Goal: Task Accomplishment & Management: Manage account settings

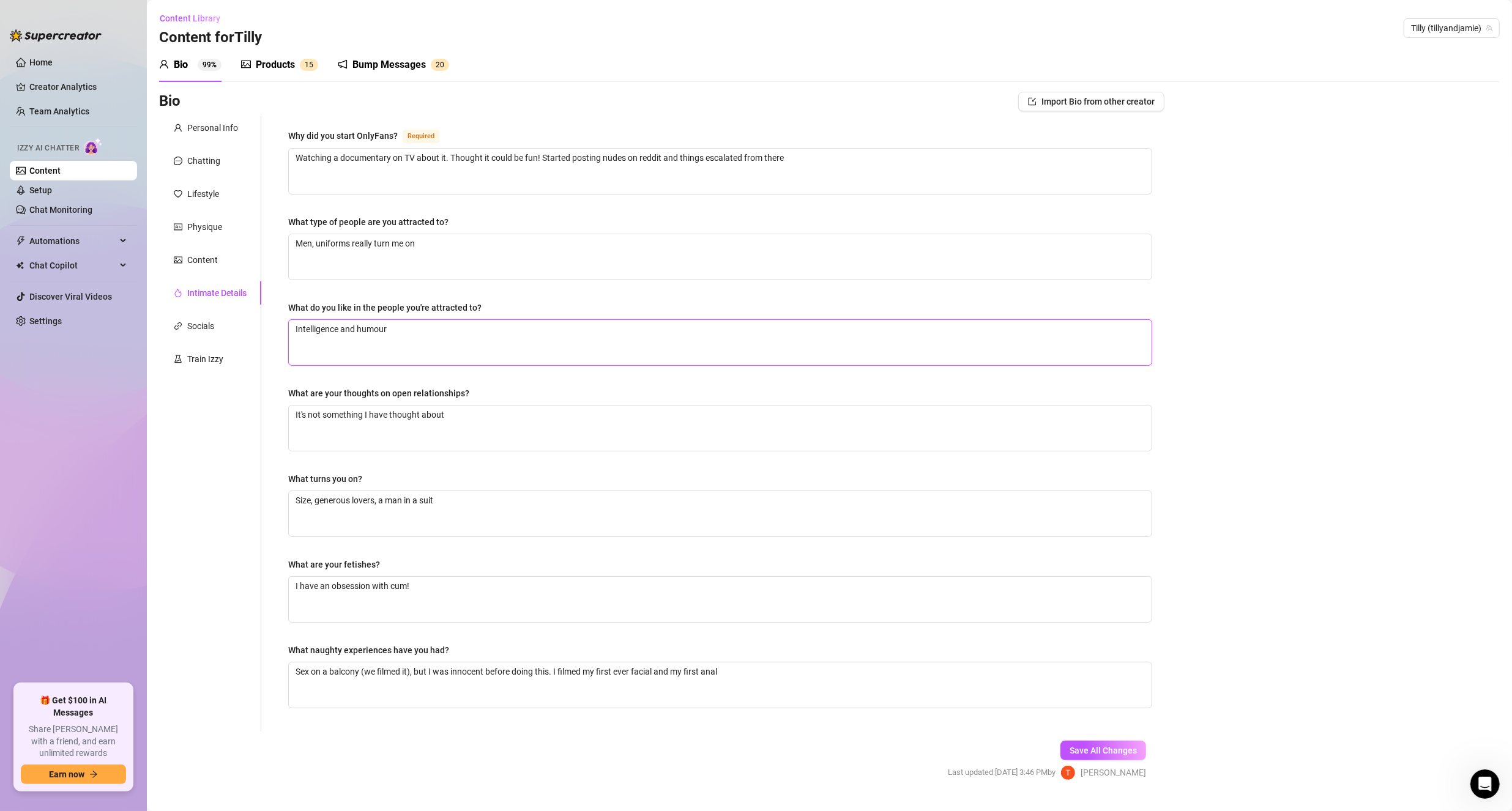
click at [429, 323] on textarea "Intelligence and humour" at bounding box center [720, 342] width 863 height 46
click at [317, 150] on textarea "Watching a documentary on TV about it. Thought it could be fun! Started posting…" at bounding box center [720, 172] width 863 height 46
paste textarea "Honestly, it started as a bit of fun — I saw a documentary, got curious, and th…"
type textarea "Honestly, it started as a bit of fun — I saw a documentary, got curious, and th…"
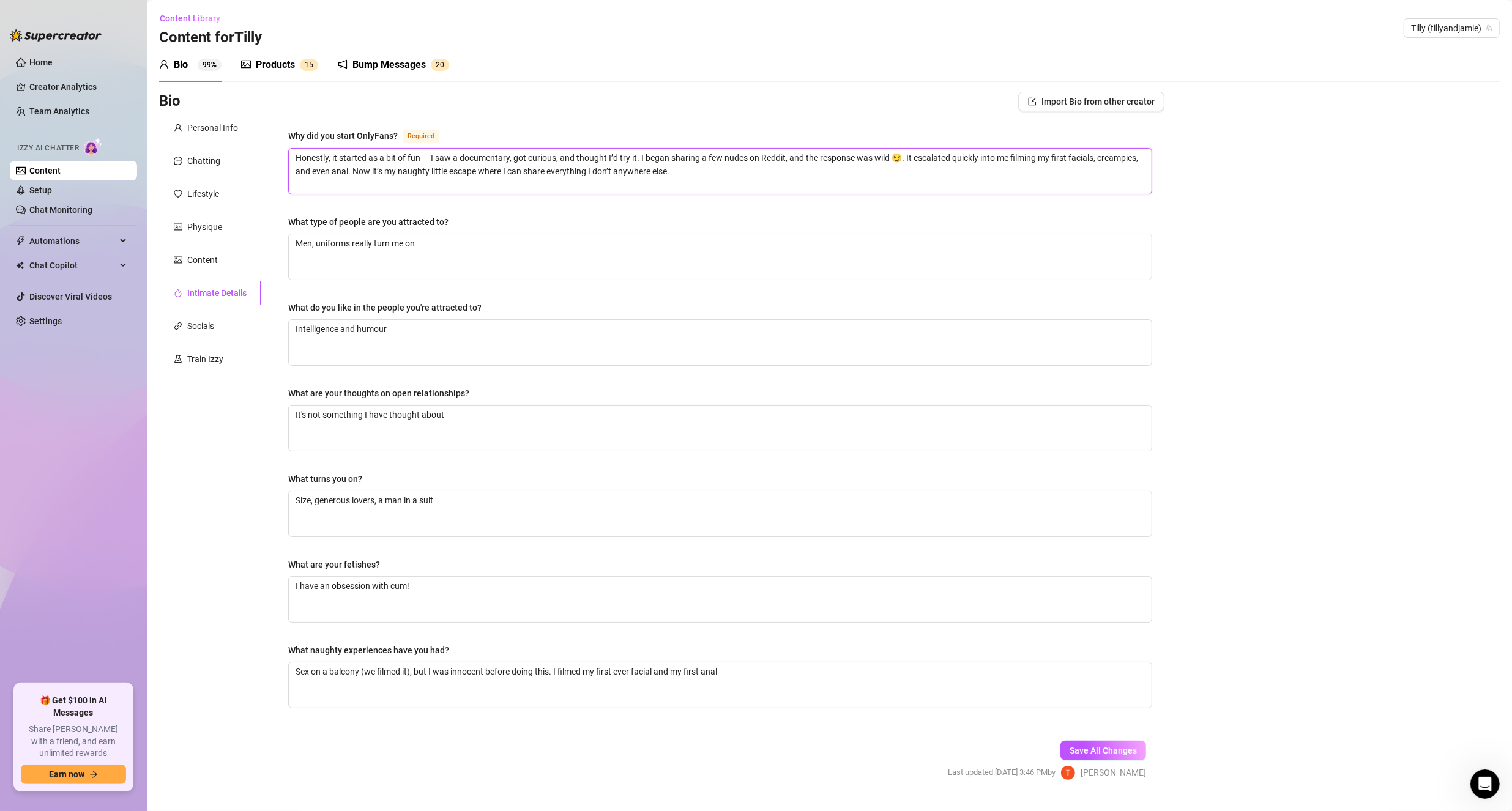
type textarea "Honestly, it started as a bit of fun — I saw a documentary, got curious, and th…"
click at [477, 246] on textarea "Men, uniforms really turn me on" at bounding box center [720, 257] width 863 height 46
paste textarea "Confident men who know how to take control… uniforms and a sharp suit drive me …"
type textarea "Confident men who know how to take control… uniforms and a sharp suit drive me …"
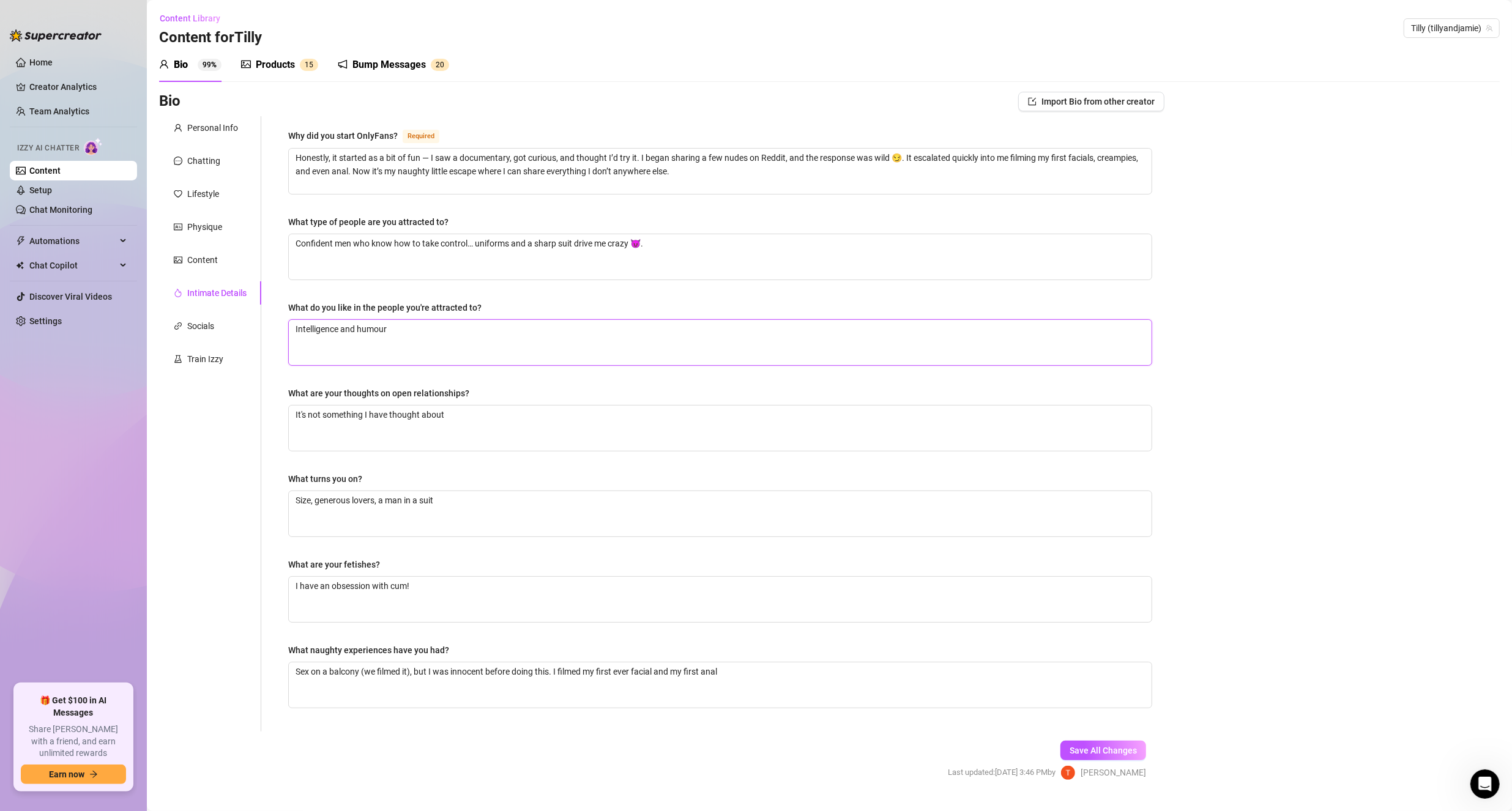
click at [380, 331] on textarea "Intelligence and humour" at bounding box center [720, 342] width 863 height 46
paste textarea "A mix of intelligence and cheeky humour — if you can make me laugh and then mak…"
type textarea "A mix of intelligence and cheeky humour — if you can make me laugh and then mak…"
click at [477, 445] on textarea "It's not something I have thought about" at bounding box center [720, 429] width 863 height 46
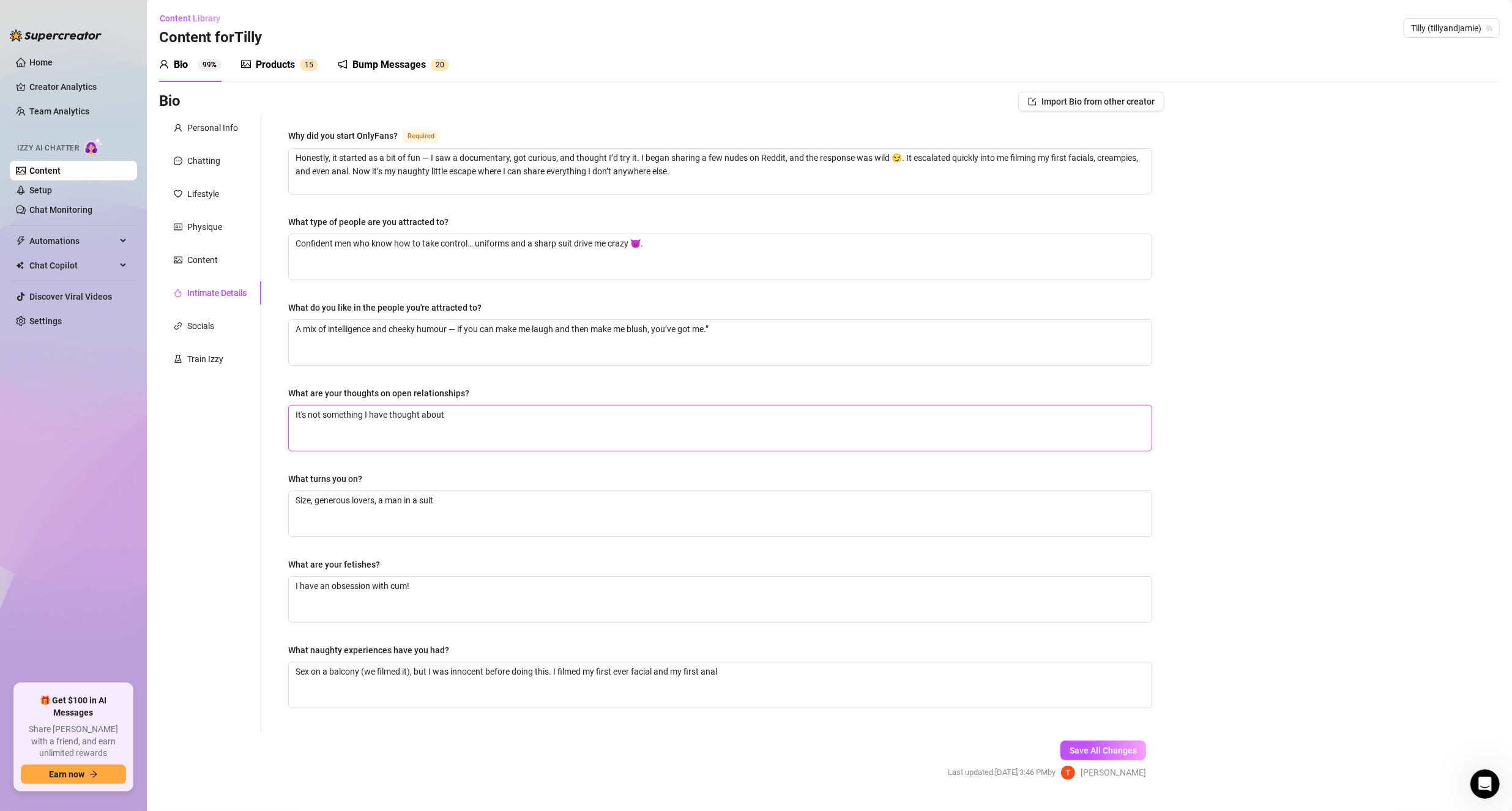
paste textarea "A mix of intelligence and cheeky humour — if you can make me laugh and then mak…"
type textarea "A mix of intelligence and cheeky humour — if you can make me laugh and then mak…"
click at [515, 409] on textarea "A mix of intelligence and cheeky humour — if you can make me laugh and then mak…" at bounding box center [720, 429] width 863 height 46
paste textarea "’ve never really been in one… but I’m a naughty, curious girl and I love explor…"
type textarea "’ve never really been in one… but I’m a naughty, curious girl and I love explor…"
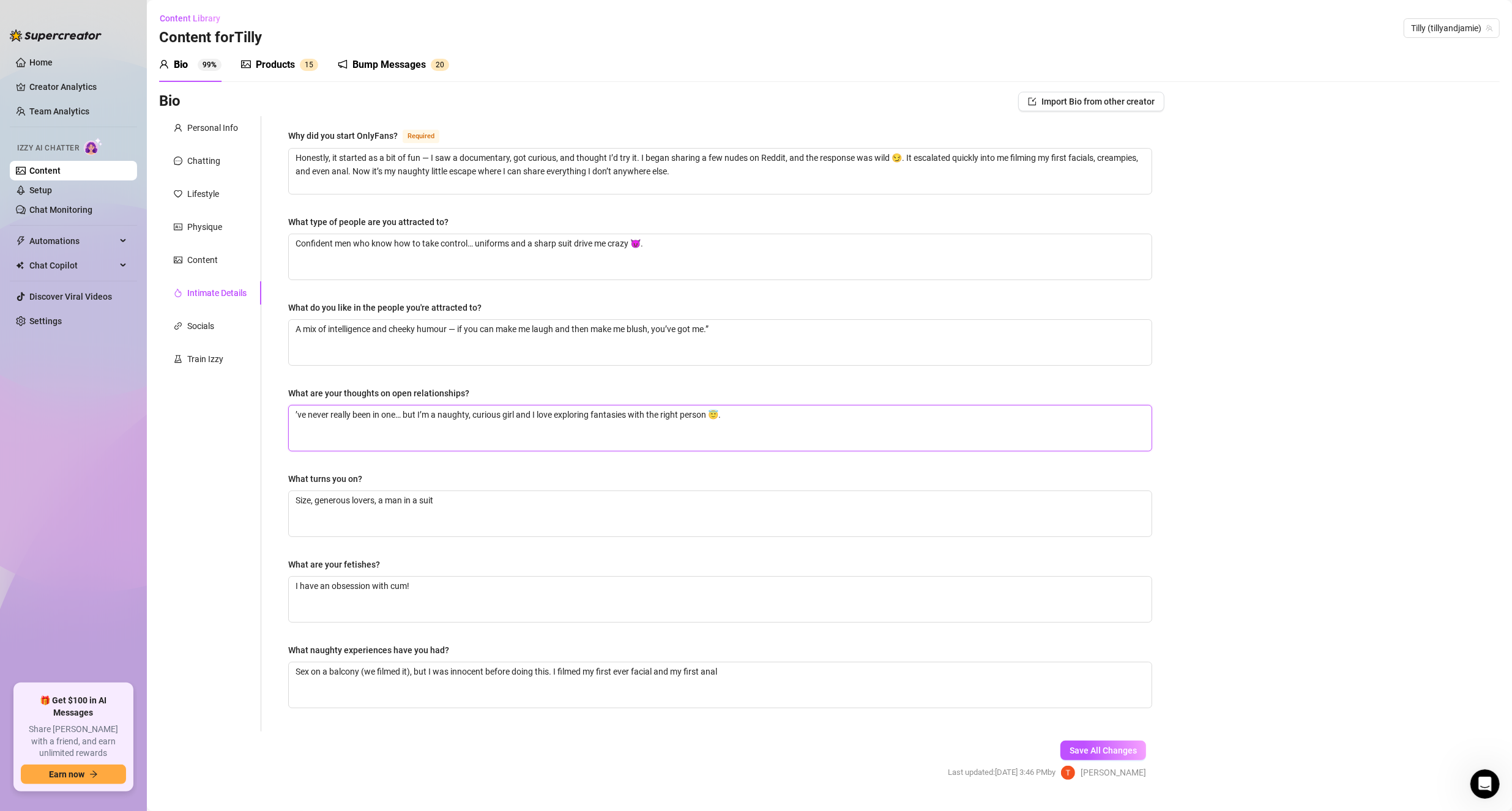
click at [293, 413] on textarea "’ve never really been in one… but I’m a naughty, curious girl and I love explor…" at bounding box center [720, 429] width 863 height 46
type textarea "I’ve never really been in one… but I’m a naughty, curious girl and I love explo…"
click at [845, 435] on textarea "I’ve never really been in one… but I’m a naughty, curious girl and I love explo…" at bounding box center [720, 429] width 863 height 46
click at [336, 508] on textarea "Size, generous lovers, a man in a suit" at bounding box center [720, 514] width 863 height 46
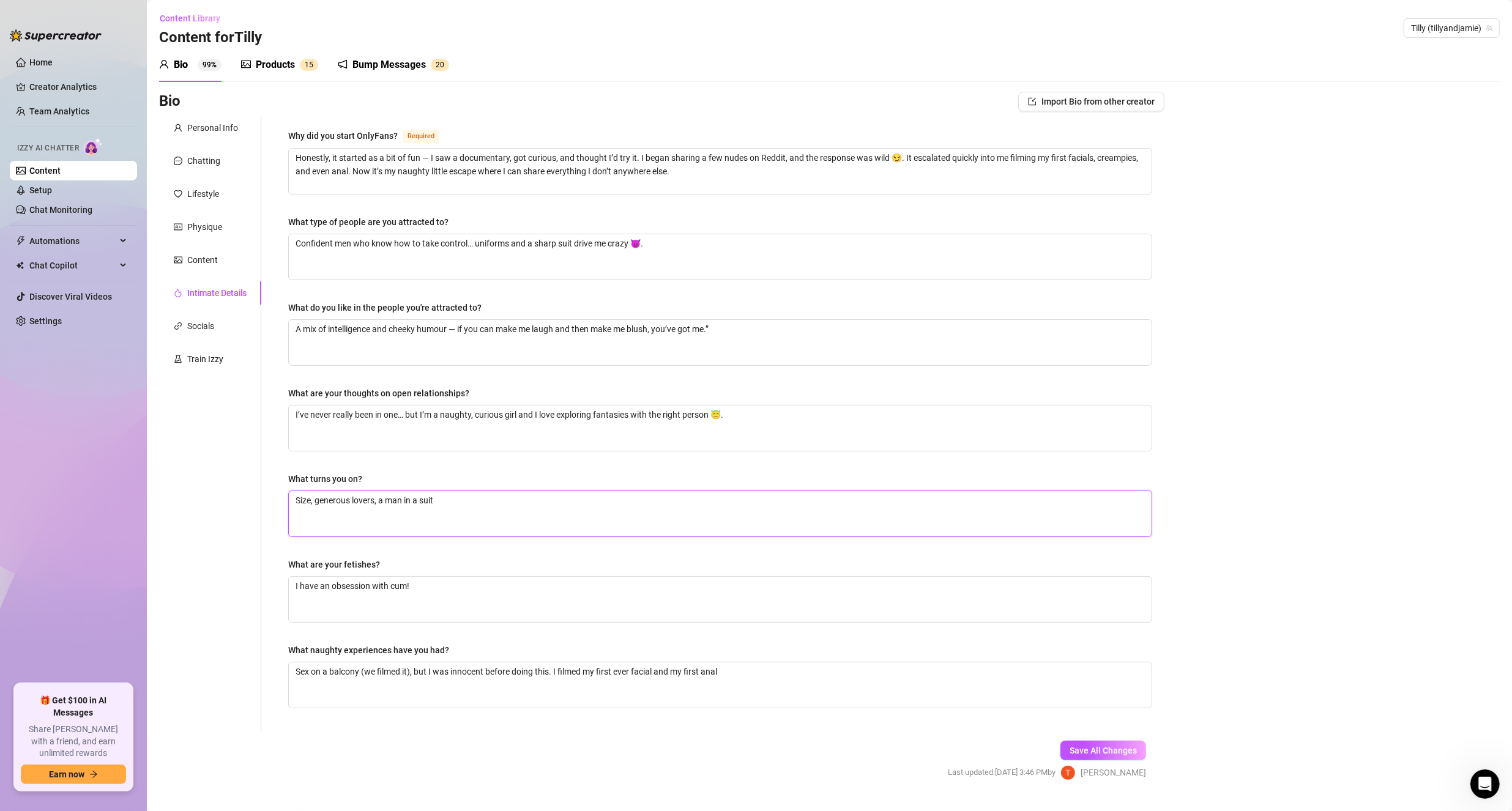
paste textarea "Big, generous lovers… someone who knows how to go deep, take their time, and ab…"
type textarea "Big, generous lovers… someone who knows how to go deep, take their time, and ab…"
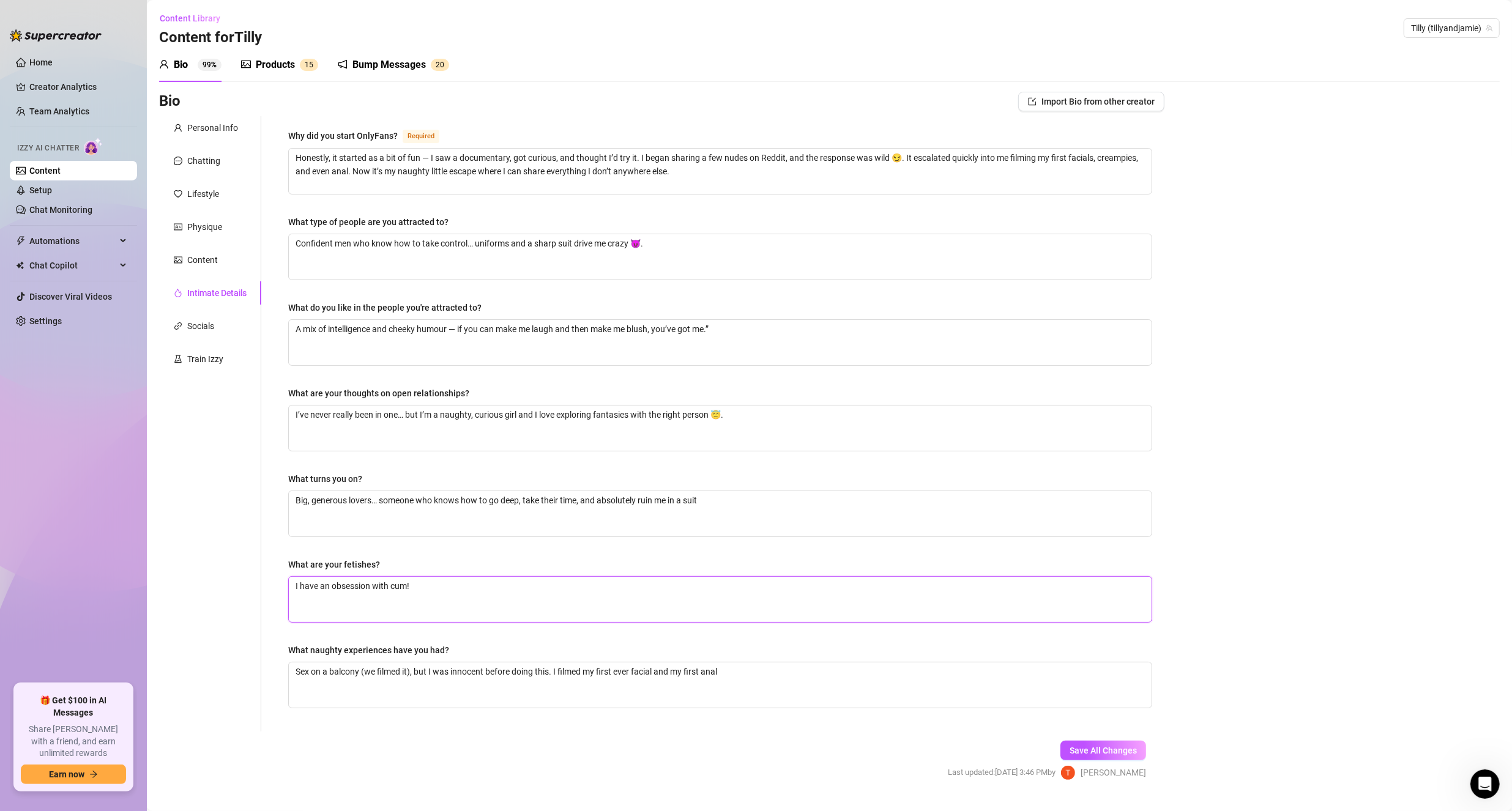
click at [342, 581] on textarea "I have an obsession with cum!" at bounding box center [720, 600] width 863 height 46
paste textarea "’m obsessed with cum — facials, messy creampies, swallowing… I can’t get enough…"
type textarea "I’m obsessed with cum — facials, messy creampies, swallowing… I can’t get enoug…"
click at [318, 679] on textarea "Sex on a balcony (we filmed it), but I was innocent before doing this. I filmed…" at bounding box center [720, 685] width 863 height 46
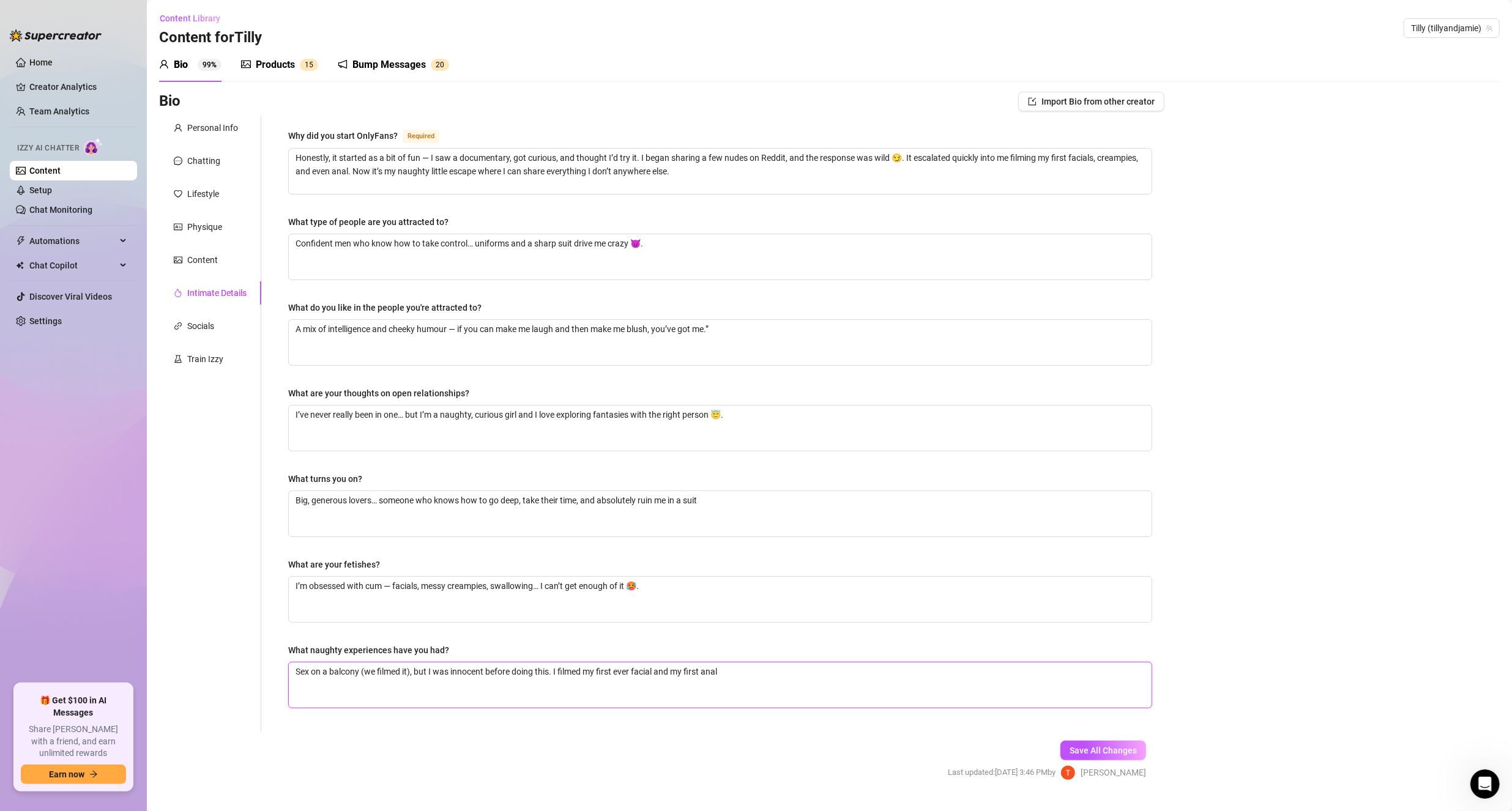
paste textarea "One of my wildest was having sex on a balcony while filming it 😳. Since then I’…"
type textarea "One of my wildest was having sex on a balcony while filming it 😳. Since then I’…"
click at [1087, 746] on span "Save All Changes" at bounding box center [1103, 751] width 68 height 10
click at [210, 251] on div "Content" at bounding box center [210, 259] width 103 height 24
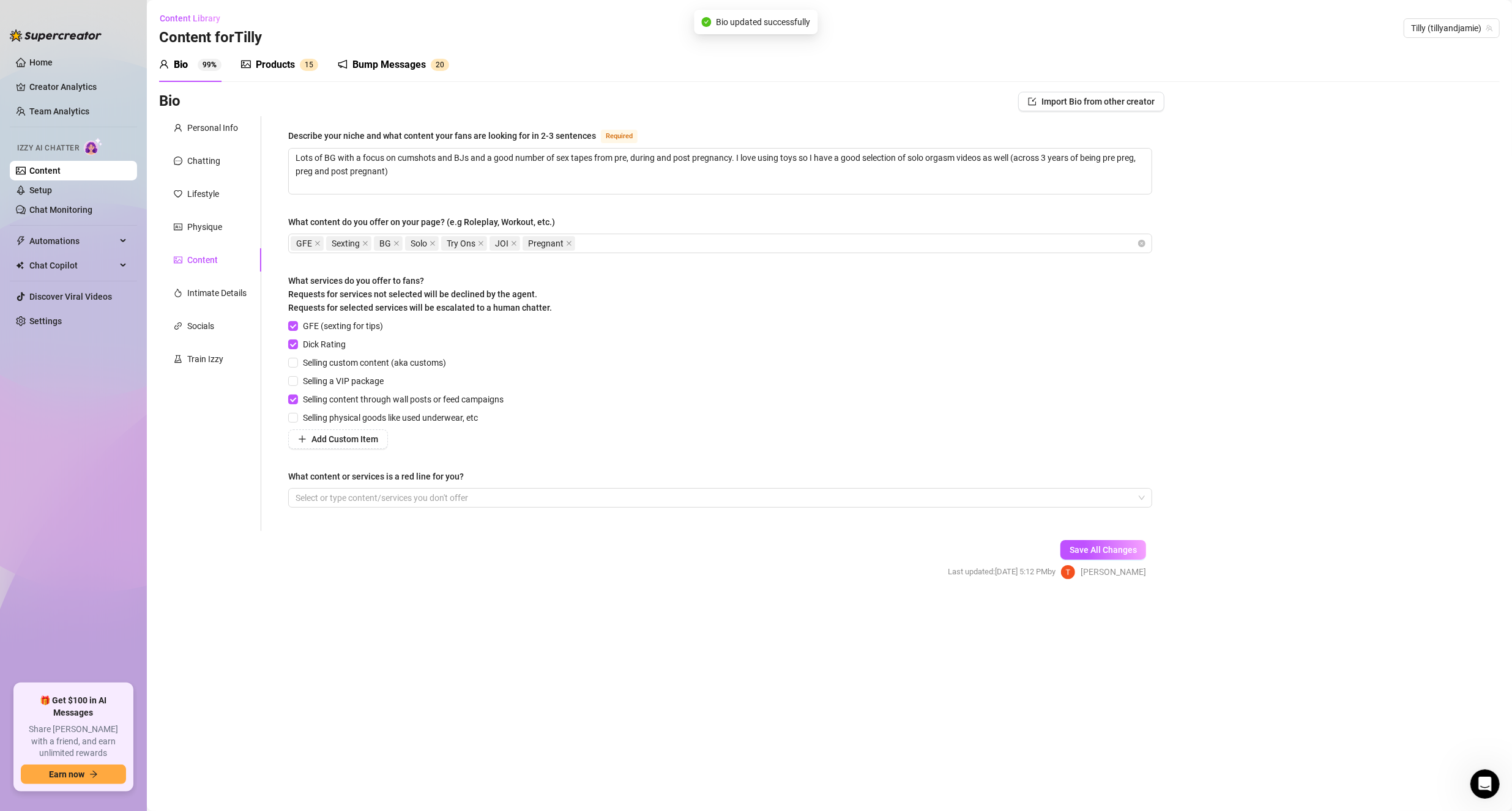
click at [391, 665] on main "Content Library Content for [PERSON_NAME] (tillyandjamie) Bio 99% Products 1 5 …" at bounding box center [829, 405] width 1366 height 811
click at [519, 165] on textarea "Lots of BG with a focus on cumshots and BJs and a good number of sex tapes from…" at bounding box center [720, 172] width 863 height 46
paste textarea "My page is packed with real B/G sex tapes — loads of cumshots, facials, creampi…"
type textarea "My page is packed with real B/G sex tapes — loads of cumshots, facials, creampi…"
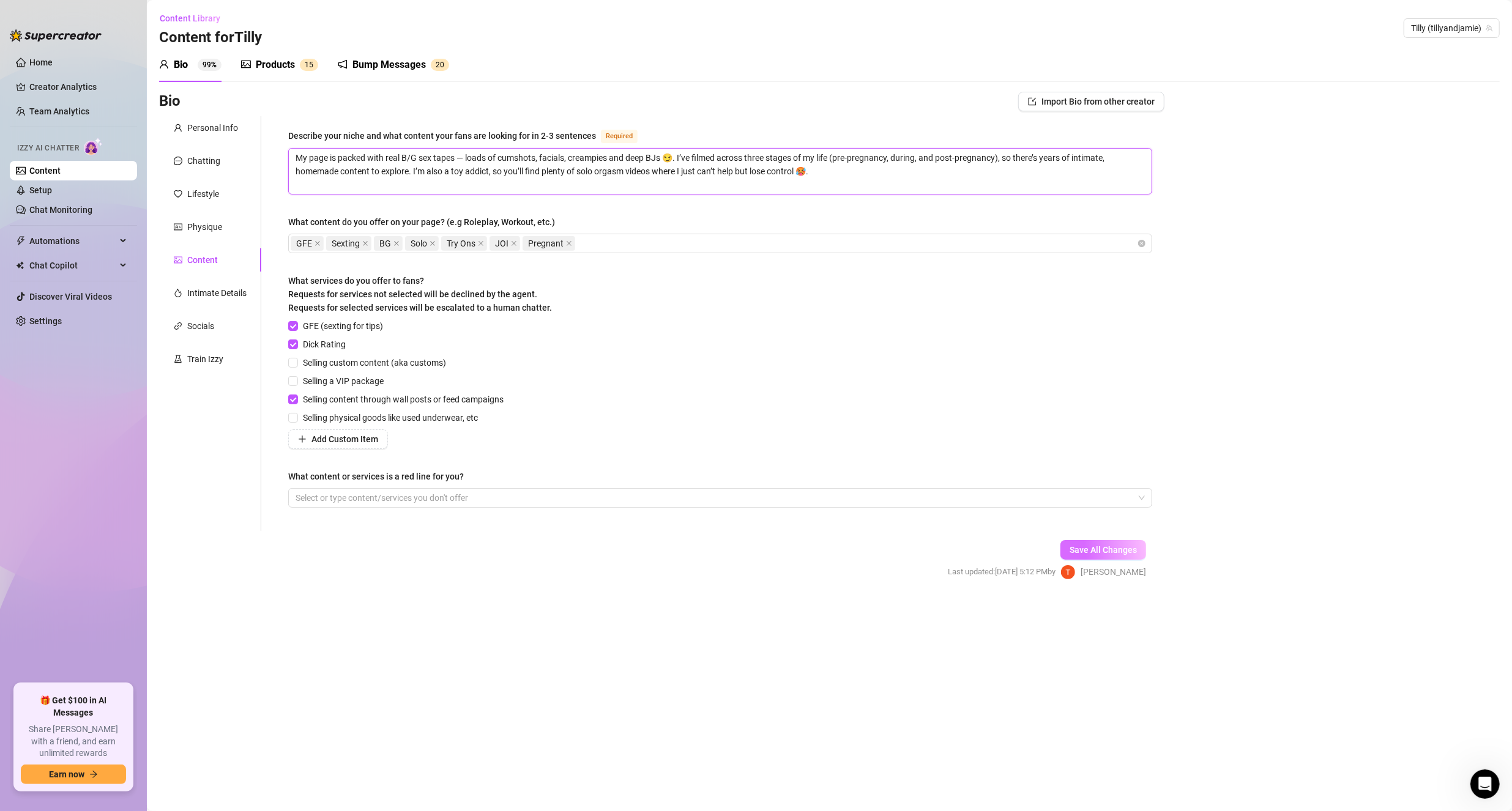
type textarea "My page is packed with real B/G sex tapes — loads of cumshots, facials, creampi…"
click at [1121, 545] on span "Save All Changes" at bounding box center [1103, 550] width 68 height 10
click at [213, 156] on div "Chatting" at bounding box center [203, 160] width 33 height 14
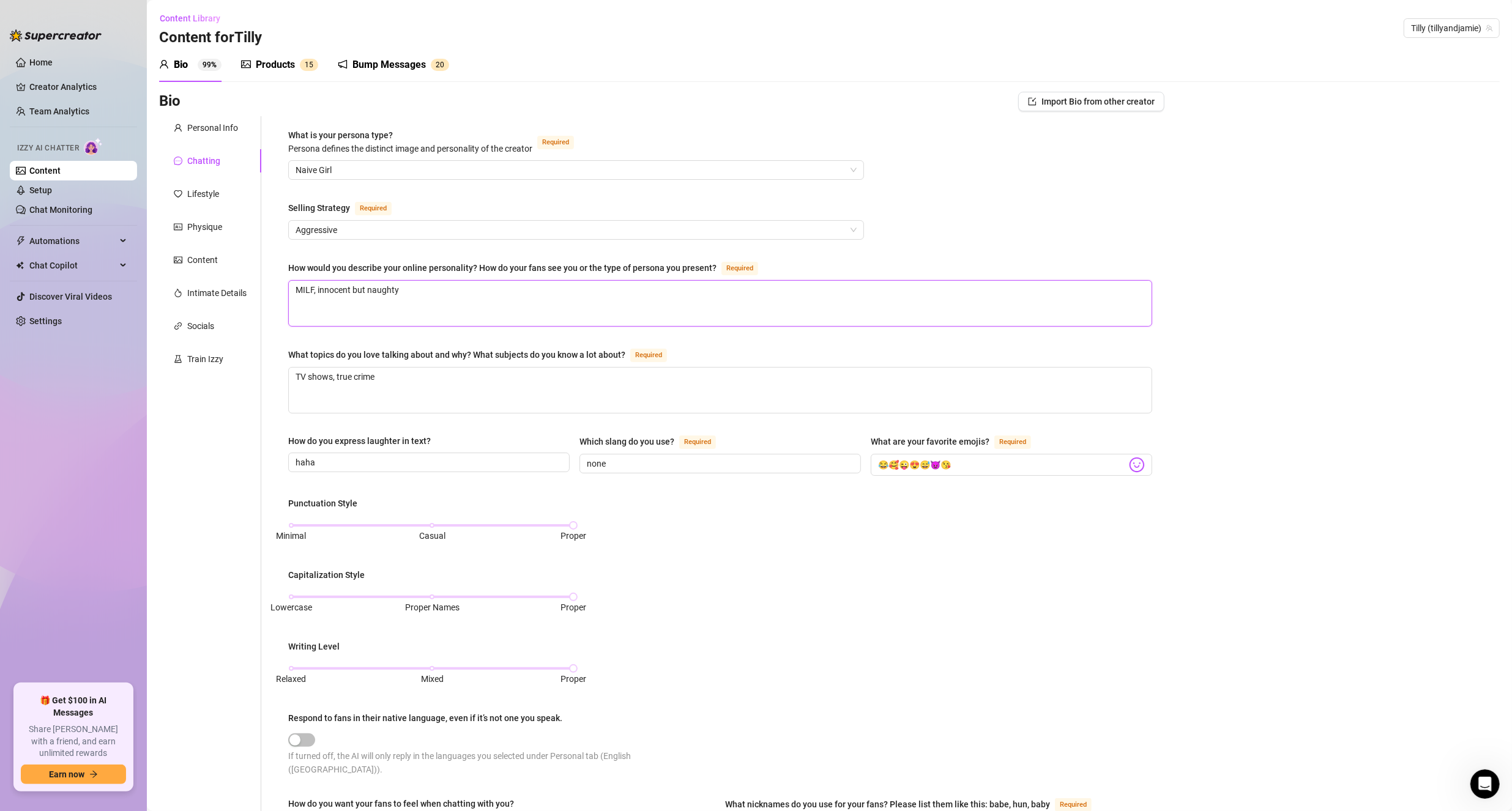
click at [462, 298] on textarea "MILF, innocent but naughty" at bounding box center [720, 303] width 863 height 46
paste textarea "I’m the innocent-but-naughty MILF with a filthy imagination 😇😈. My fans see me …"
type textarea "I’m the innocent-but-naughty MILF with a filthy imagination 😇😈. My fans see me …"
click at [512, 376] on textarea "TV shows, true crime" at bounding box center [720, 390] width 863 height 46
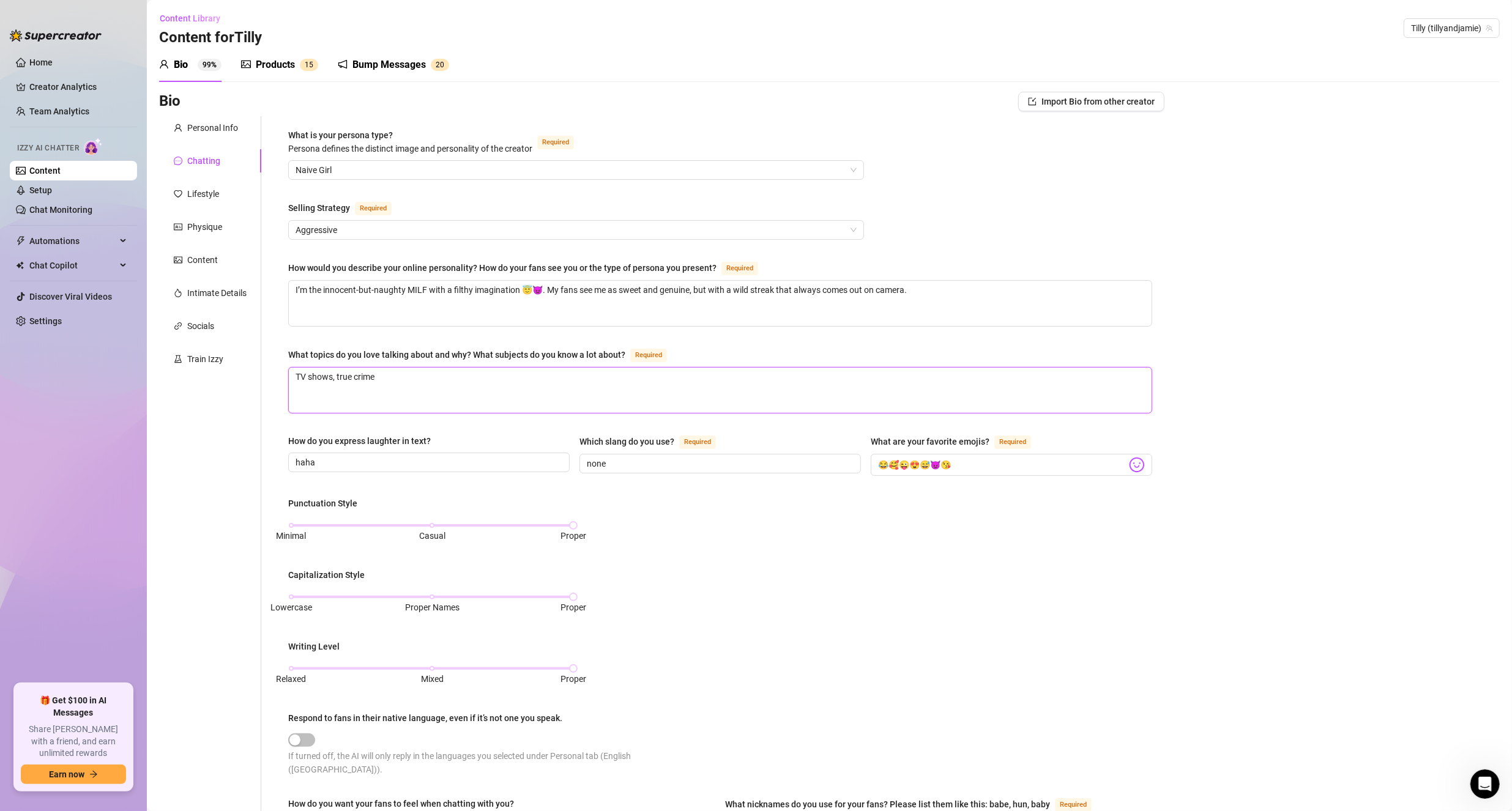
paste textarea "I love chatting about TV shows and true crime — I’m a sucker for a good mystery…"
type textarea "I love chatting about TV shows and true crime — I’m a sucker for a good mystery…"
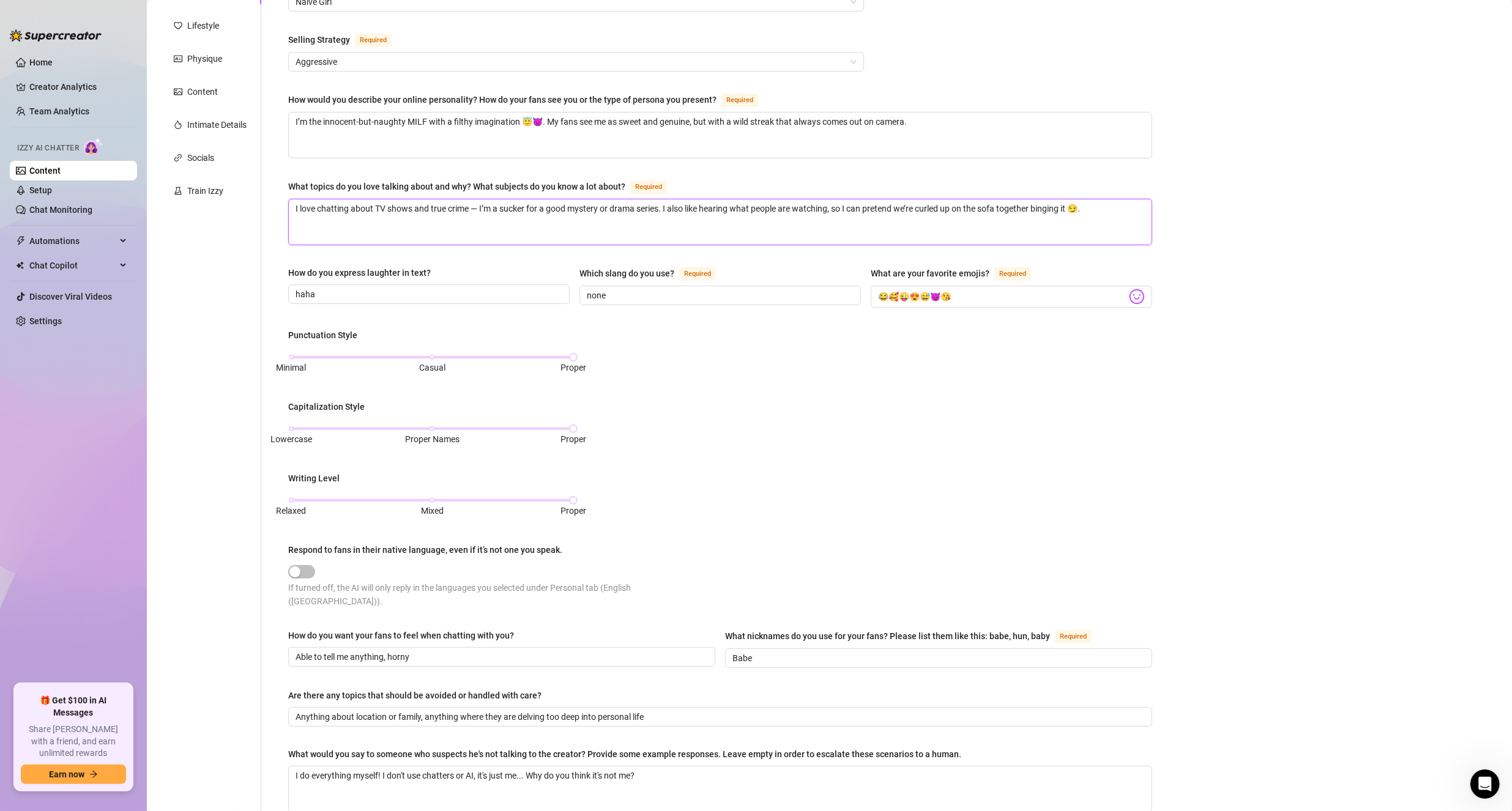
scroll to position [281, 0]
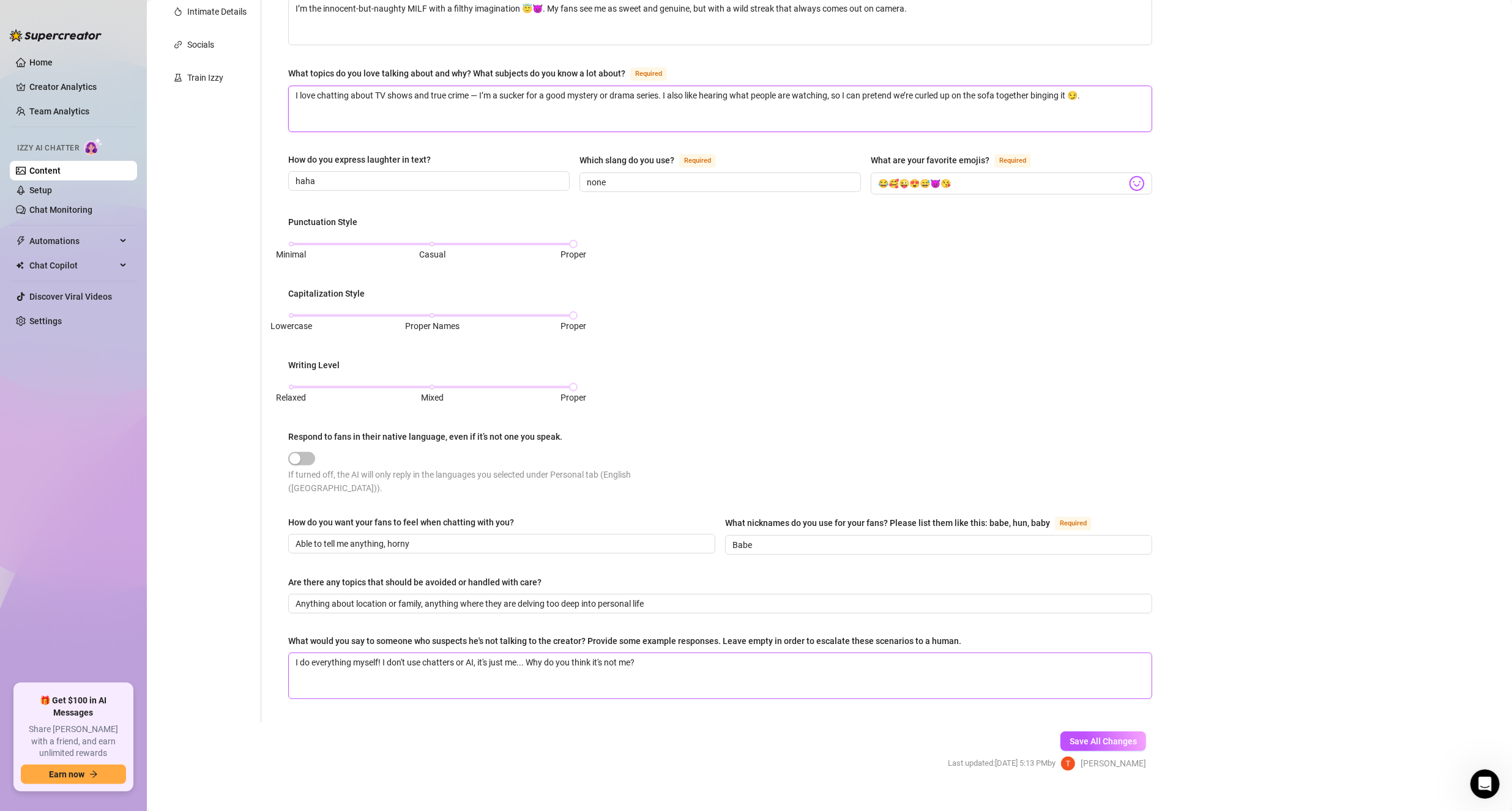
type textarea "I love chatting about TV shows and true crime — I’m a sucker for a good mystery…"
click at [460, 537] on input "Able to tell me anything, horny" at bounding box center [500, 543] width 410 height 14
paste input "I want my fans to feel comfortable telling me anything — whether it’s their dir…"
drag, startPoint x: 557, startPoint y: 525, endPoint x: 669, endPoint y: 529, distance: 112.1
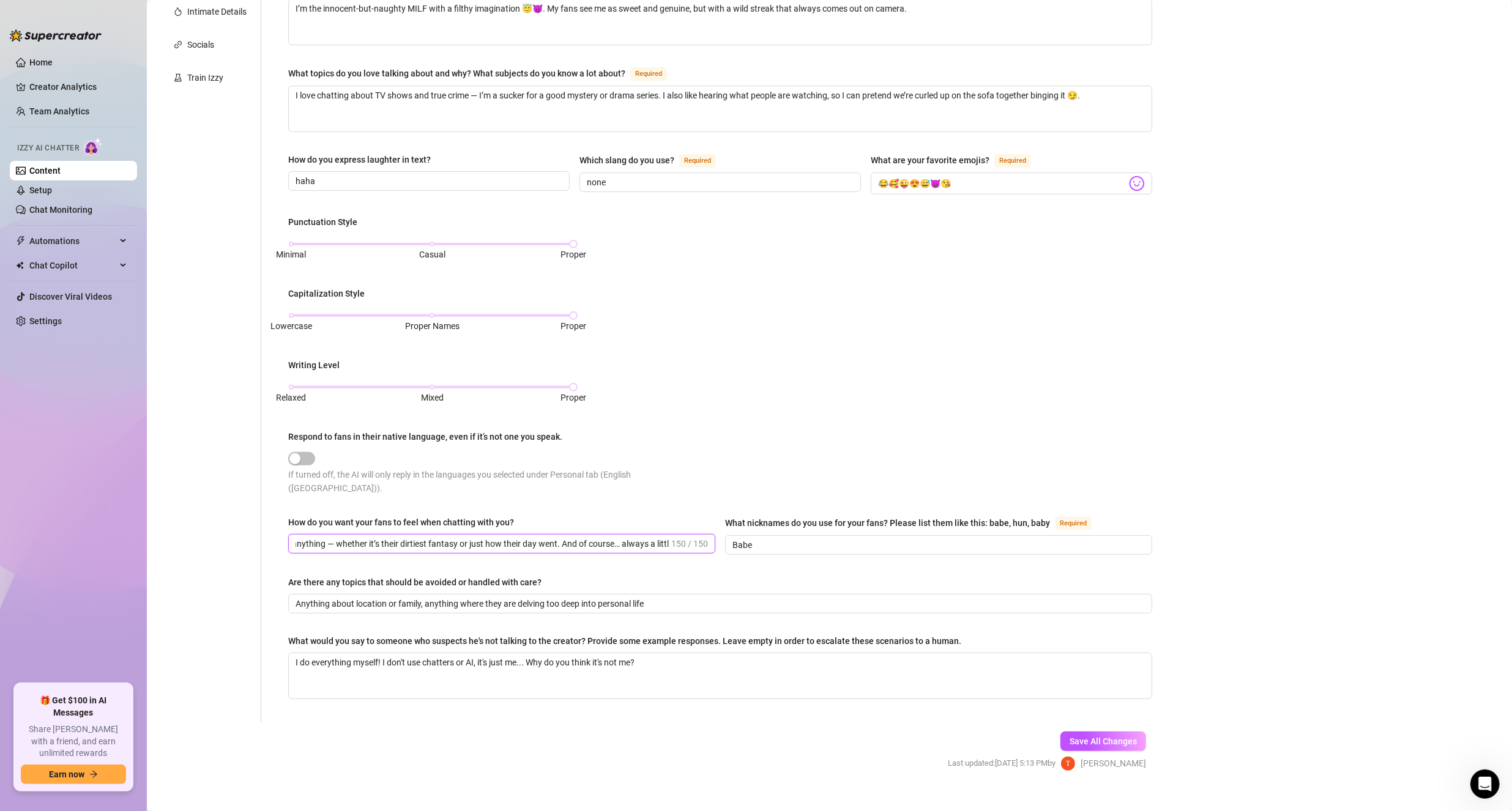
click at [669, 534] on span "I want my fans to feel comfortable telling me anything — whether it’s their dir…" at bounding box center [501, 543] width 427 height 20
click at [671, 537] on span "150 / 150" at bounding box center [689, 543] width 37 height 14
drag, startPoint x: 629, startPoint y: 528, endPoint x: 795, endPoint y: 528, distance: 166.0
click at [795, 528] on div "How do you want your fans to feel when chatting with you? I want my fans to fee…" at bounding box center [720, 541] width 864 height 50
click at [571, 537] on input "I want my fans to feel comfortable telling me anything — whether it’s their dir…" at bounding box center [482, 543] width 374 height 14
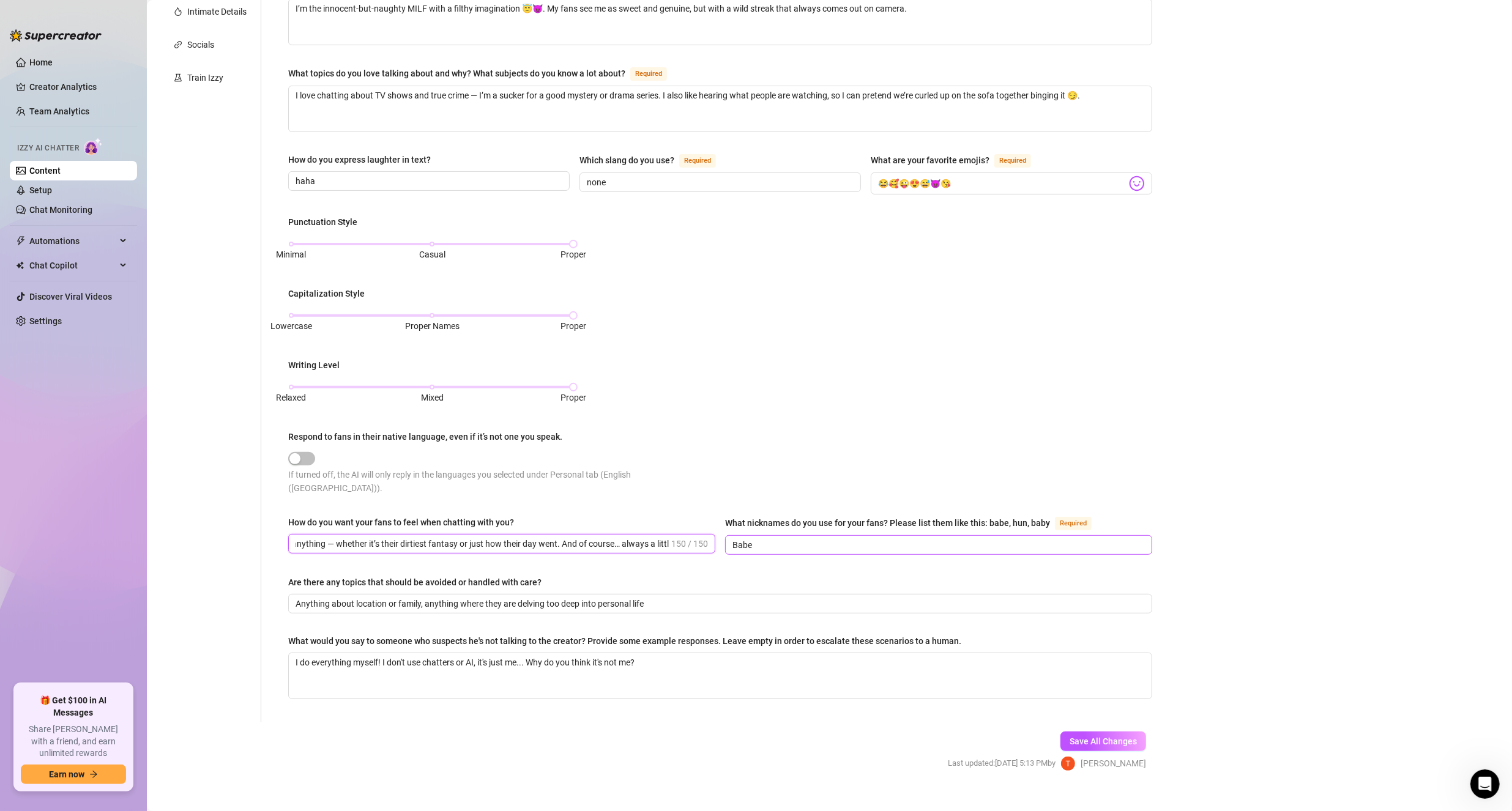
drag, startPoint x: 620, startPoint y: 527, endPoint x: 739, endPoint y: 530, distance: 119.0
click at [739, 530] on div "How do you want your fans to feel when chatting with you? I want my fans to fee…" at bounding box center [720, 541] width 864 height 50
type input "I want my fans to feel comfortable telling me anything — whether it’s their dir…"
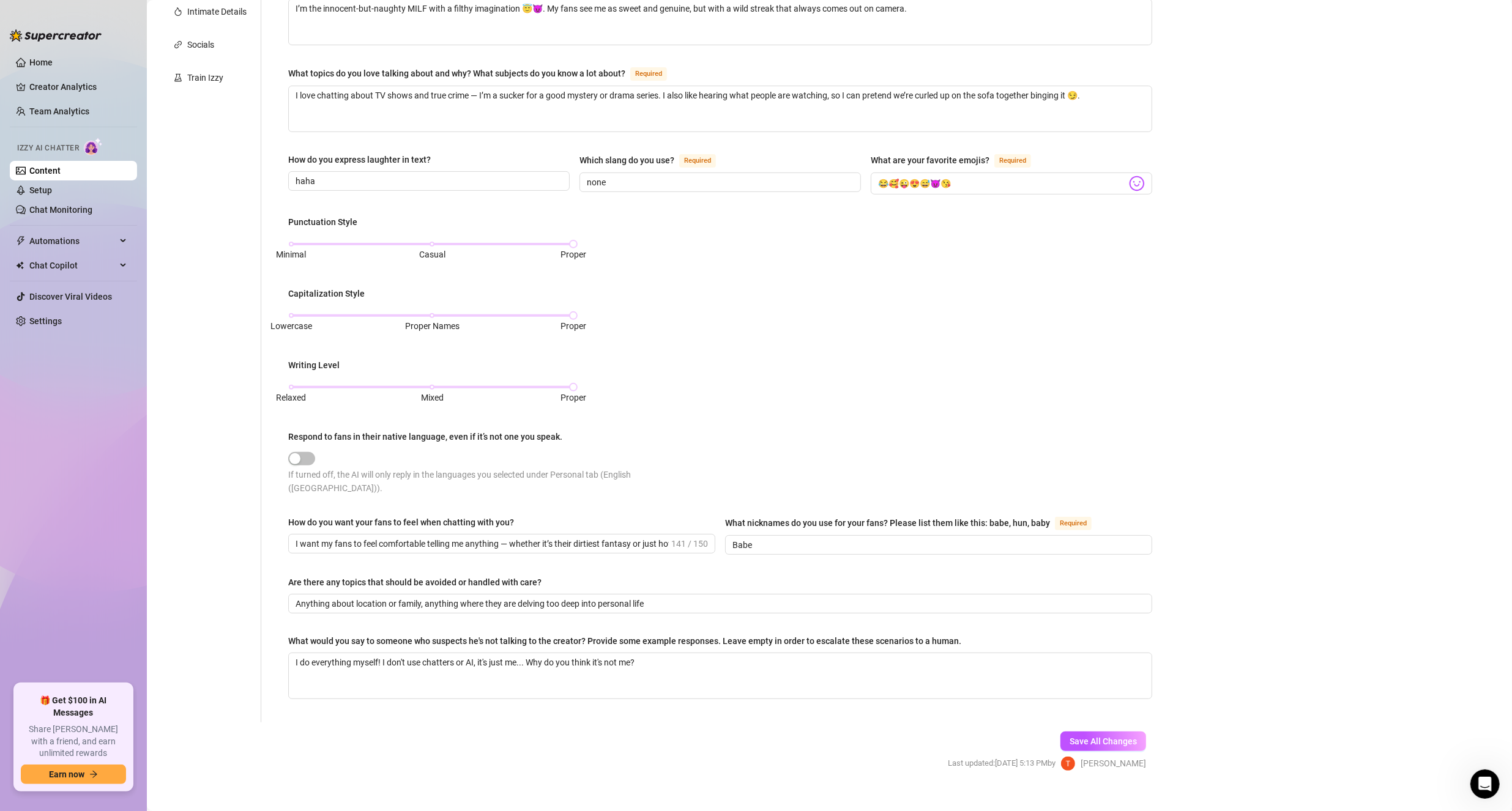
drag, startPoint x: 888, startPoint y: 504, endPoint x: 882, endPoint y: 517, distance: 14.3
click at [885, 517] on div "What nicknames do you use for your fans? Please list them like this: babe, hun,…" at bounding box center [887, 523] width 325 height 14
click at [885, 538] on input "Babe" at bounding box center [937, 545] width 410 height 14
click at [876, 538] on input "Babe" at bounding box center [937, 545] width 410 height 14
paste input ", hun, baby, handsome"
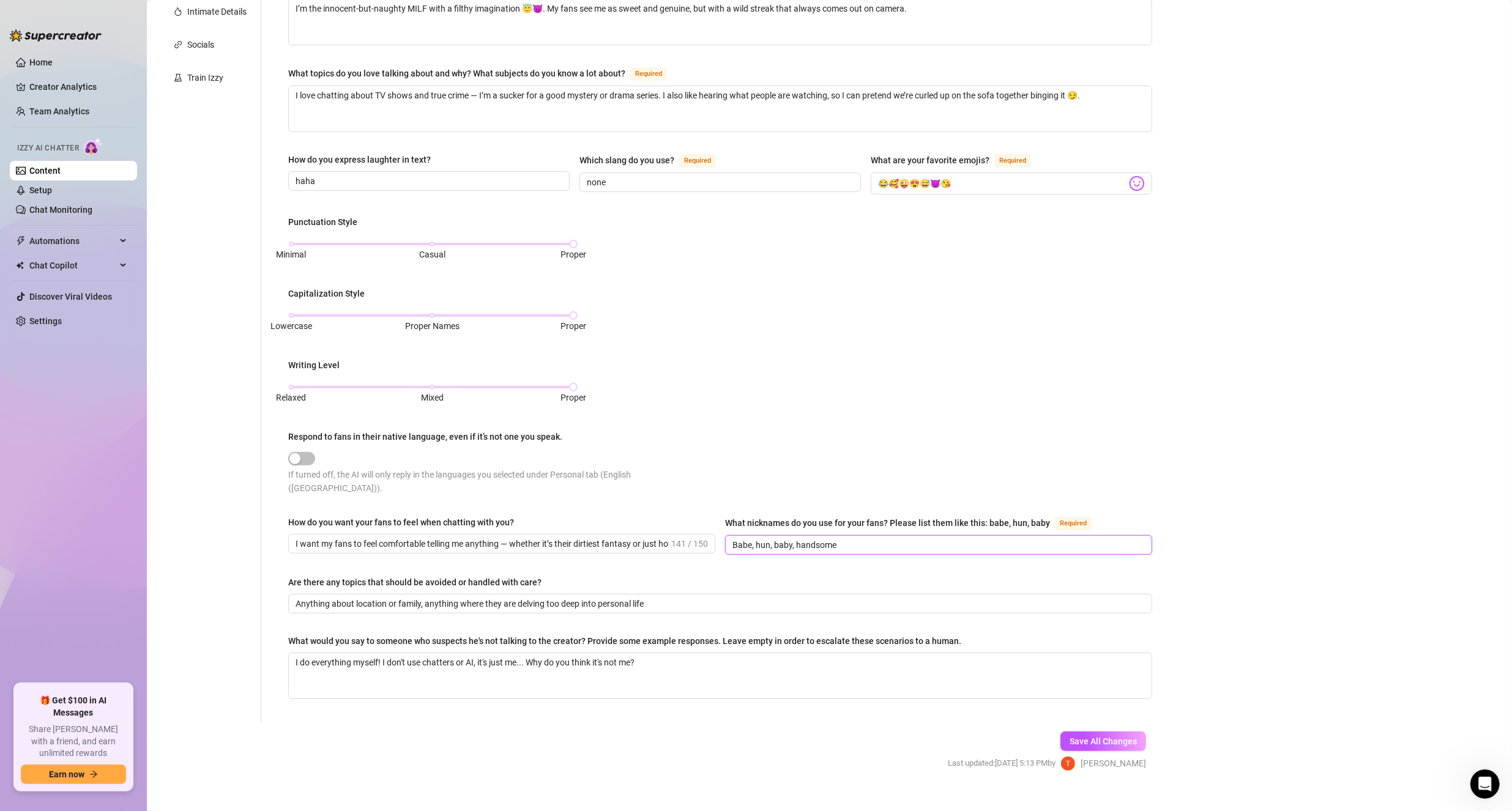
type input "Babe, hun, baby, handsome"
click at [675, 597] on input "Anything about location or family, anything where they are delving too deep int…" at bounding box center [719, 604] width 847 height 14
paste input "void anything to do with my real life — location, family, job specifics, or any…"
type input "Avoid anything to do with my real life — location, family, job specifics, or an…"
click at [623, 665] on textarea "I do everything myself! I don't use chatters or AI, it's just me... Why do you …" at bounding box center [720, 676] width 863 height 46
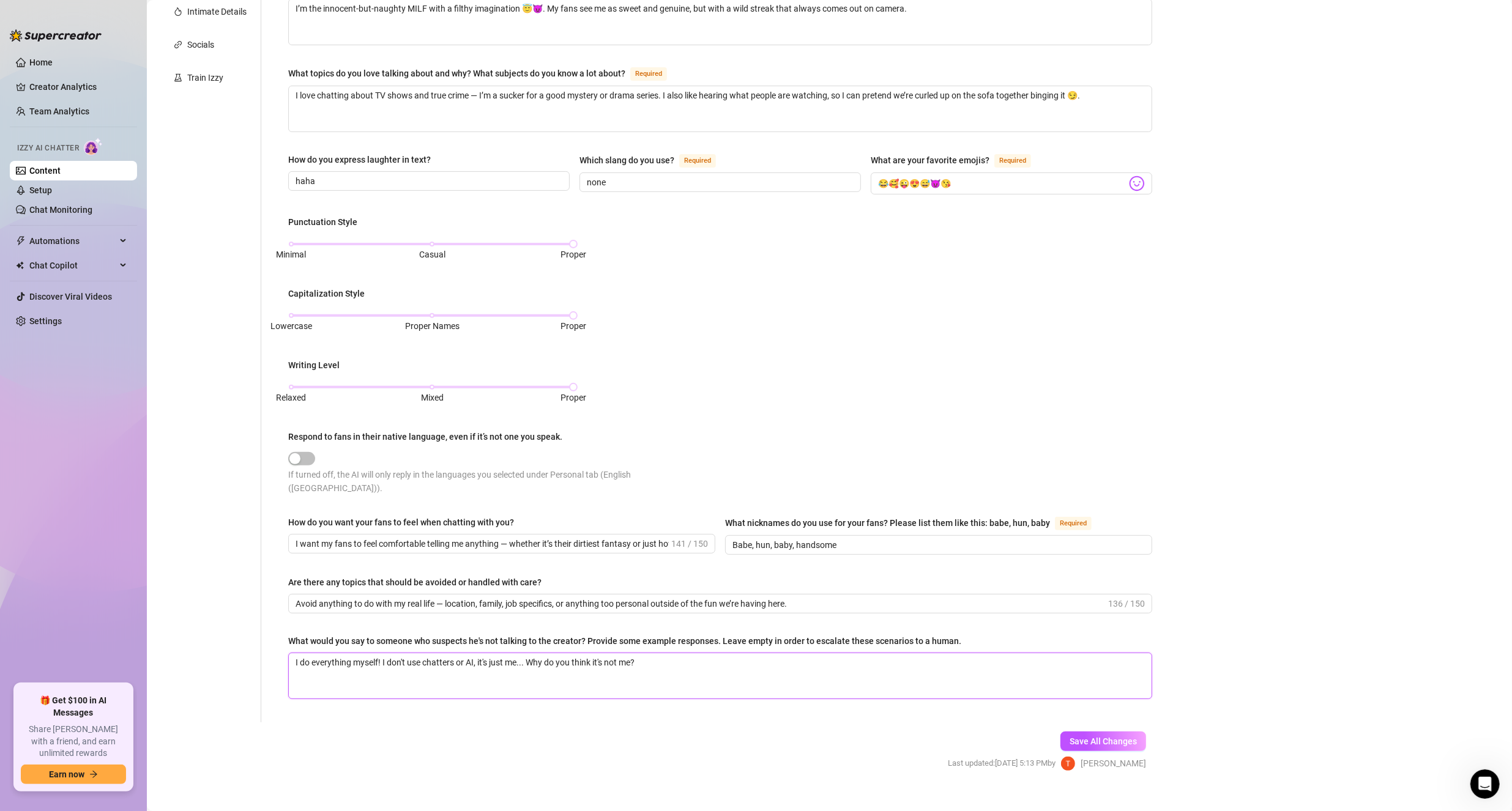
paste textarea "“Of course it’s me, babe 😘 I love chatting here myself.” “It’s just me on here …"
type textarea "“Of course it’s me, babe 😘 I love chatting here myself.” “It’s just me on here …"
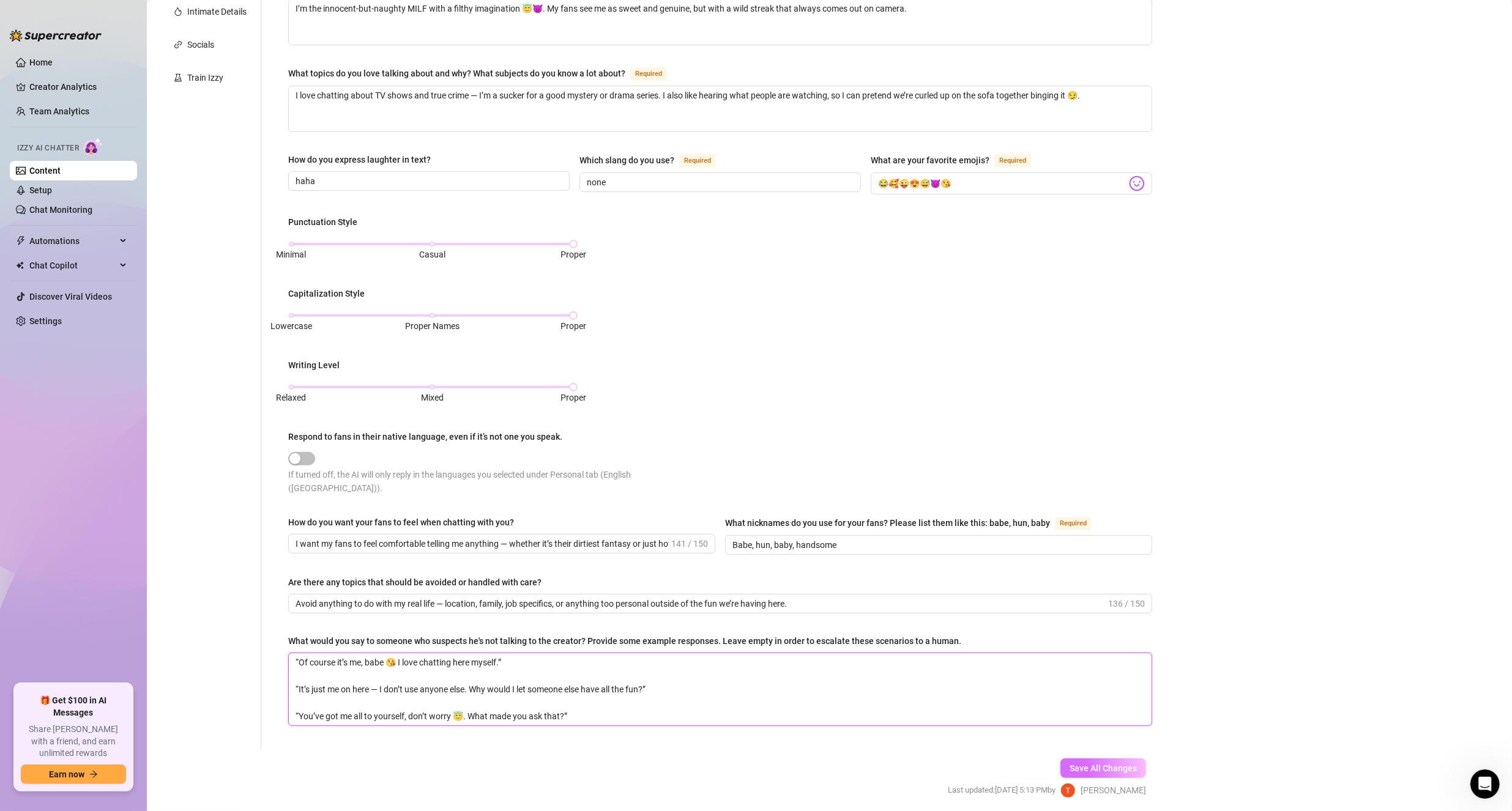
type textarea "“Of course it’s me, babe 😘 I love chatting here myself.” “It’s just me on here …"
click at [1094, 763] on span "Save All Changes" at bounding box center [1103, 768] width 68 height 10
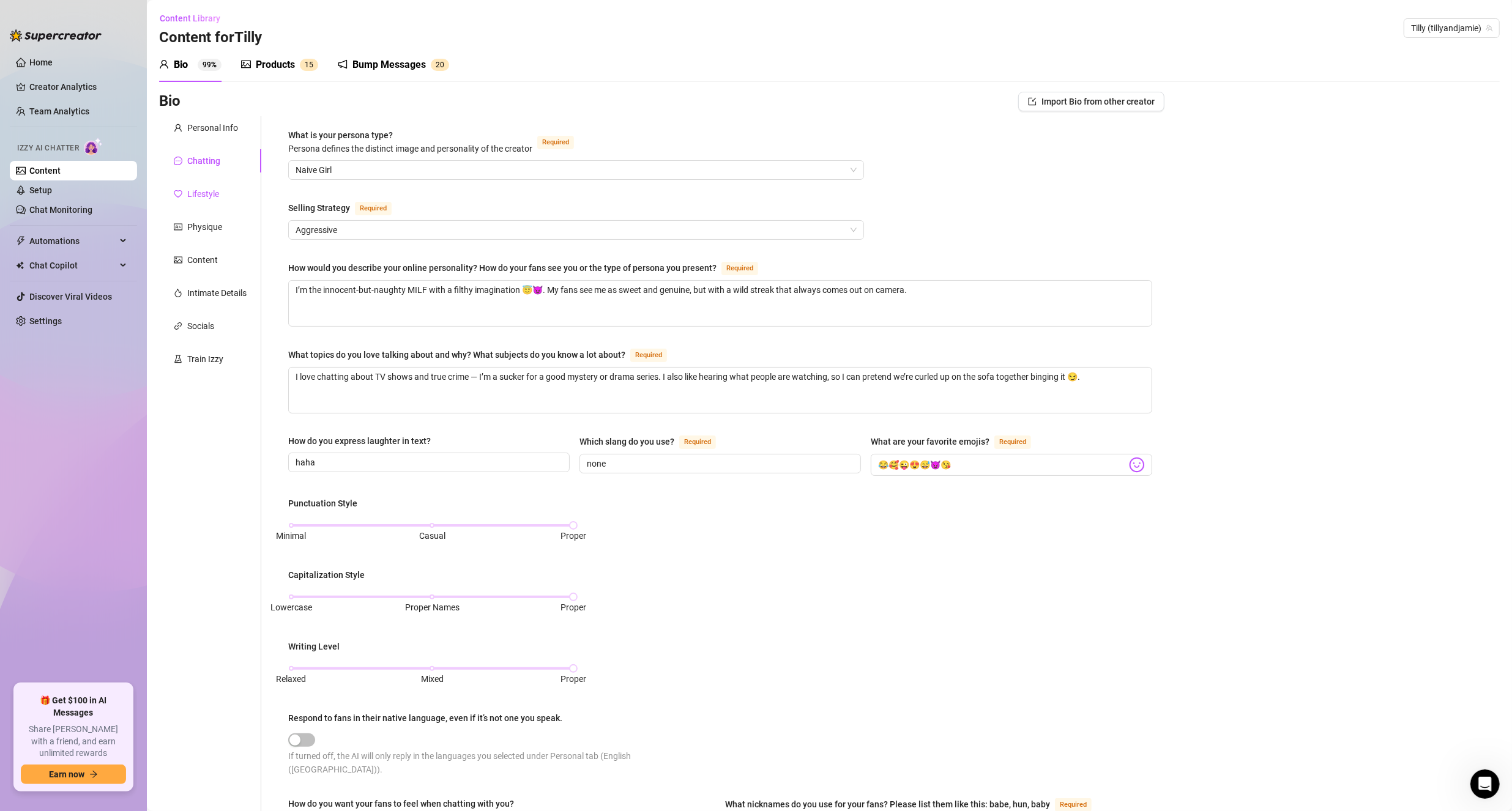
click at [205, 189] on div "Lifestyle" at bounding box center [203, 194] width 32 height 14
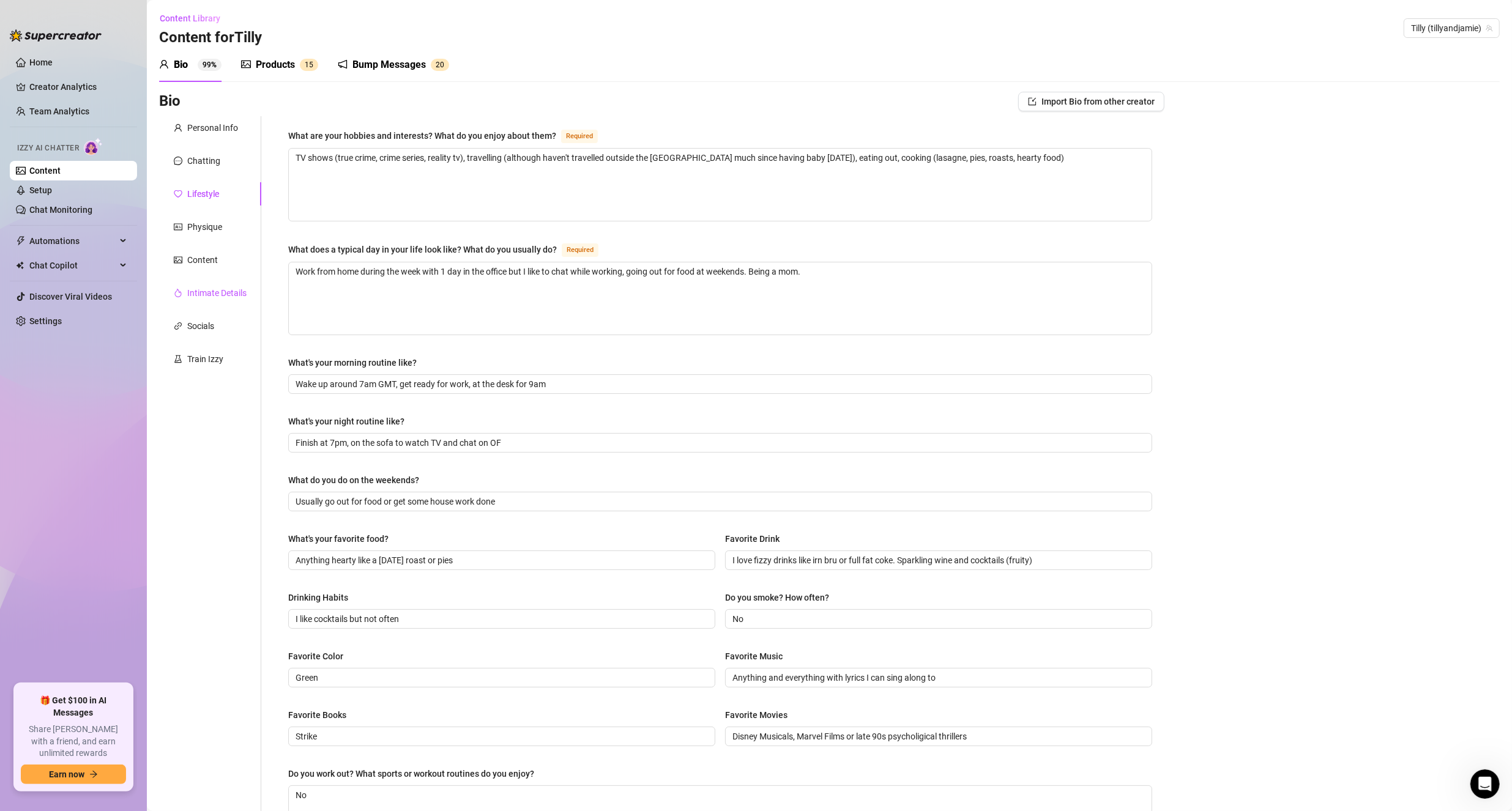
click at [223, 290] on div "Intimate Details" at bounding box center [216, 293] width 59 height 14
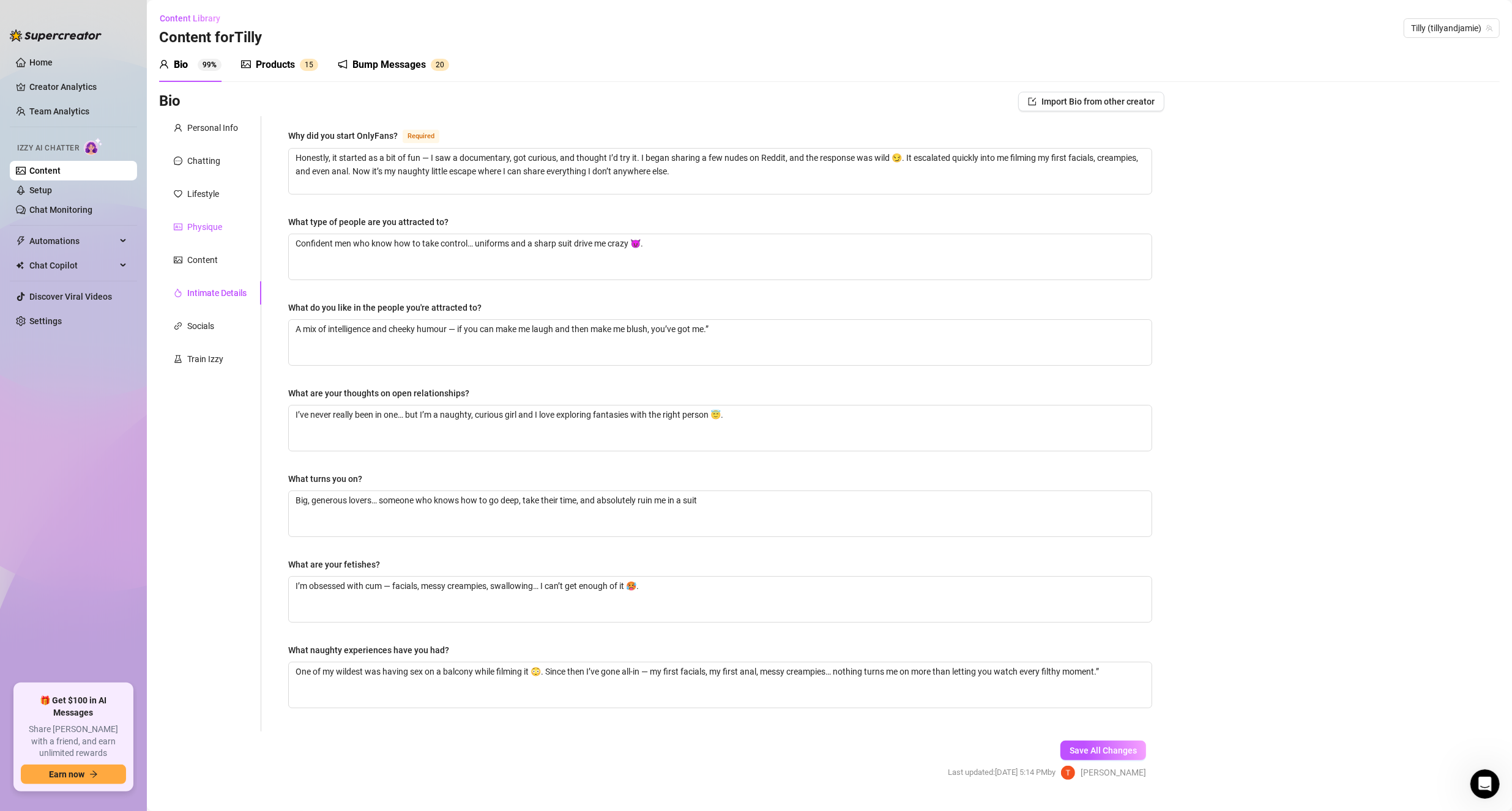
click at [204, 223] on div "Physique" at bounding box center [204, 227] width 35 height 14
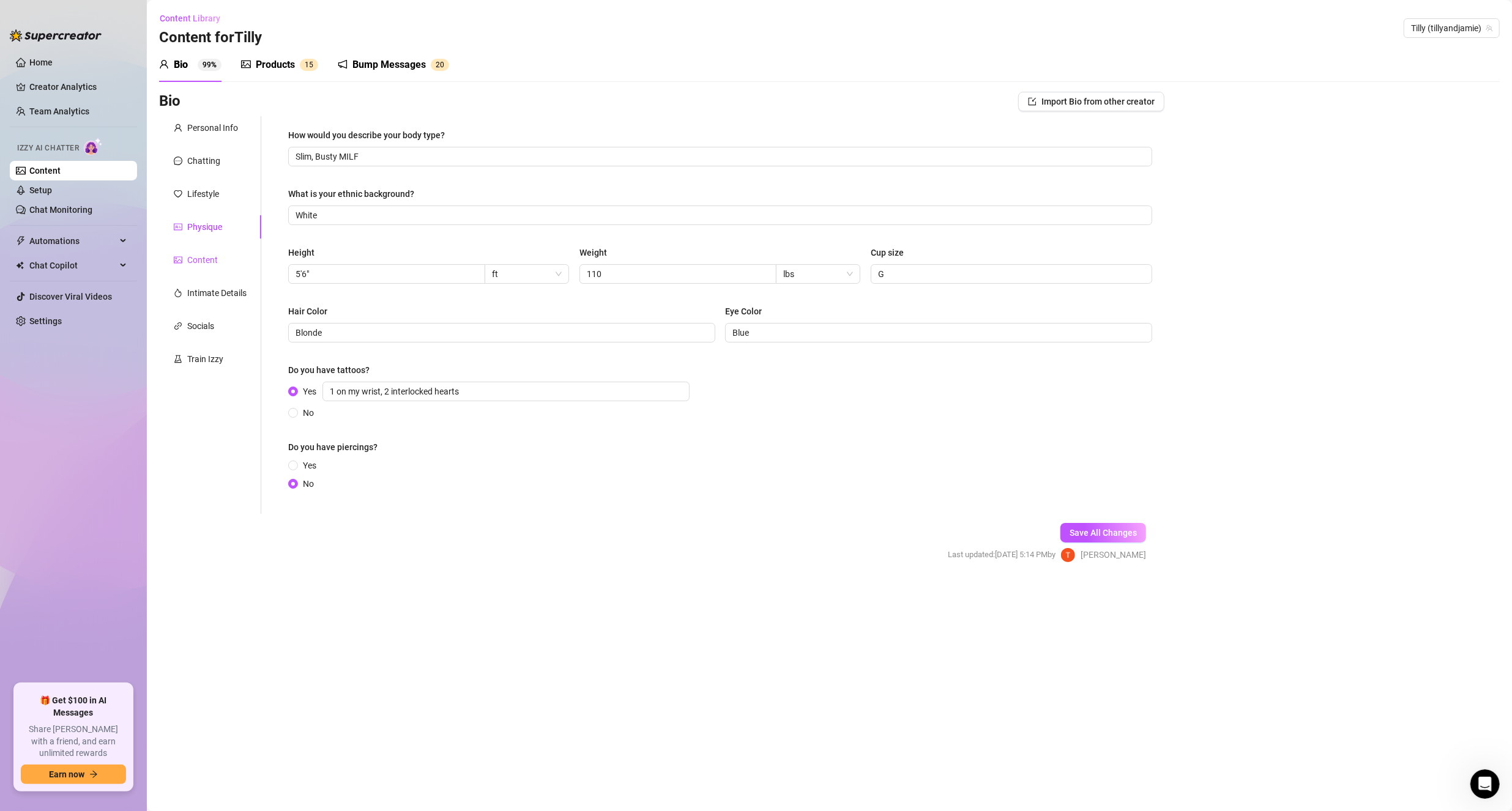
click at [208, 255] on div "Content" at bounding box center [203, 259] width 31 height 14
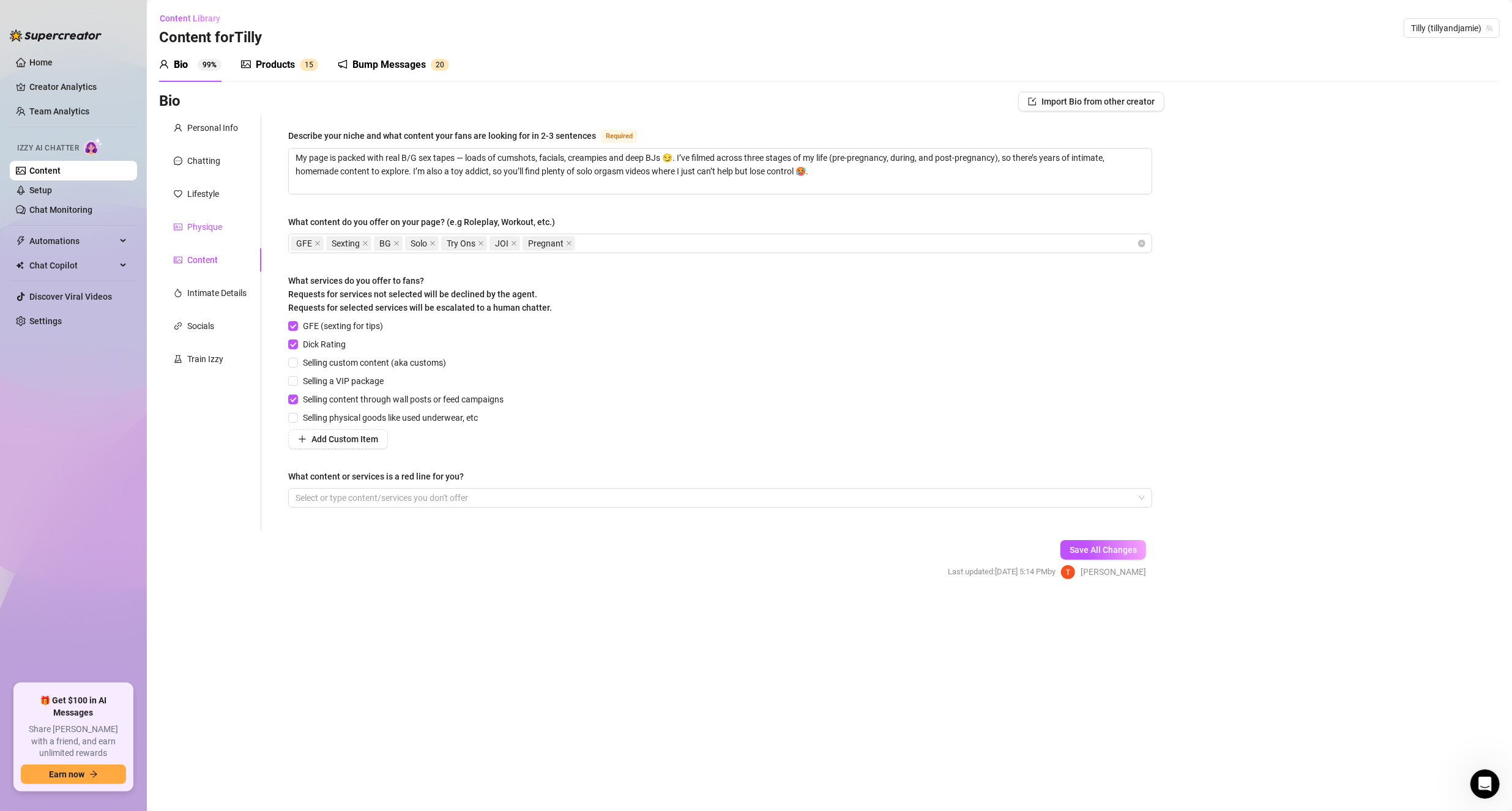
click at [208, 229] on div "Physique" at bounding box center [204, 227] width 35 height 14
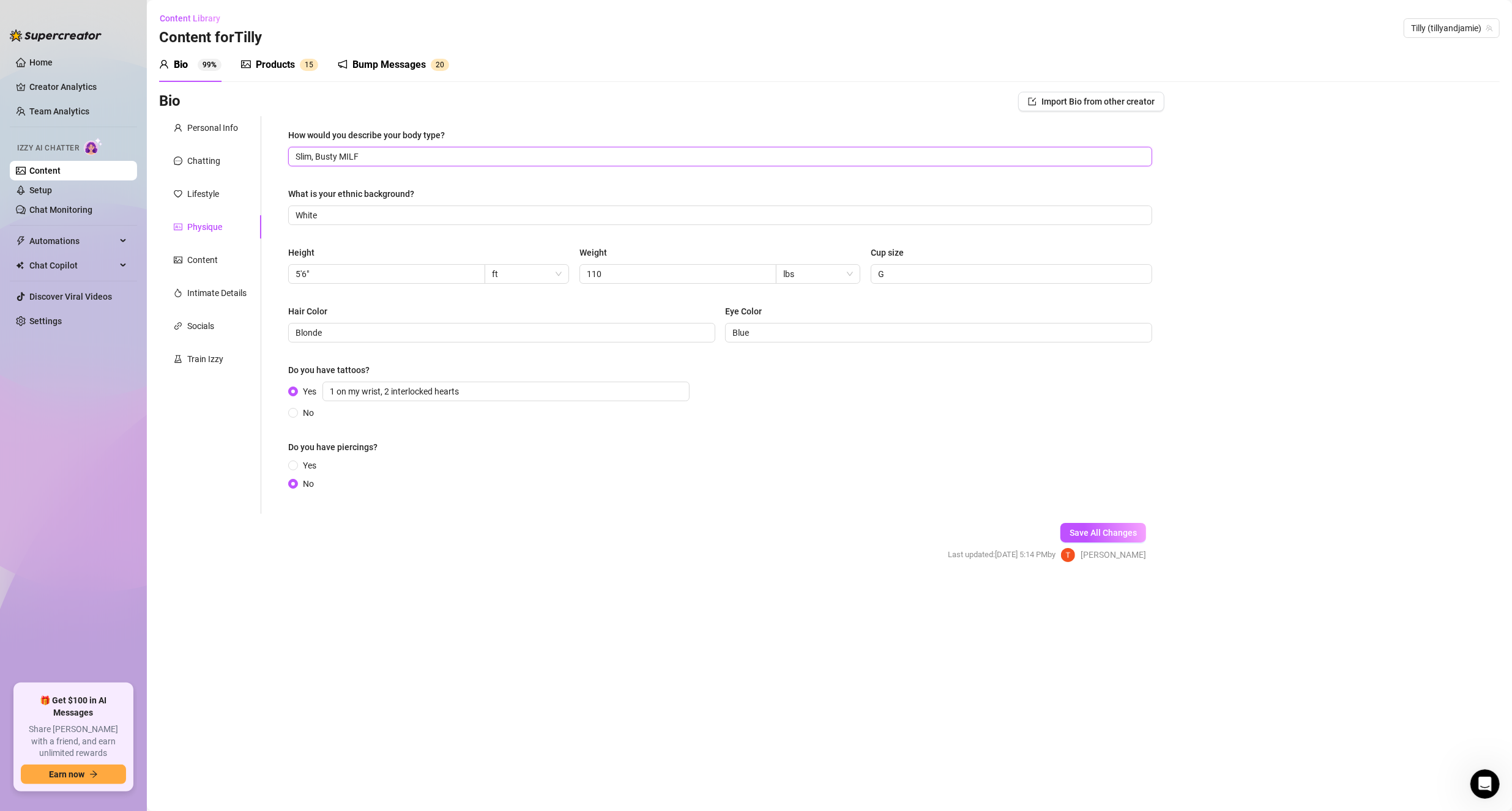
click at [443, 153] on input "Slim, Busty MILF" at bounding box center [719, 156] width 847 height 14
paste input "but busty MILF with all-natural curves — think girl-next-door, but with H-cups …"
drag, startPoint x: 802, startPoint y: 158, endPoint x: 575, endPoint y: 162, distance: 227.0
click at [575, 162] on input "Slim but busty MILF with all-natural curves — think girl-next-door, but with H-…" at bounding box center [719, 156] width 847 height 14
click at [581, 162] on input "Slim but busty MILF with all-natural curves — think girl-next-door, but with H-…" at bounding box center [719, 156] width 847 height 14
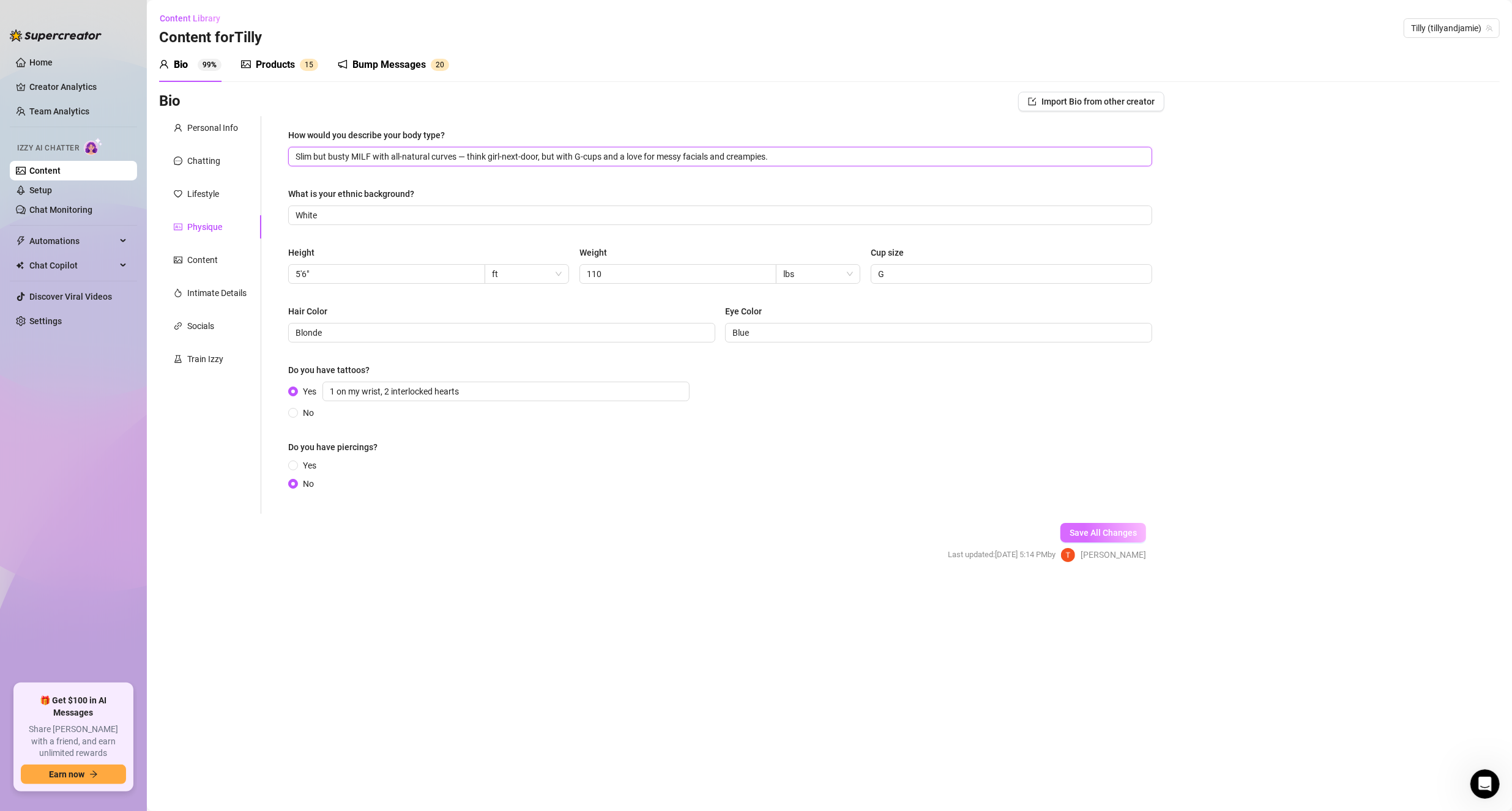
type input "Slim but busty MILF with all-natural curves — think girl-next-door, but with G-…"
click at [1123, 524] on button "Save All Changes" at bounding box center [1103, 533] width 85 height 20
click at [216, 158] on div "Chatting" at bounding box center [203, 160] width 33 height 14
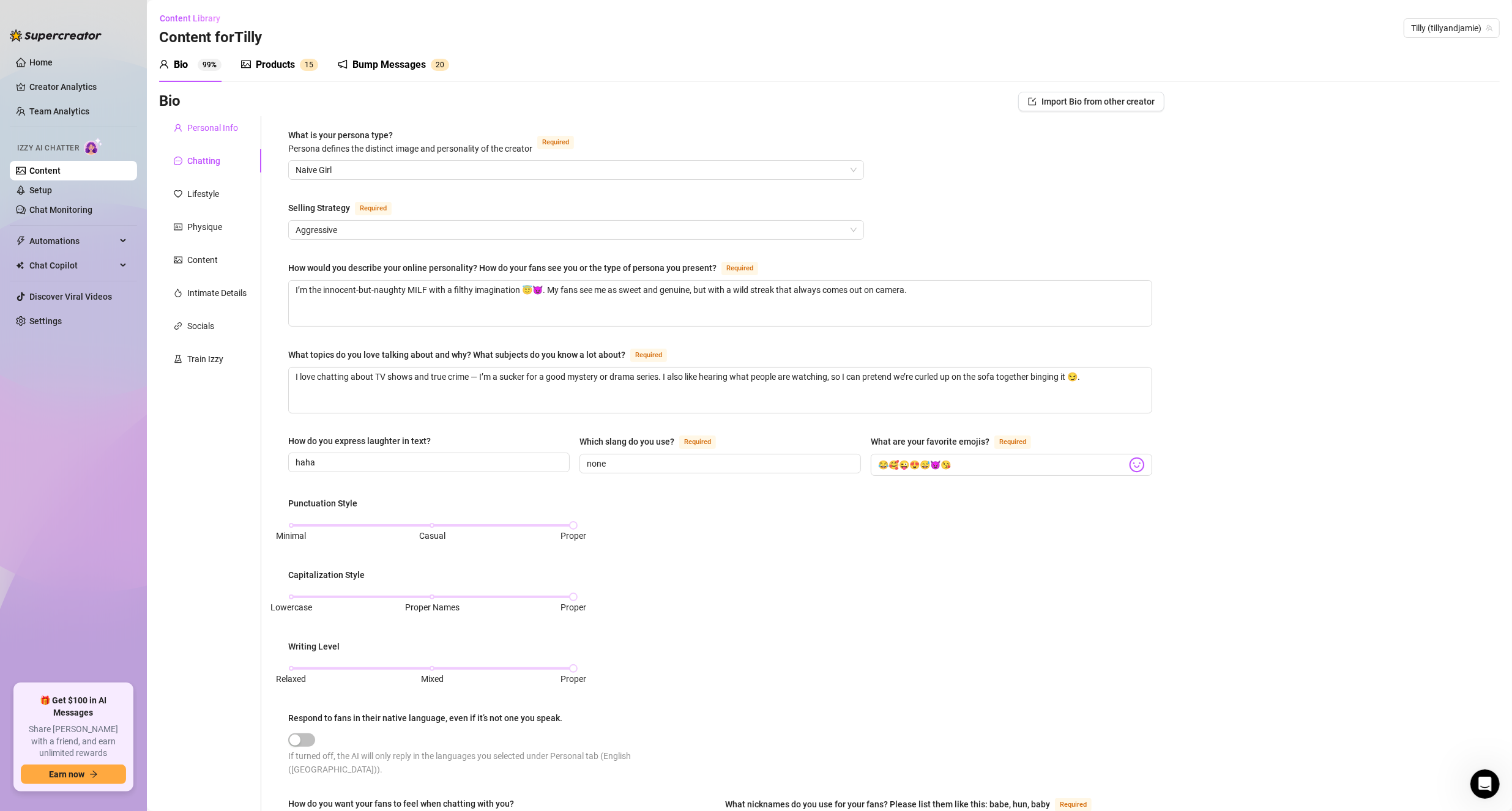
drag, startPoint x: 208, startPoint y: 133, endPoint x: 227, endPoint y: 134, distance: 19.0
click at [208, 132] on div "Personal Info" at bounding box center [212, 128] width 50 height 14
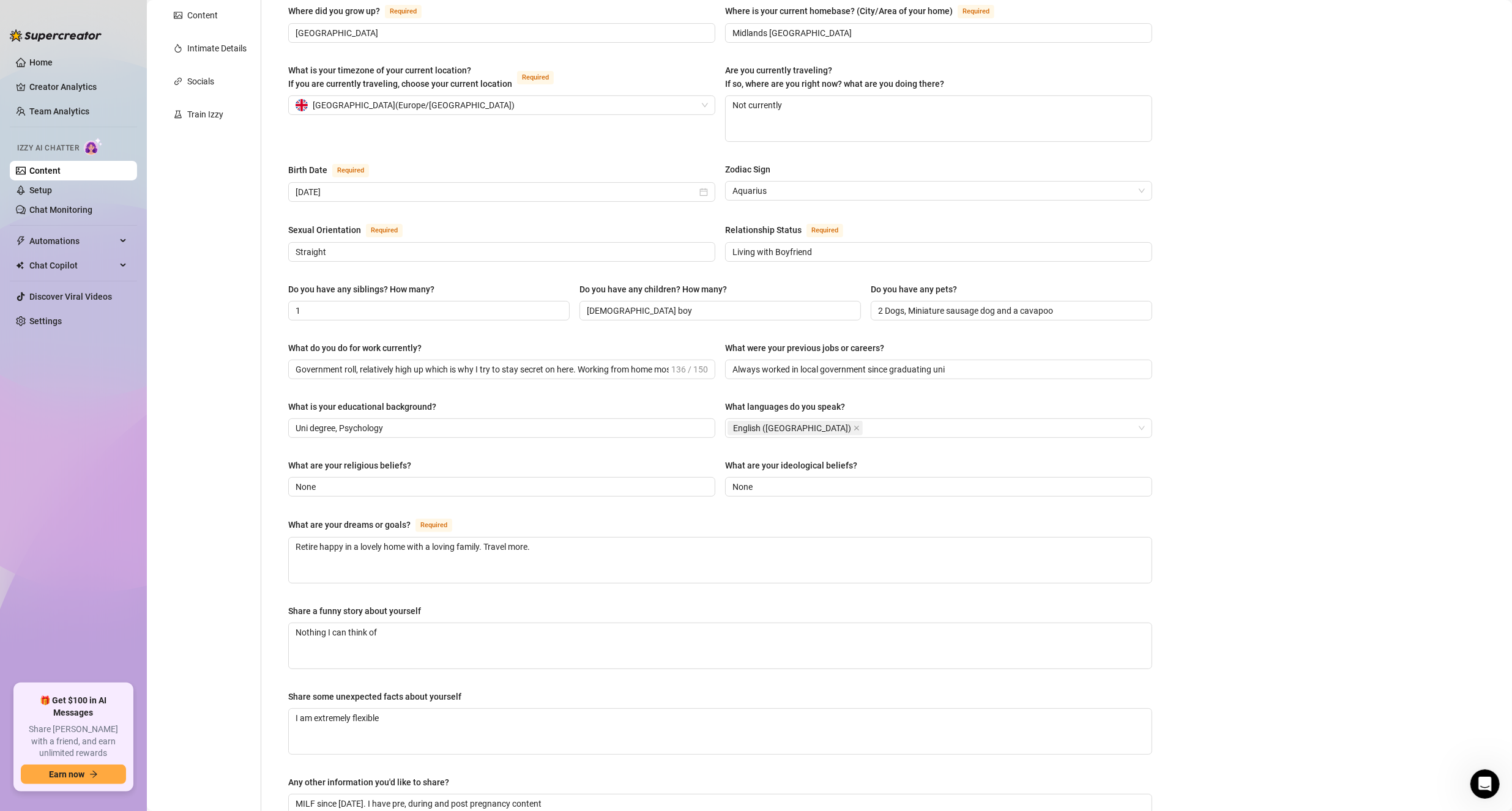
scroll to position [367, 0]
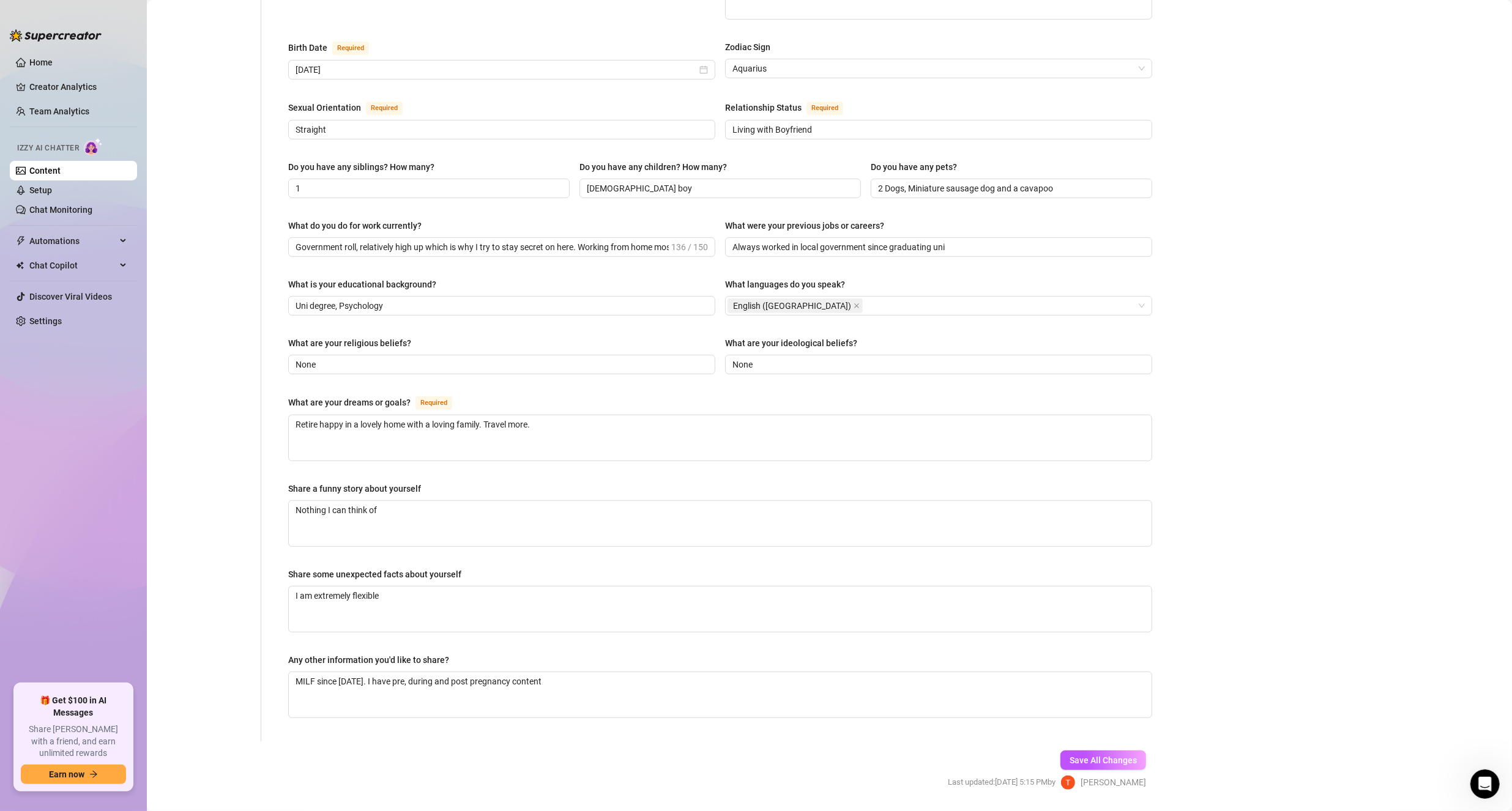
click at [1252, 377] on div "Bio Import Bio from other creator Personal Info Chatting Lifestyle Physique Con…" at bounding box center [828, 268] width 1340 height 1087
drag, startPoint x: 261, startPoint y: 178, endPoint x: 273, endPoint y: 178, distance: 12.0
click at [261, 178] on div "Name Required Tilly Nickname(s) None Gender Required [DEMOGRAPHIC_DATA] [DEMOGR…" at bounding box center [713, 246] width 903 height 992
click at [366, 181] on input "1" at bounding box center [427, 188] width 264 height 14
paste input "Yes, but I’m definitely the naughtiest in the family 😉."
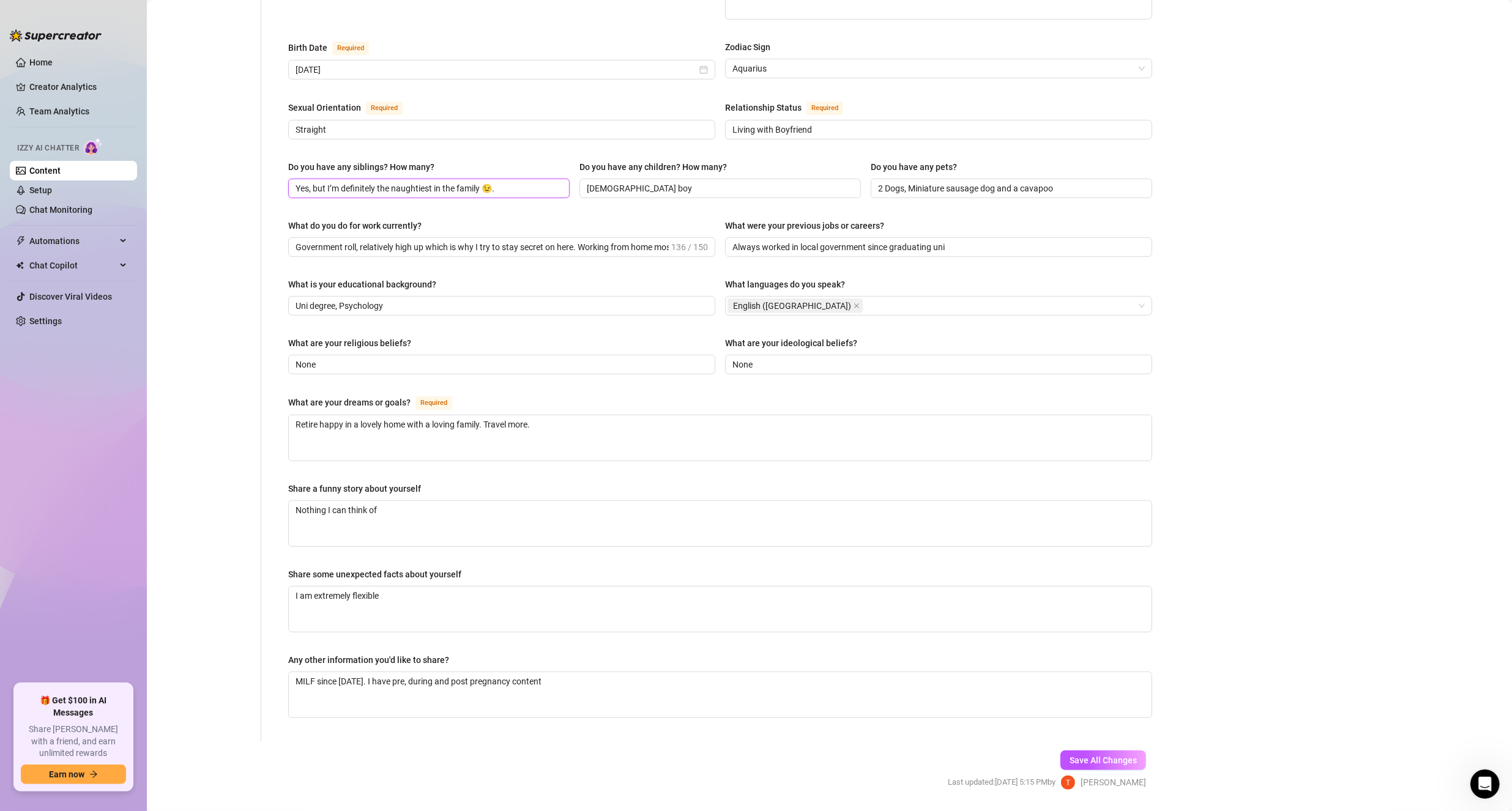
click at [311, 185] on input "Yes, but I’m definitely the naughtiest in the family 😉." at bounding box center [427, 188] width 264 height 14
type input "Yes, 1, but I’m definitely the naughtiest in the family 😉."
click at [667, 195] on div "Do you have any siblings? How many? Yes, 1, but I’m definitely the naughtiest i…" at bounding box center [720, 185] width 864 height 49
click at [670, 189] on input "[DEMOGRAPHIC_DATA] boy" at bounding box center [719, 188] width 264 height 14
paste input "Yes, I’m a proud MILF 💕 motherhood is a big part of my journey."
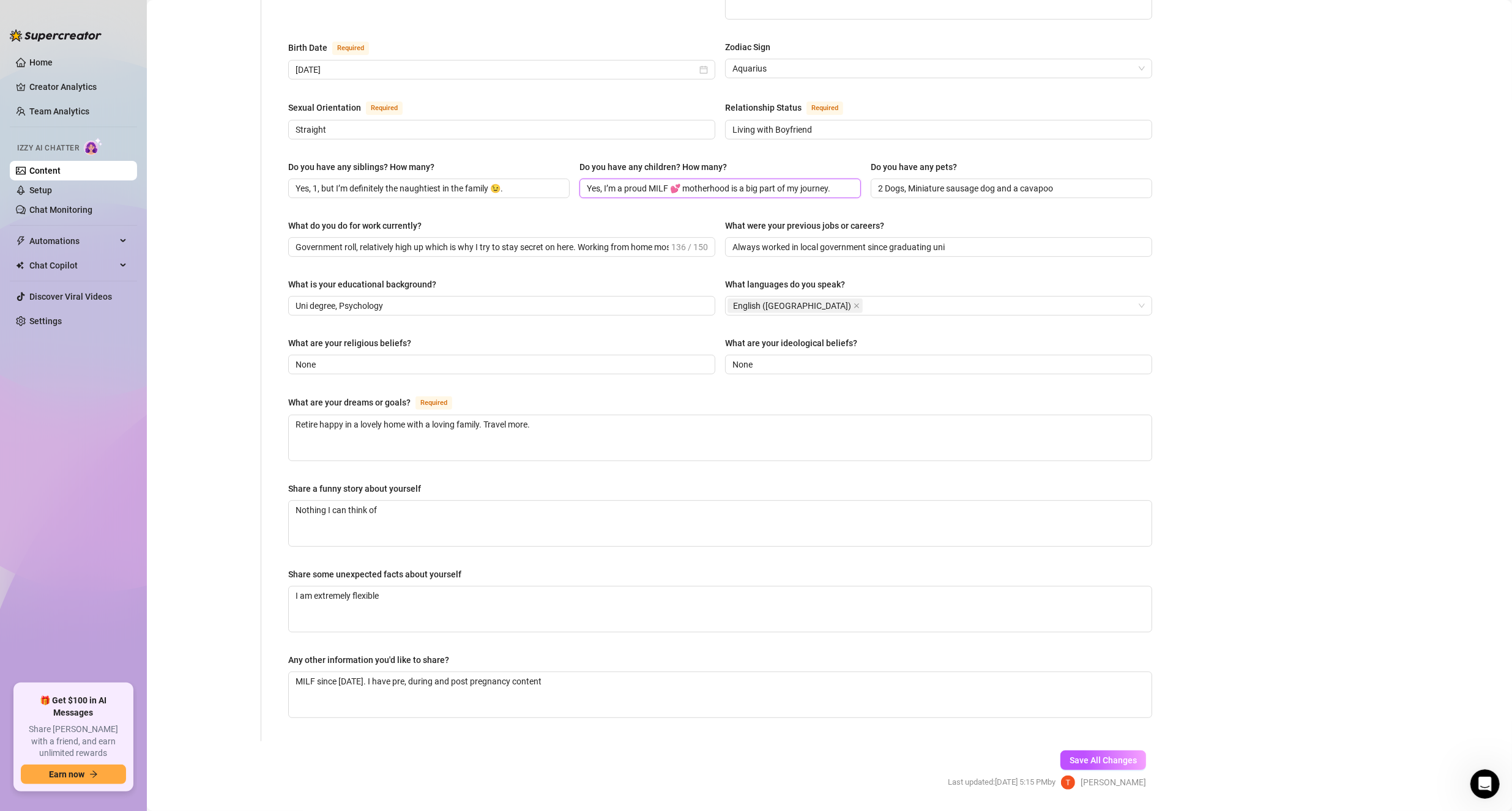
type input "Yes, I’m a proud MILF 💕 motherhood is a big part of my journey."
click at [997, 184] on input "2 Dogs, Miniature sausage dog and a cavapoo" at bounding box center [1010, 188] width 264 height 14
paste input "Yes, I’ve got a couple of dogs who keep me busy when I’m not being naughty 🐶"
type input "Yes, I’ve got a couple of dogs who keep me busy when I’m not being naughty 🐶"
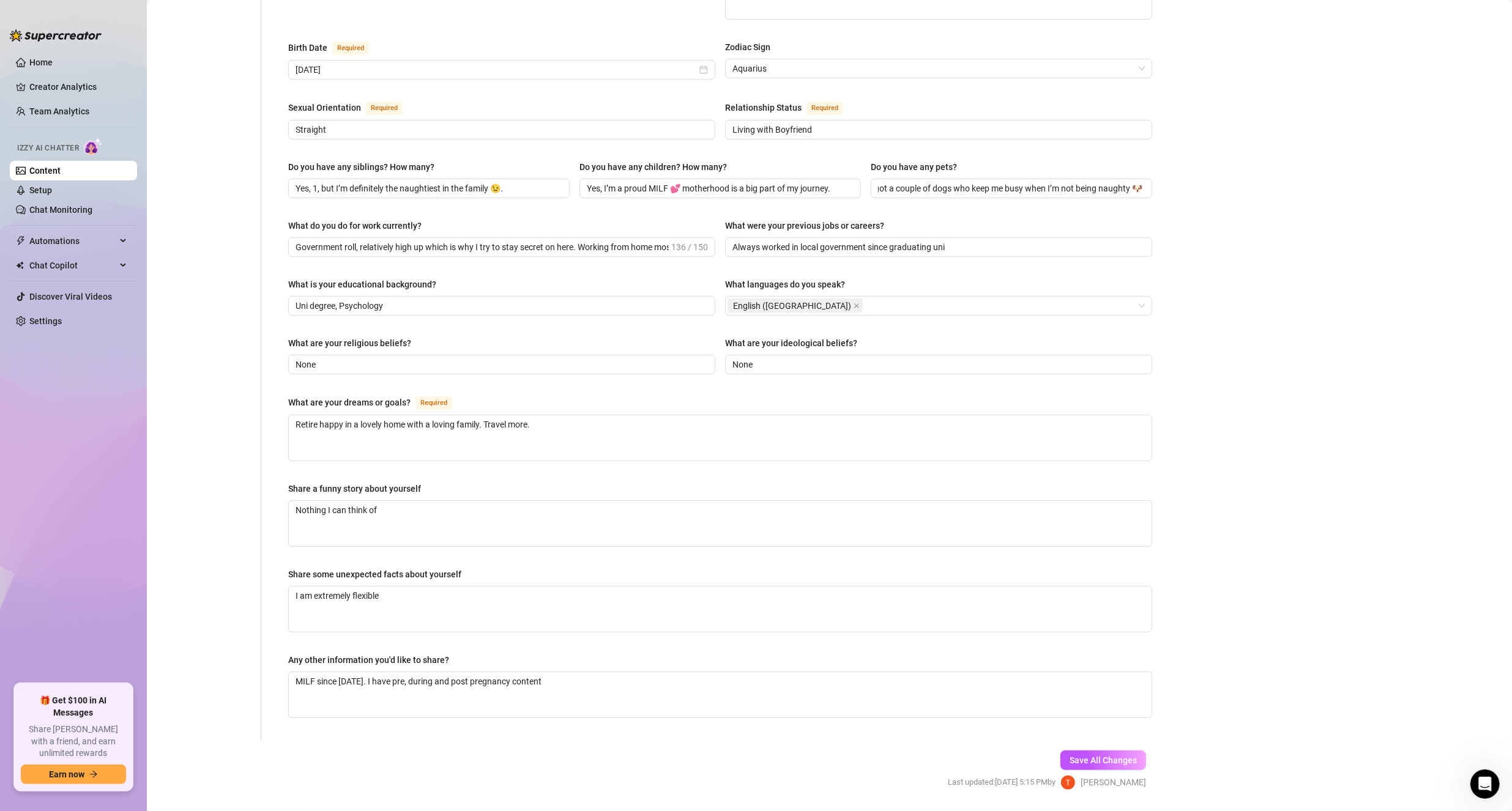
scroll to position [0, 0]
click at [524, 241] on input "Government roll, relatively high up which is why I try to stay secret on here. …" at bounding box center [482, 247] width 374 height 14
paste input "I work a professional day job, which is why this is my secret escape 😇. I love …"
type input "I work a professional day job, which is why this is my secret escape 😇. I love …"
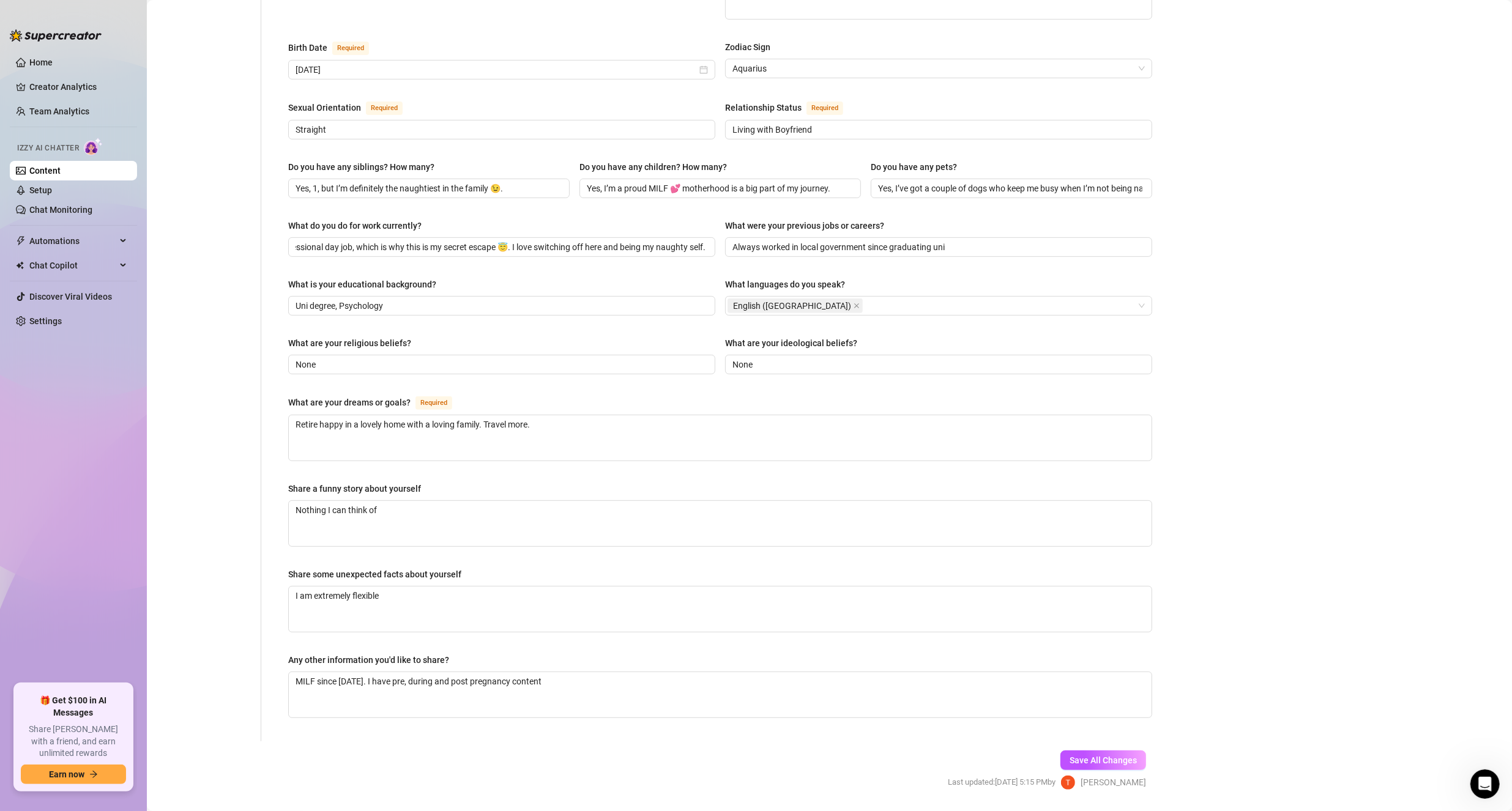
scroll to position [0, 0]
click at [909, 238] on span "Always worked in local government since graduating uni" at bounding box center [938, 247] width 427 height 20
click at [911, 241] on input "Always worked in local government since graduating uni" at bounding box center [937, 247] width 410 height 14
paste input "I’ve always had serious jobs in the professional world… which makes this side o…"
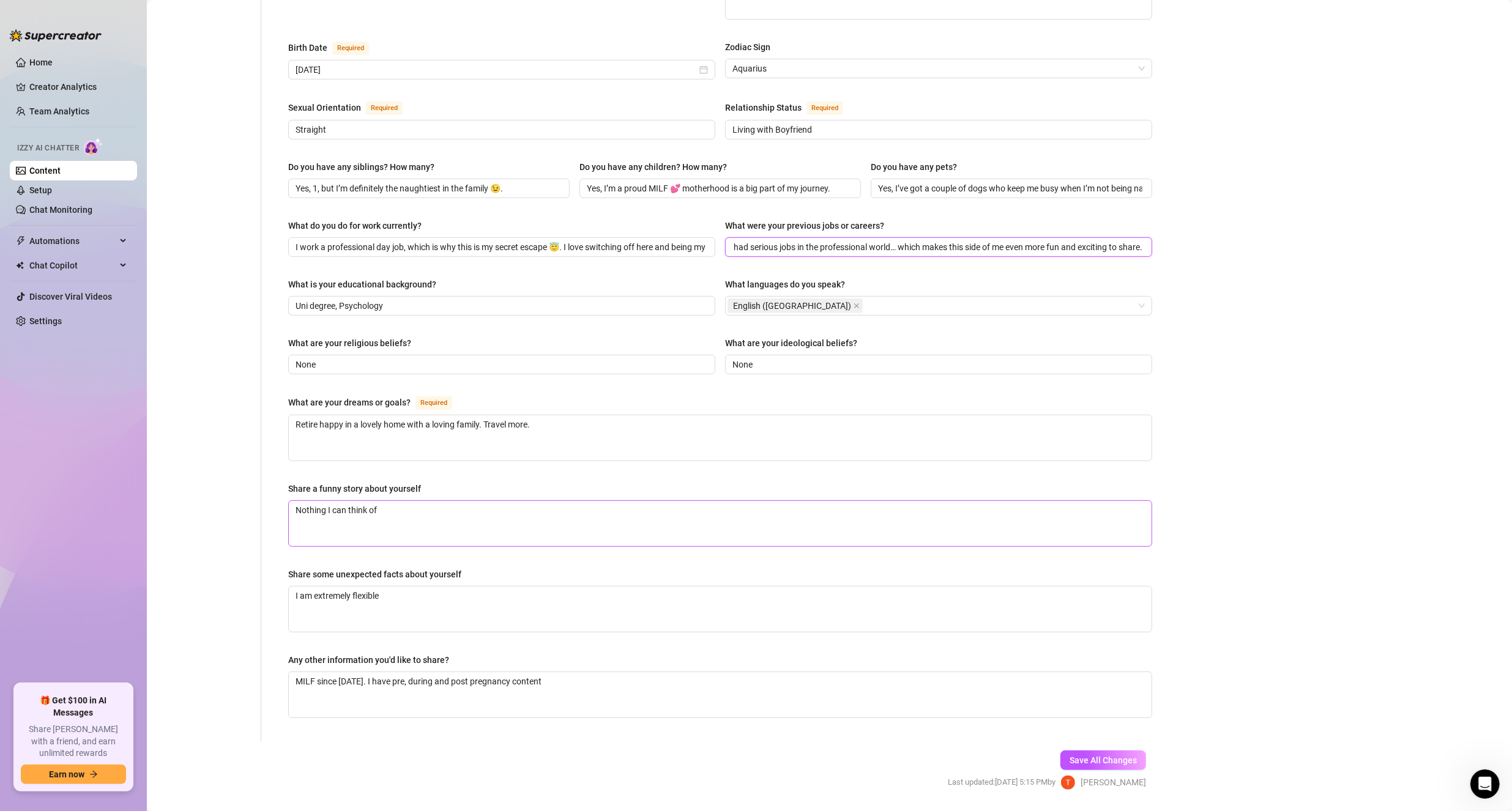
type input "I’ve always had serious jobs in the professional world… which makes this side o…"
click at [425, 303] on input "Uni degree, Psychology" at bounding box center [500, 306] width 410 height 14
paste input "I studied psychology at [GEOGRAPHIC_DATA], so I know a thing or two about how t…"
type input "I studied psychology at [GEOGRAPHIC_DATA], so I know a thing or two about how t…"
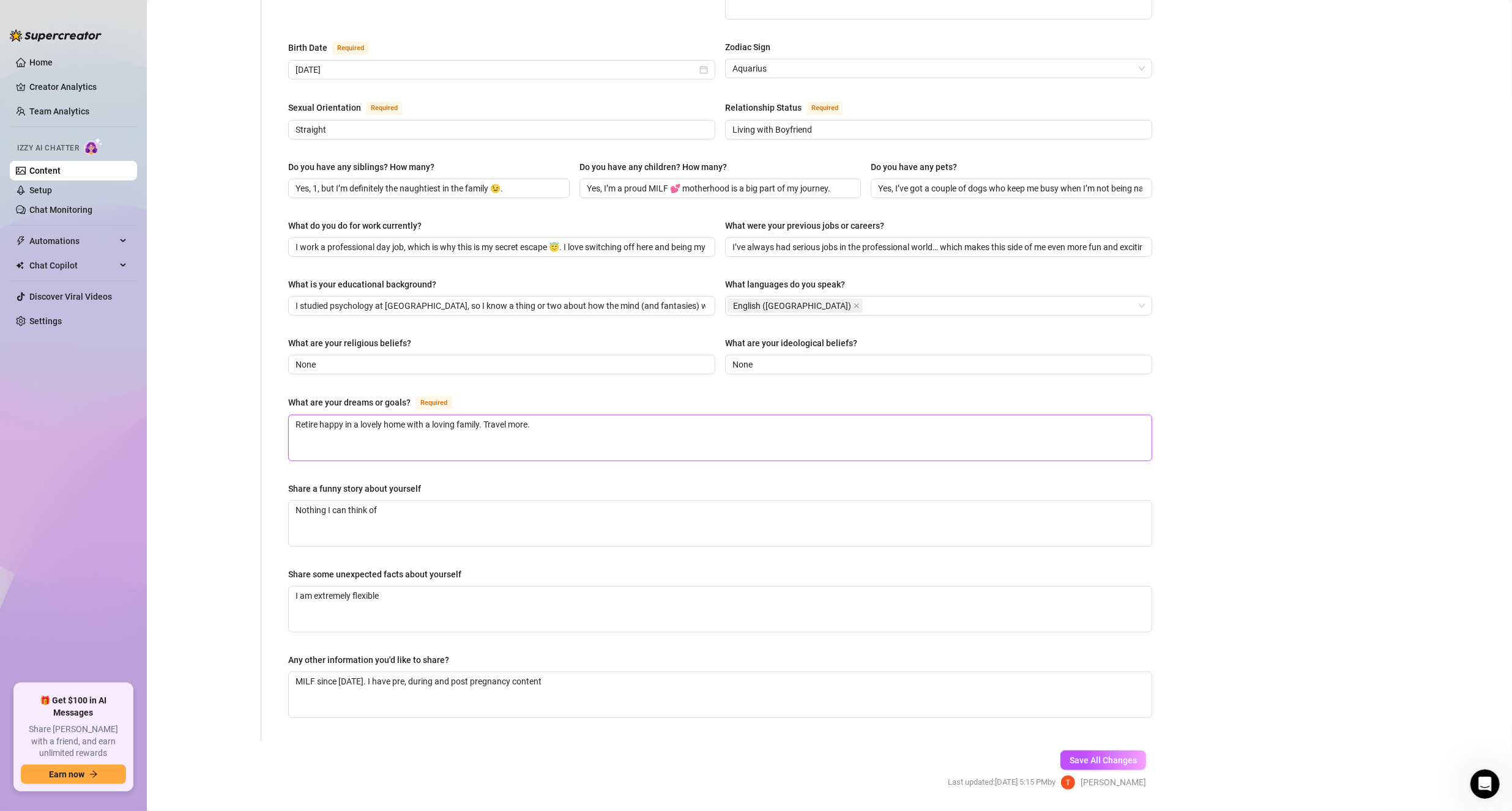
click at [547, 425] on textarea "Retire happy in a lovely home with a loving family. Travel more." at bounding box center [720, 438] width 863 height 46
paste textarea "To retire happy in a lovely home with a loving family… and to keep exploring my…"
type textarea "To retire happy in a lovely home with a loving family… and to keep exploring my…"
click at [539, 460] on div "Name Required Tilly Nickname(s) None Gender Required [DEMOGRAPHIC_DATA] [DEMOGR…" at bounding box center [720, 246] width 864 height 968
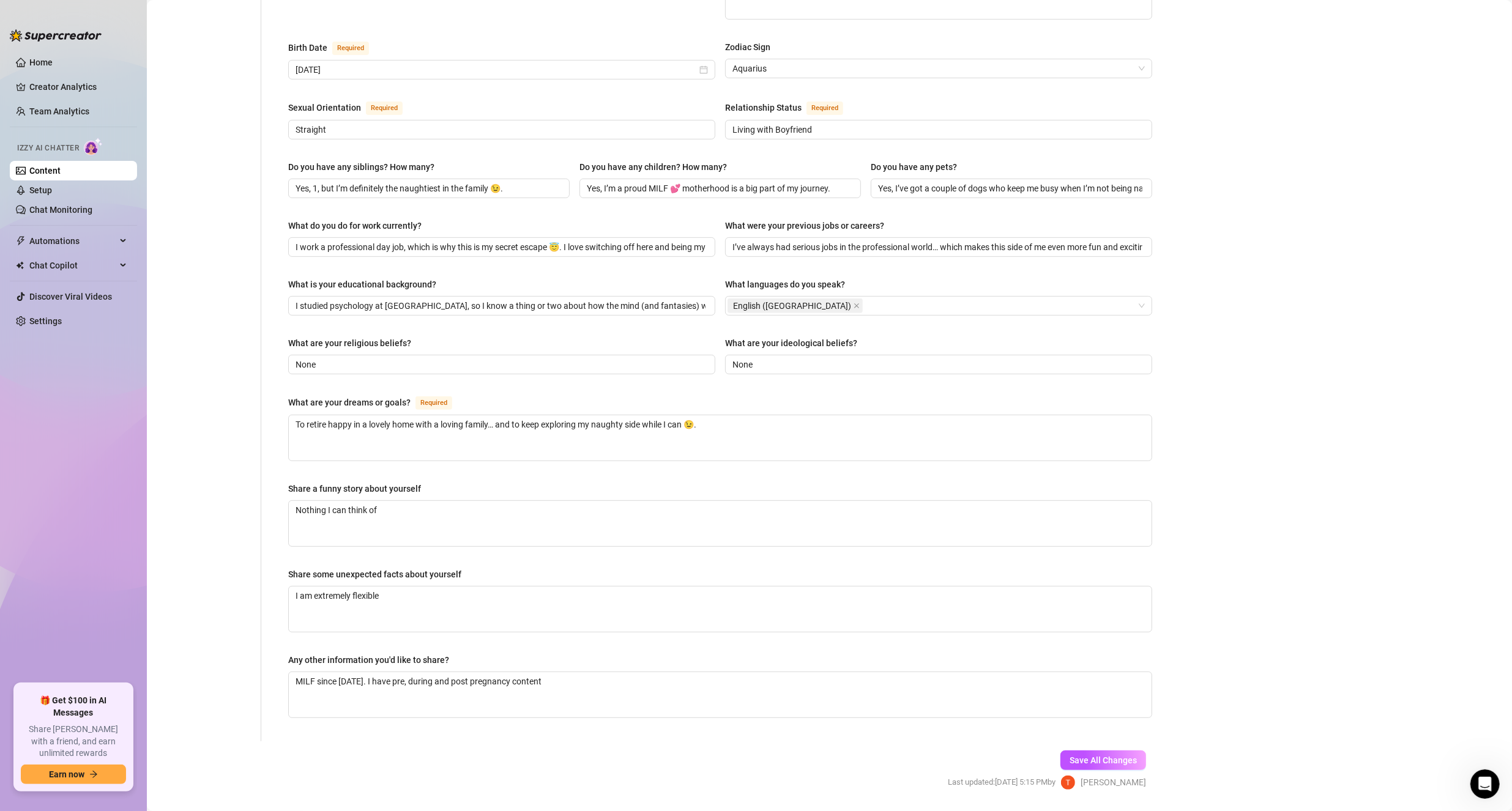
click at [529, 491] on div "Share a funny story about yourself" at bounding box center [720, 491] width 864 height 19
click at [529, 503] on textarea "Nothing I can think of" at bounding box center [720, 524] width 863 height 46
paste textarea "Once I filmed a balcony sex scene and nearly got caught by the neighbours 😳.”"
type textarea "Once I filmed a balcony sex scene and nearly got caught by the neighbours 😳.”"
click at [713, 510] on textarea "Once I filmed a balcony sex scene and nearly got caught by the neighbours 😳.”" at bounding box center [720, 524] width 863 height 46
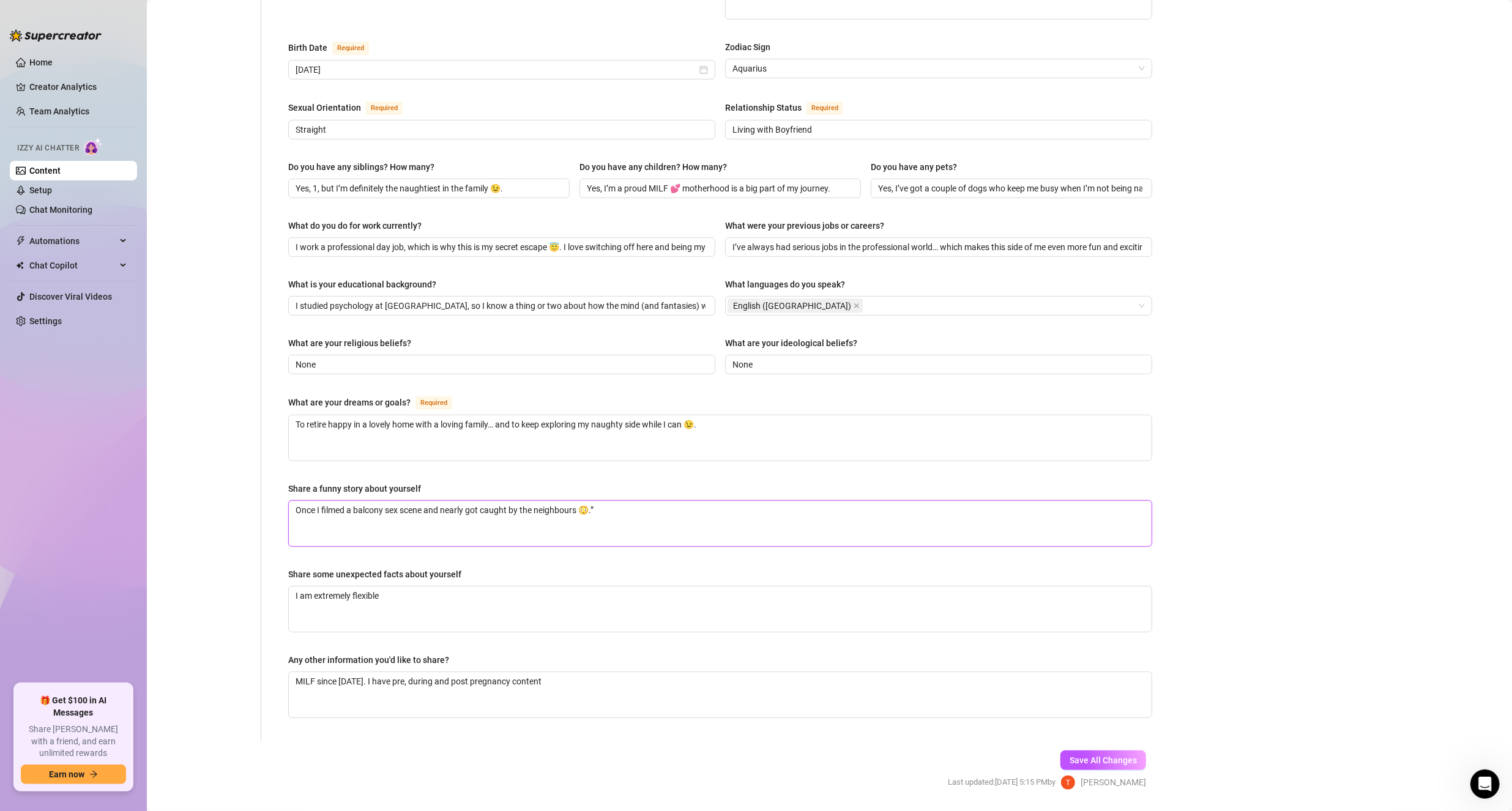
type textarea "Once I filmed a balcony sex scene and nearly got caught by the neighbours 😳."
drag, startPoint x: 499, startPoint y: 592, endPoint x: -26, endPoint y: 614, distance: 525.5
click at [0, 614] on html "Home Creator Analytics Team Analytics Izzy AI Chatter Content Setup Chat Monito…" at bounding box center [756, 405] width 1512 height 811
paste textarea "’m extremely flexible… which makes for some very fun sex positions 😏.”"
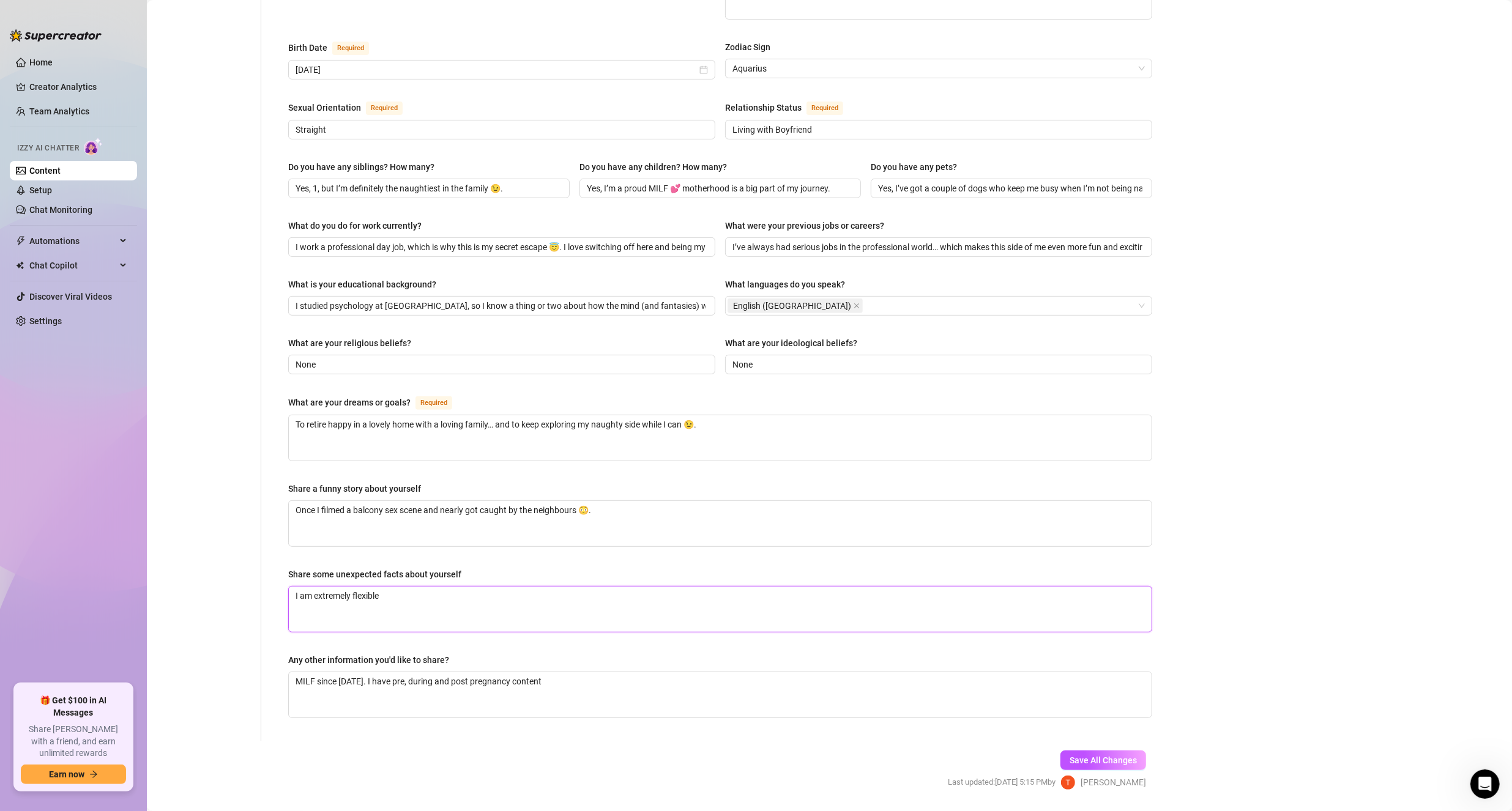
type textarea "I’m extremely flexible… which makes for some very fun sex positions 😏.”"
type textarea "I’m extremely flexible… which makes for some very fun sex positions 😏."
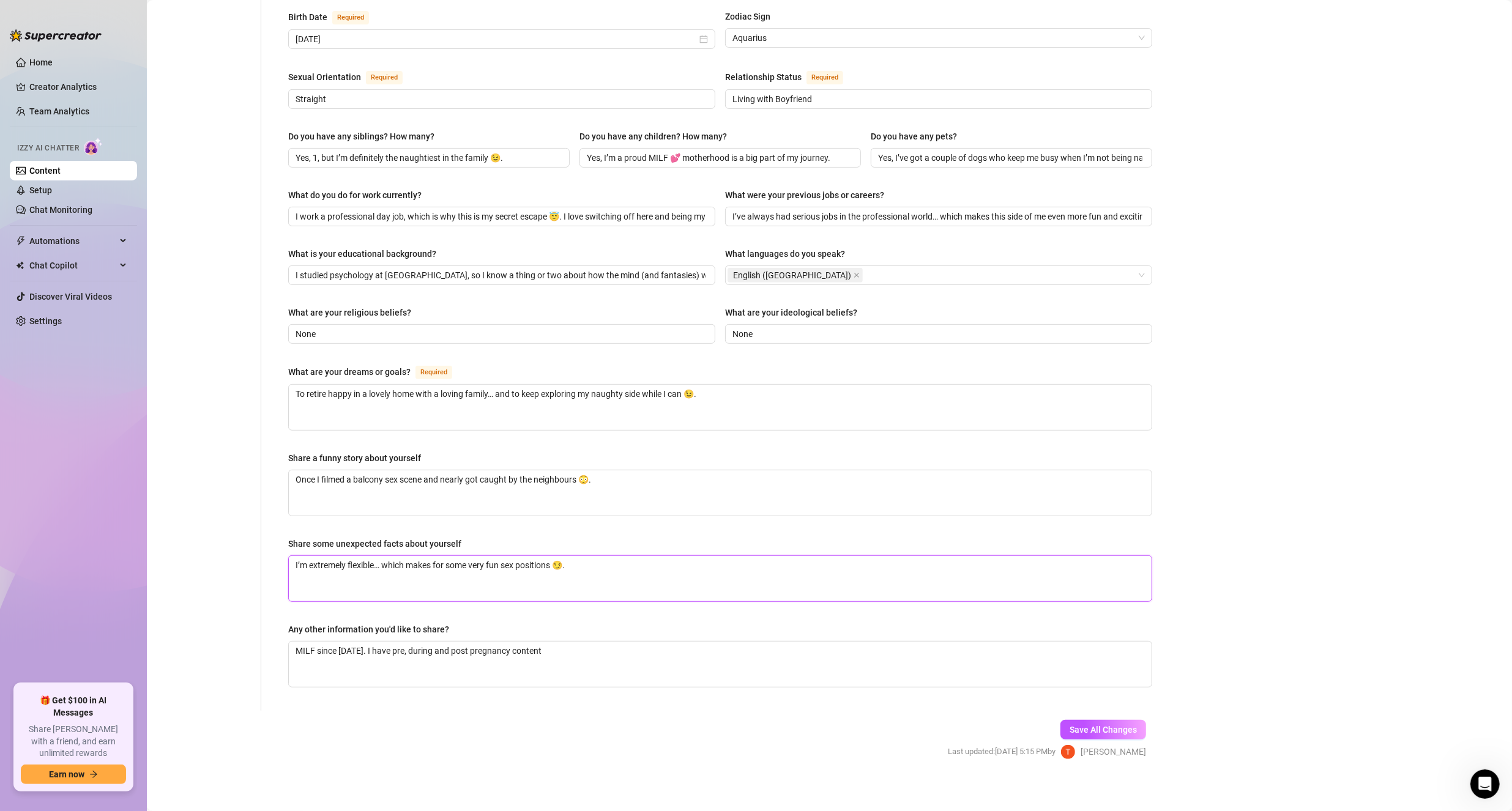
type textarea "I’m extremely flexible… which makes for some very fun sex positions 😏."
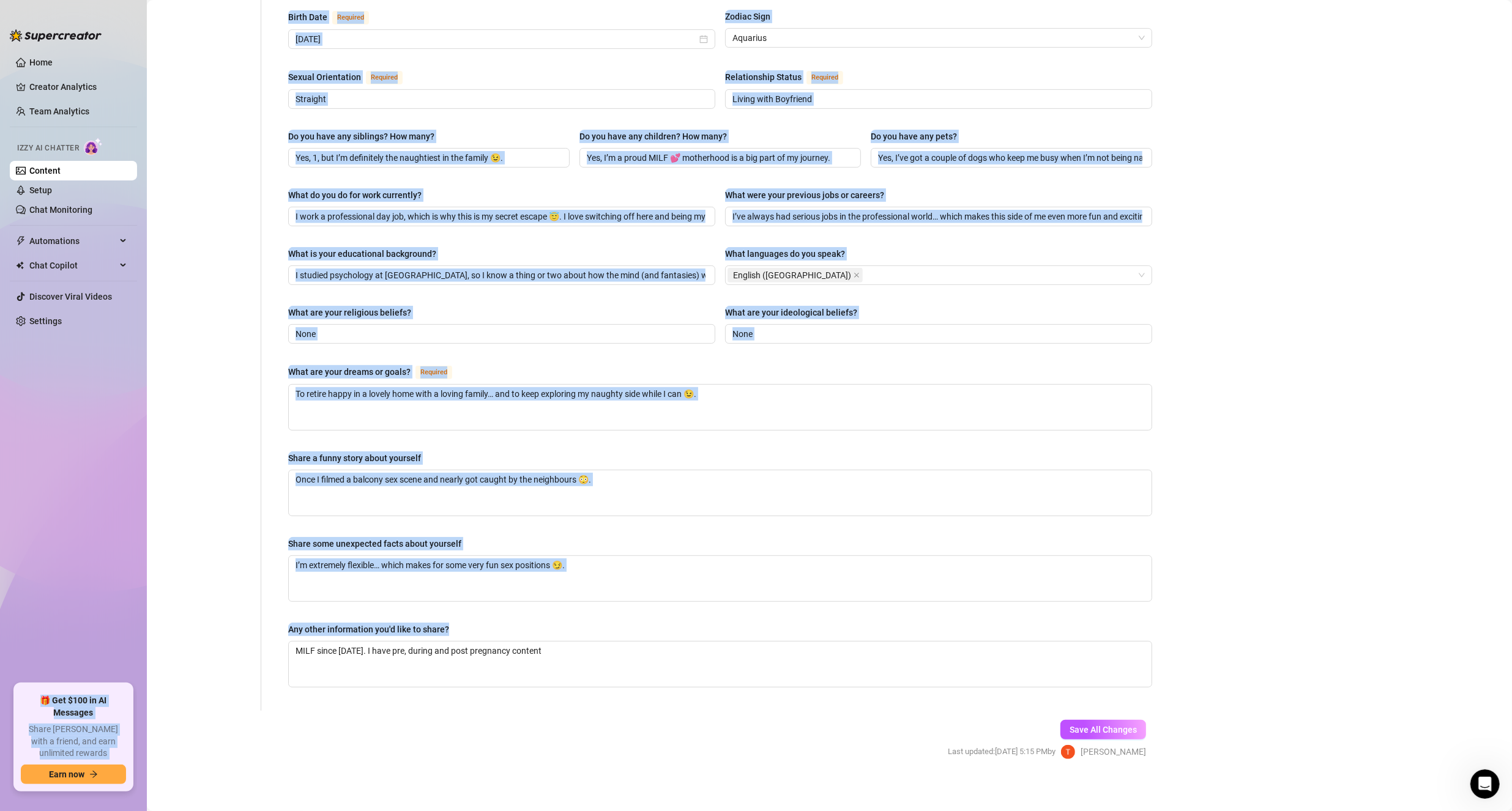
drag, startPoint x: 649, startPoint y: 629, endPoint x: 55, endPoint y: 647, distance: 594.3
click at [55, 647] on div "Home Creator Analytics Team Analytics Izzy AI Chatter Content Setup Chat Monito…" at bounding box center [756, 405] width 1512 height 811
click at [435, 642] on textarea "MILF since [DATE]. I have pre, during and post pregnancy content" at bounding box center [720, 665] width 863 height 46
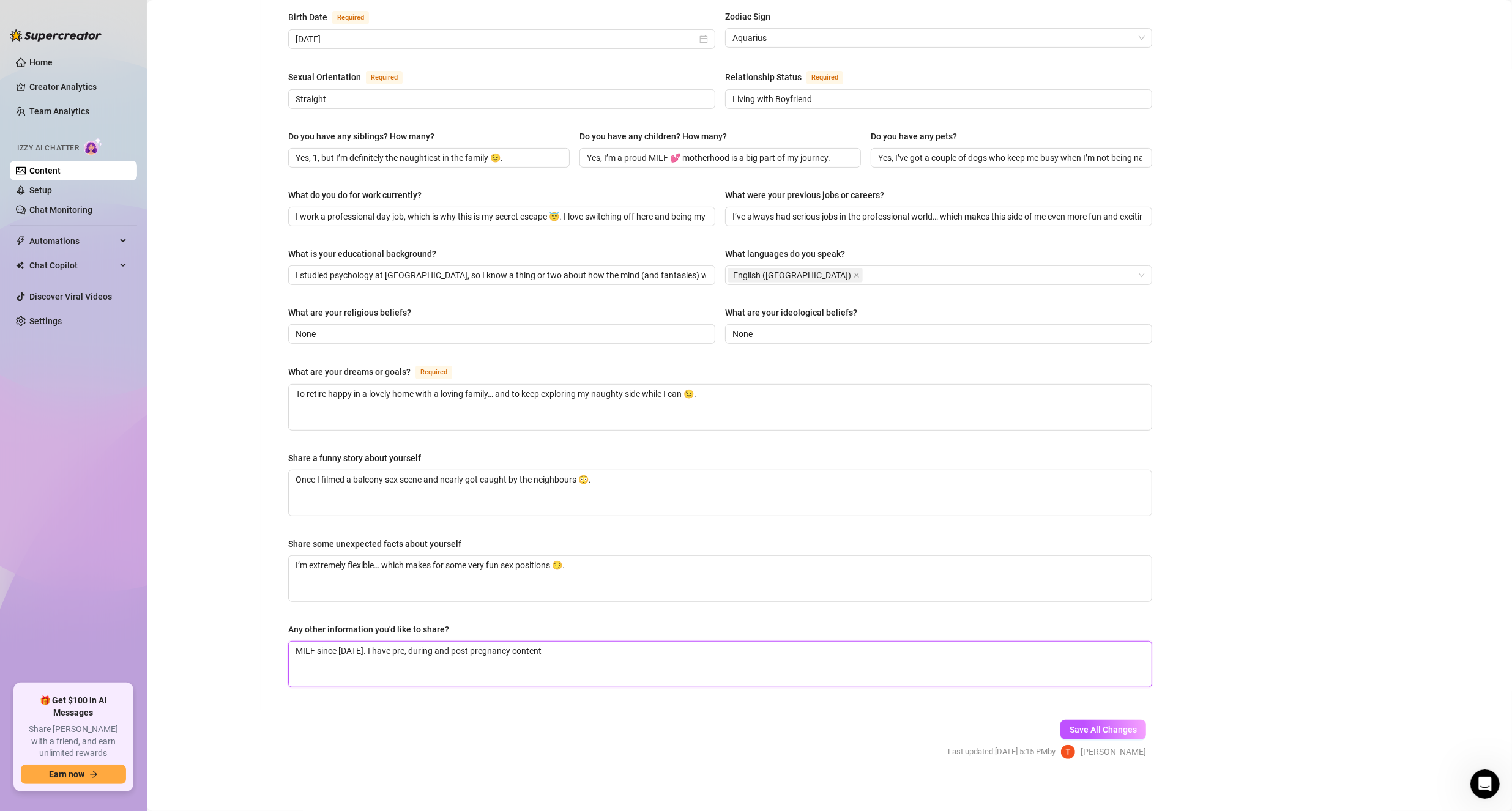
click at [461, 642] on textarea "MILF since [DATE]. I have pre, during and post pregnancy content" at bounding box center [720, 665] width 863 height 46
paste textarea "’ve been a MILF creator since [DATE], with a library of pre, during, and post-p…"
type textarea "’ve been a MILF creator since [DATE], with a library of pre, during, and post-p…"
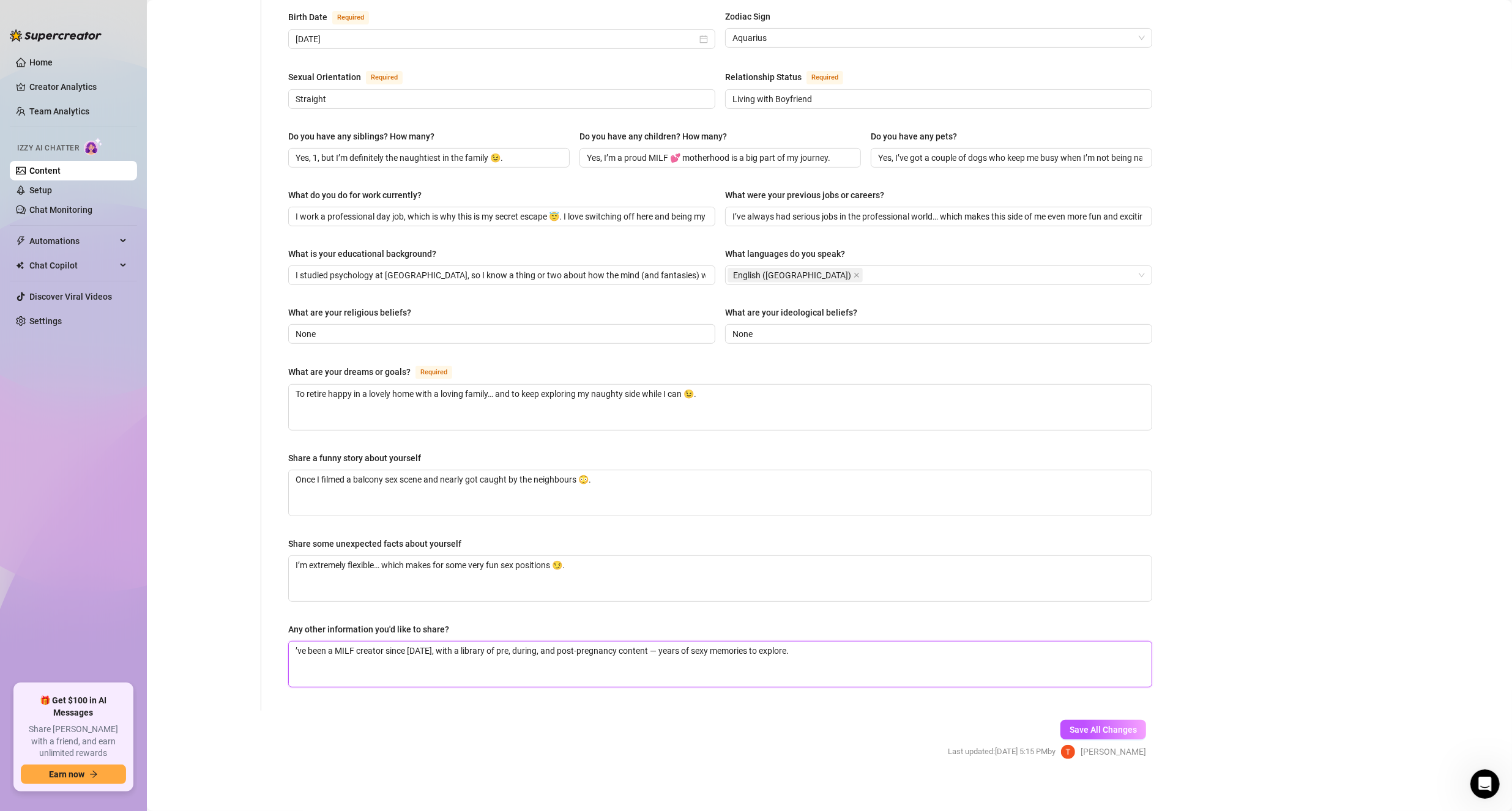
type textarea "’ve been a MILF creator since [DATE], with a library of pre, during, and post-p…"
drag, startPoint x: 1082, startPoint y: 722, endPoint x: 1261, endPoint y: 655, distance: 191.1
click at [1082, 725] on span "Save All Changes" at bounding box center [1103, 730] width 68 height 10
click at [859, 657] on textarea "’ve been a MILF creator since [DATE], with a library of pre, during, and post-p…" at bounding box center [720, 665] width 863 height 46
type textarea "’ve been a MILF creator since [DATE], with a library of pre, during, and post-p…"
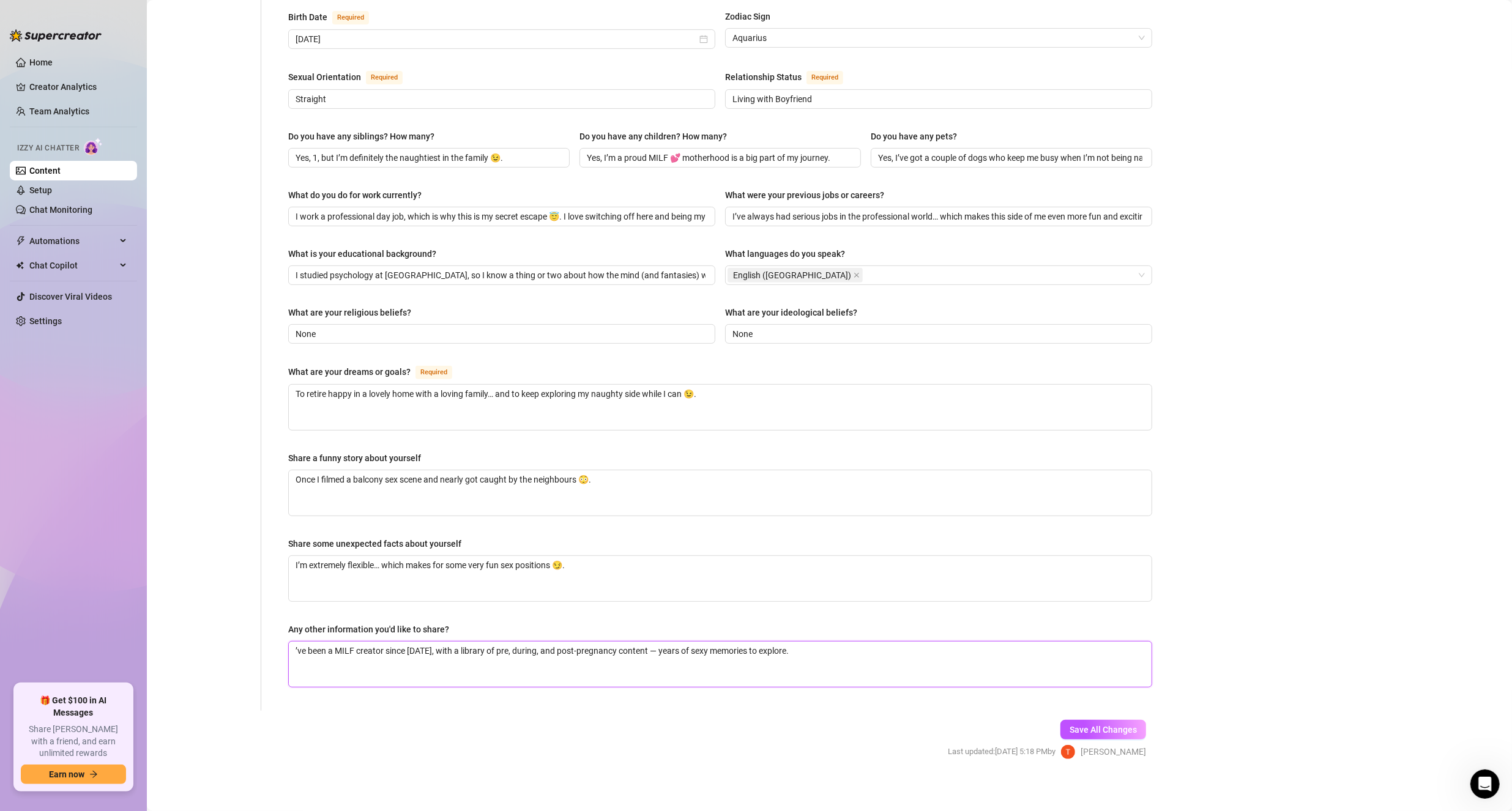
paste textarea "Alongside my wall posts, I’ve built a huge PPV library — from facials to full-l…"
type textarea "’ve been a MILF creator since [DATE], with a library of pre, during, and post-p…"
click at [1094, 725] on span "Save All Changes" at bounding box center [1103, 730] width 68 height 10
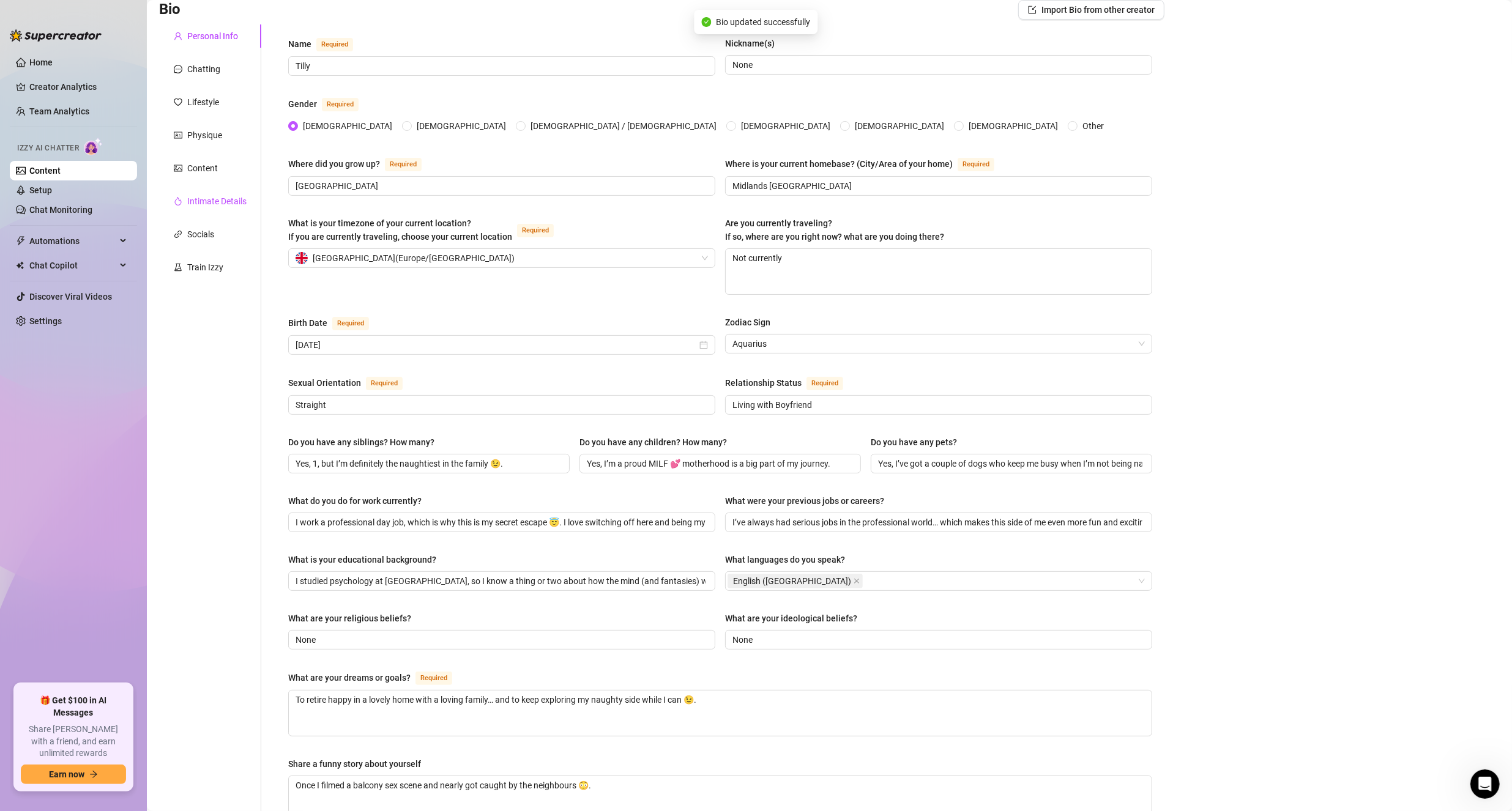
click at [218, 198] on div "Intimate Details" at bounding box center [216, 201] width 59 height 14
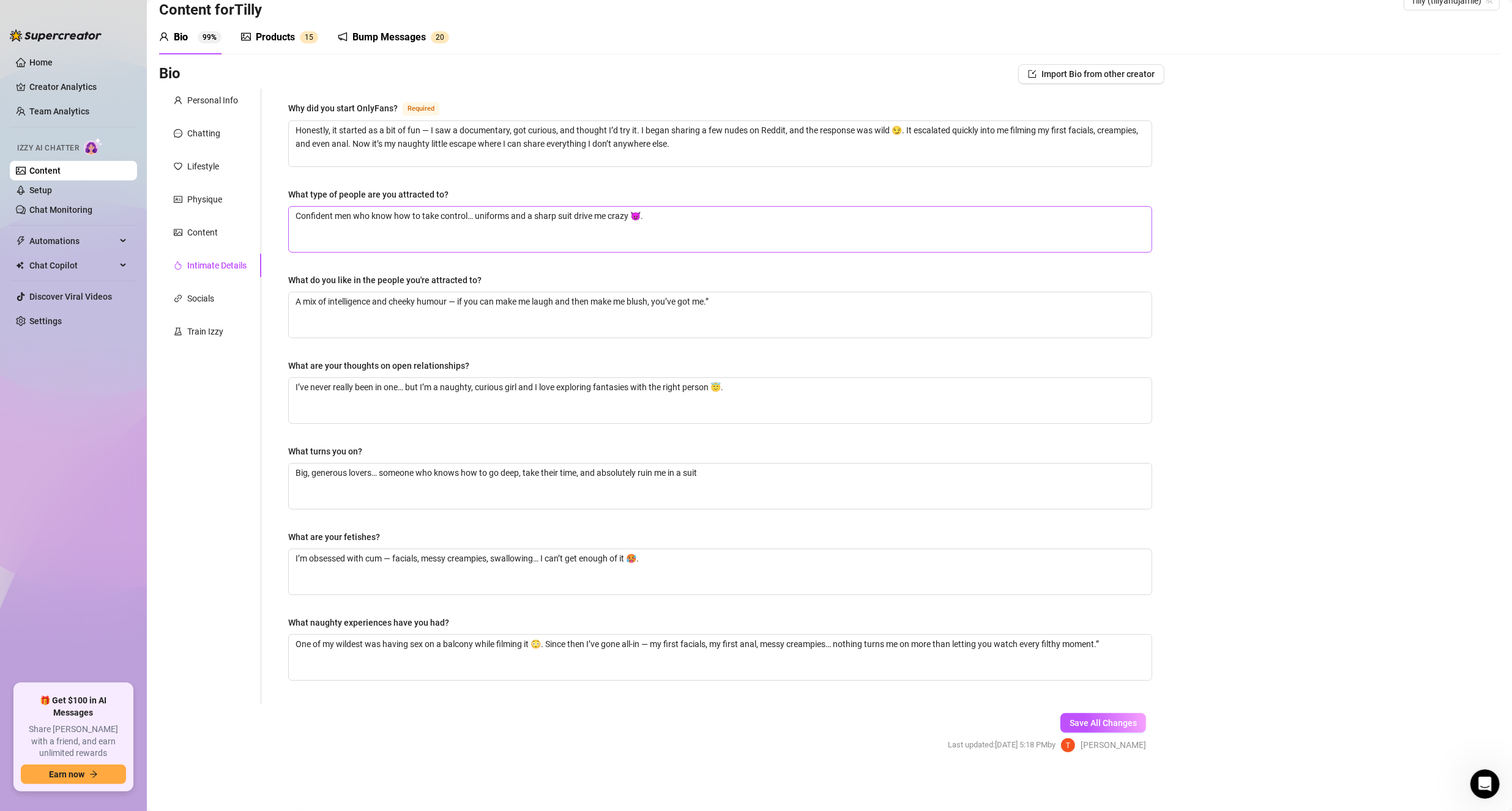
scroll to position [24, 0]
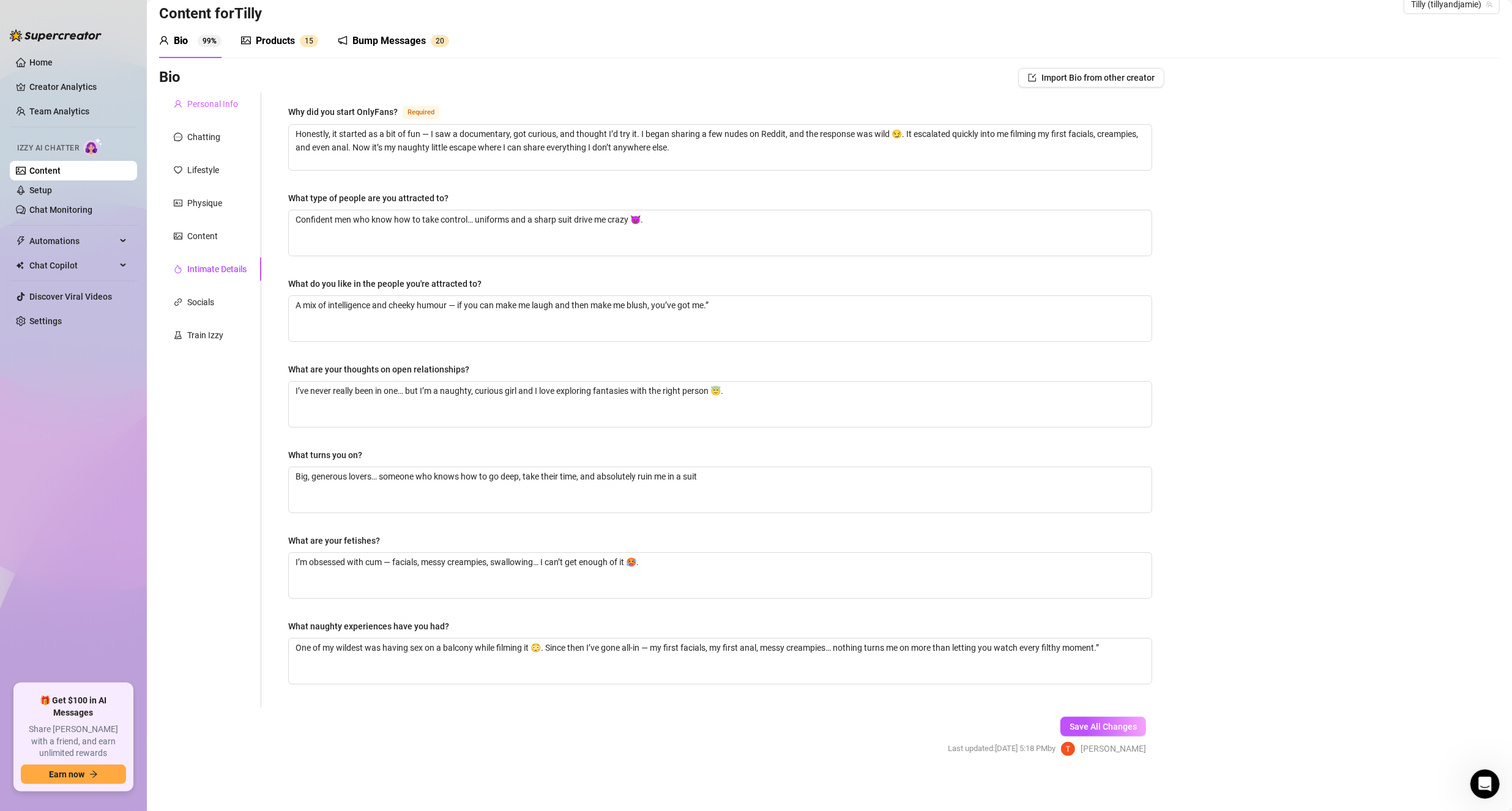
click at [216, 97] on div "Personal Info" at bounding box center [210, 104] width 103 height 24
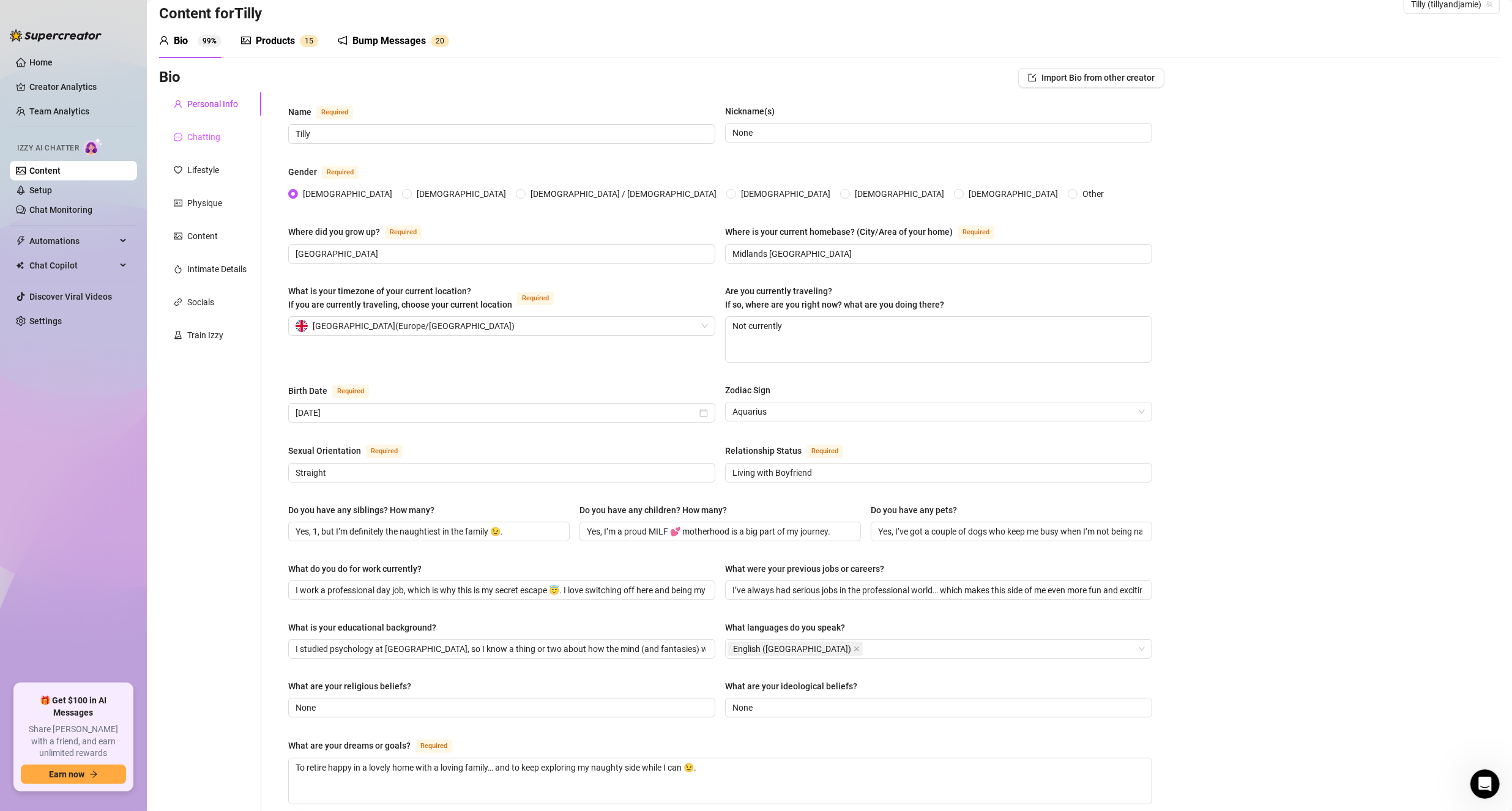
click at [207, 127] on div "Chatting" at bounding box center [210, 137] width 103 height 24
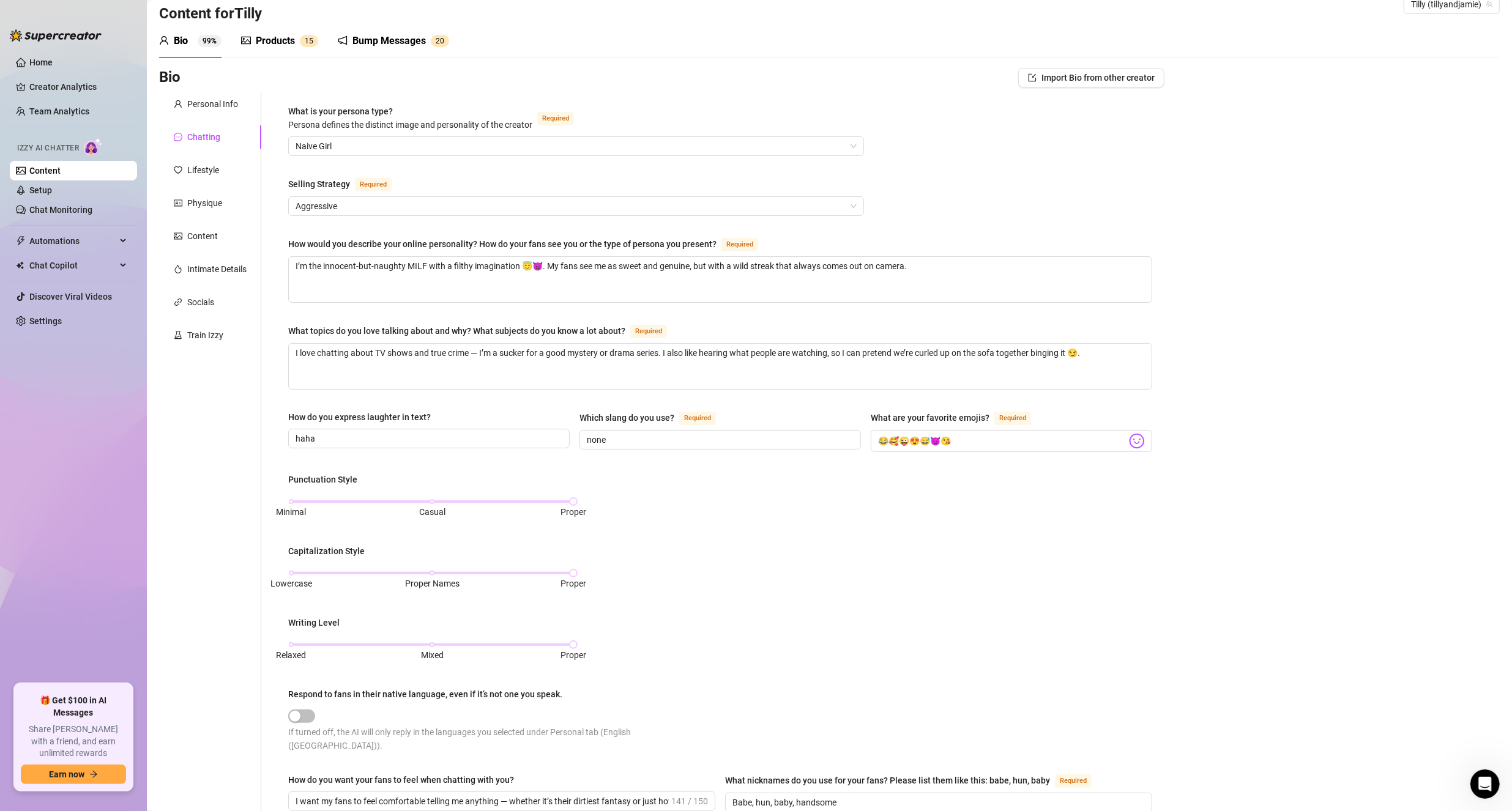
click at [213, 156] on div "Personal Info Chatting Lifestyle Physique Content Intimate Details Socials Trai…" at bounding box center [210, 550] width 103 height 914
click at [210, 171] on div "Lifestyle" at bounding box center [203, 170] width 32 height 14
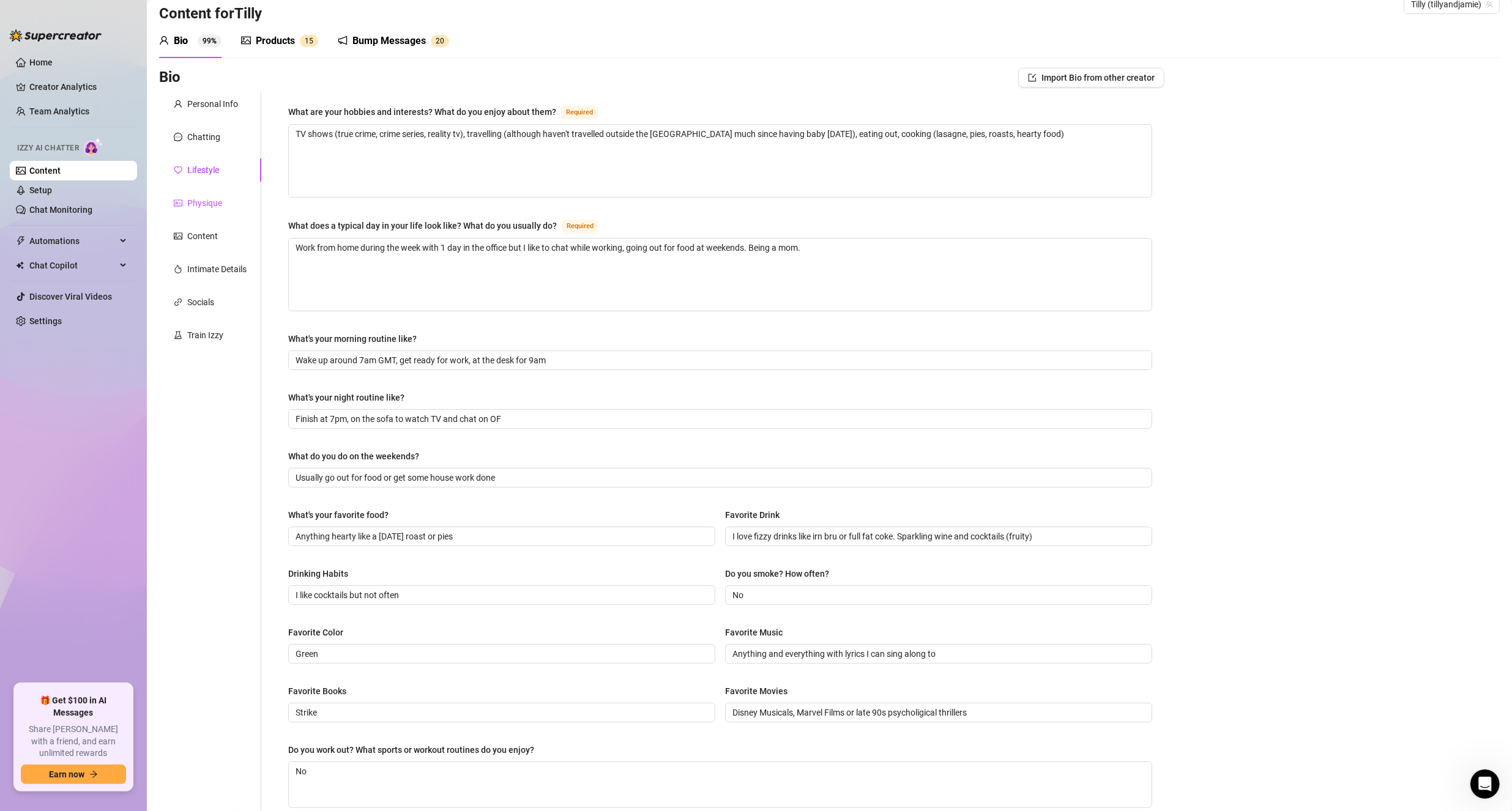
click at [211, 198] on div "Physique" at bounding box center [204, 203] width 35 height 14
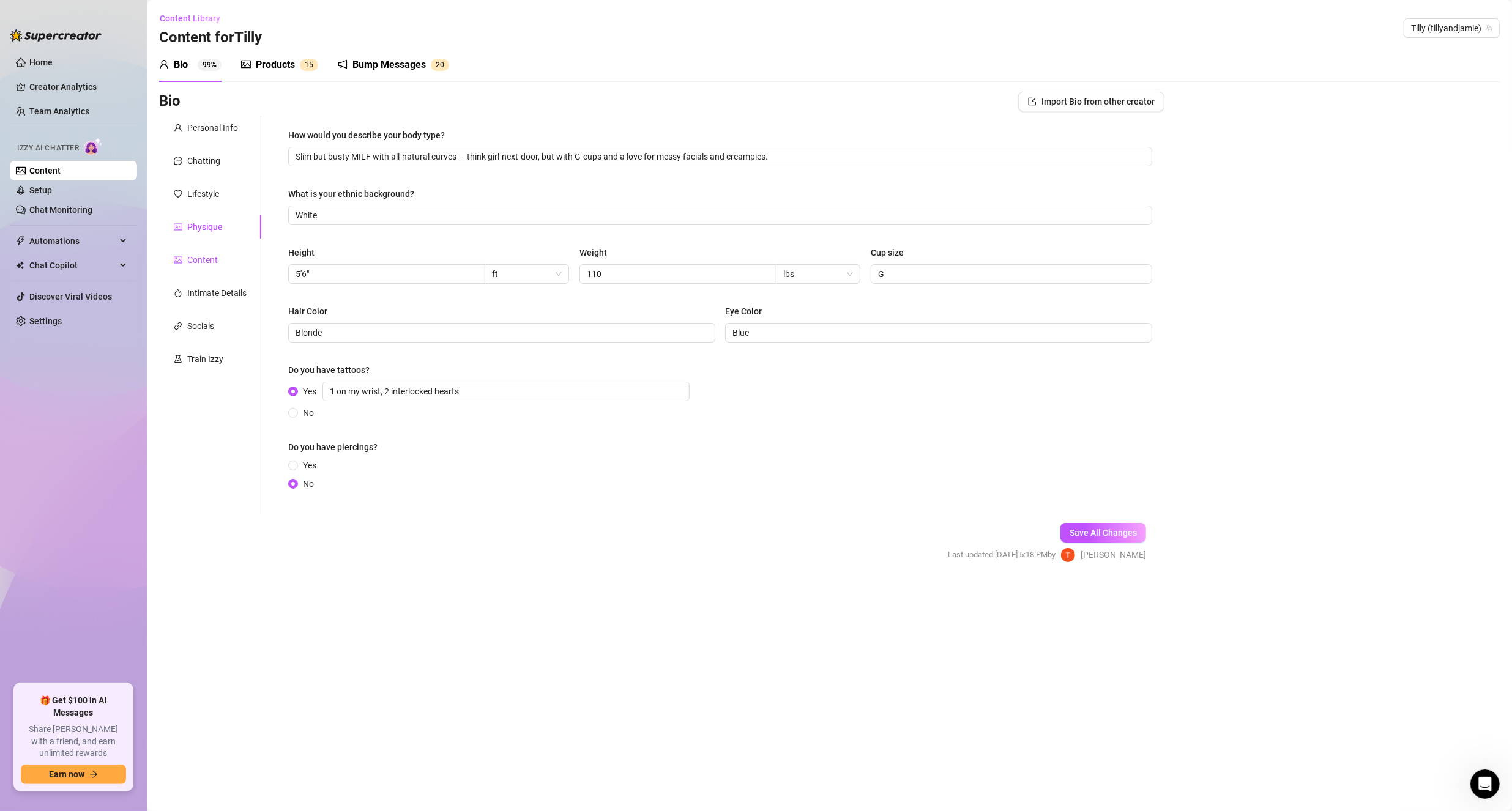
click at [197, 260] on div "Content" at bounding box center [203, 259] width 31 height 14
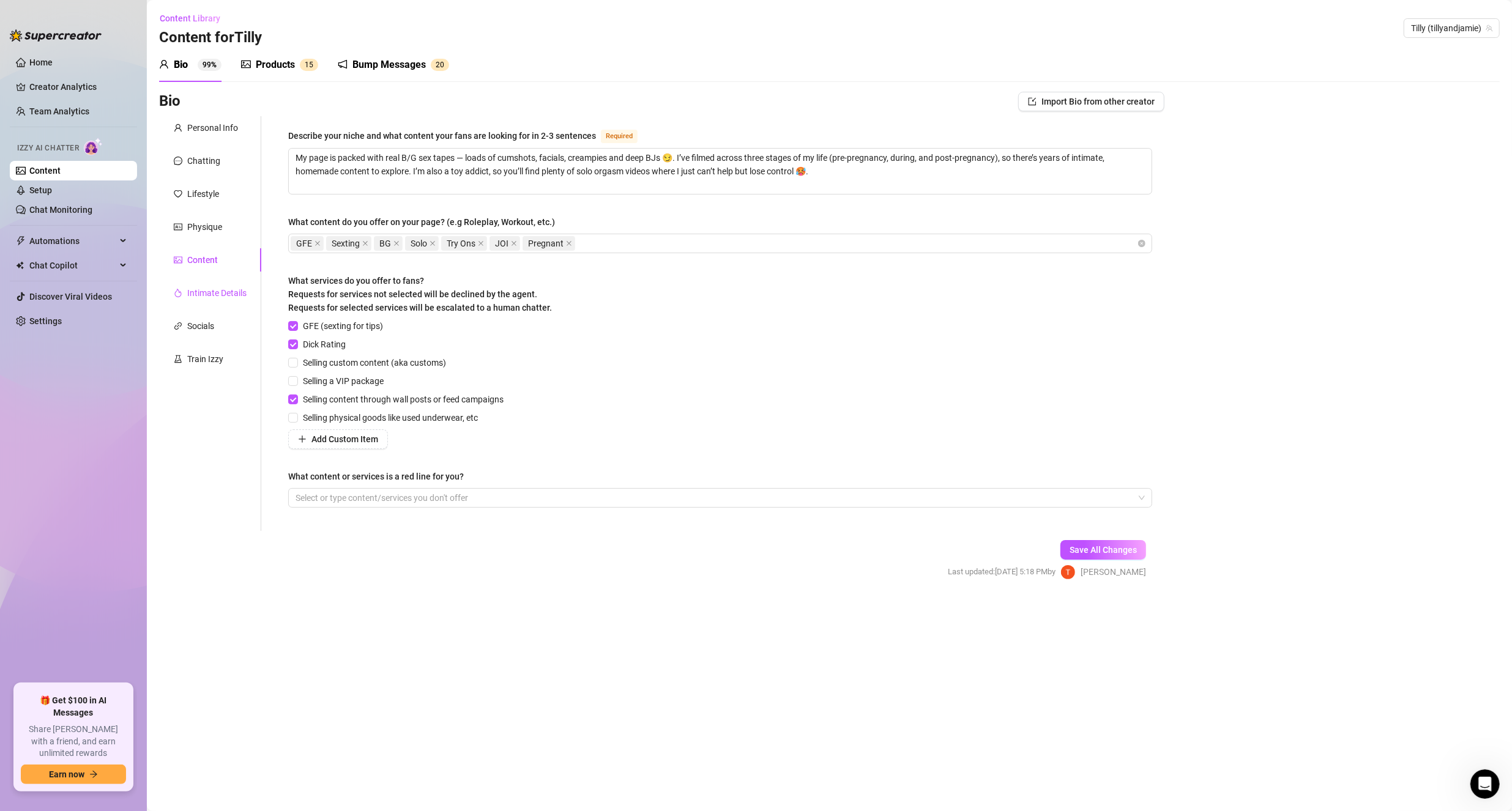
click at [201, 295] on div "Intimate Details" at bounding box center [216, 293] width 59 height 14
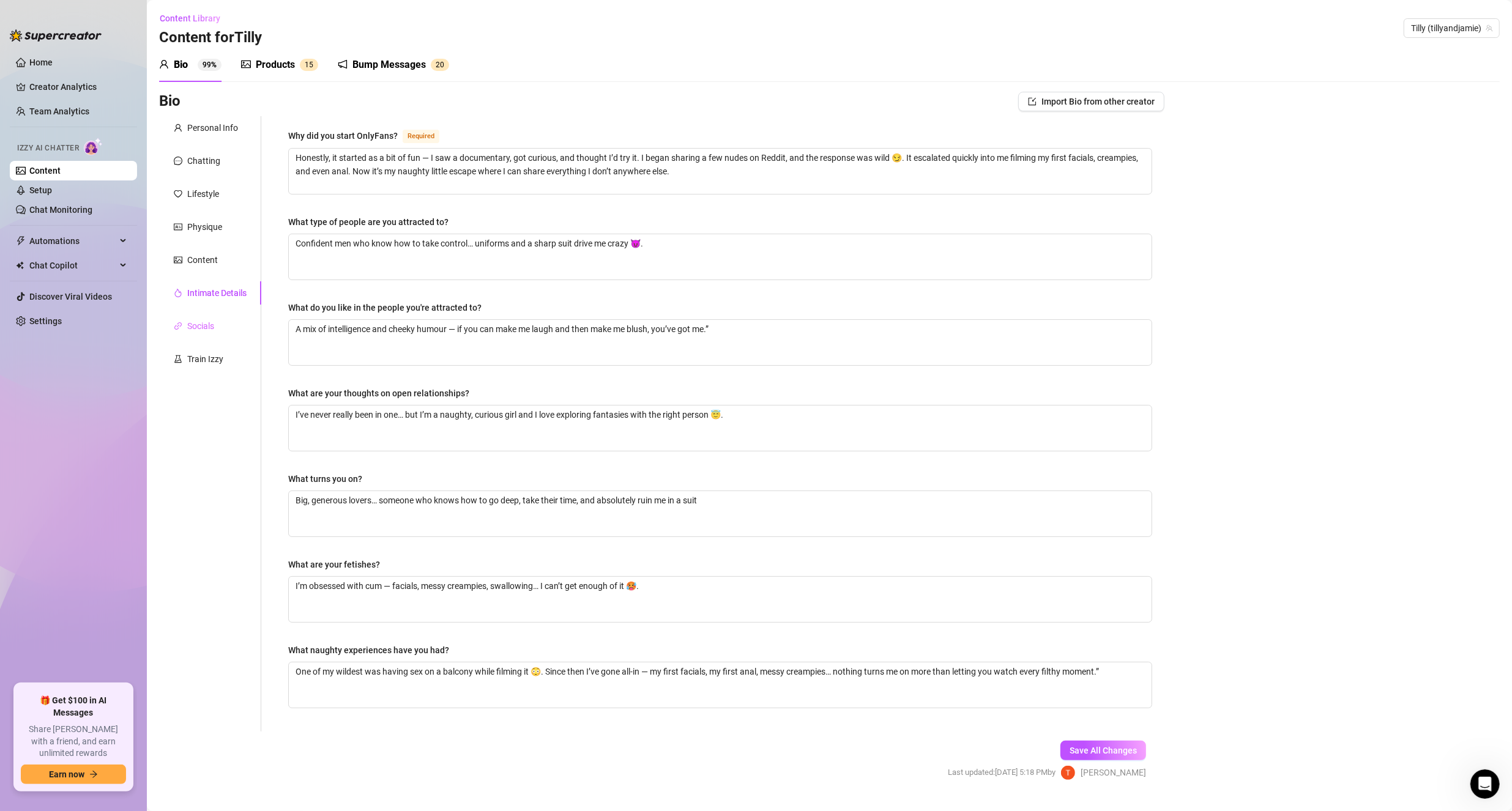
click at [208, 333] on div "Socials" at bounding box center [210, 325] width 103 height 24
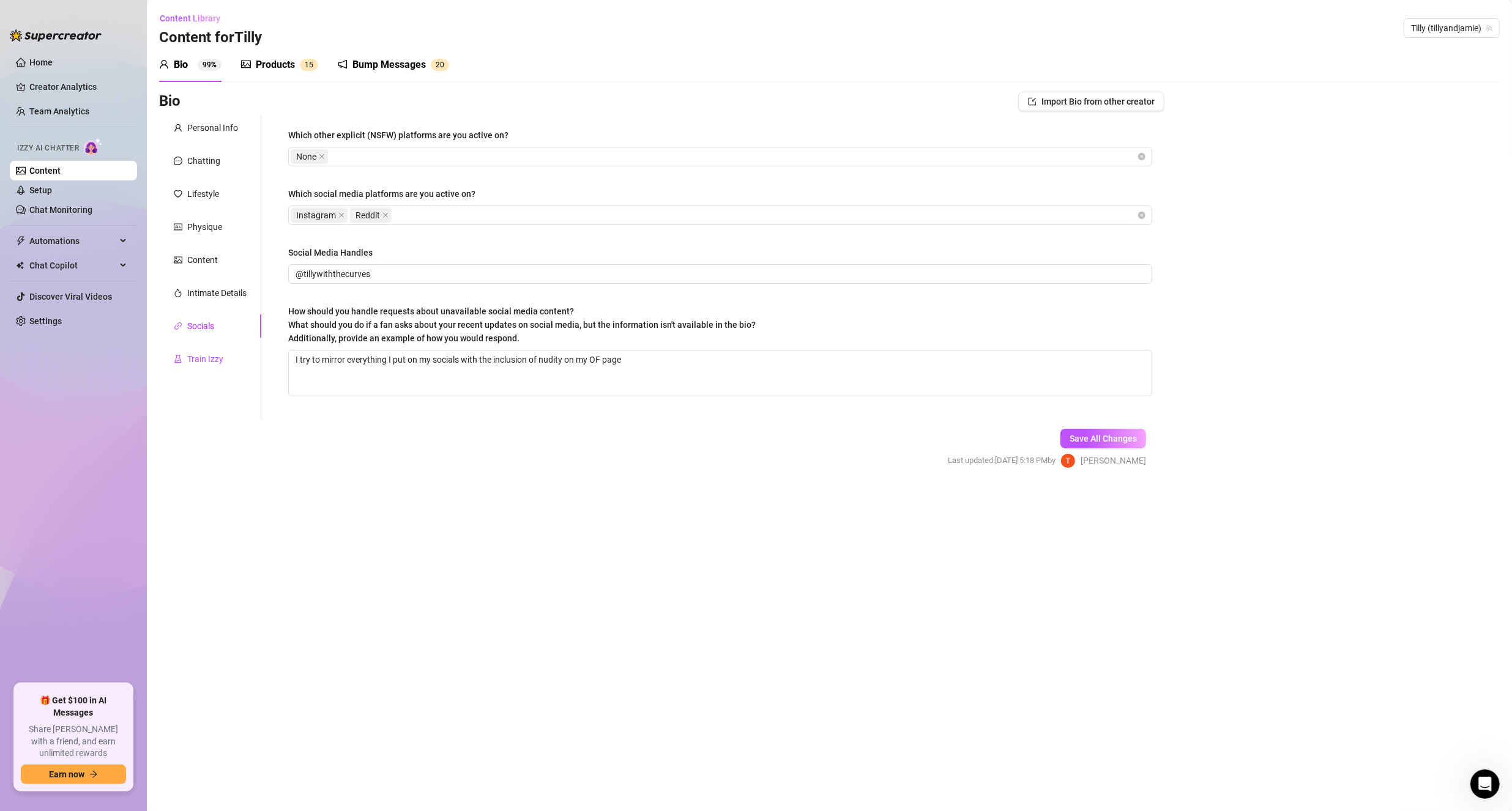
click at [207, 356] on div "Train Izzy" at bounding box center [205, 359] width 36 height 14
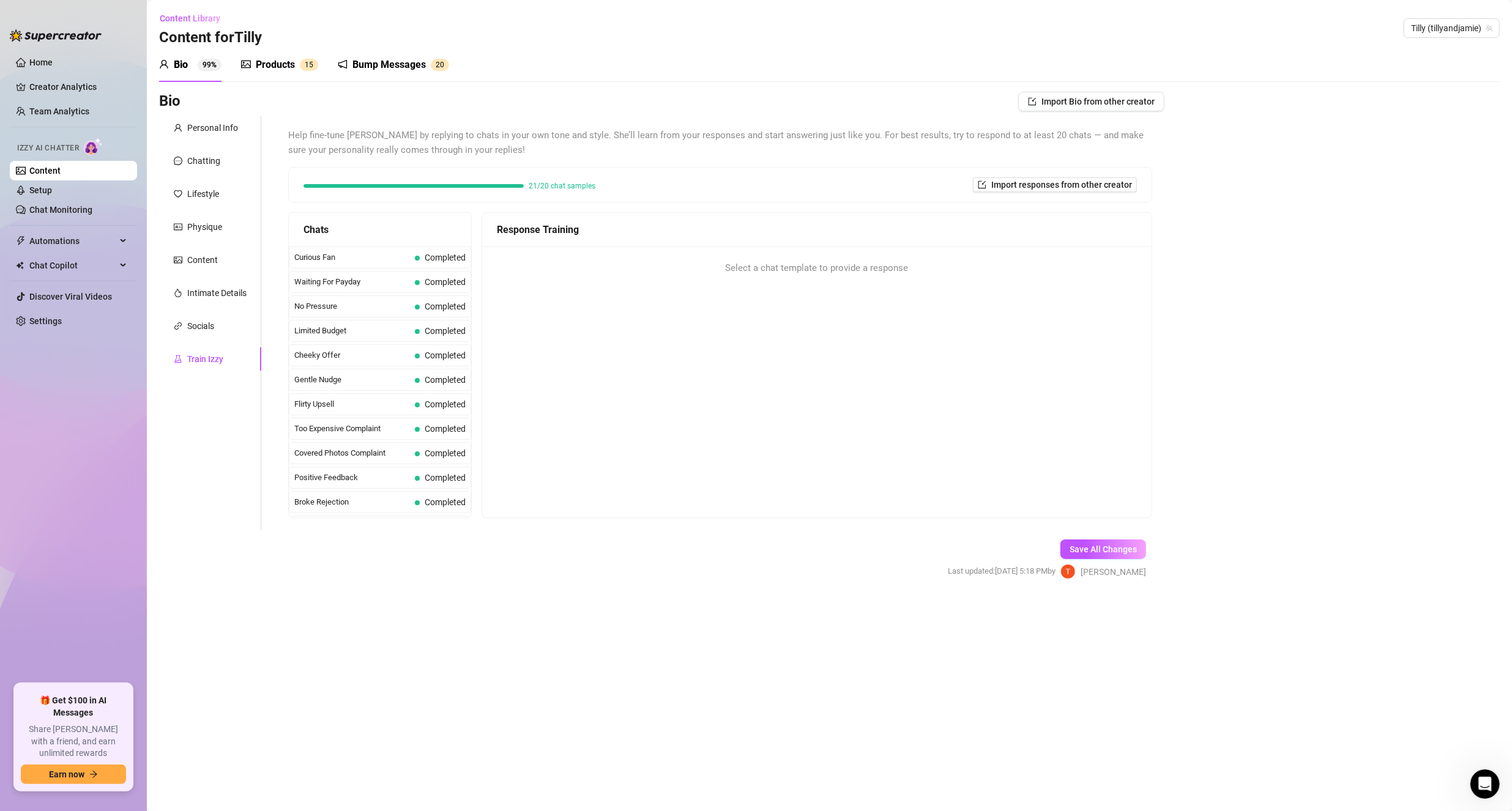
click at [397, 765] on span "Hotel Room Fantasy" at bounding box center [357, 771] width 125 height 12
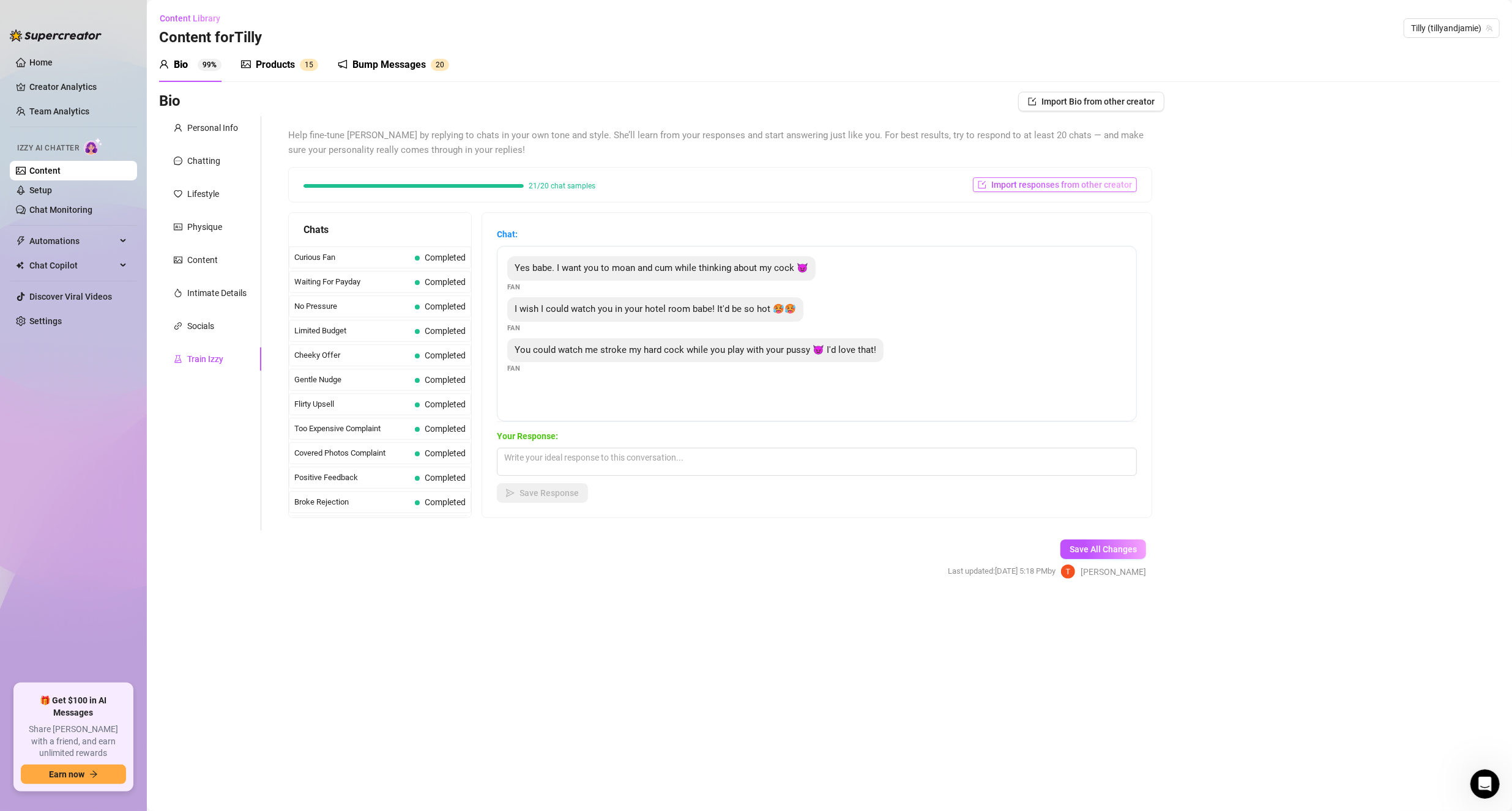
click at [1020, 186] on span "Import responses from other creator" at bounding box center [1061, 185] width 141 height 10
click at [1077, 217] on input "search" at bounding box center [1051, 216] width 97 height 19
click at [1200, 241] on div "Bio Import Bio from other creator Personal Info Chatting Lifestyle Physique Con…" at bounding box center [828, 347] width 1340 height 509
click at [301, 65] on sup "1 5" at bounding box center [308, 64] width 19 height 12
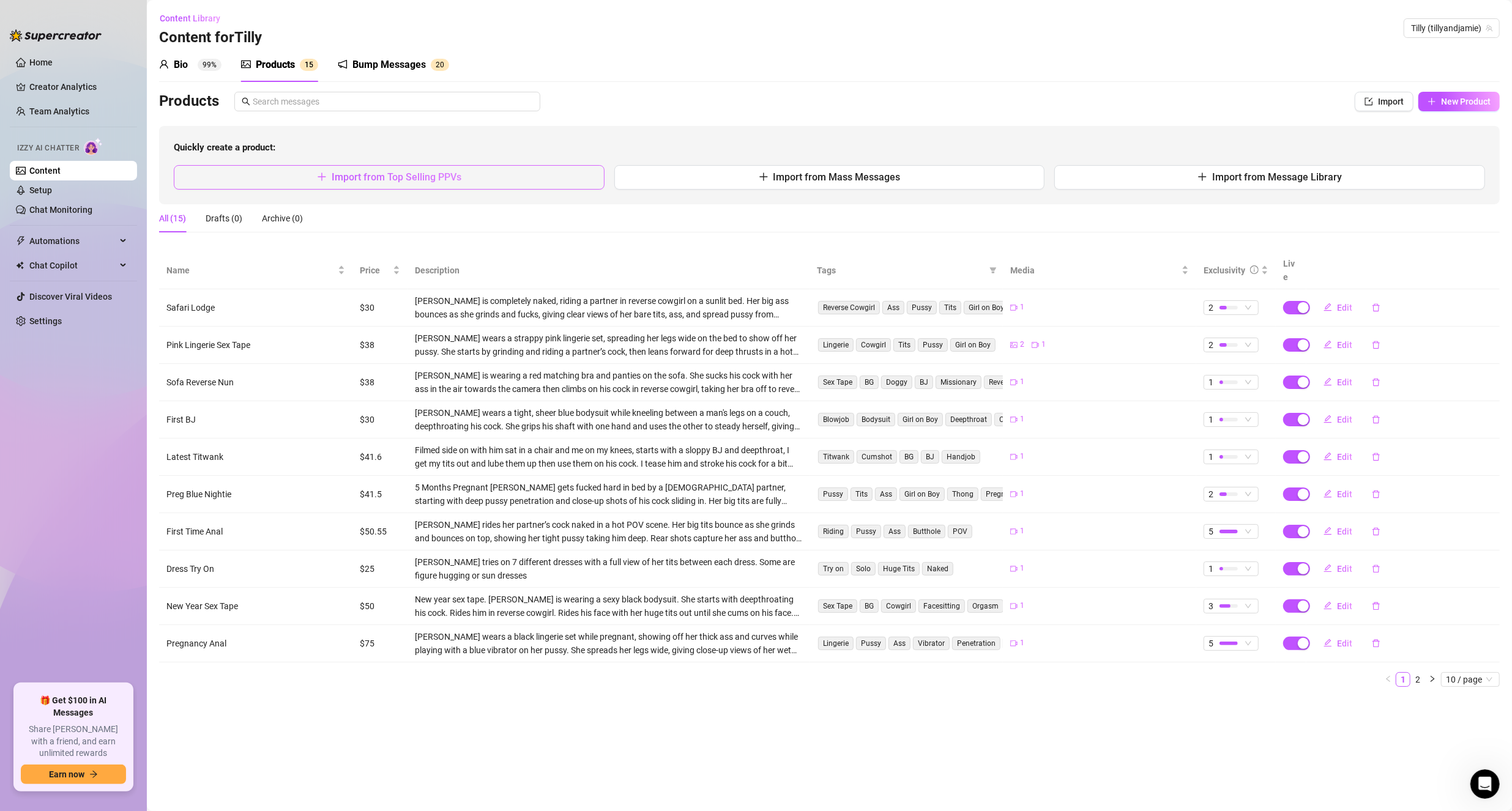
click at [430, 183] on button "Import from Top Selling PPVs" at bounding box center [389, 177] width 430 height 24
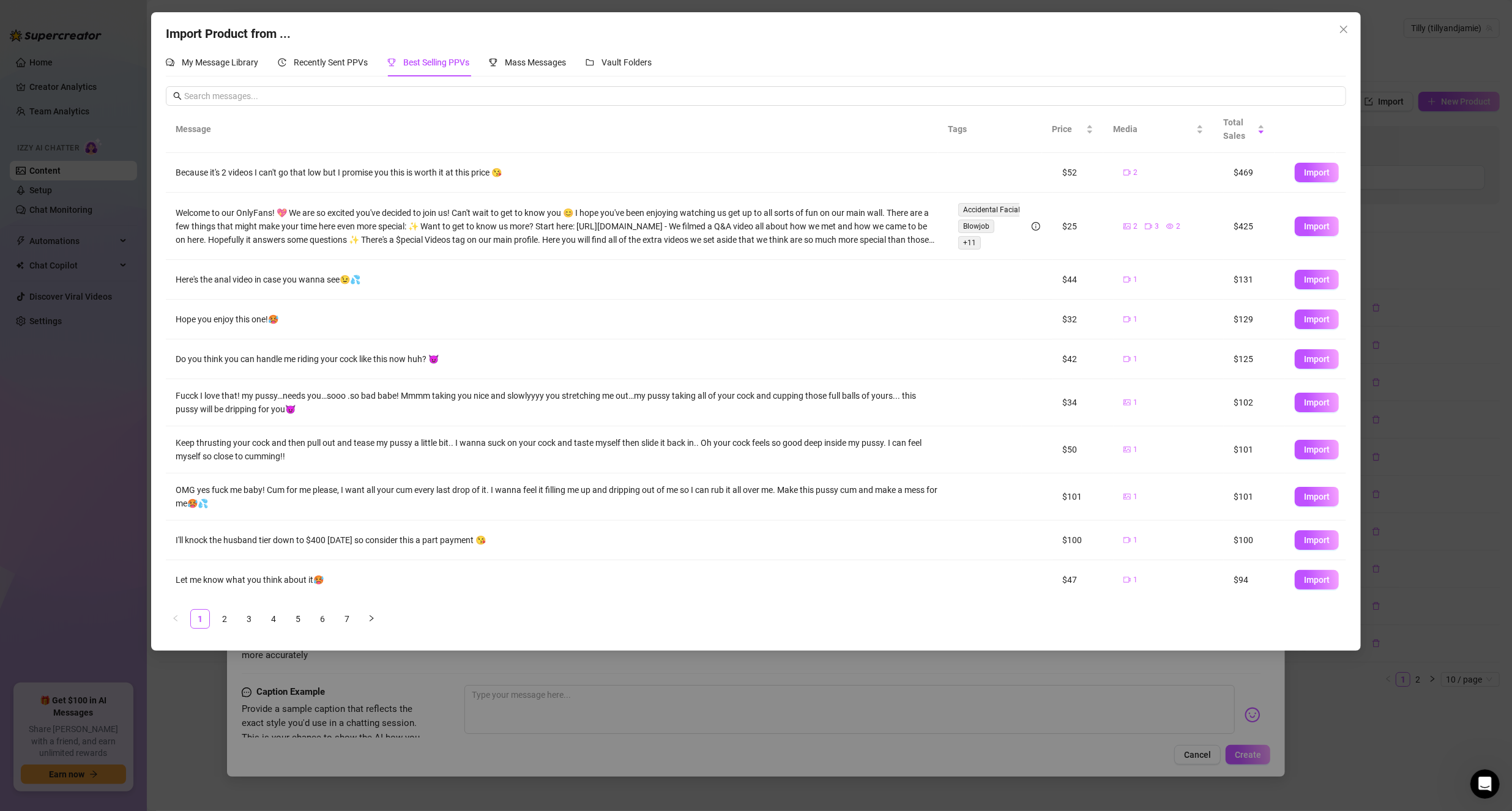
click at [657, 726] on div "Import Product from ... My Message Library Recently Sent PPVs Best Selling PPVs…" at bounding box center [756, 405] width 1512 height 811
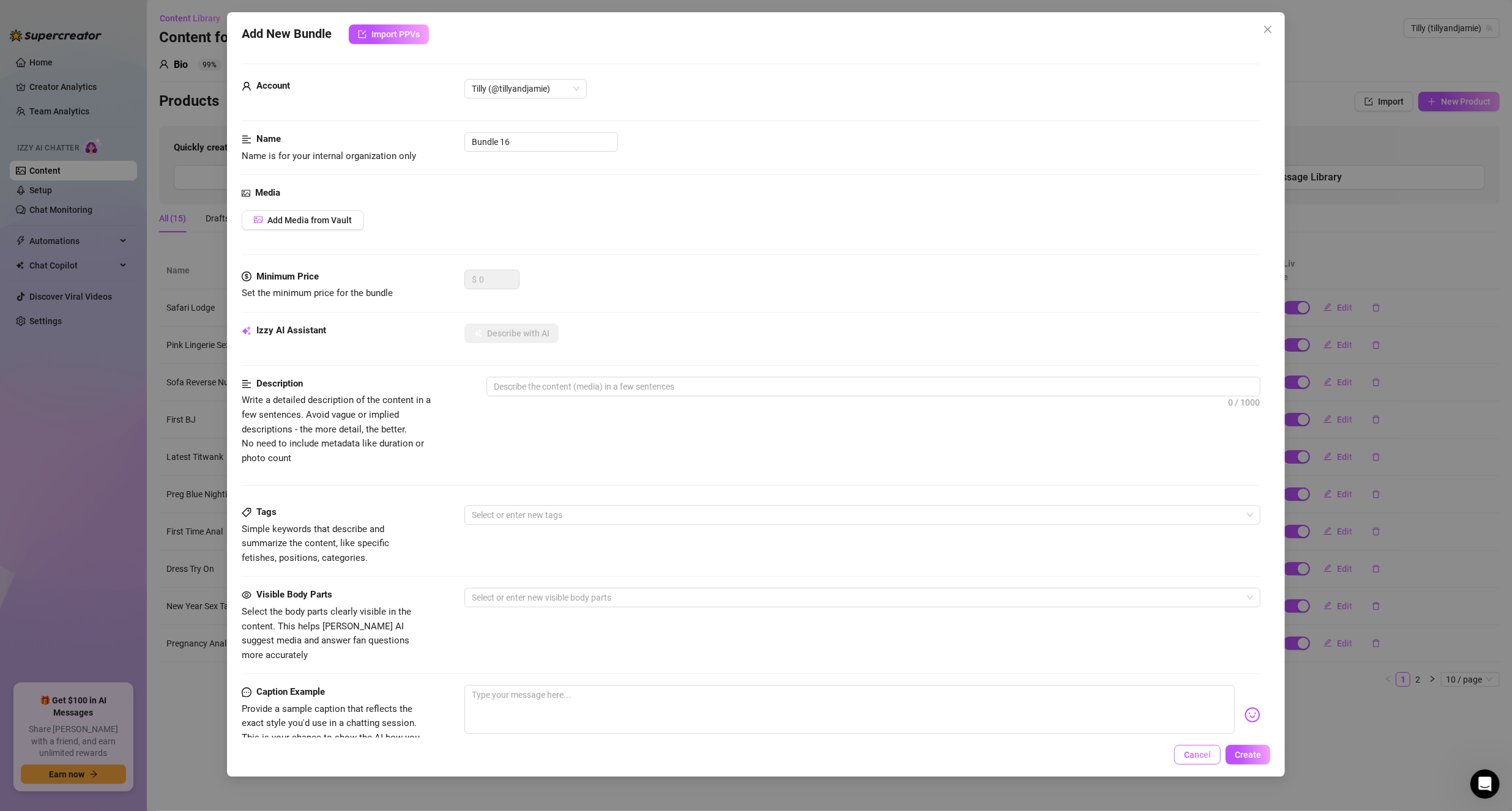
click at [1195, 761] on button "Cancel" at bounding box center [1197, 755] width 46 height 20
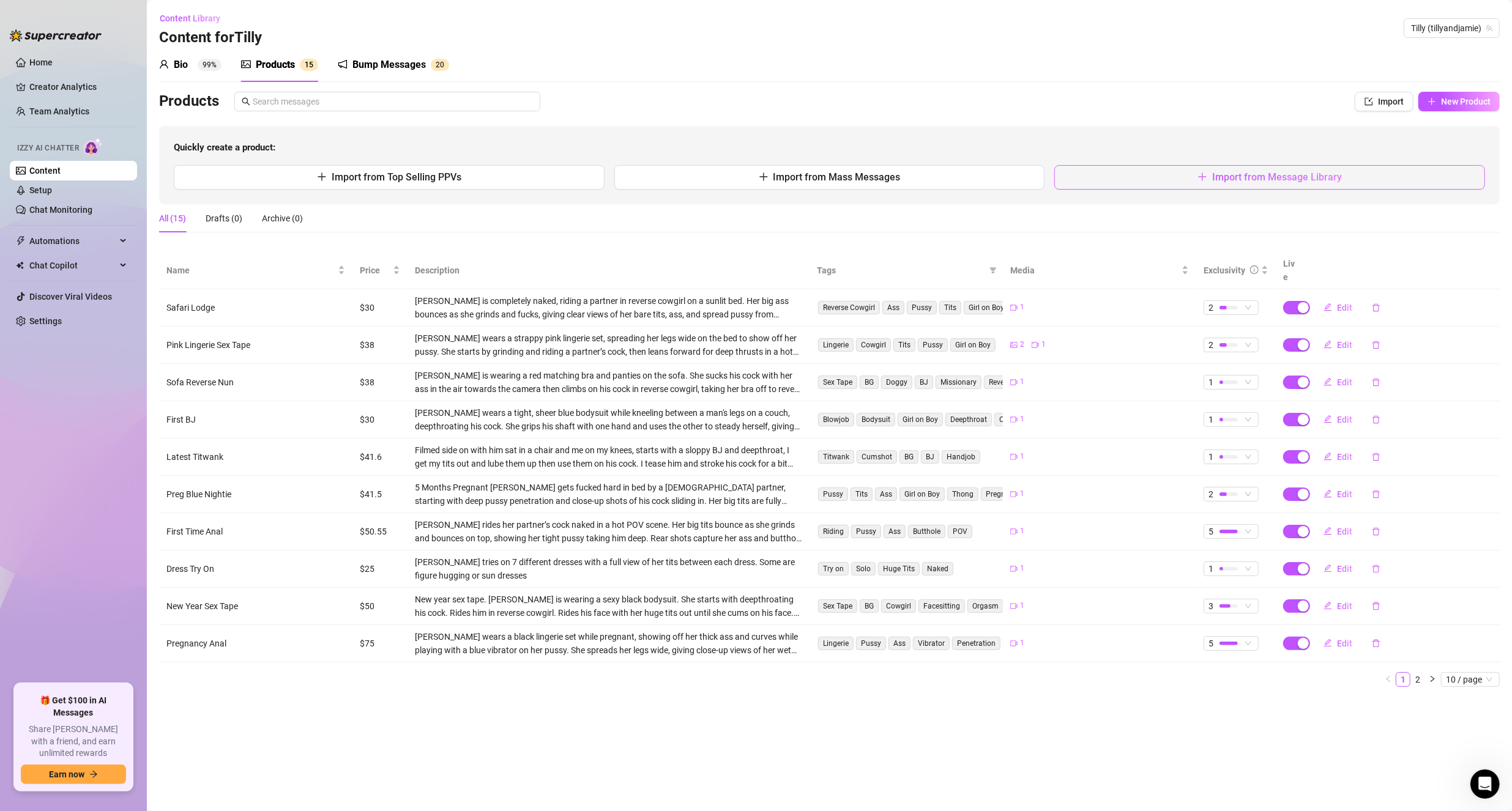
click at [1235, 179] on span "Import from Message Library" at bounding box center [1277, 177] width 129 height 11
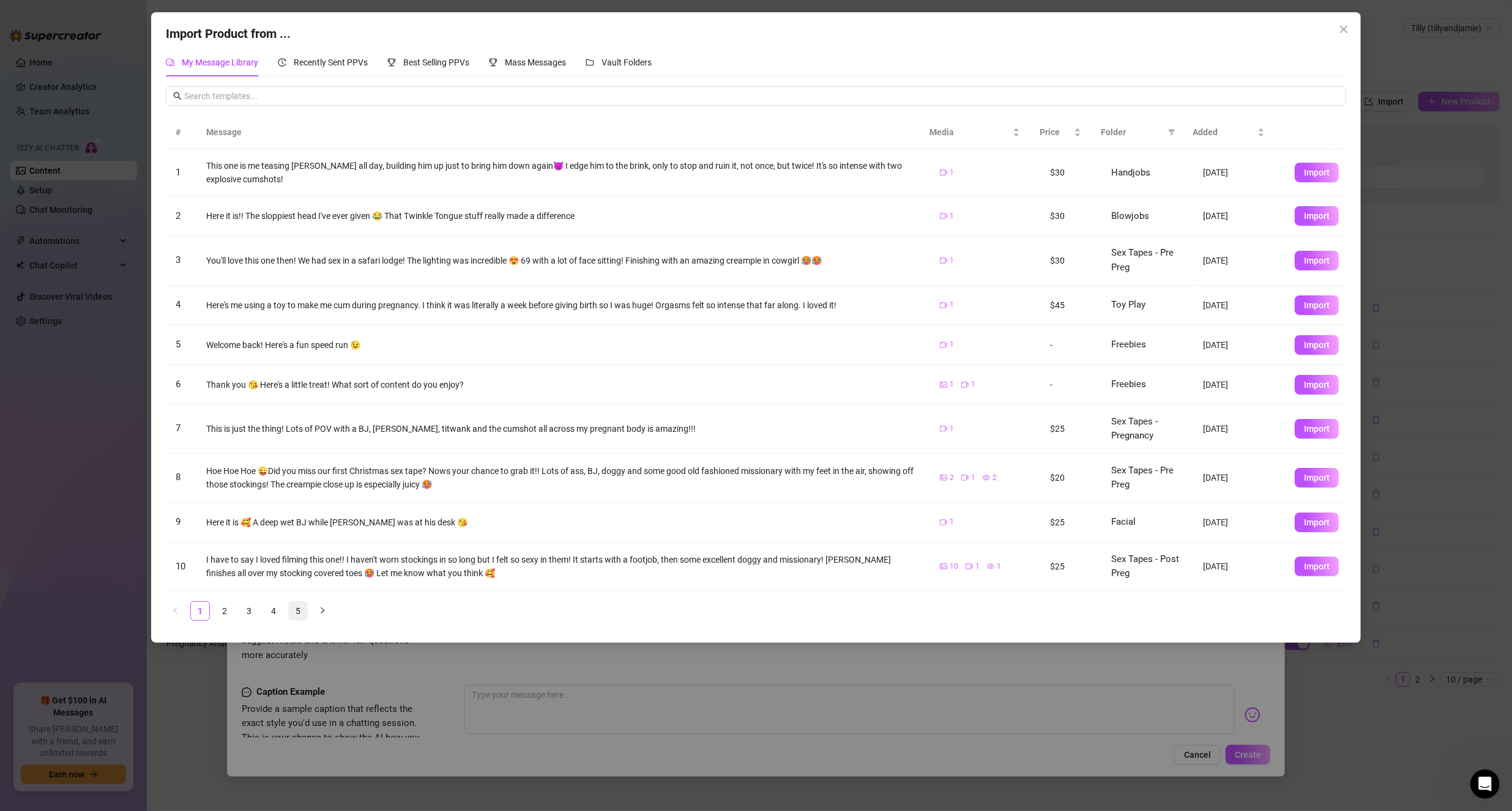
click at [299, 603] on link "5" at bounding box center [298, 611] width 19 height 19
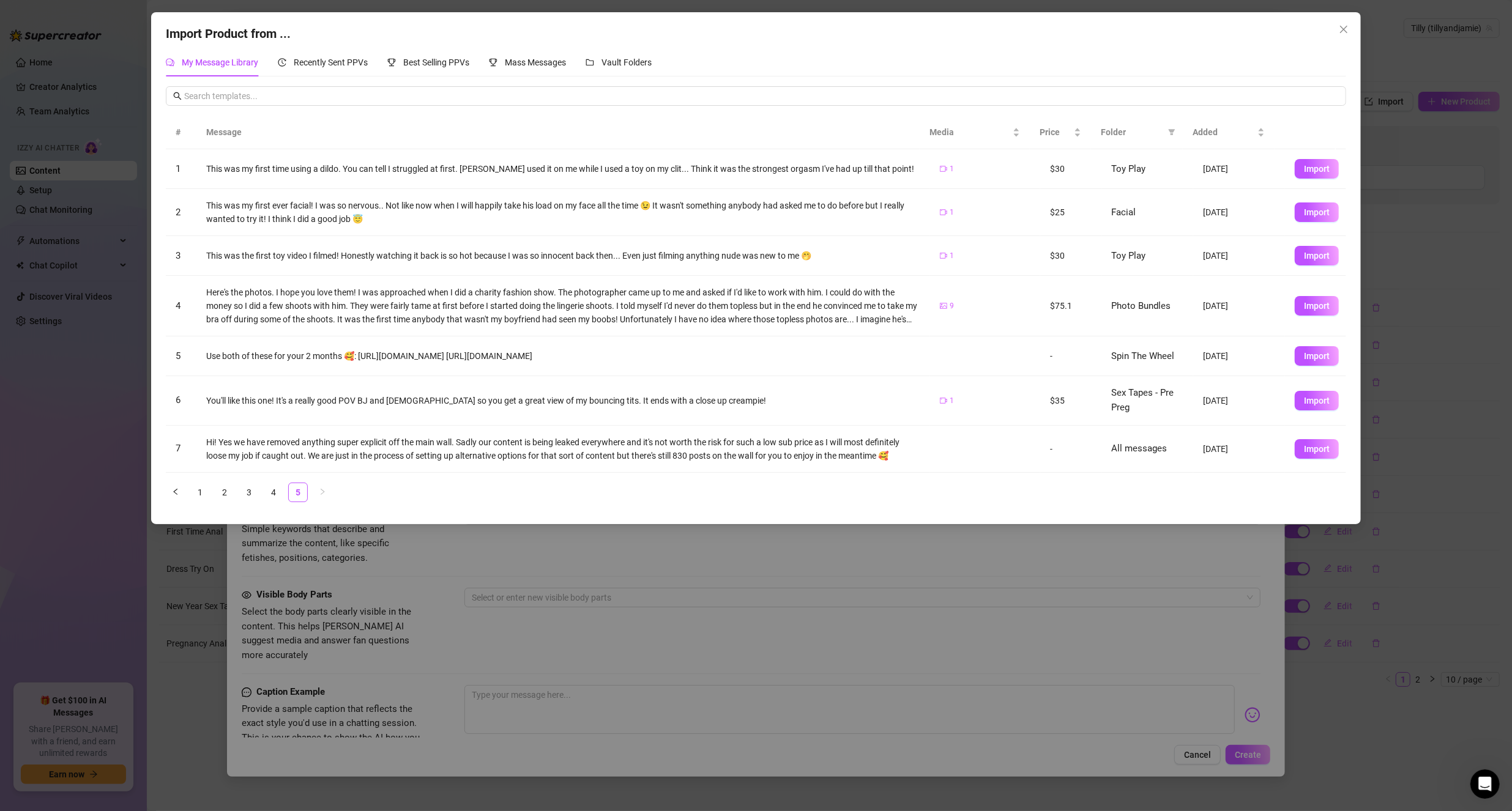
click at [1203, 756] on div "Import Product from ... My Message Library Recently Sent PPVs Best Selling PPVs…" at bounding box center [756, 405] width 1512 height 811
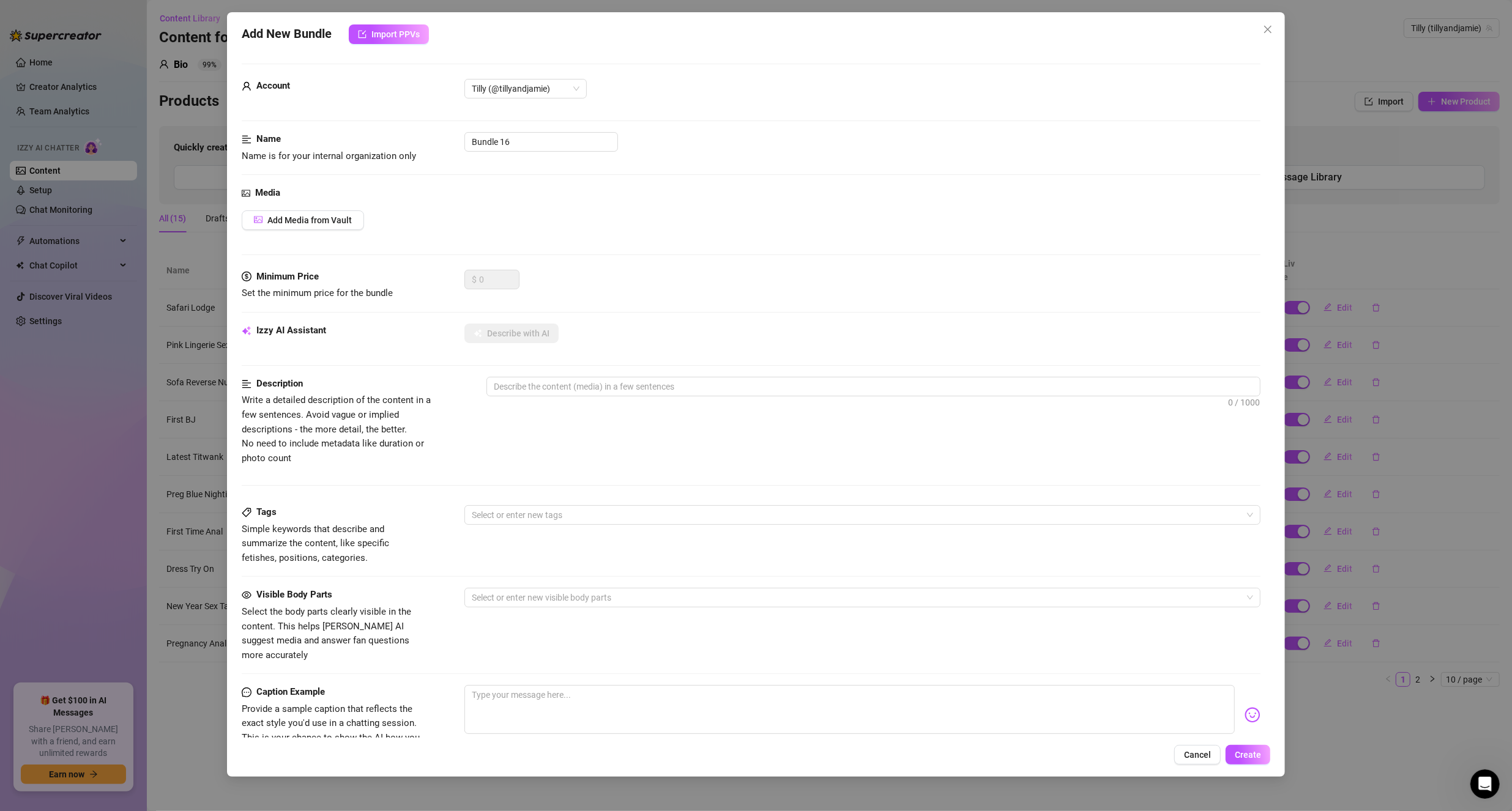
click at [1200, 756] on span "Cancel" at bounding box center [1197, 755] width 27 height 10
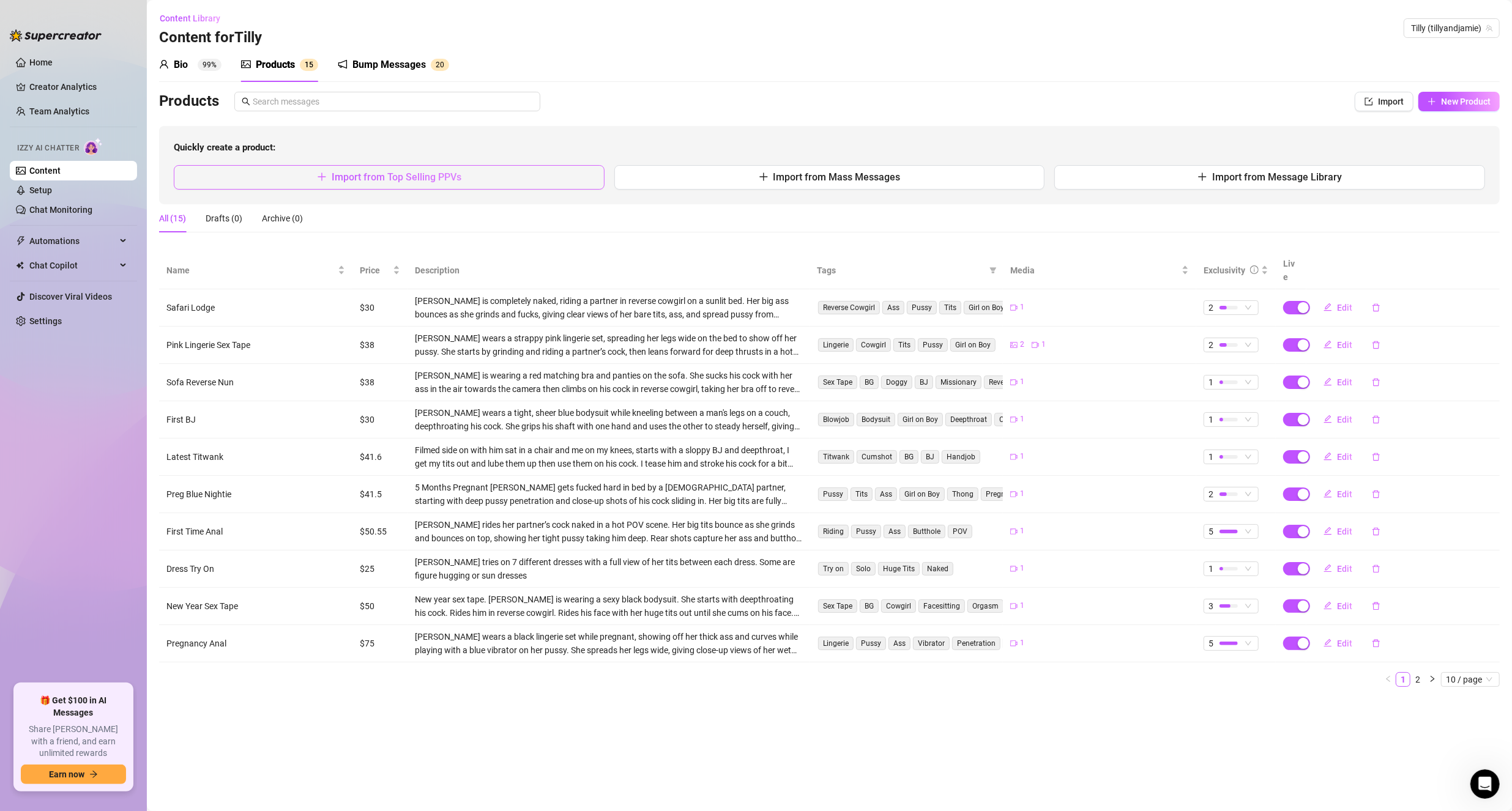
click at [343, 177] on span "Import from Top Selling PPVs" at bounding box center [396, 177] width 129 height 11
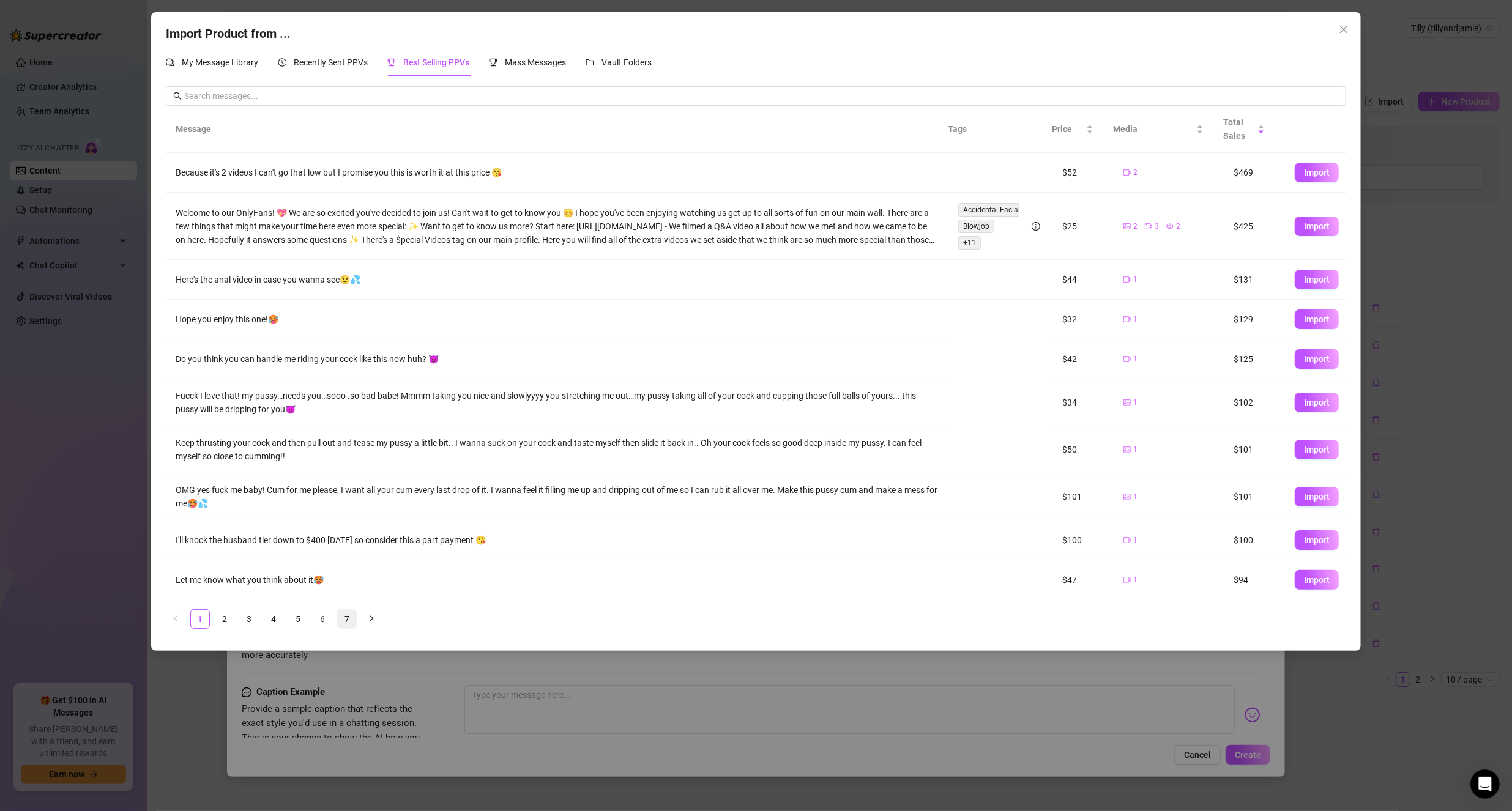
click at [347, 613] on link "7" at bounding box center [347, 619] width 19 height 19
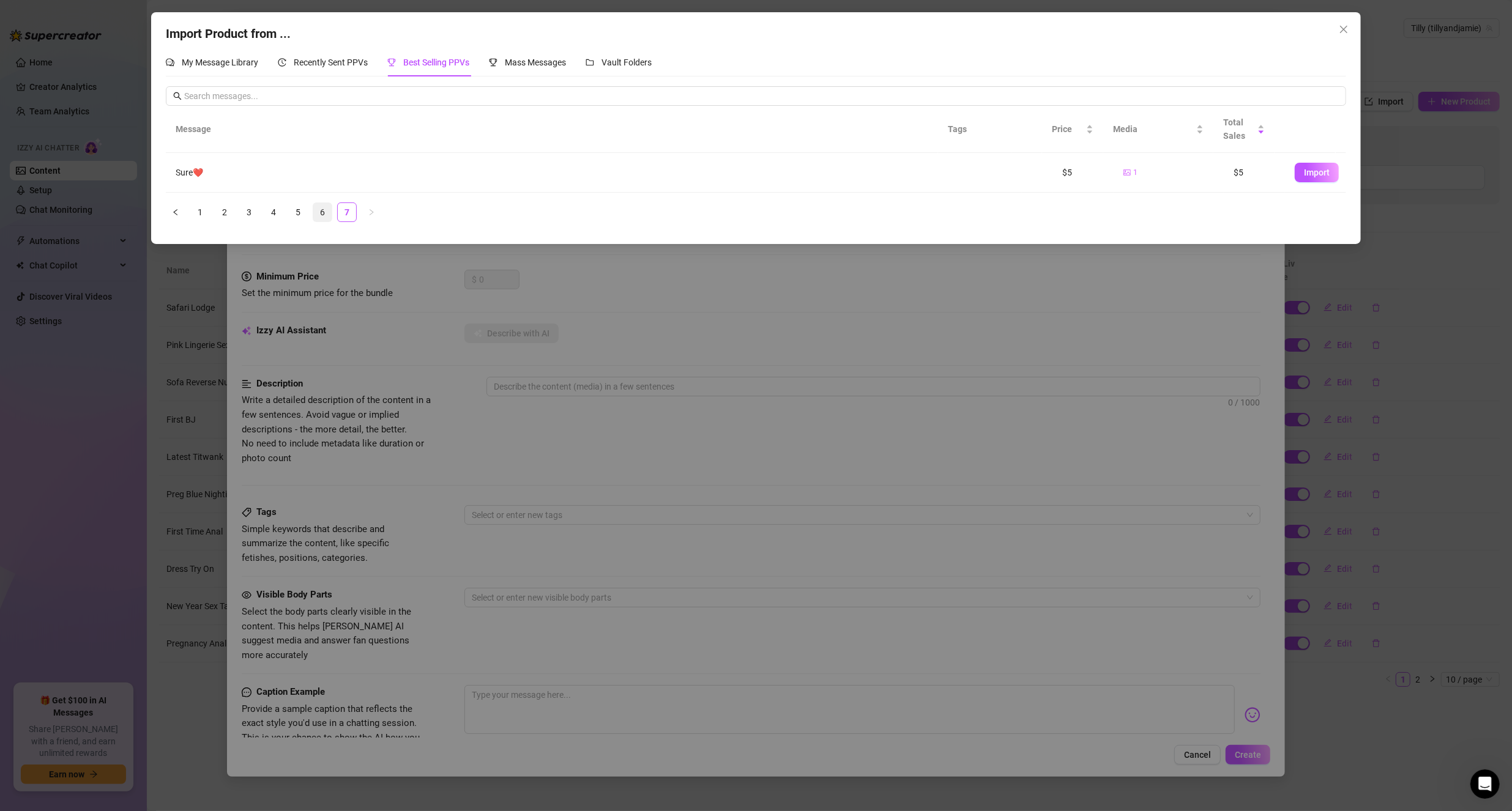
click at [318, 210] on link "6" at bounding box center [322, 212] width 19 height 19
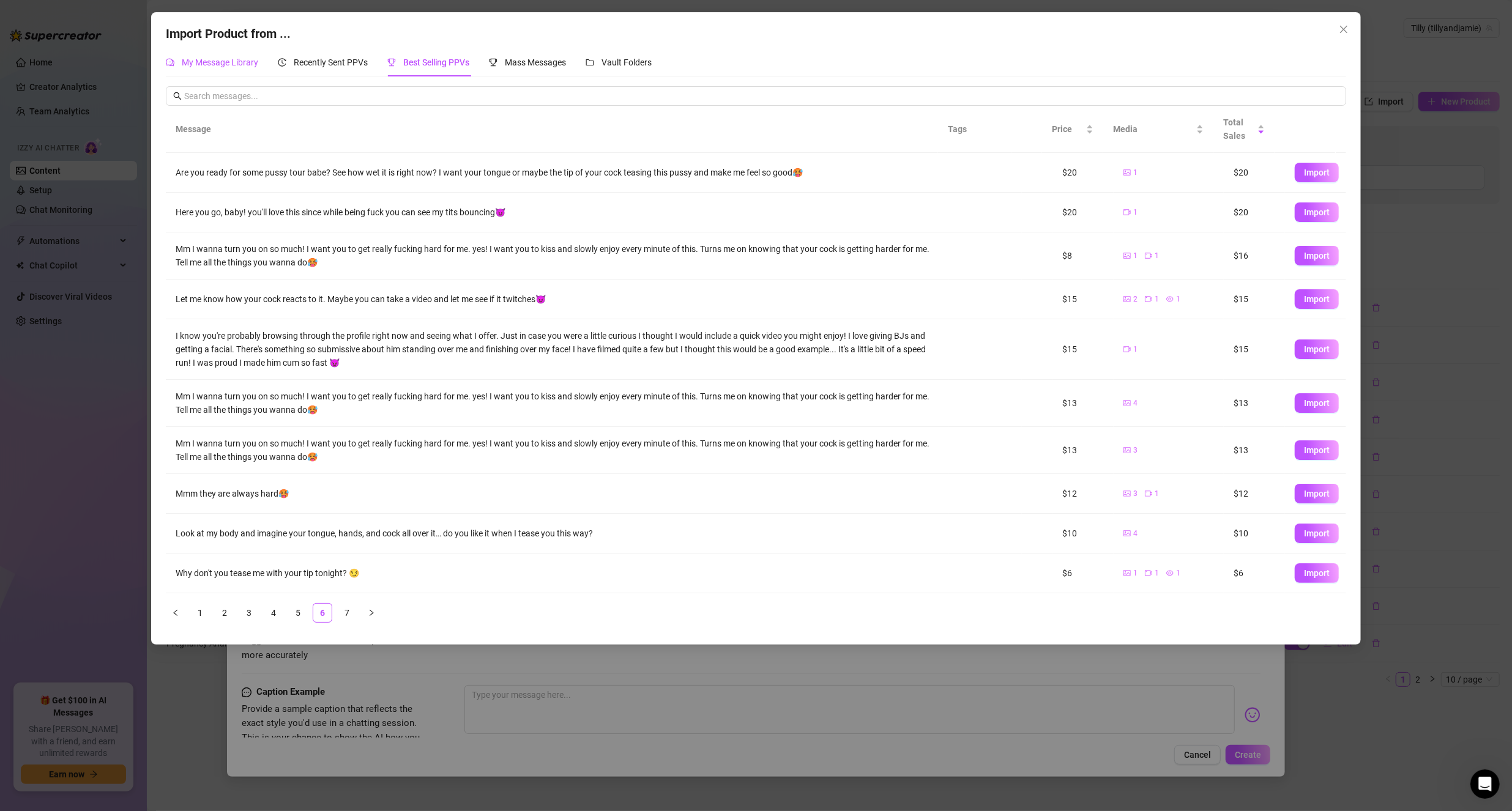
click at [251, 63] on span "My Message Library" at bounding box center [220, 63] width 76 height 10
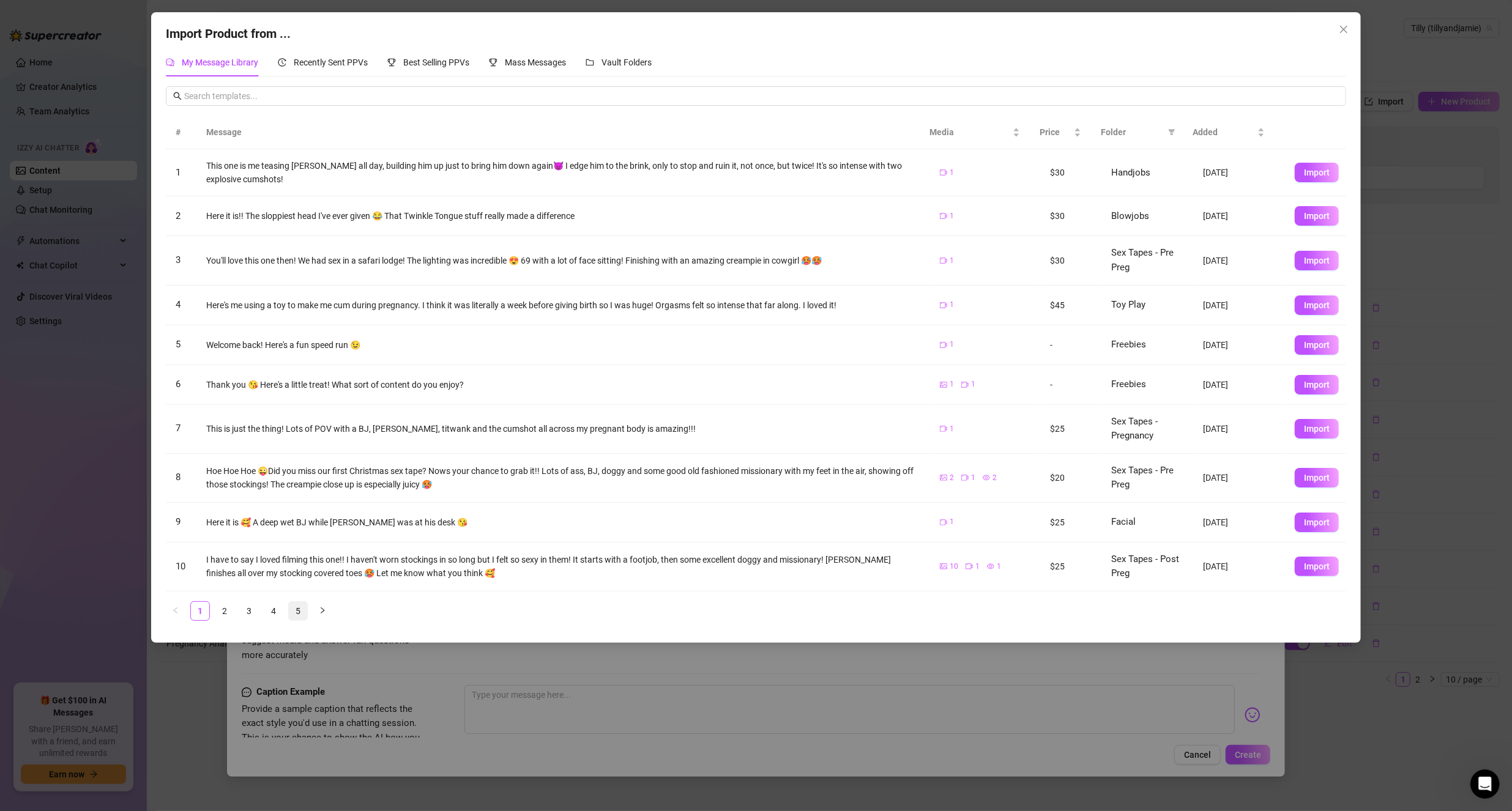
click at [299, 607] on link "5" at bounding box center [298, 611] width 19 height 19
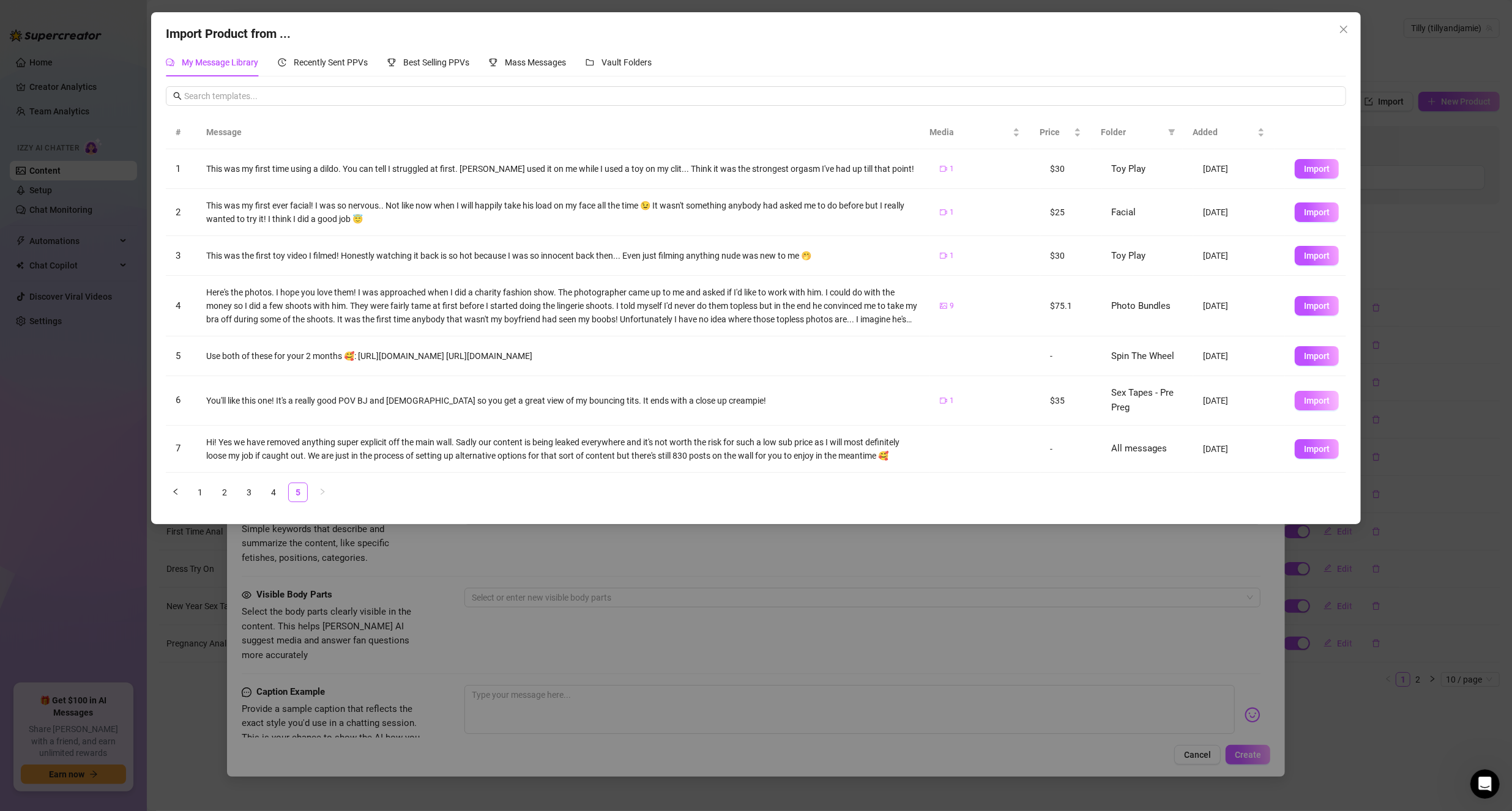
click at [1304, 403] on span "Import" at bounding box center [1317, 400] width 26 height 10
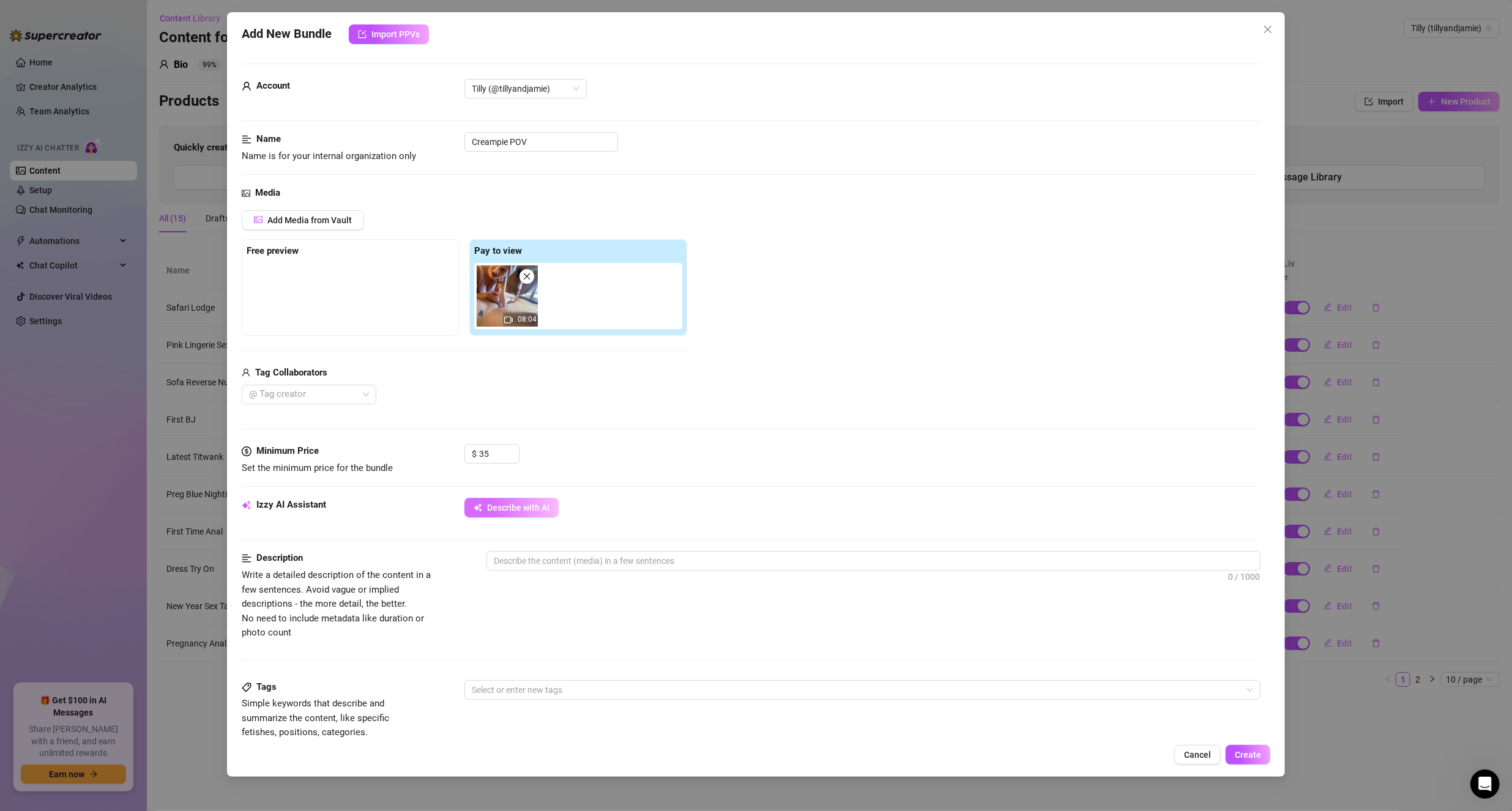
click at [522, 506] on span "Describe with AI" at bounding box center [518, 508] width 63 height 10
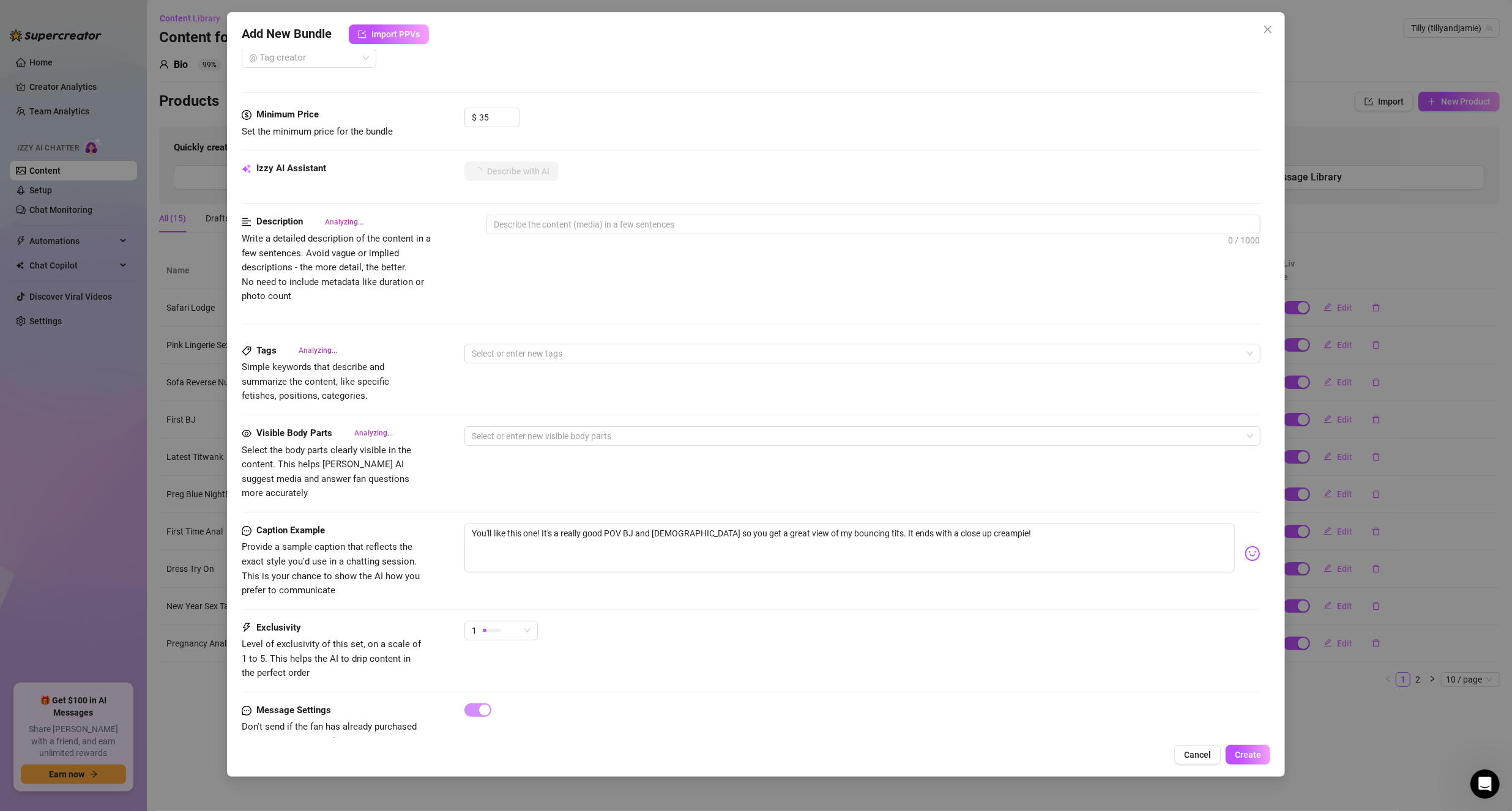
scroll to position [353, 0]
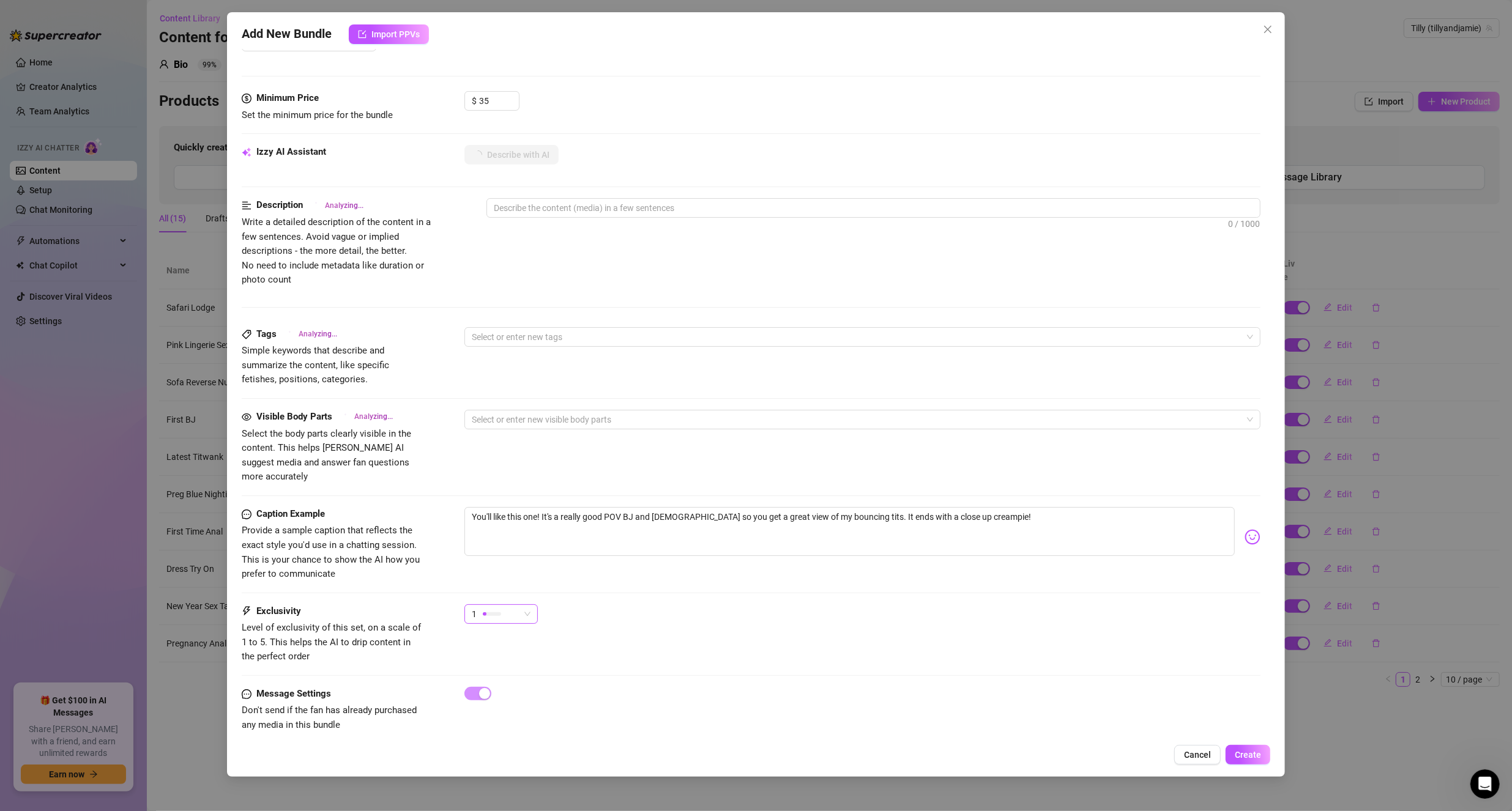
click at [482, 605] on div "1" at bounding box center [496, 614] width 48 height 19
click at [494, 643] on span "2" at bounding box center [514, 640] width 80 height 14
click at [749, 609] on div "2 2" at bounding box center [863, 620] width 797 height 31
click at [506, 605] on div "2" at bounding box center [496, 614] width 48 height 19
click at [509, 620] on span "1 - Least Exclusive" at bounding box center [514, 621] width 80 height 14
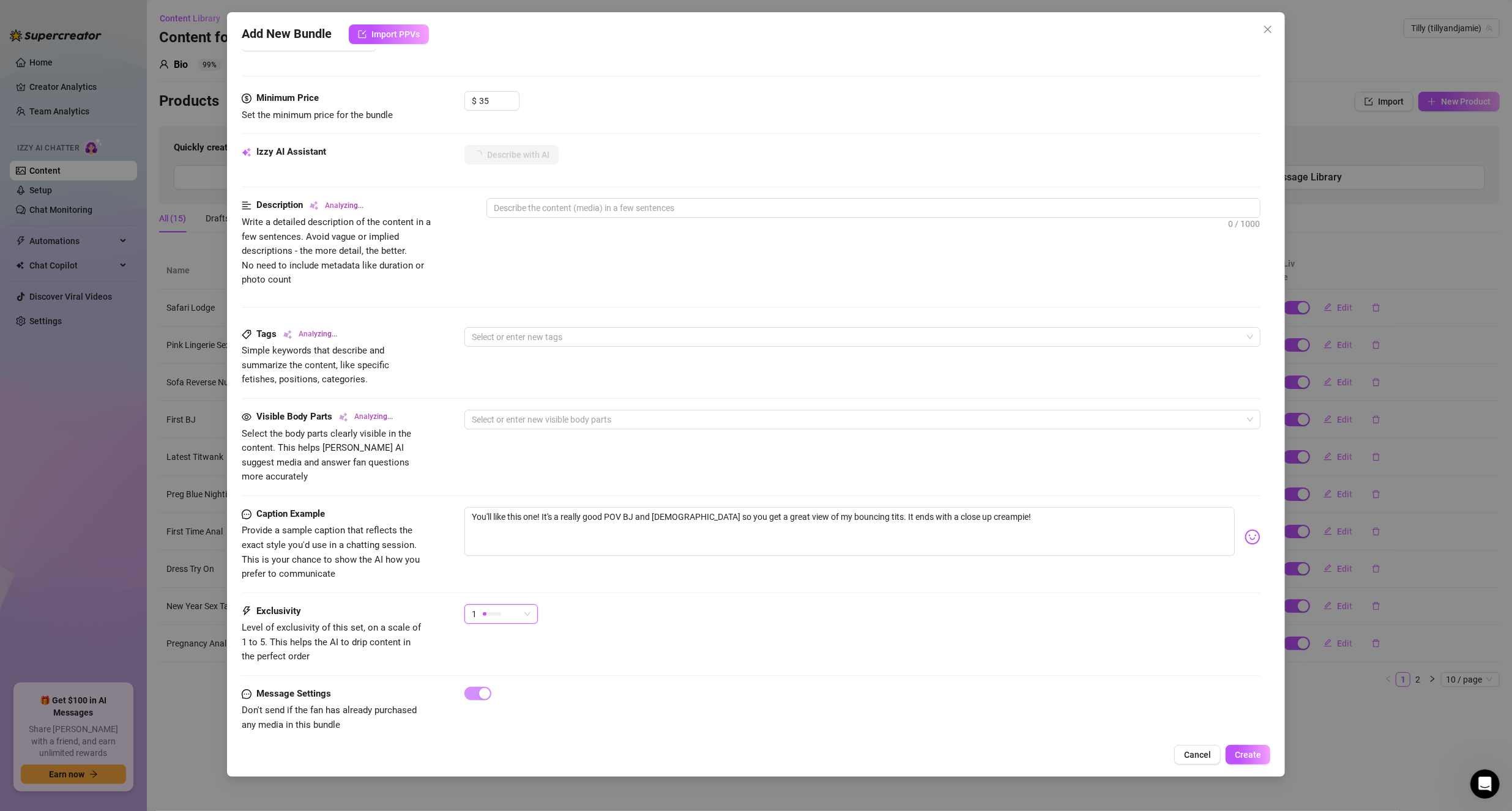
click at [741, 617] on div "1 1" at bounding box center [863, 620] width 797 height 31
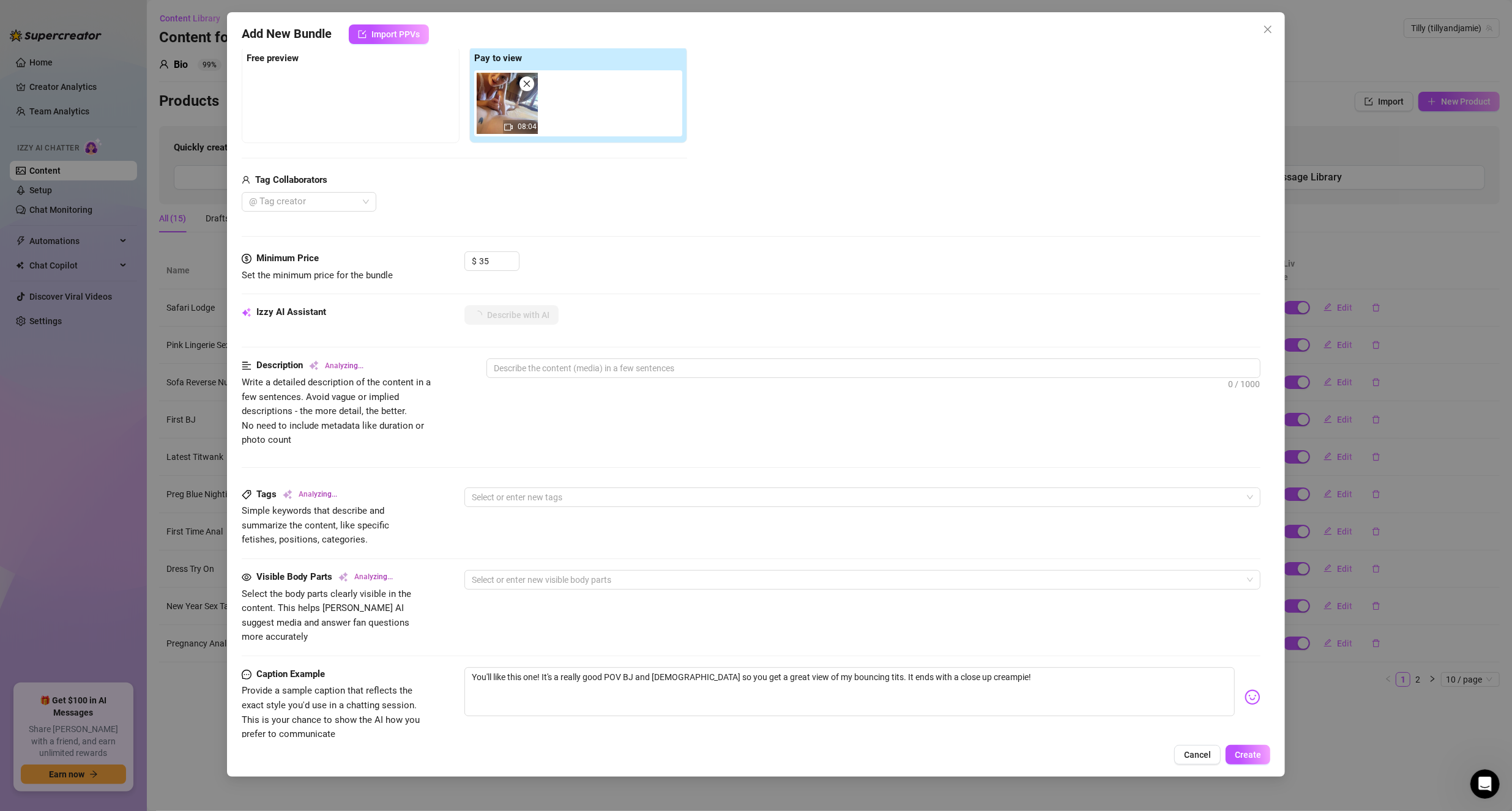
scroll to position [61, 0]
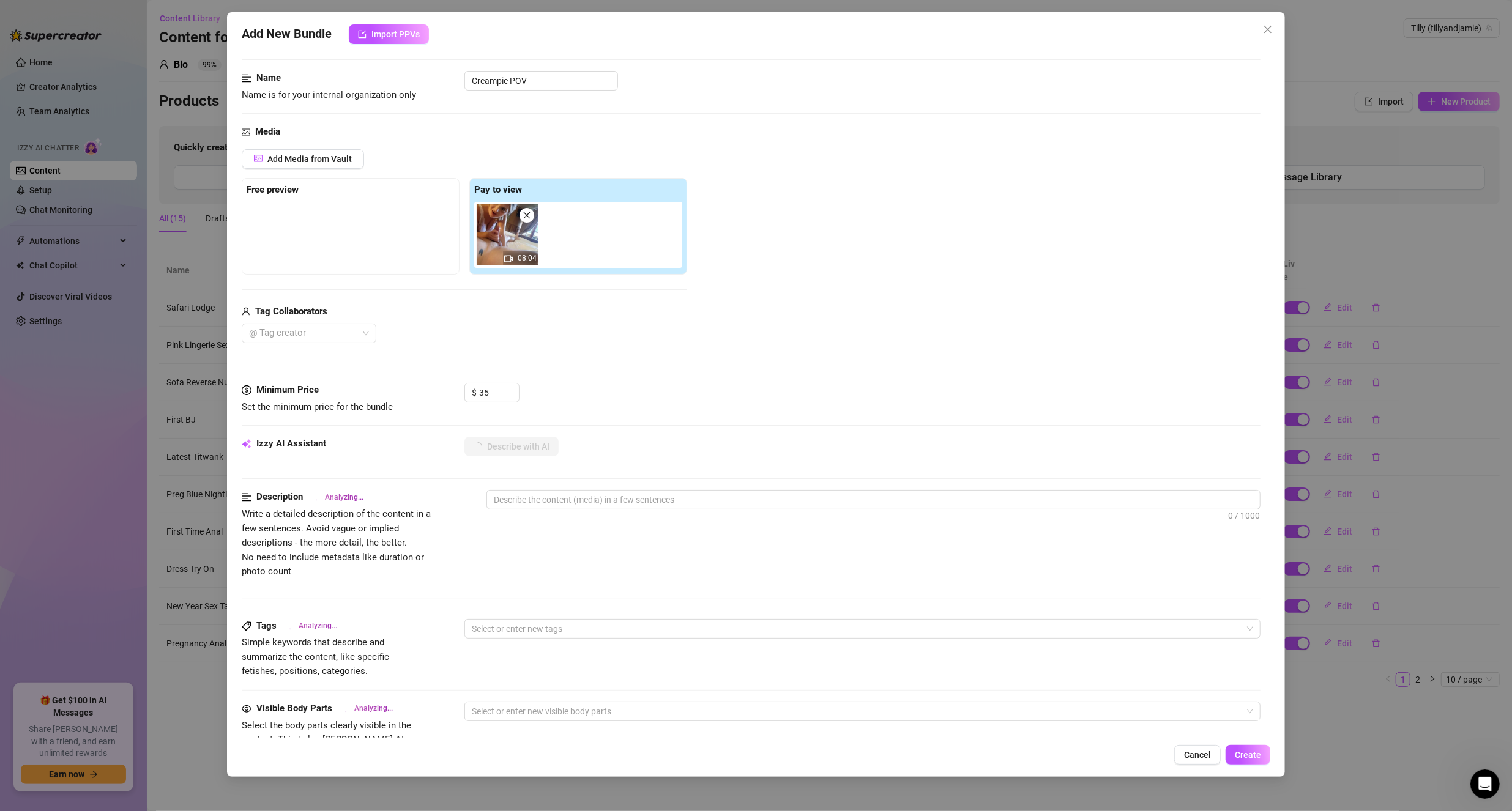
type textarea "Tilly"
type textarea "[PERSON_NAME] wears"
type textarea "[PERSON_NAME] wears a"
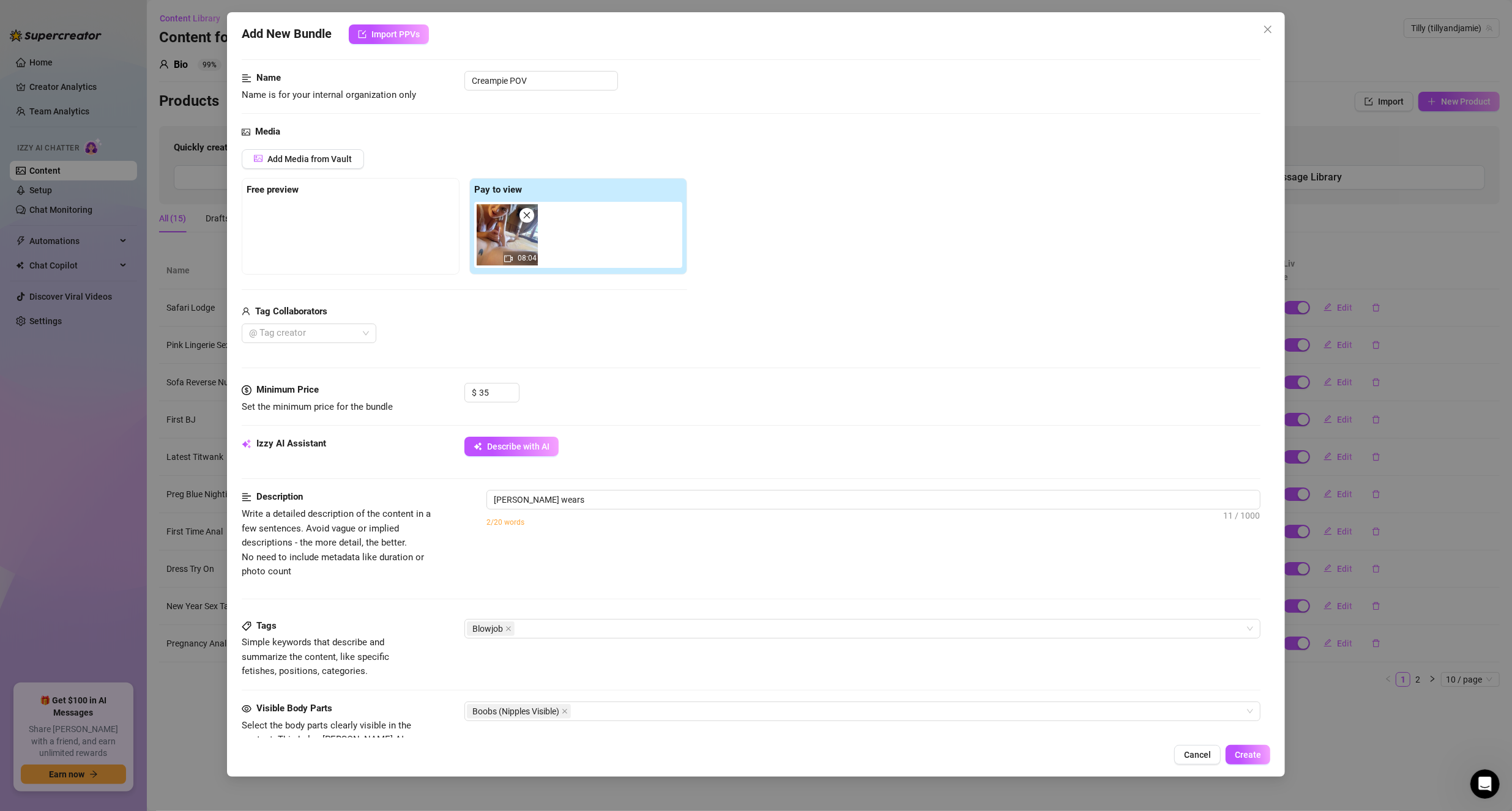
type textarea "[PERSON_NAME] wears a"
type textarea "[PERSON_NAME] wears a sheer"
type textarea "[PERSON_NAME] wears a sheer white"
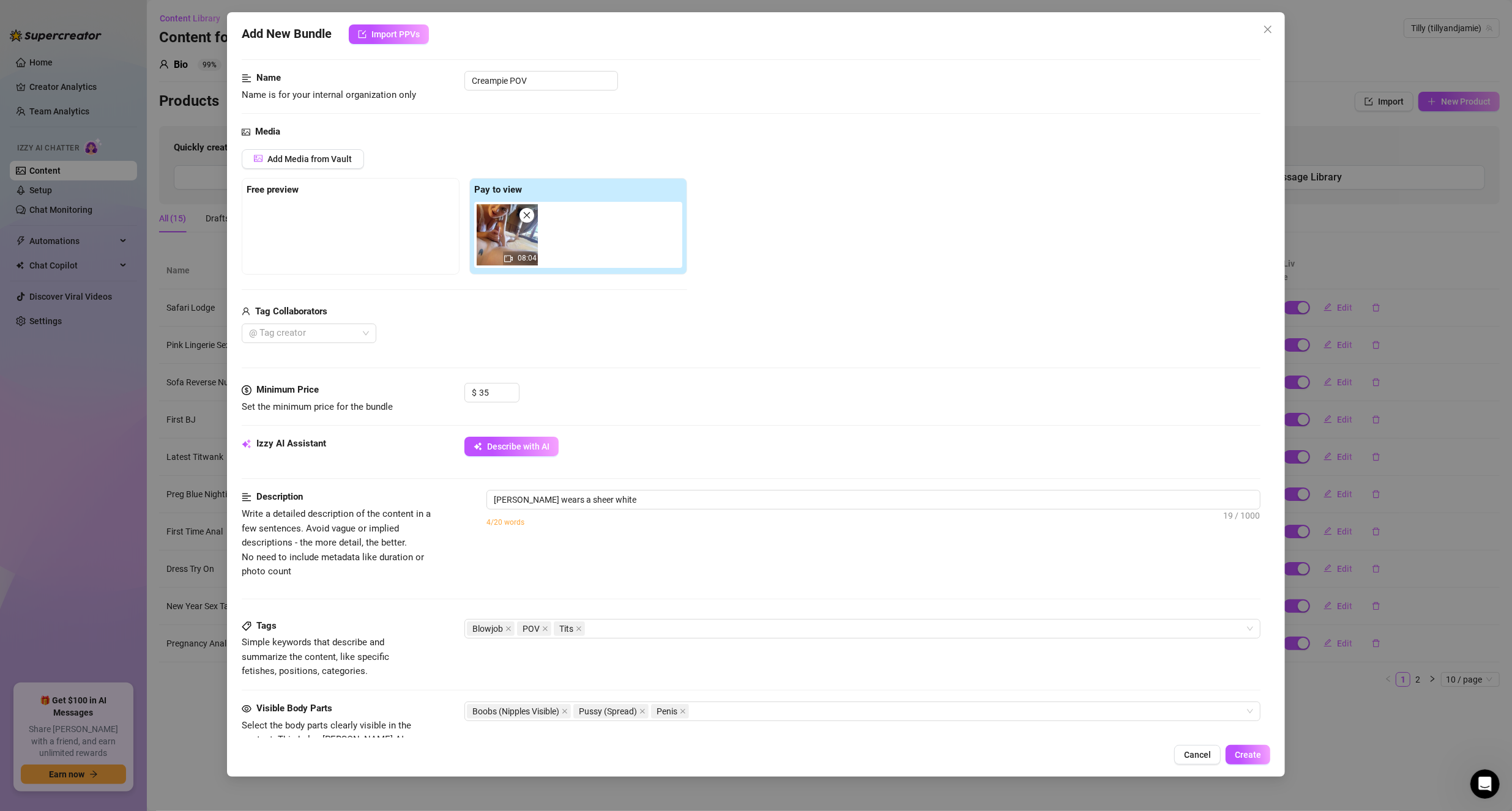
type textarea "[PERSON_NAME] wears a sheer white lace"
type textarea "[PERSON_NAME] wears a sheer white lace lingerie"
type textarea "[PERSON_NAME] wears a sheer white lace lingerie set"
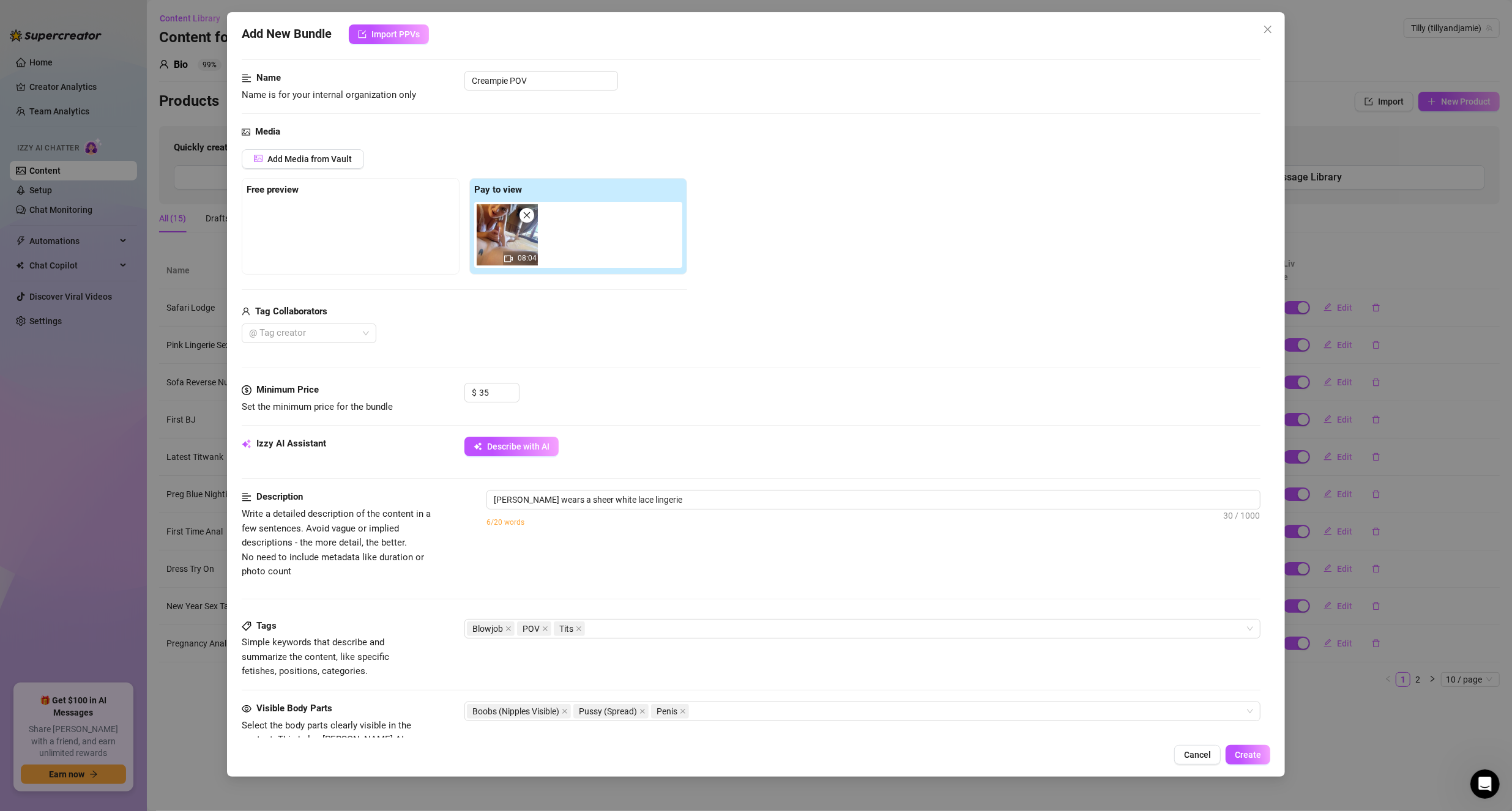
type textarea "[PERSON_NAME] wears a sheer white lace lingerie set"
type textarea "[PERSON_NAME] wears a sheer white lace lingerie set while"
type textarea "[PERSON_NAME] wears a sheer white lace lingerie set while sucking"
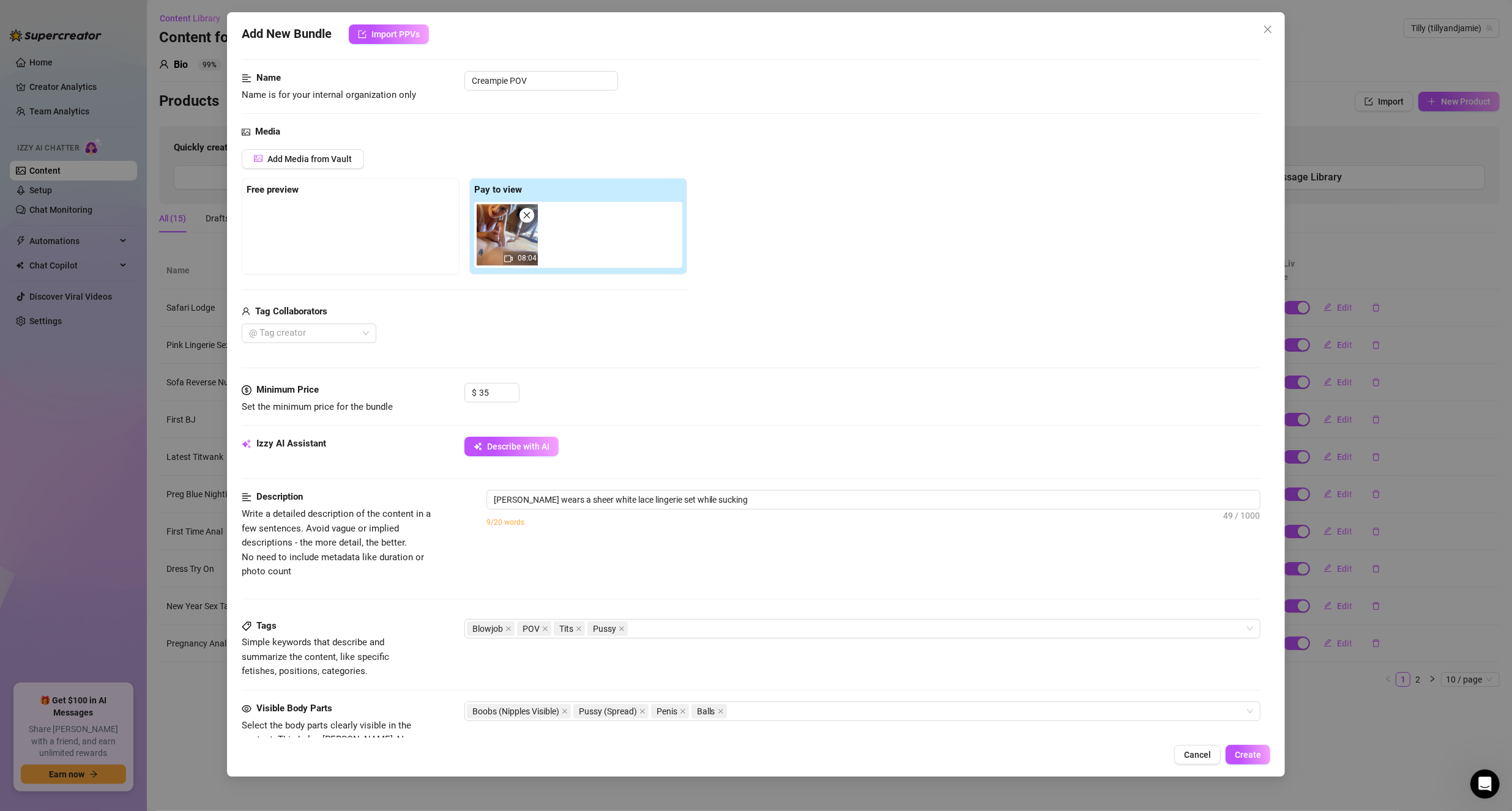
type textarea "[PERSON_NAME] wears a sheer white lace lingerie set while sucking and"
type textarea "[PERSON_NAME] wears a sheer white lace lingerie set while sucking and stroking"
type textarea "[PERSON_NAME] wears a sheer white lace lingerie set while sucking and stroking a"
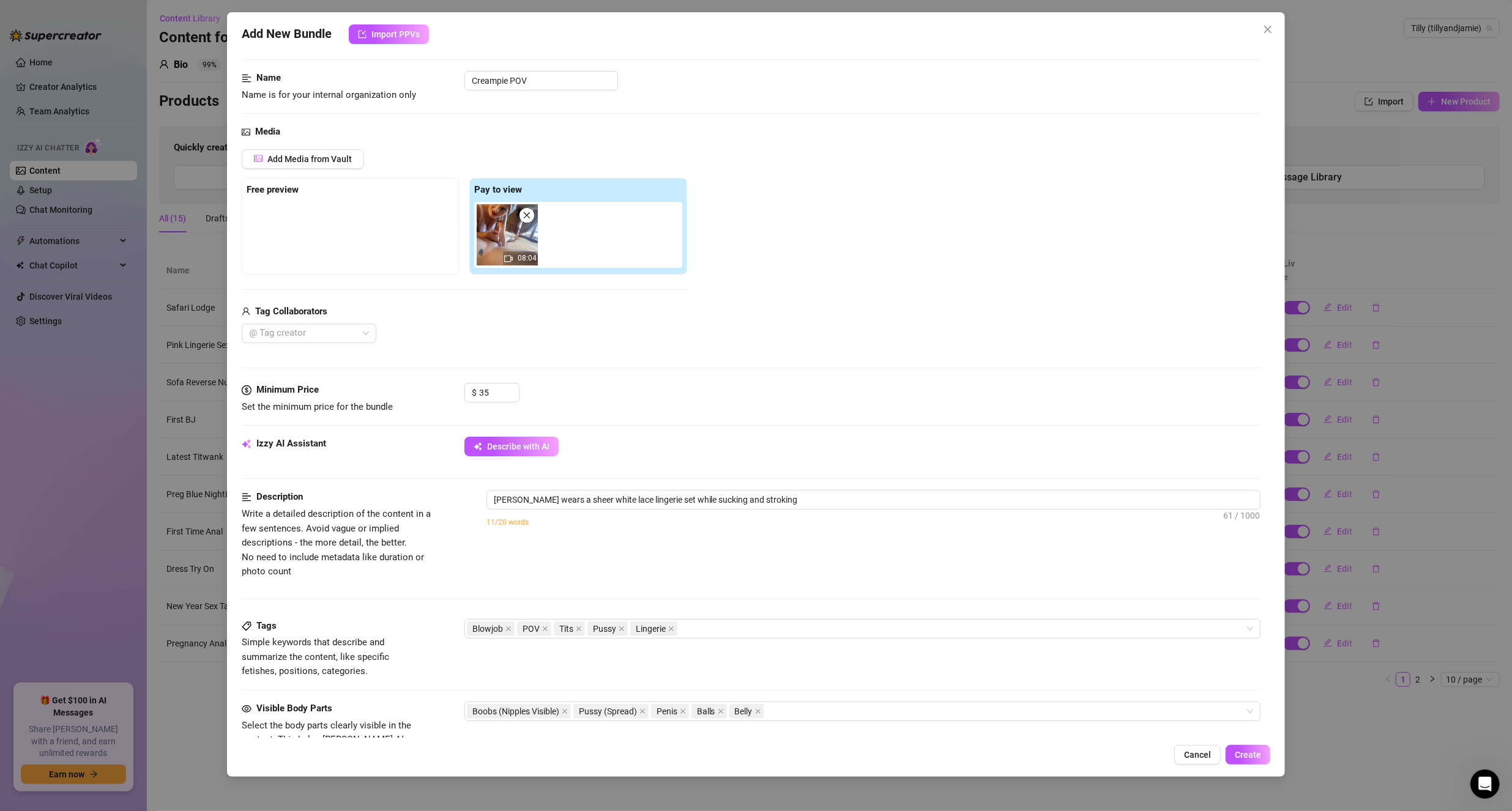
type textarea "[PERSON_NAME] wears a sheer white lace lingerie set while sucking and stroking a"
type textarea "[PERSON_NAME] wears a sheer white lace lingerie set while sucking and stroking …"
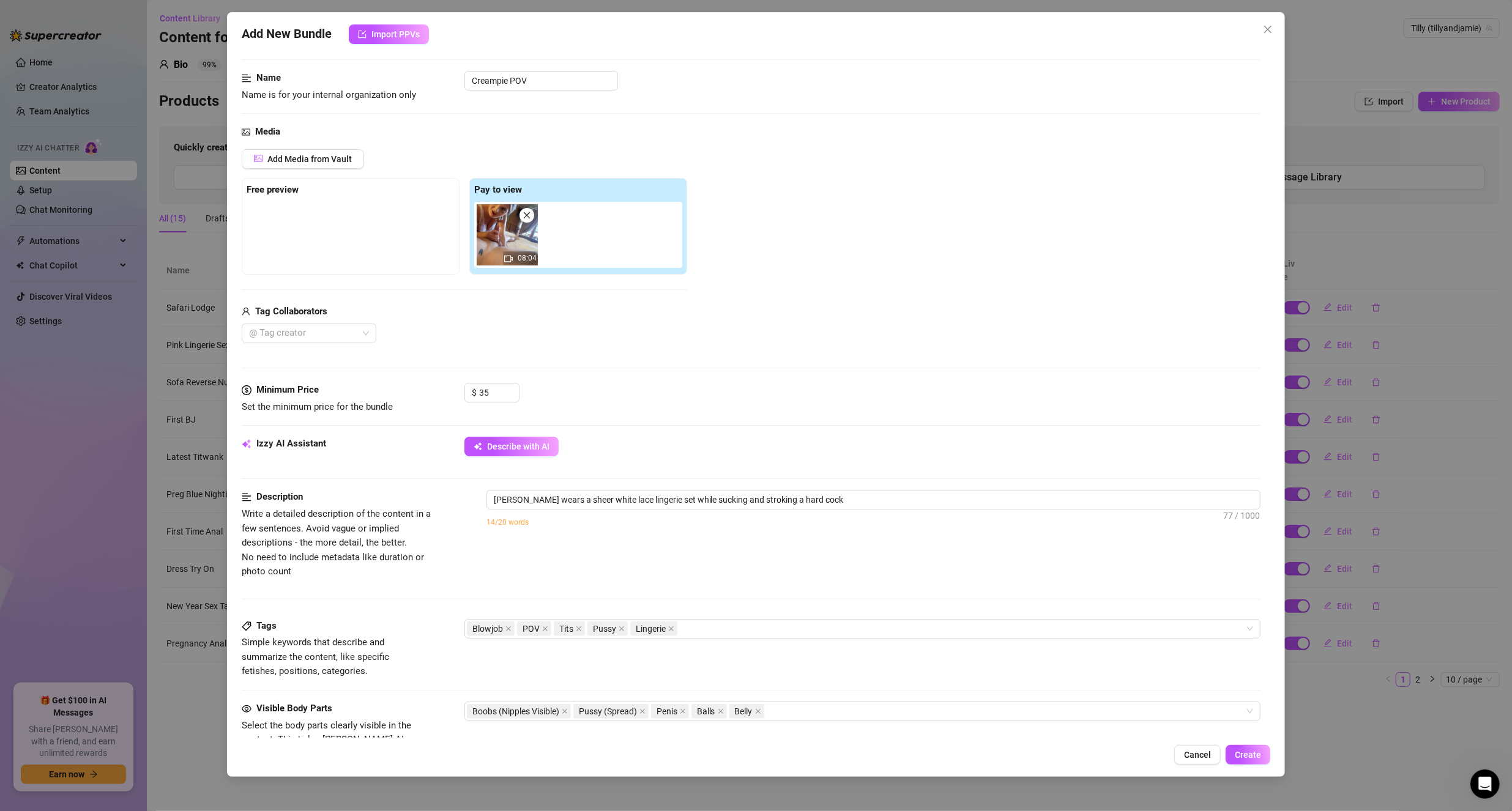
type textarea "[PERSON_NAME] wears a sheer white lace lingerie set while sucking and stroking …"
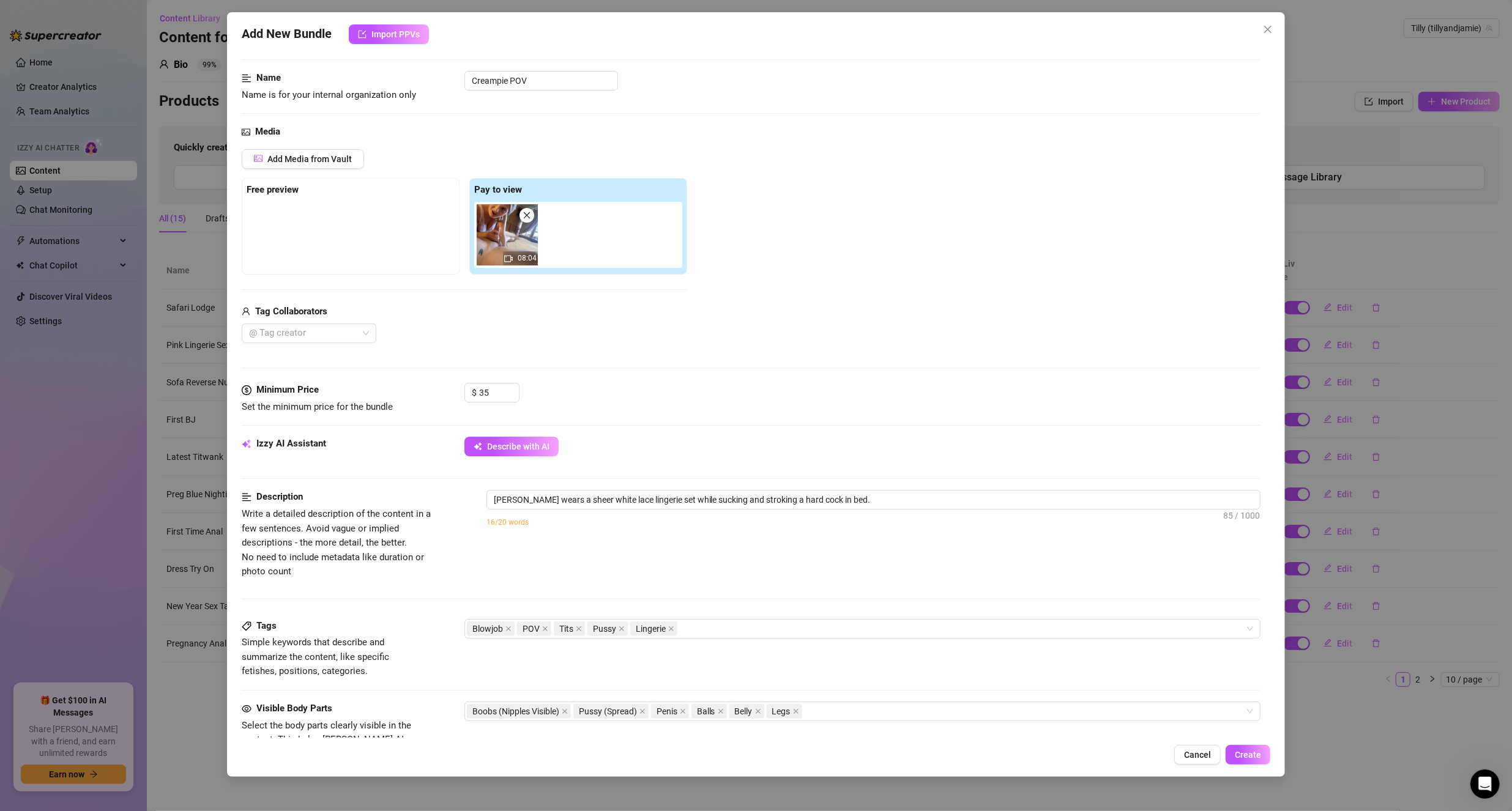
type textarea "[PERSON_NAME] wears a sheer white lace lingerie set while sucking and stroking …"
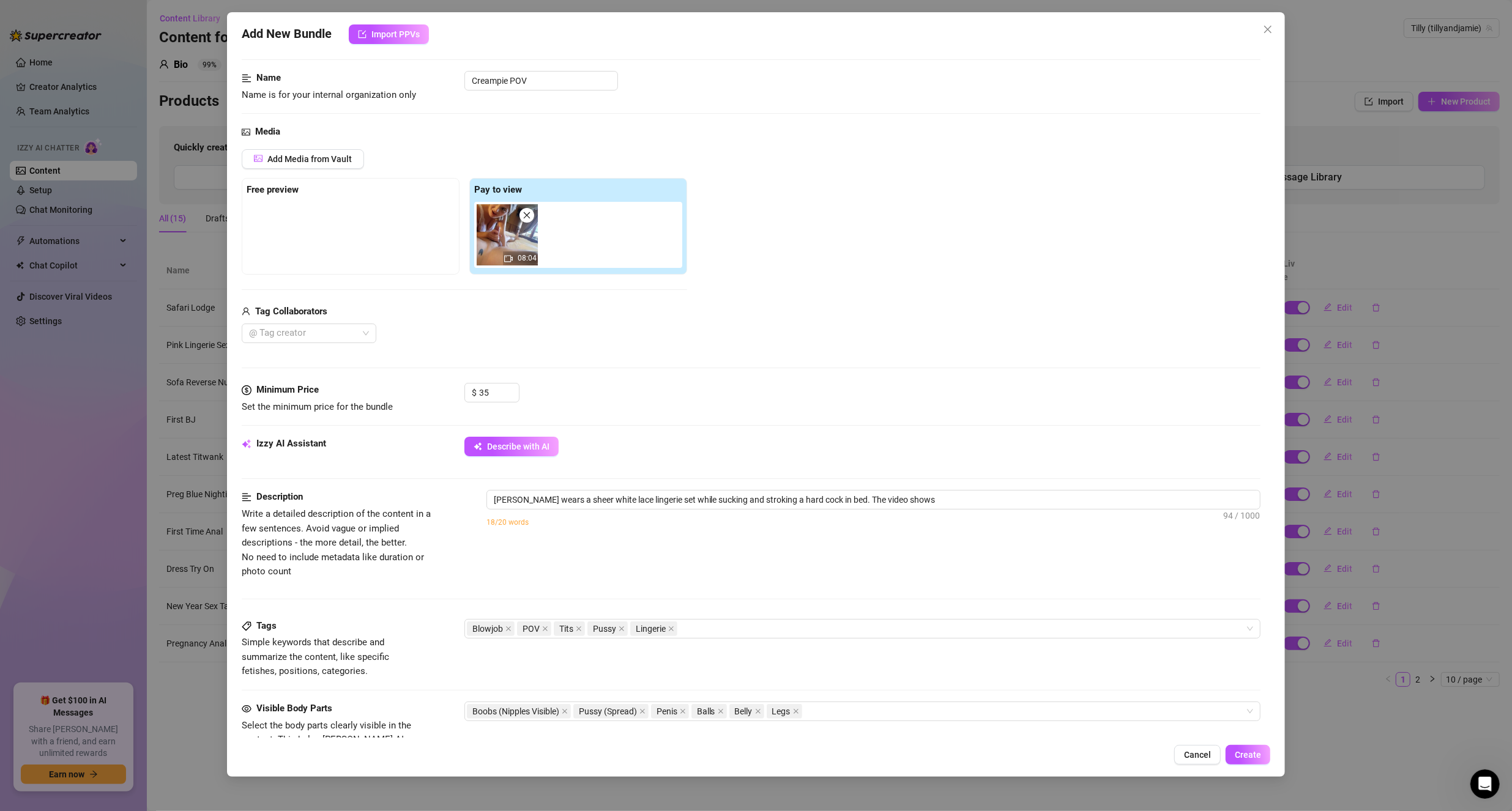
type textarea "[PERSON_NAME] wears a sheer white lace lingerie set while sucking and stroking …"
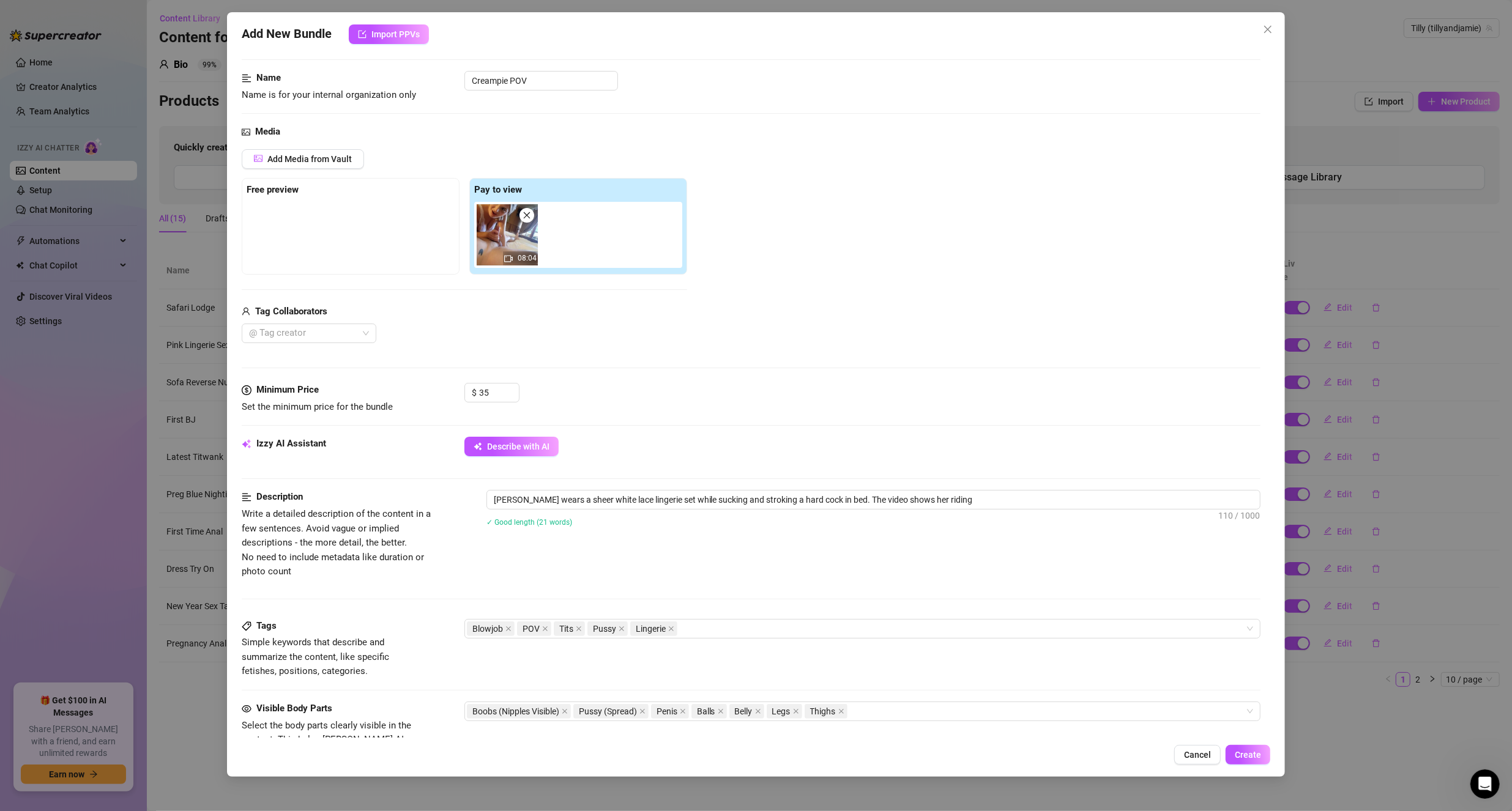
type textarea "[PERSON_NAME] wears a sheer white lace lingerie set while sucking and stroking …"
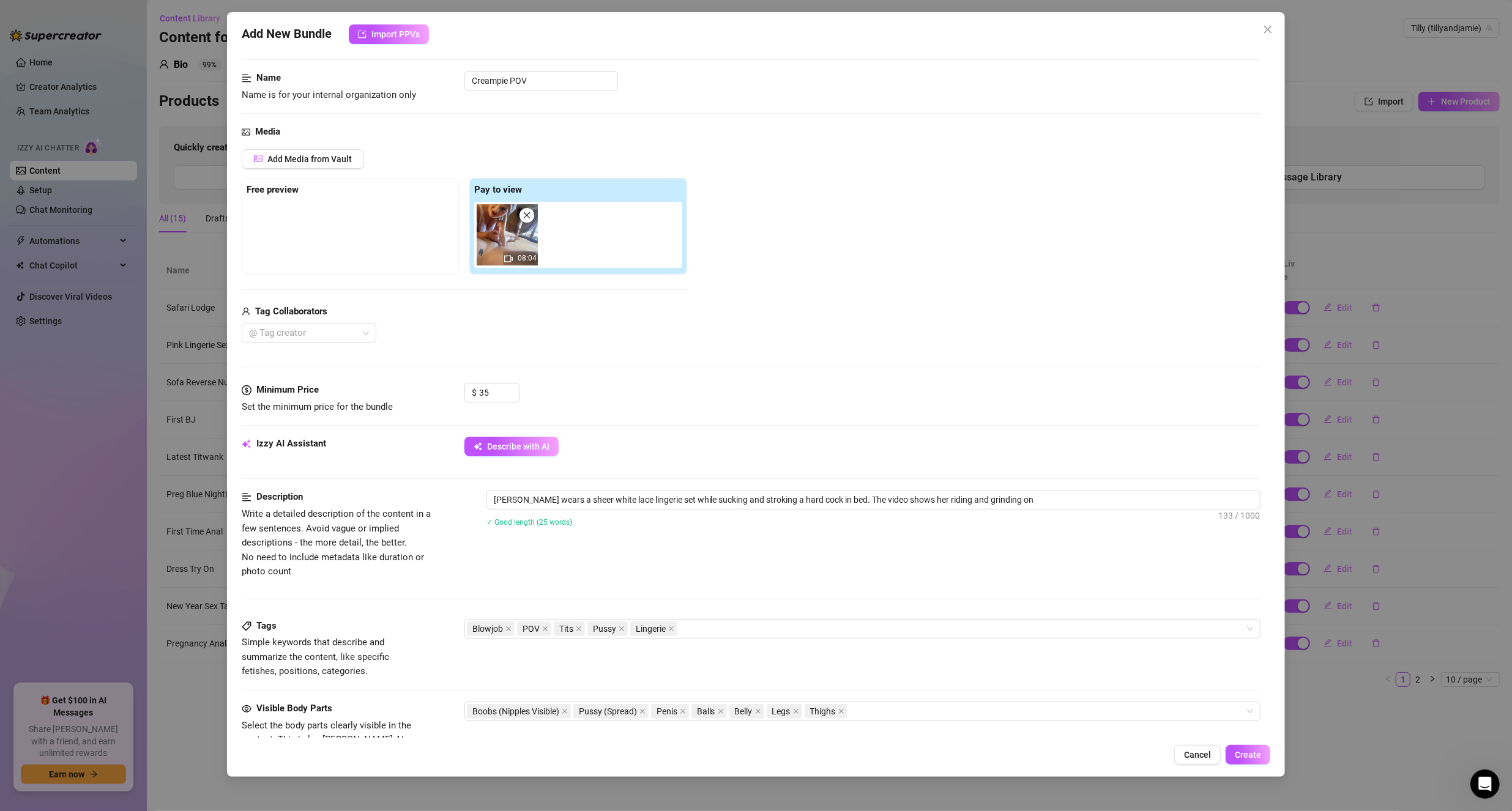
type textarea "[PERSON_NAME] wears a sheer white lace lingerie set while sucking and stroking …"
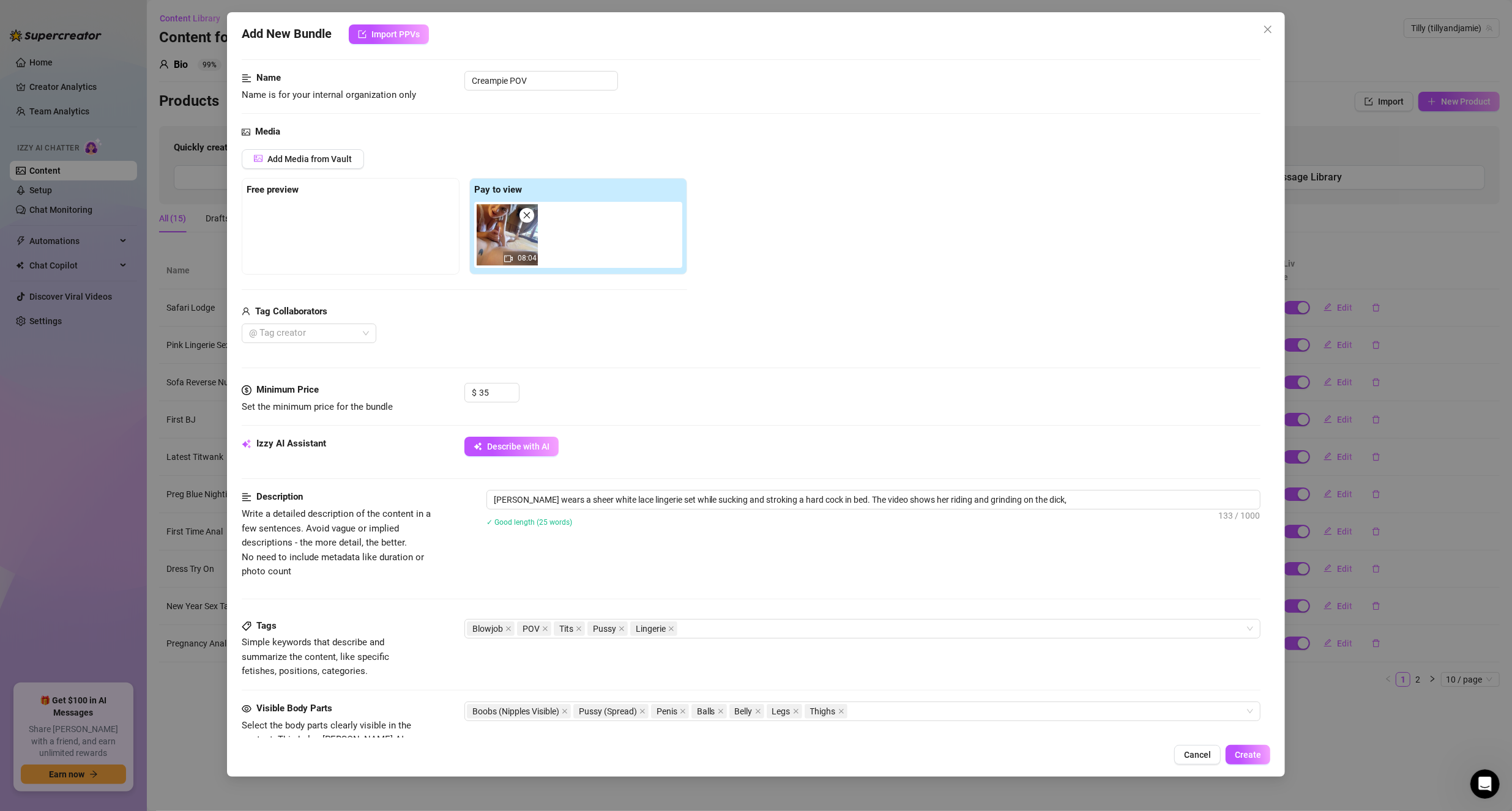
type textarea "[PERSON_NAME] wears a sheer white lace lingerie set while sucking and stroking …"
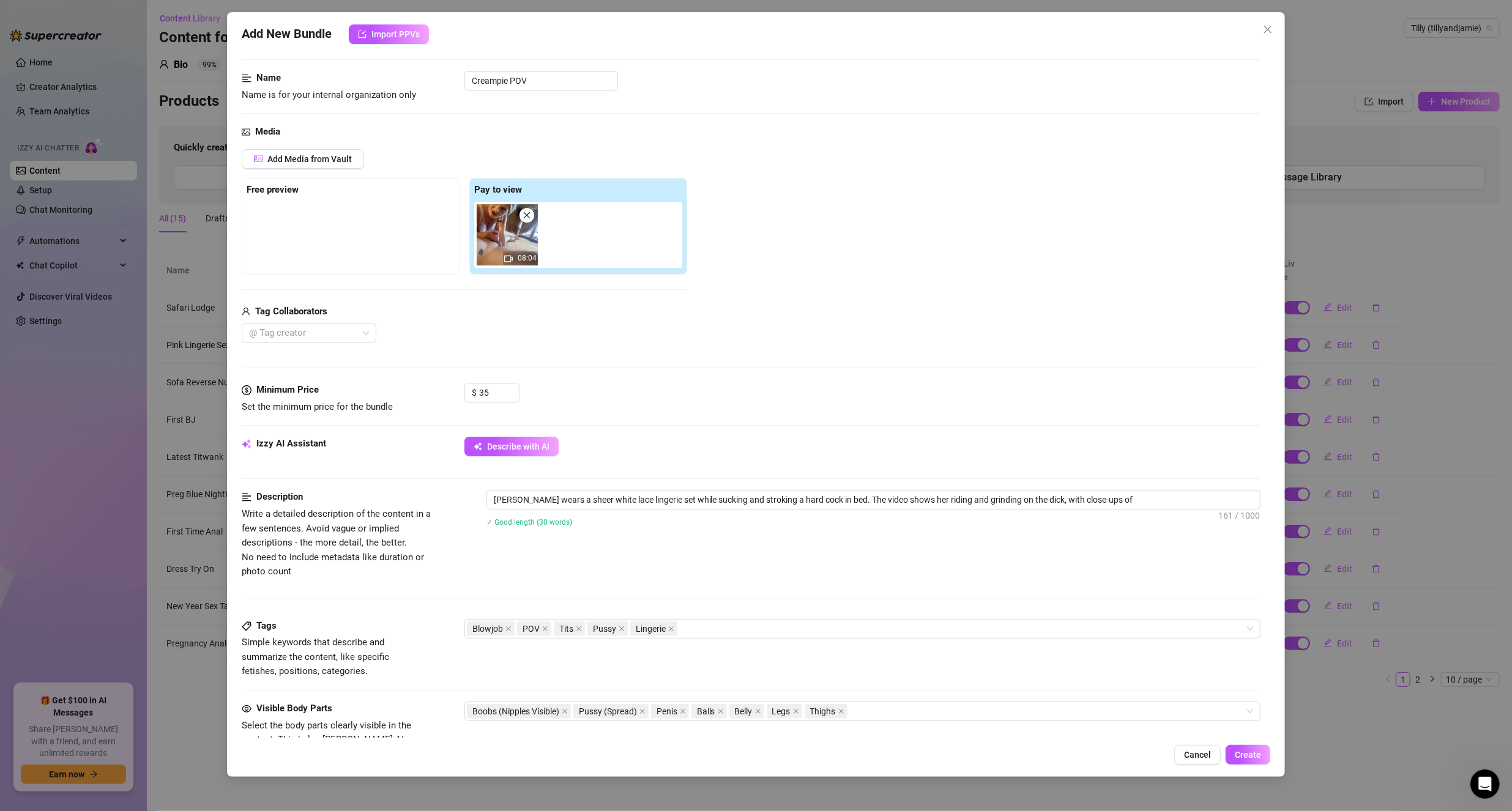
type textarea "[PERSON_NAME] wears a sheer white lace lingerie set while sucking and stroking …"
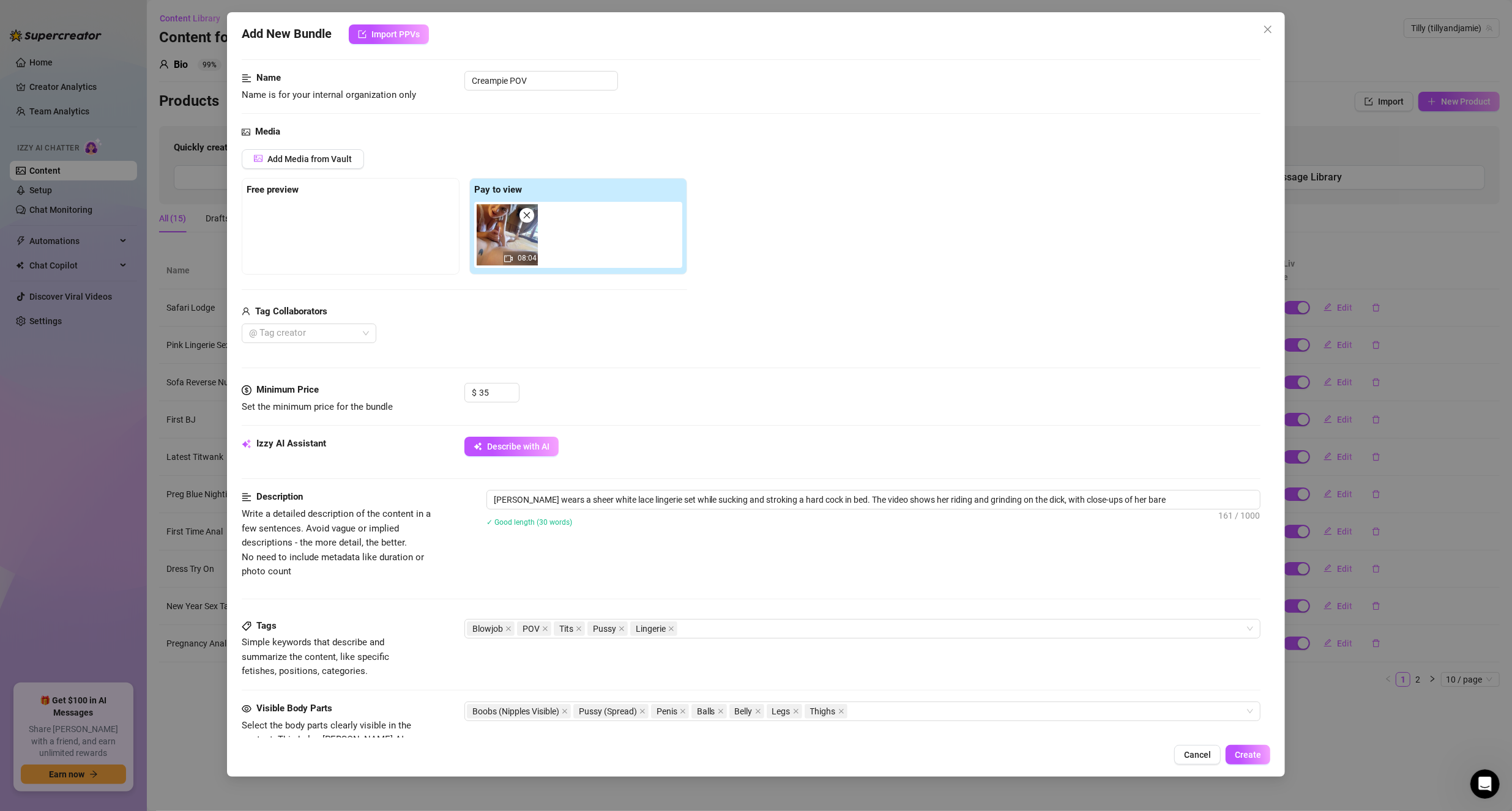
type textarea "[PERSON_NAME] wears a sheer white lace lingerie set while sucking and stroking …"
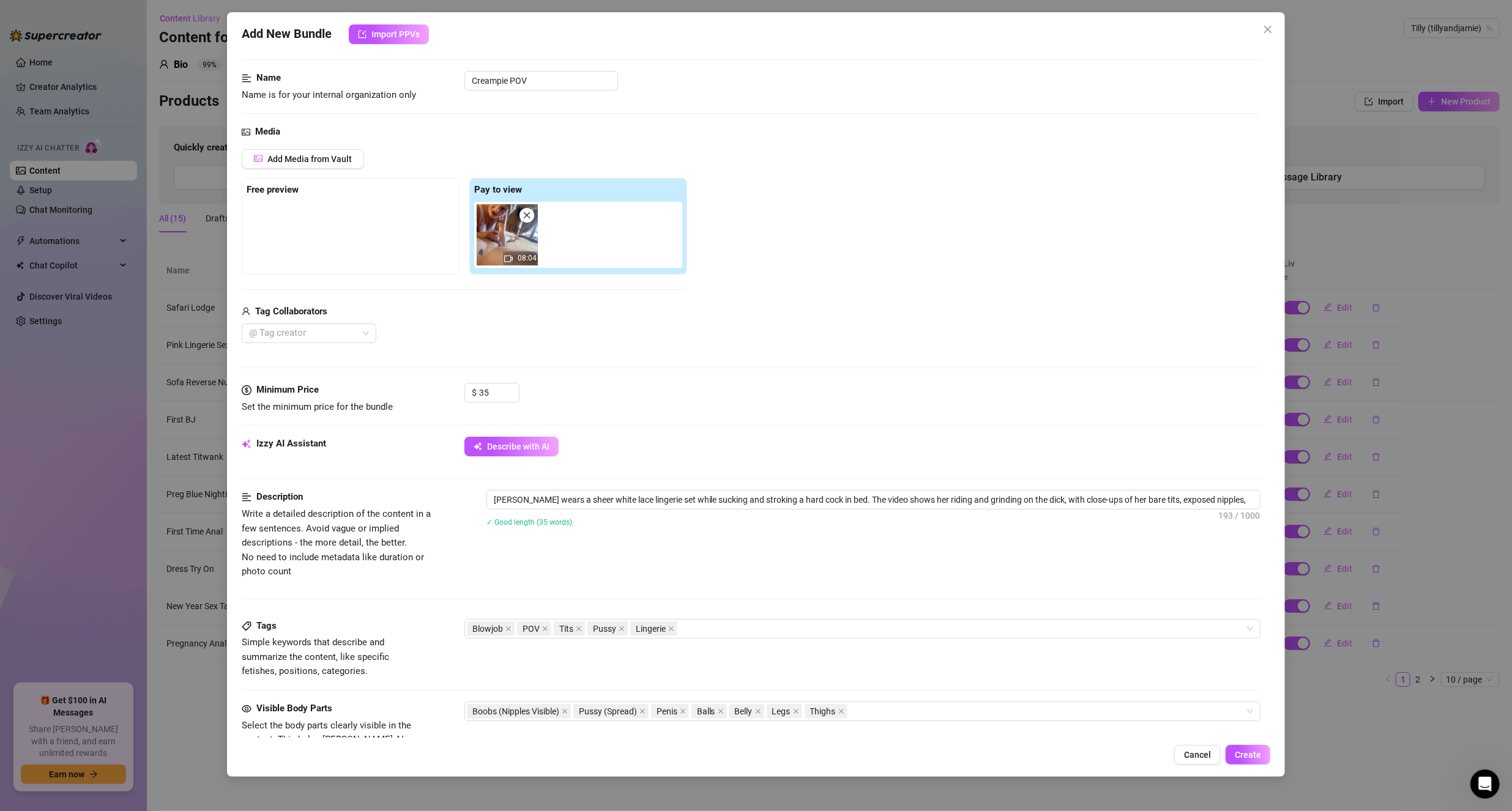
type textarea "[PERSON_NAME] wears a sheer white lace lingerie set while sucking and stroking …"
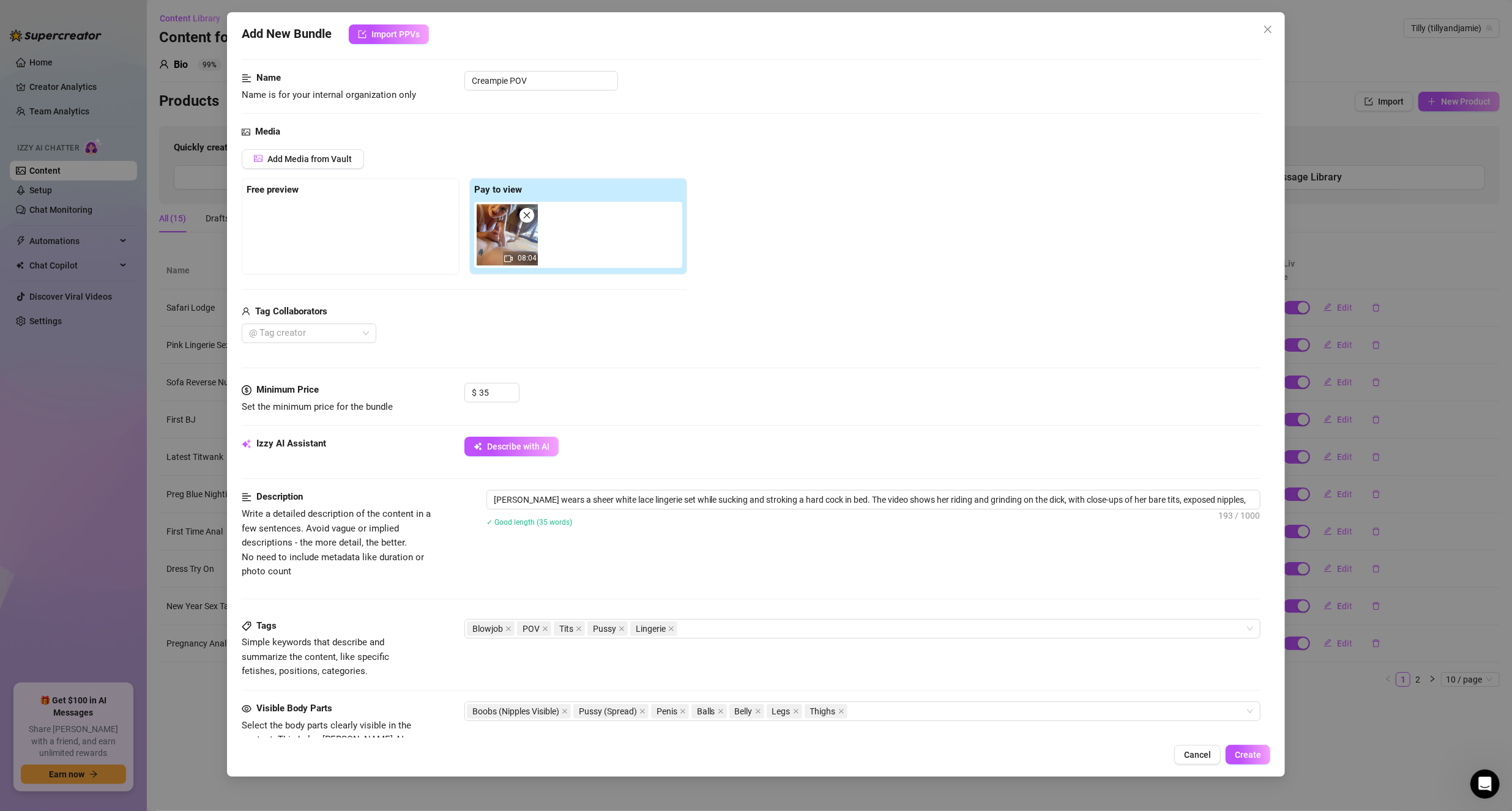
type textarea "[PERSON_NAME] wears a sheer white lace lingerie set while sucking and stroking …"
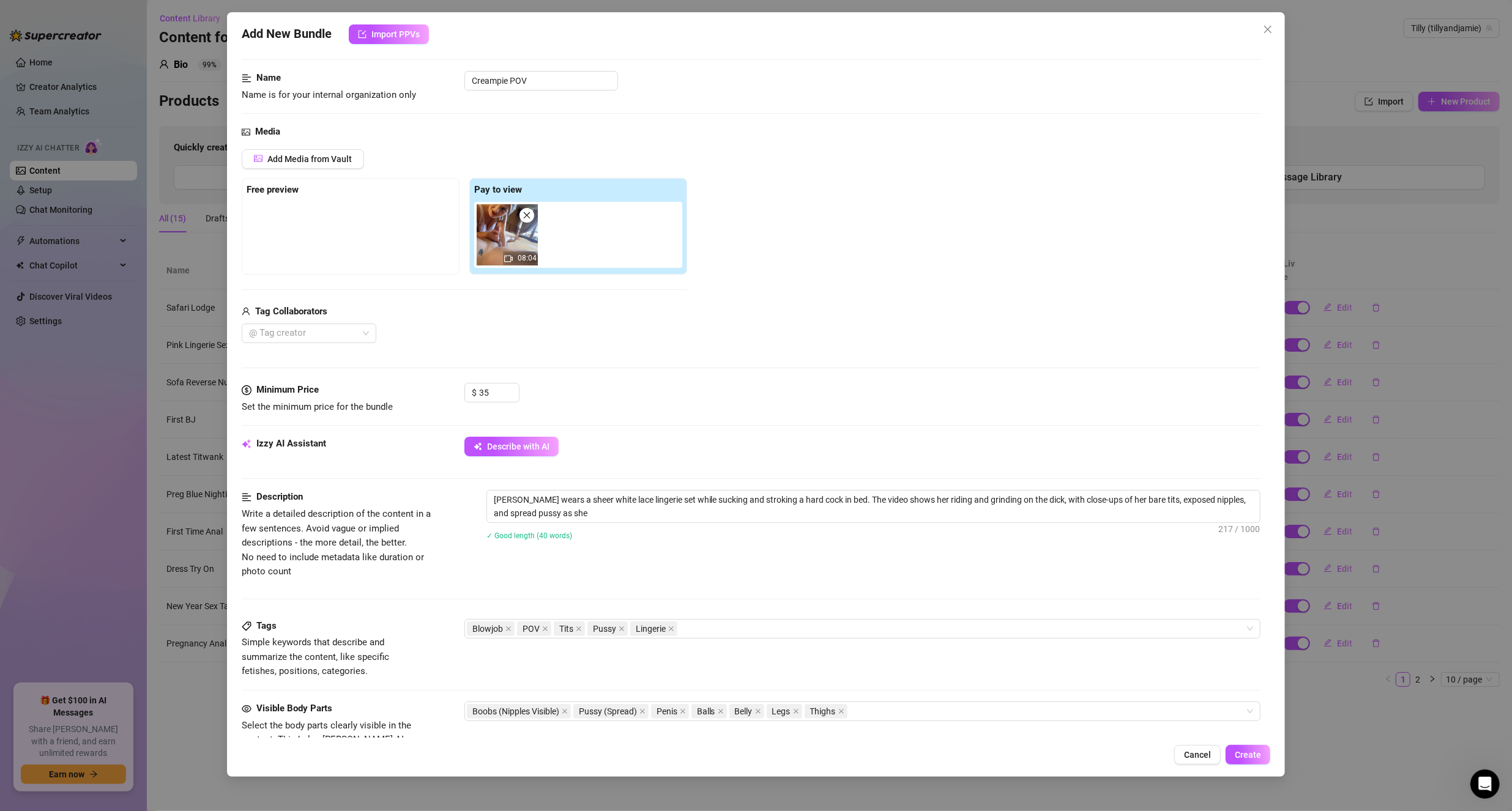
type textarea "[PERSON_NAME] wears a sheer white lace lingerie set while sucking and stroking …"
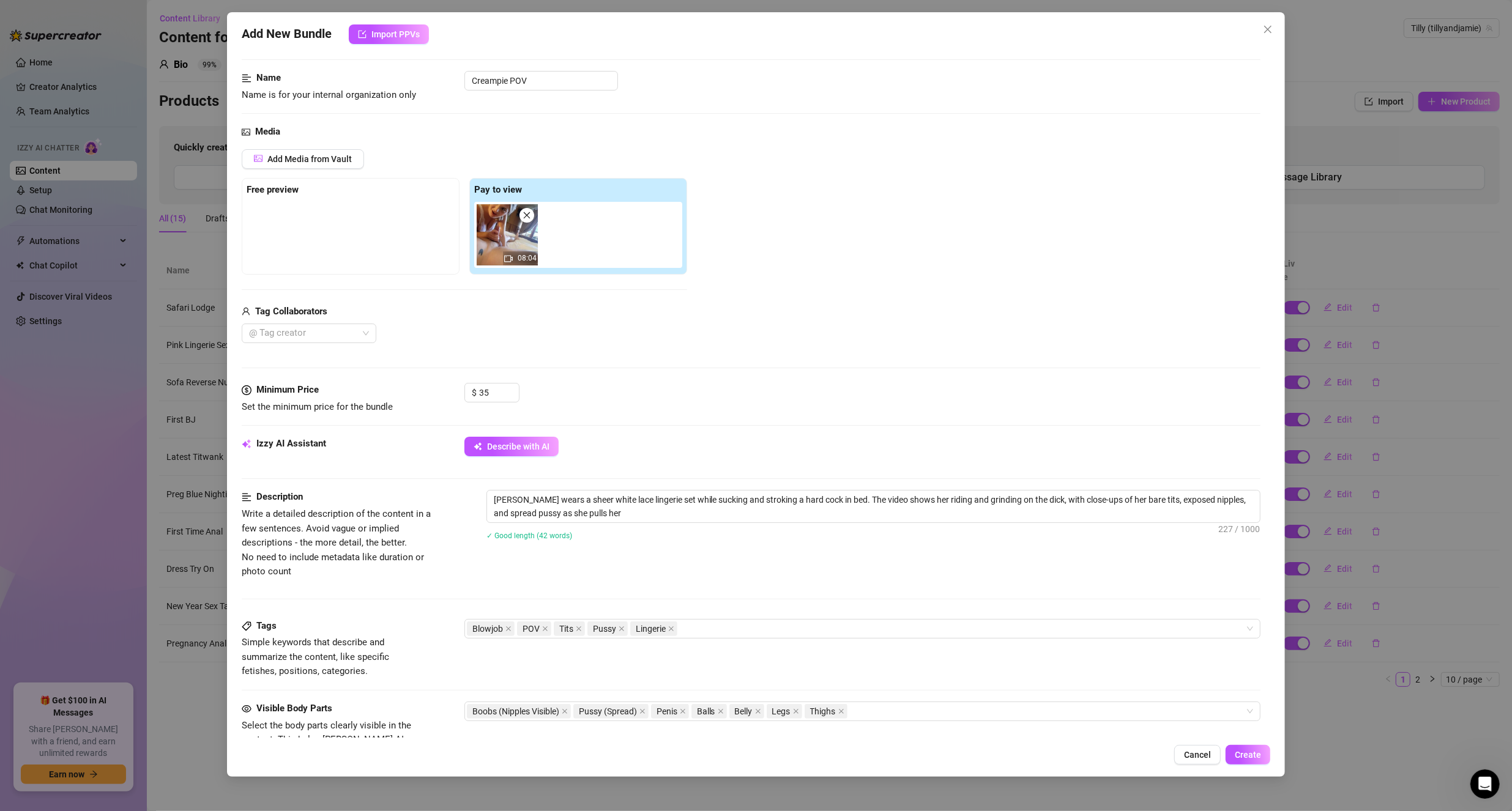
type textarea "[PERSON_NAME] wears a sheer white lace lingerie set while sucking and stroking …"
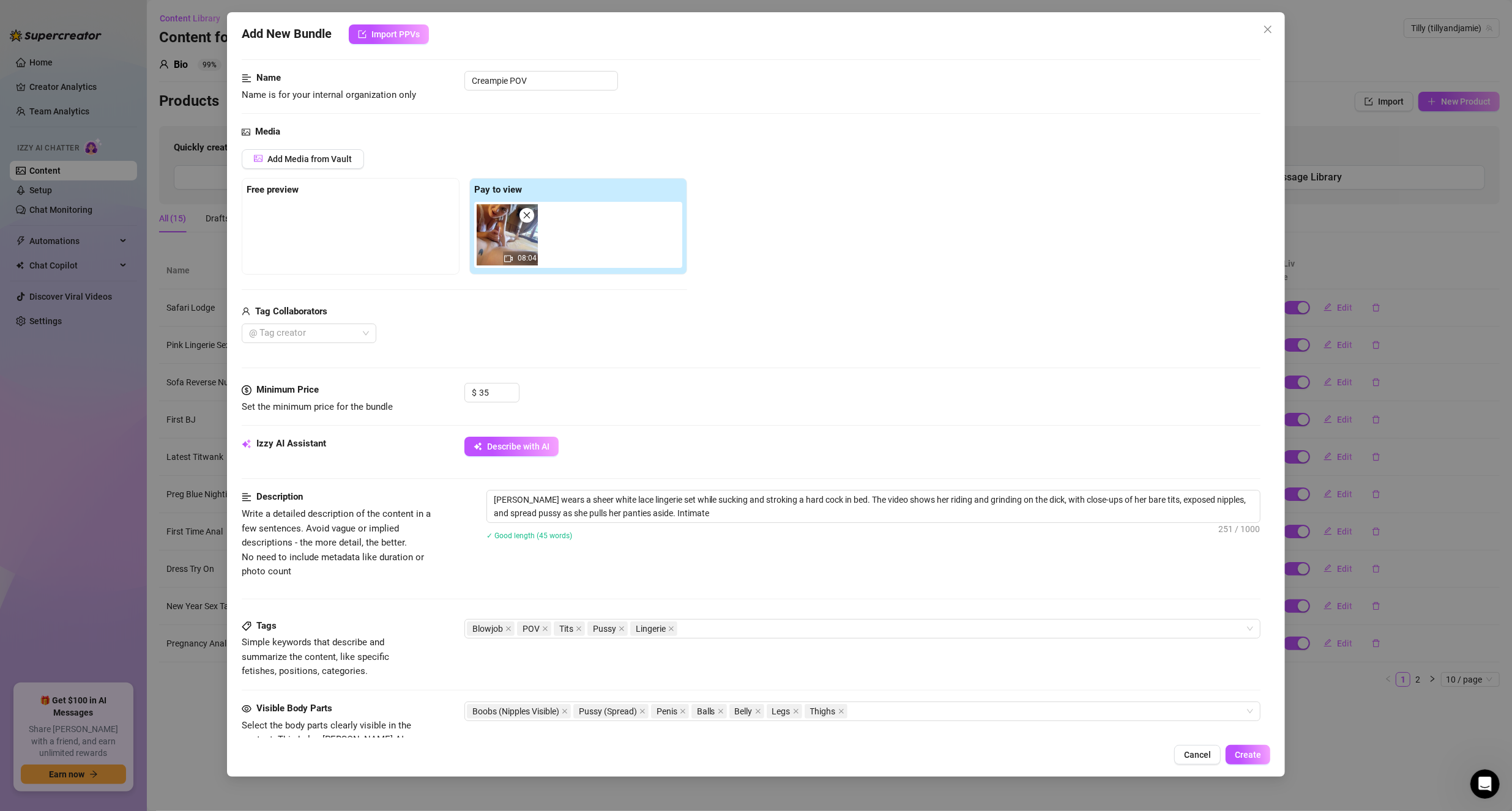
type textarea "[PERSON_NAME] wears a sheer white lace lingerie set while sucking and stroking …"
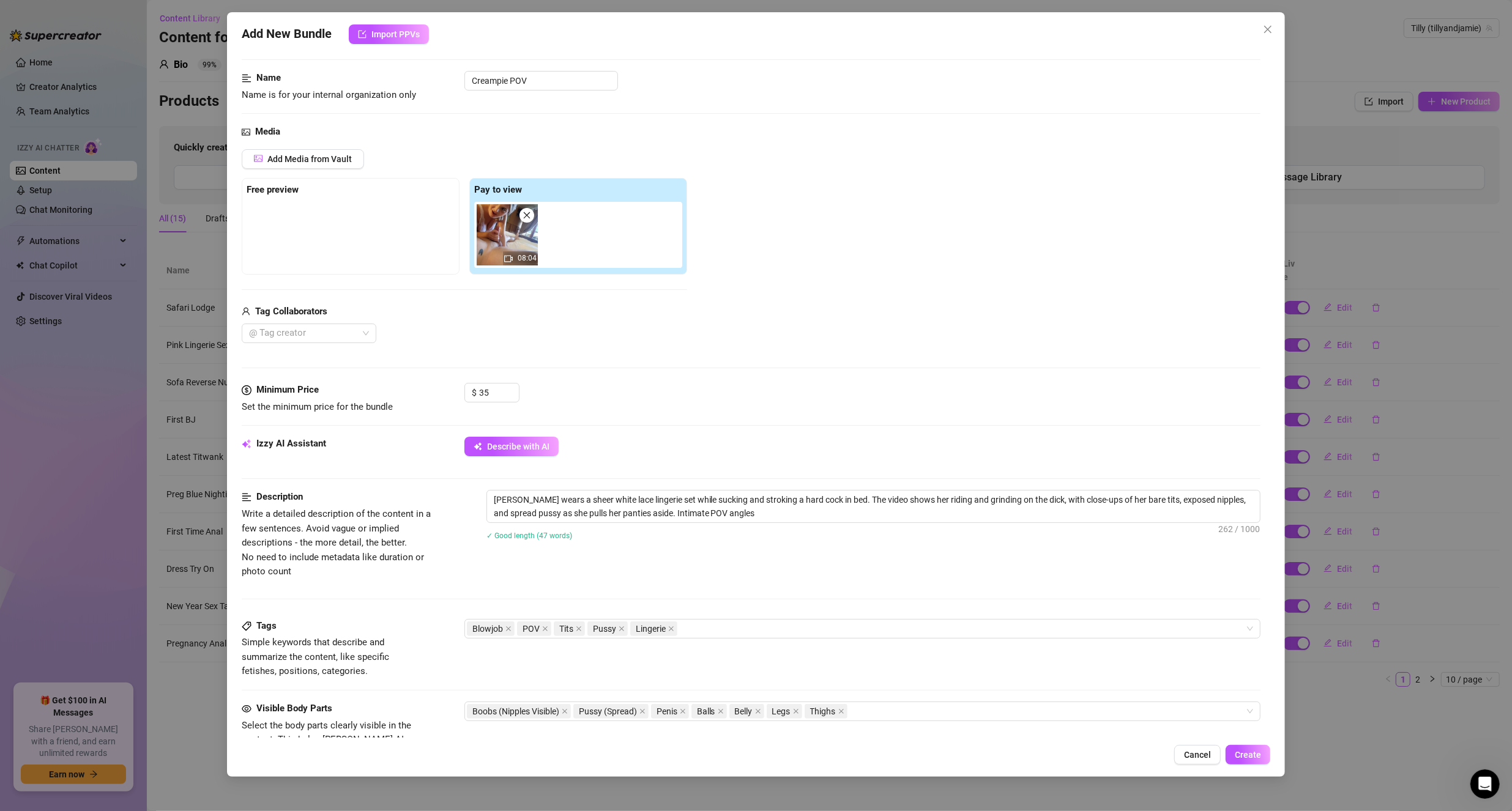
type textarea "[PERSON_NAME] wears a sheer white lace lingerie set while sucking and stroking …"
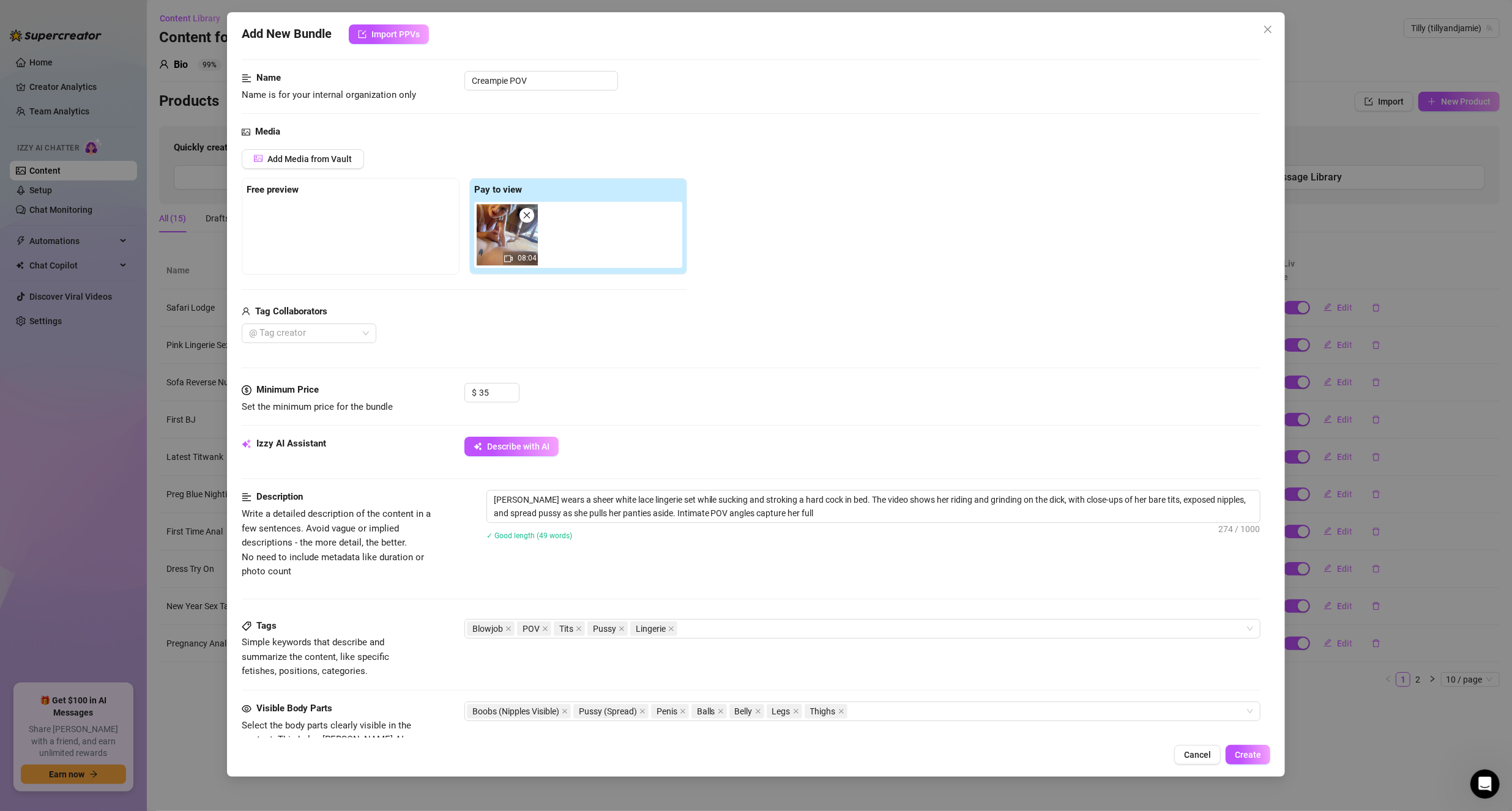
type textarea "[PERSON_NAME] wears a sheer white lace lingerie set while sucking and stroking …"
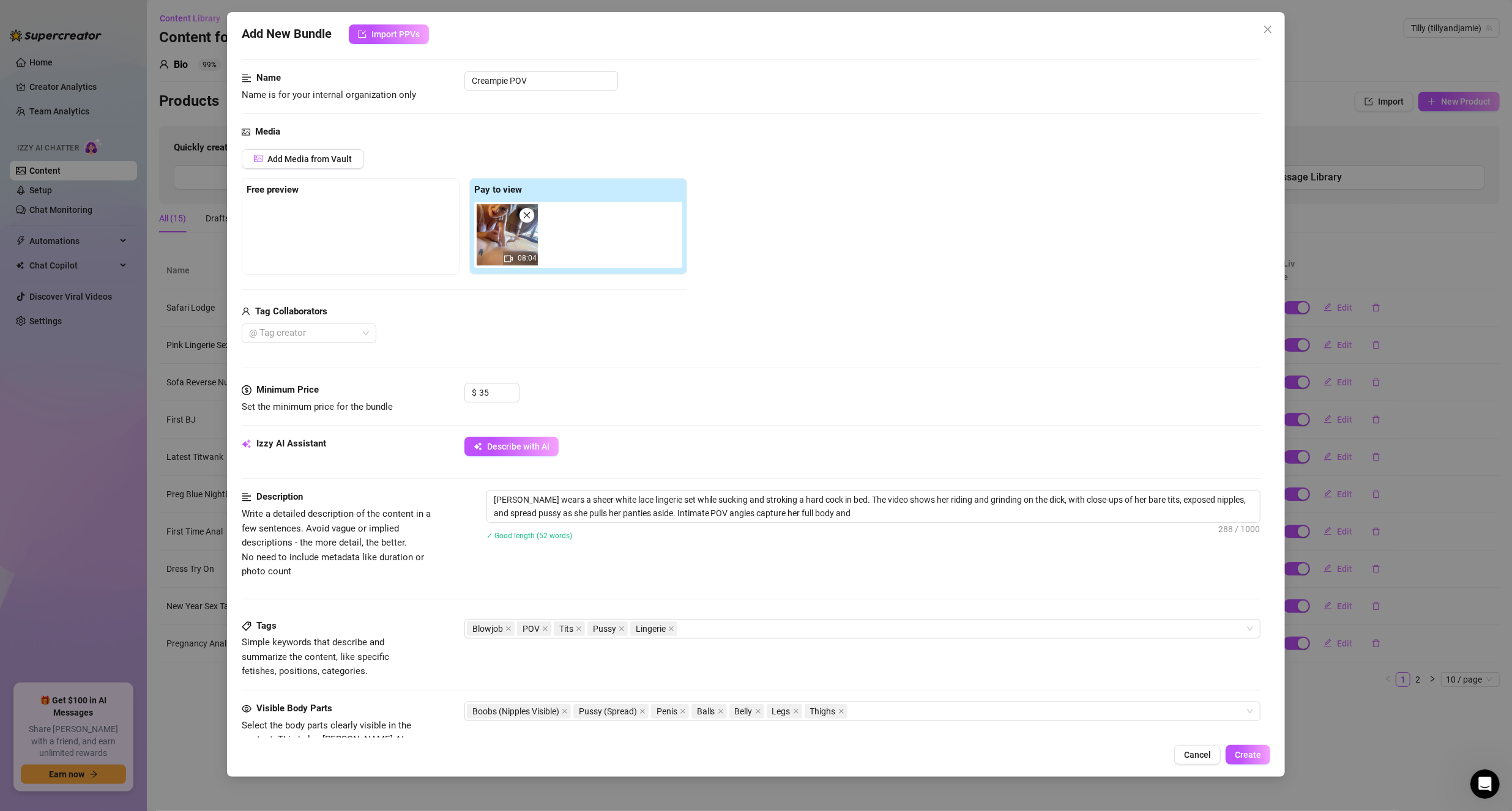
type textarea "[PERSON_NAME] wears a sheer white lace lingerie set while sucking and stroking …"
click at [937, 515] on textarea "[PERSON_NAME] wears a sheer white lace lingerie set while sucking and stroking …" at bounding box center [874, 506] width 773 height 32
type textarea "[PERSON_NAME] wears a sheer white lace lingerie set while sucking and stroking …"
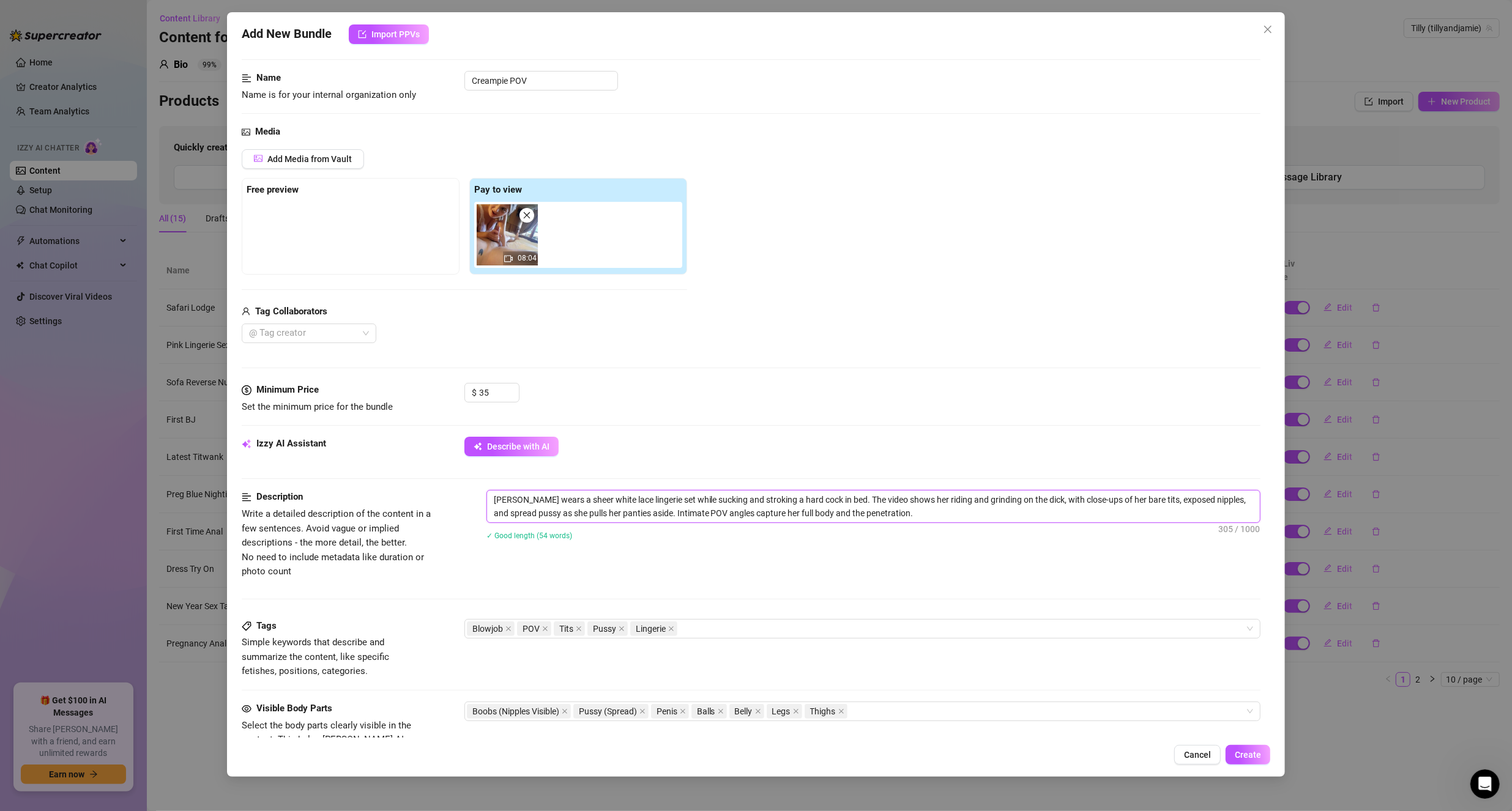
type textarea "[PERSON_NAME] wears a sheer white lace lingerie set while sucking and stroking …"
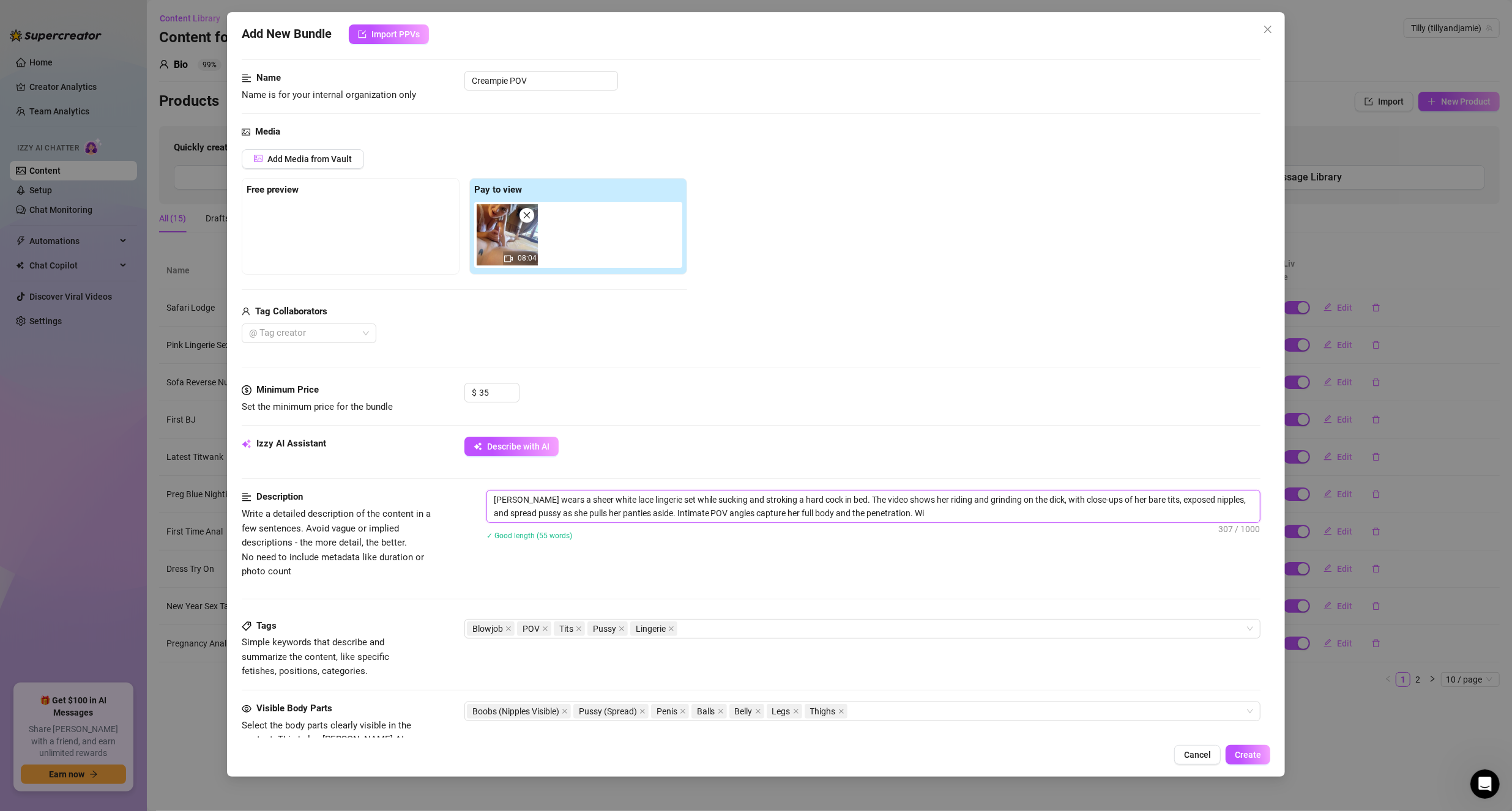
type textarea "[PERSON_NAME] wears a sheer white lace lingerie set while sucking and stroking …"
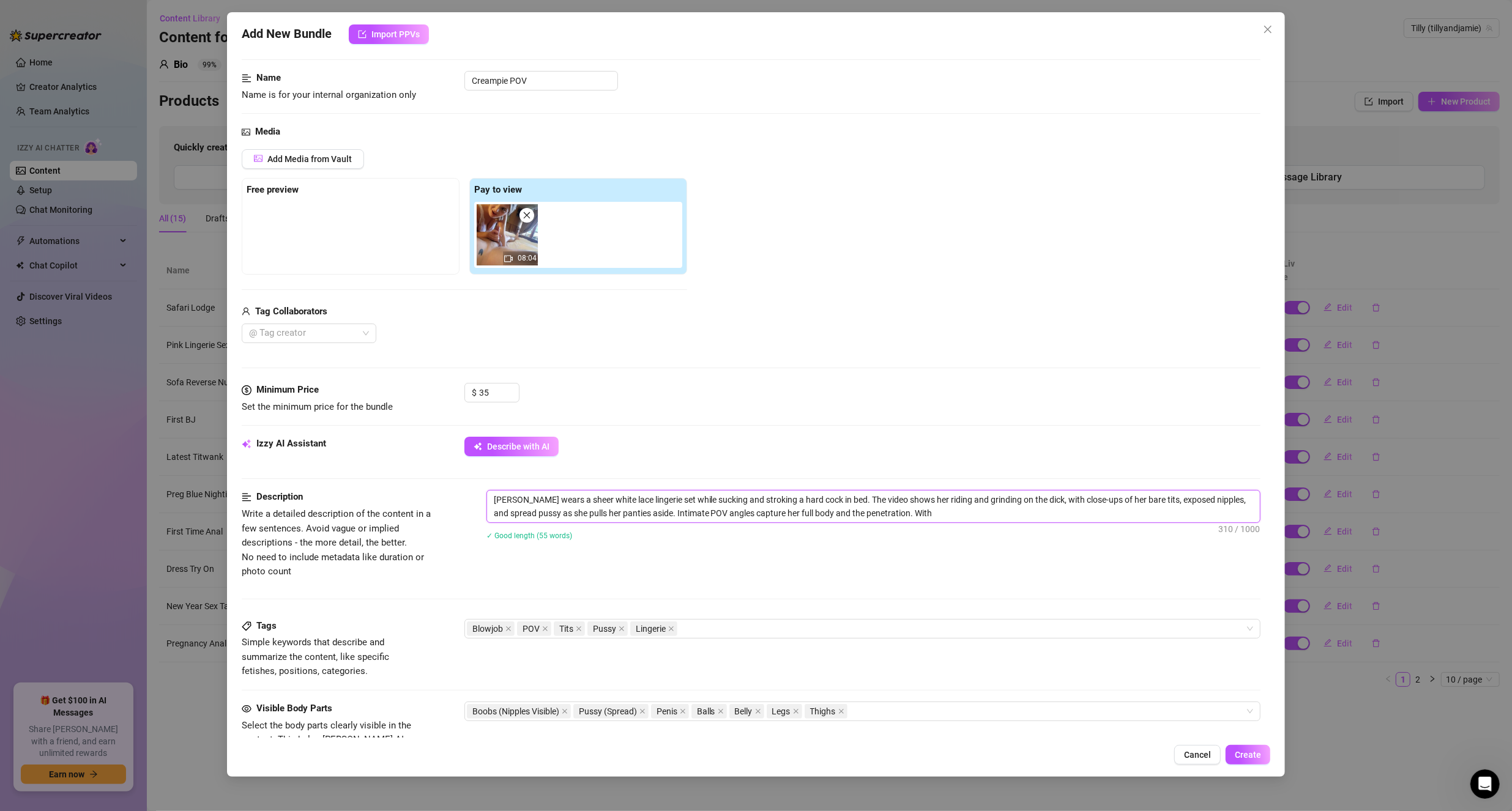
type textarea "[PERSON_NAME] wears a sheer white lace lingerie set while sucking and stroking …"
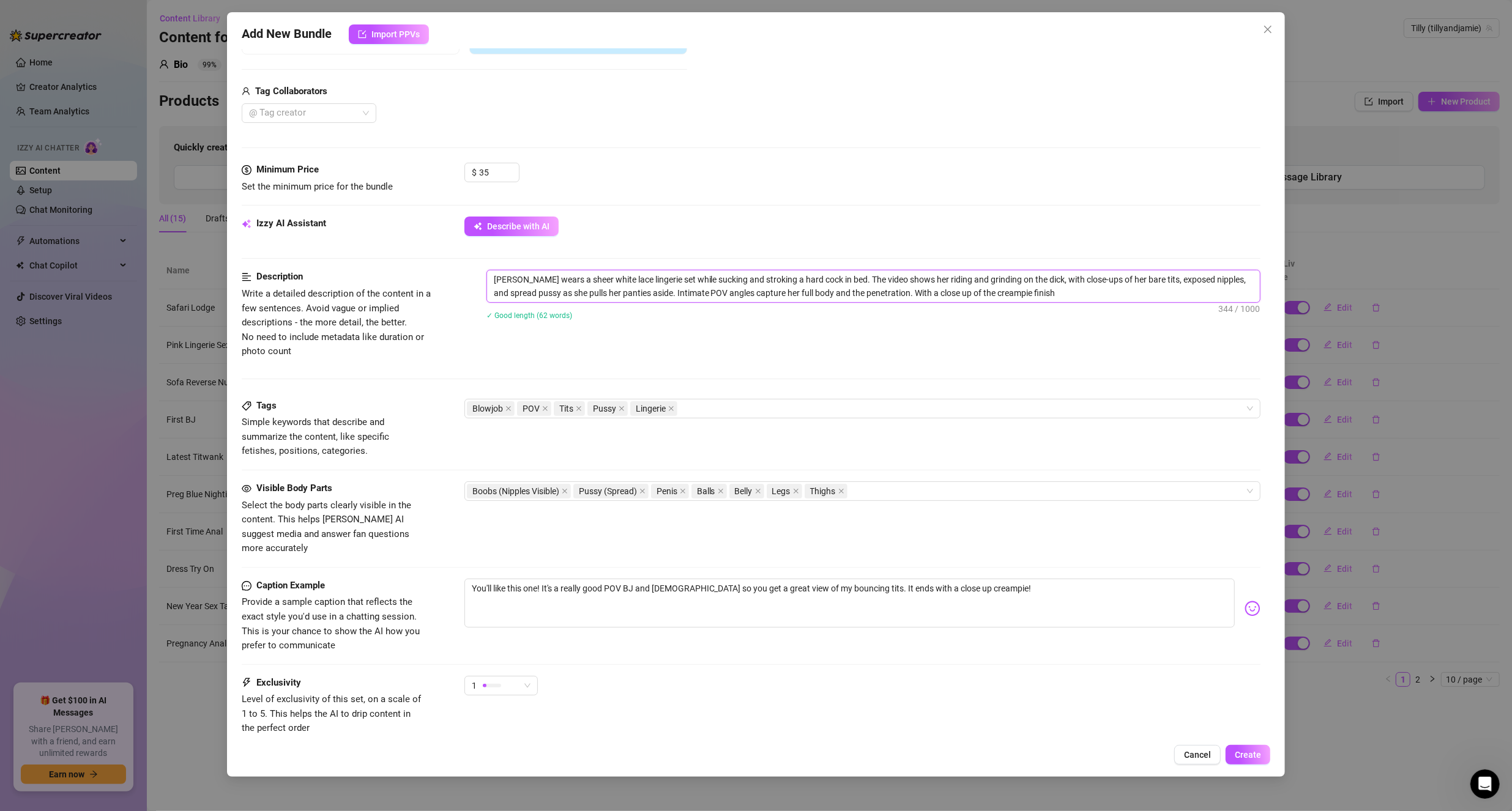
scroll to position [306, 0]
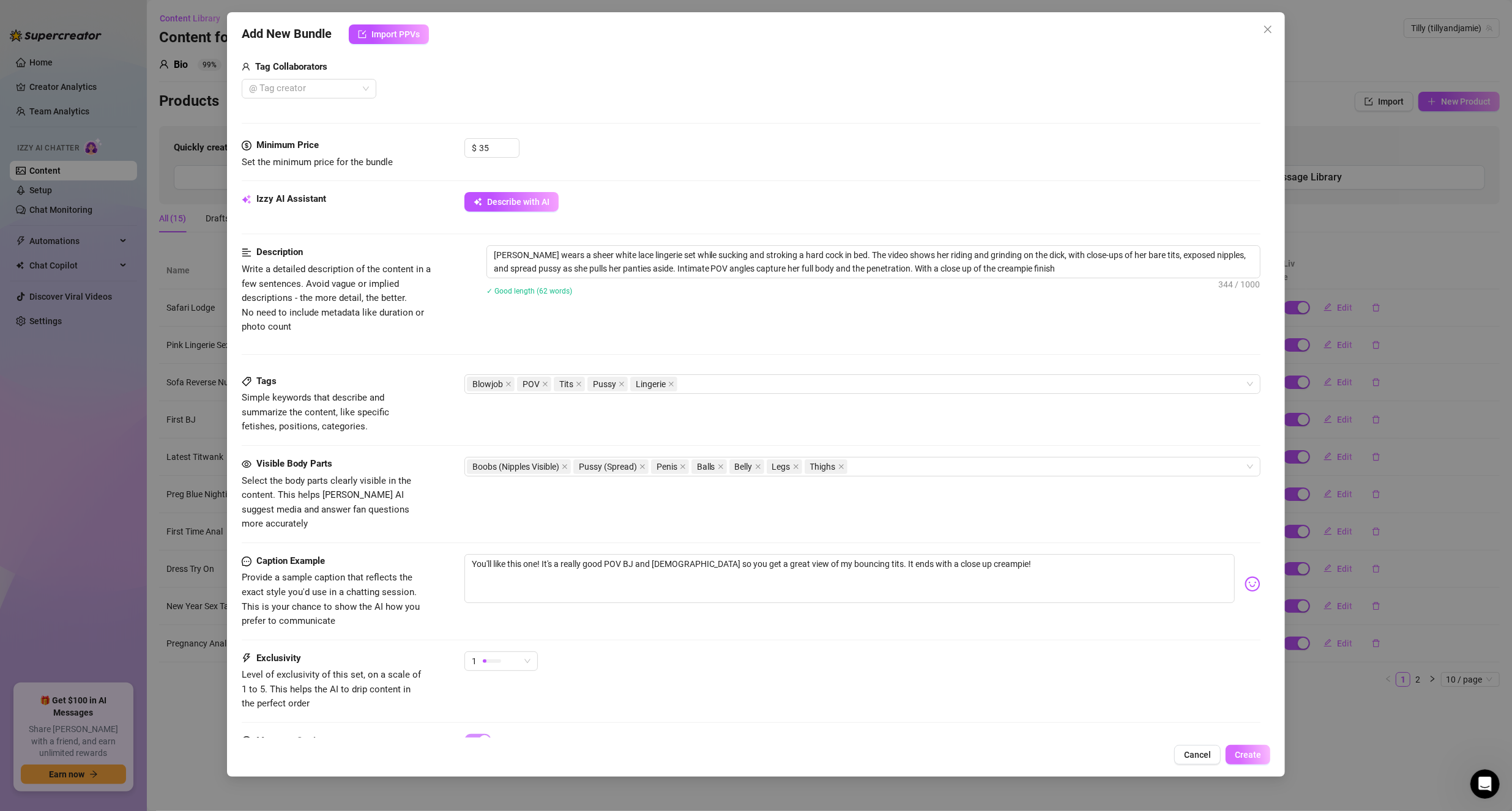
click at [1247, 756] on span "Create" at bounding box center [1248, 755] width 26 height 10
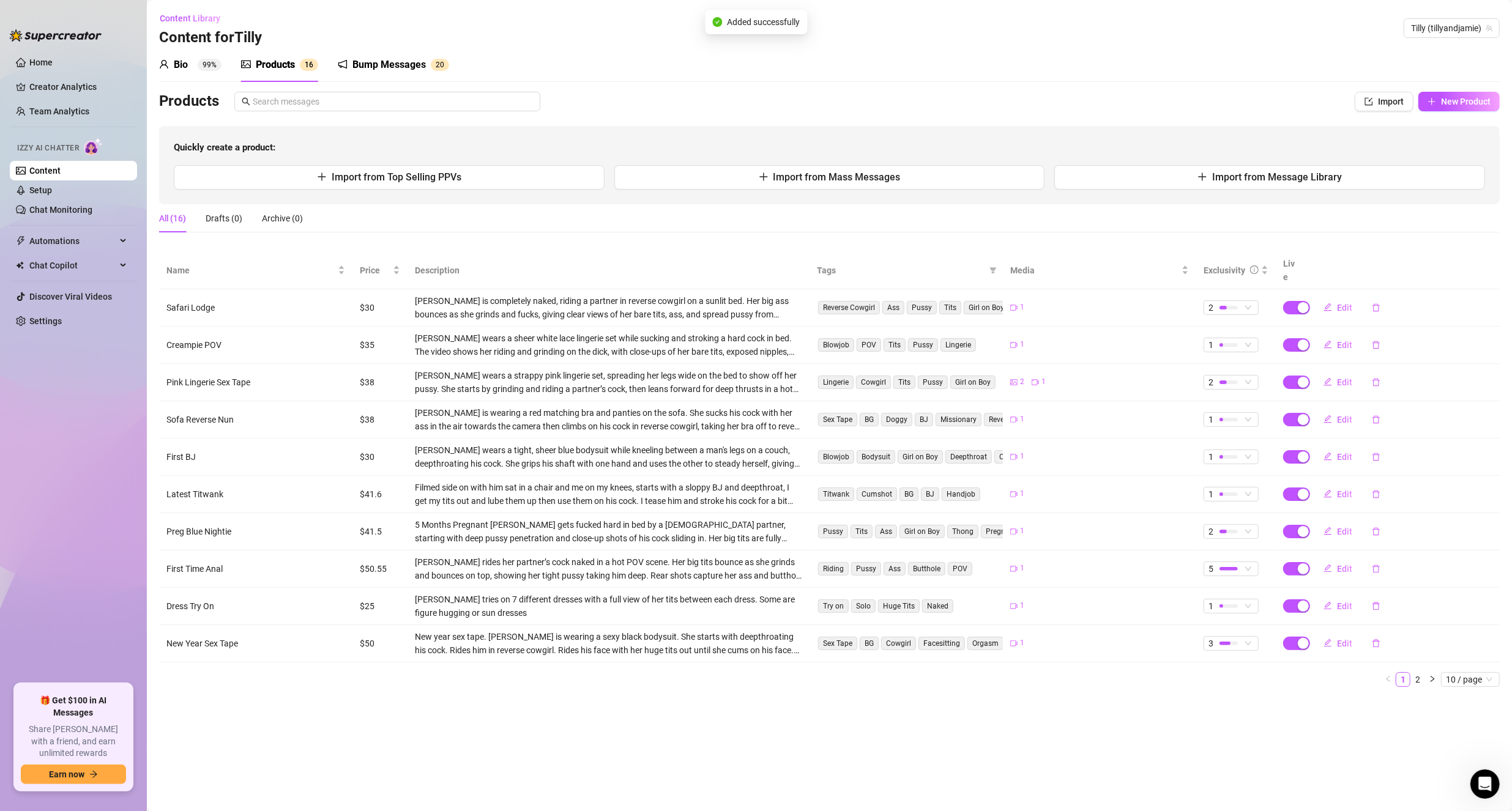
click at [349, 65] on div "Bump Messages 2 0" at bounding box center [393, 65] width 111 height 15
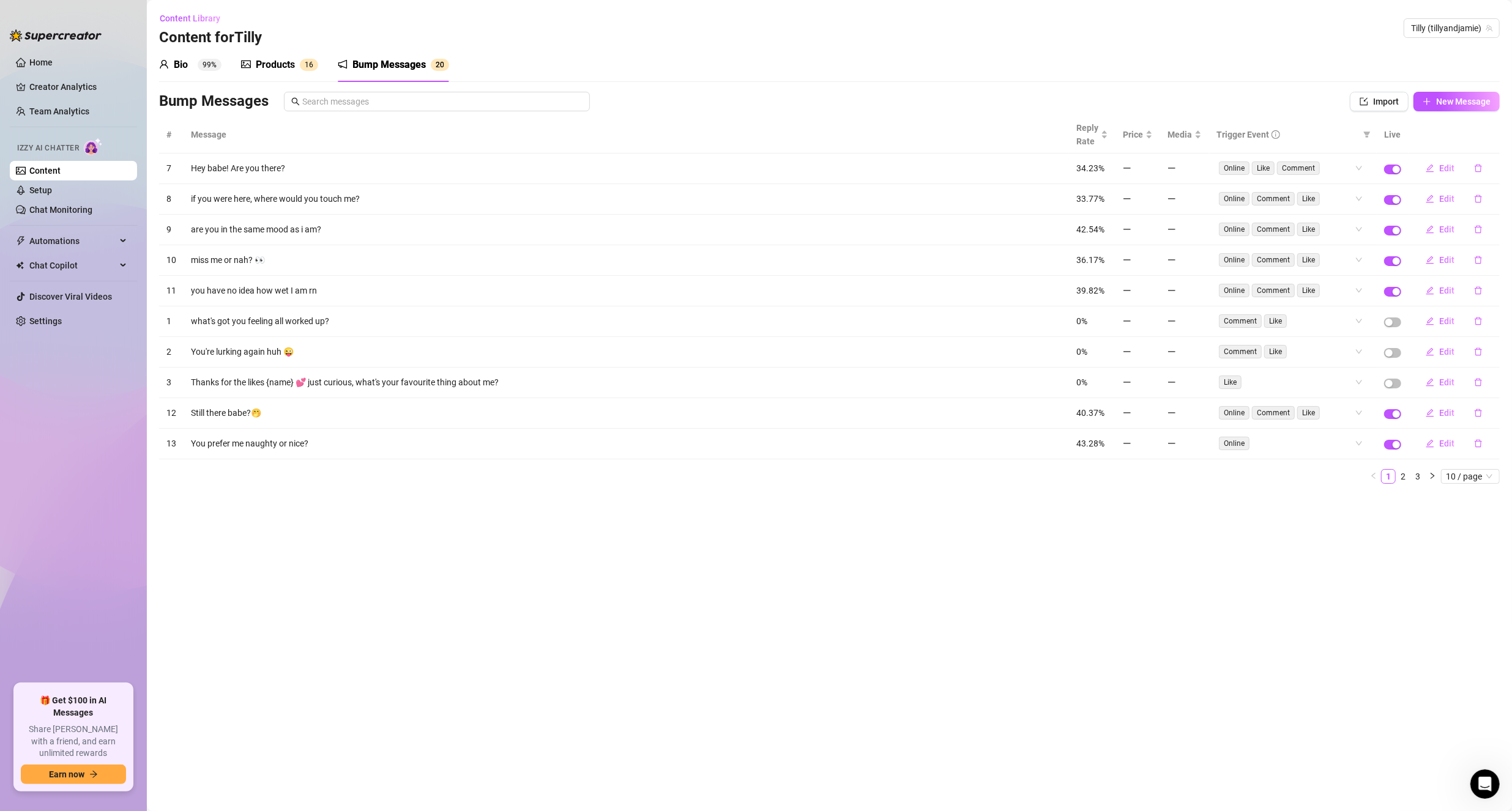
drag, startPoint x: 186, startPoint y: 63, endPoint x: 361, endPoint y: 213, distance: 230.5
click at [186, 63] on div "Bio" at bounding box center [181, 65] width 14 height 15
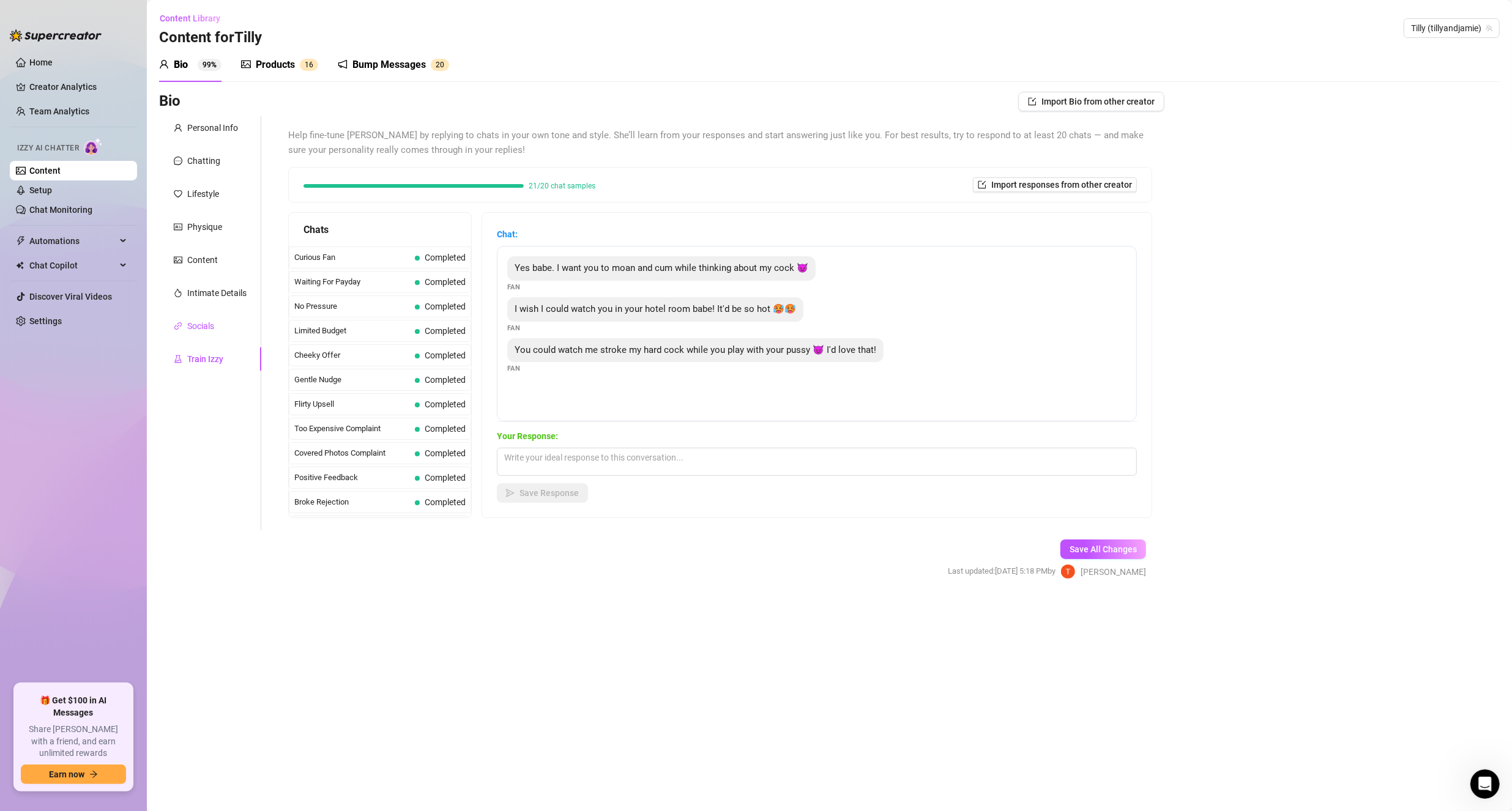
click at [214, 321] on div "Socials" at bounding box center [200, 326] width 27 height 14
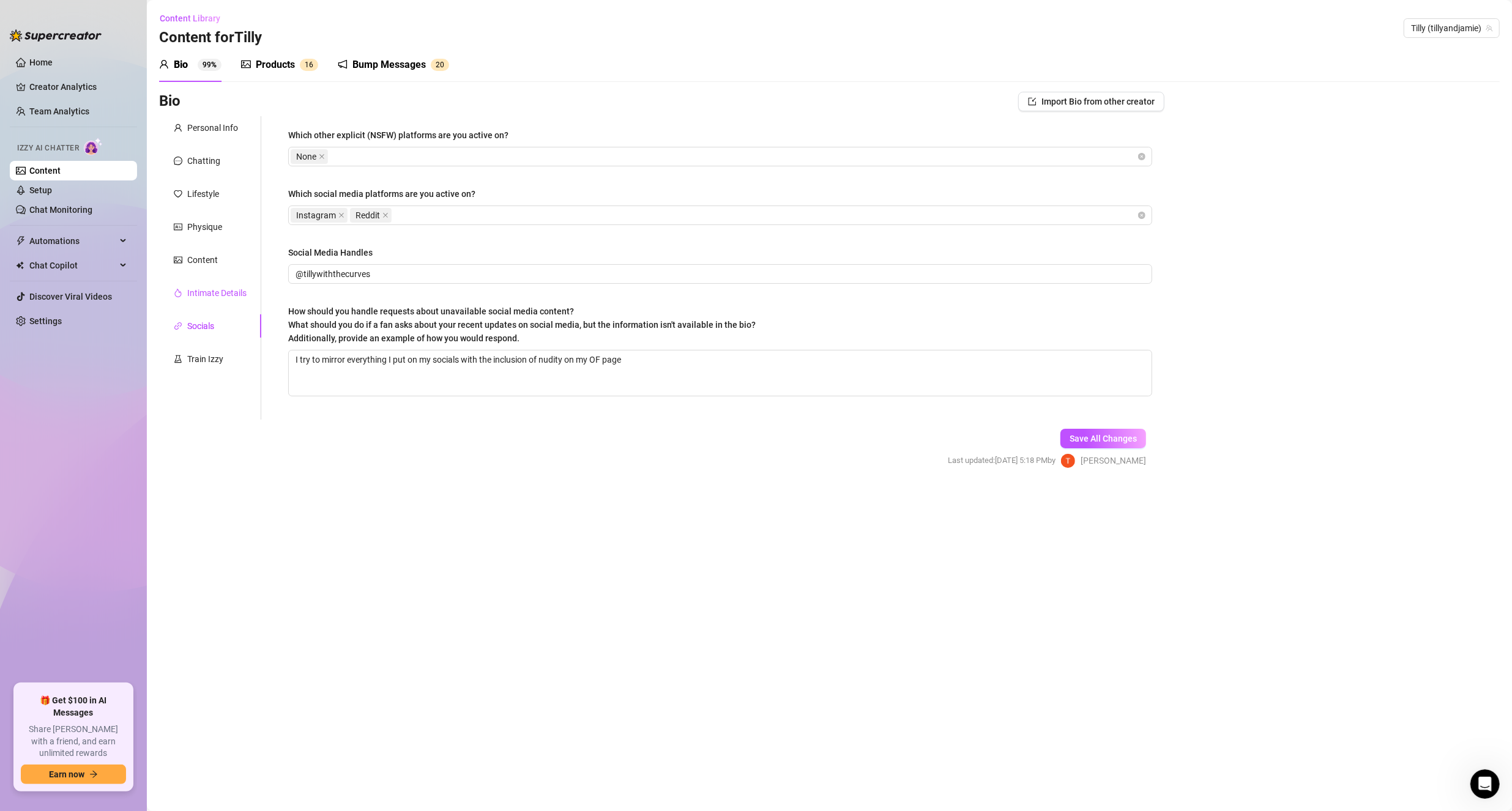
click at [216, 292] on div "Intimate Details" at bounding box center [216, 293] width 59 height 14
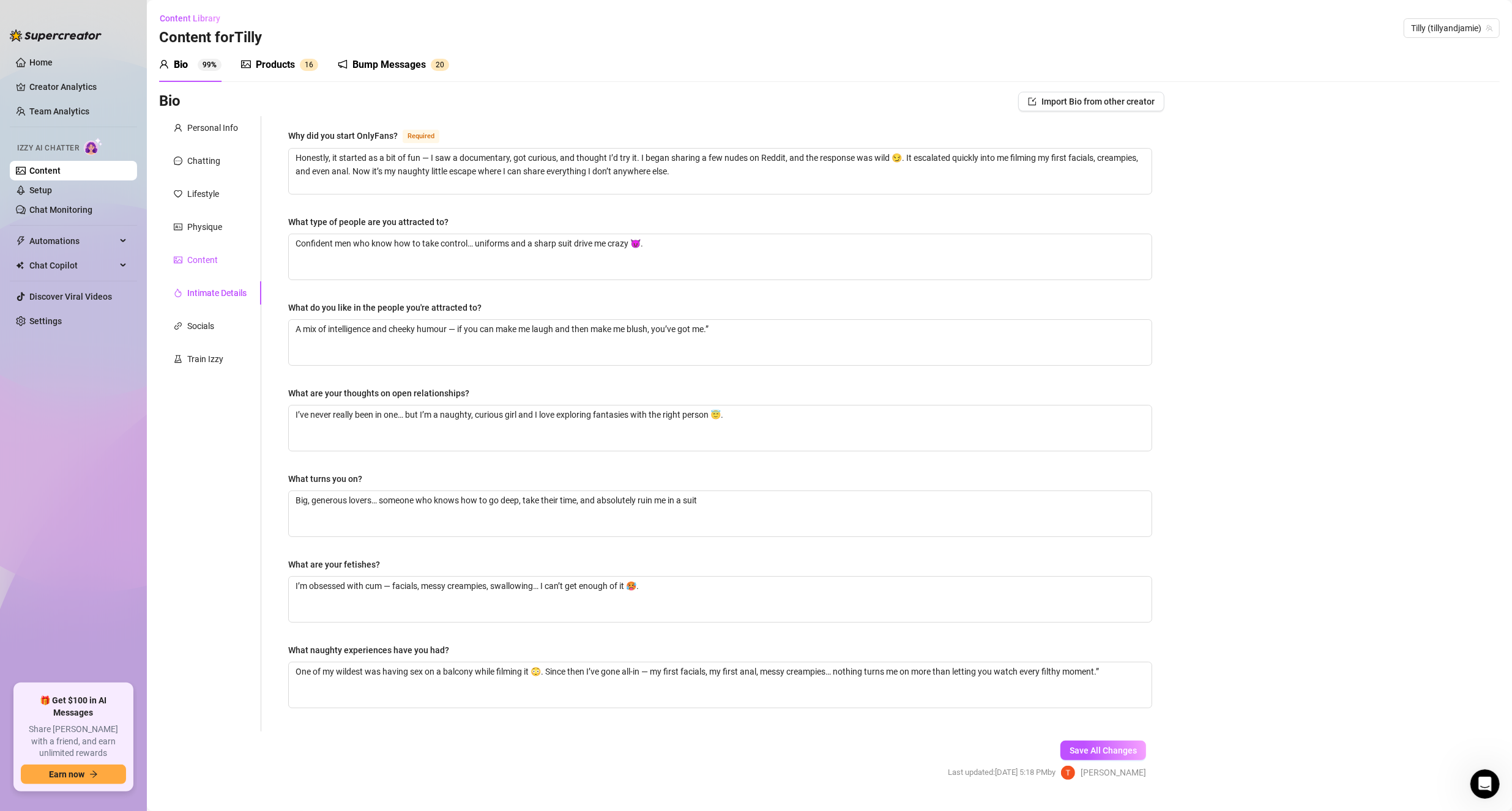
click at [216, 264] on div "Content" at bounding box center [203, 259] width 31 height 14
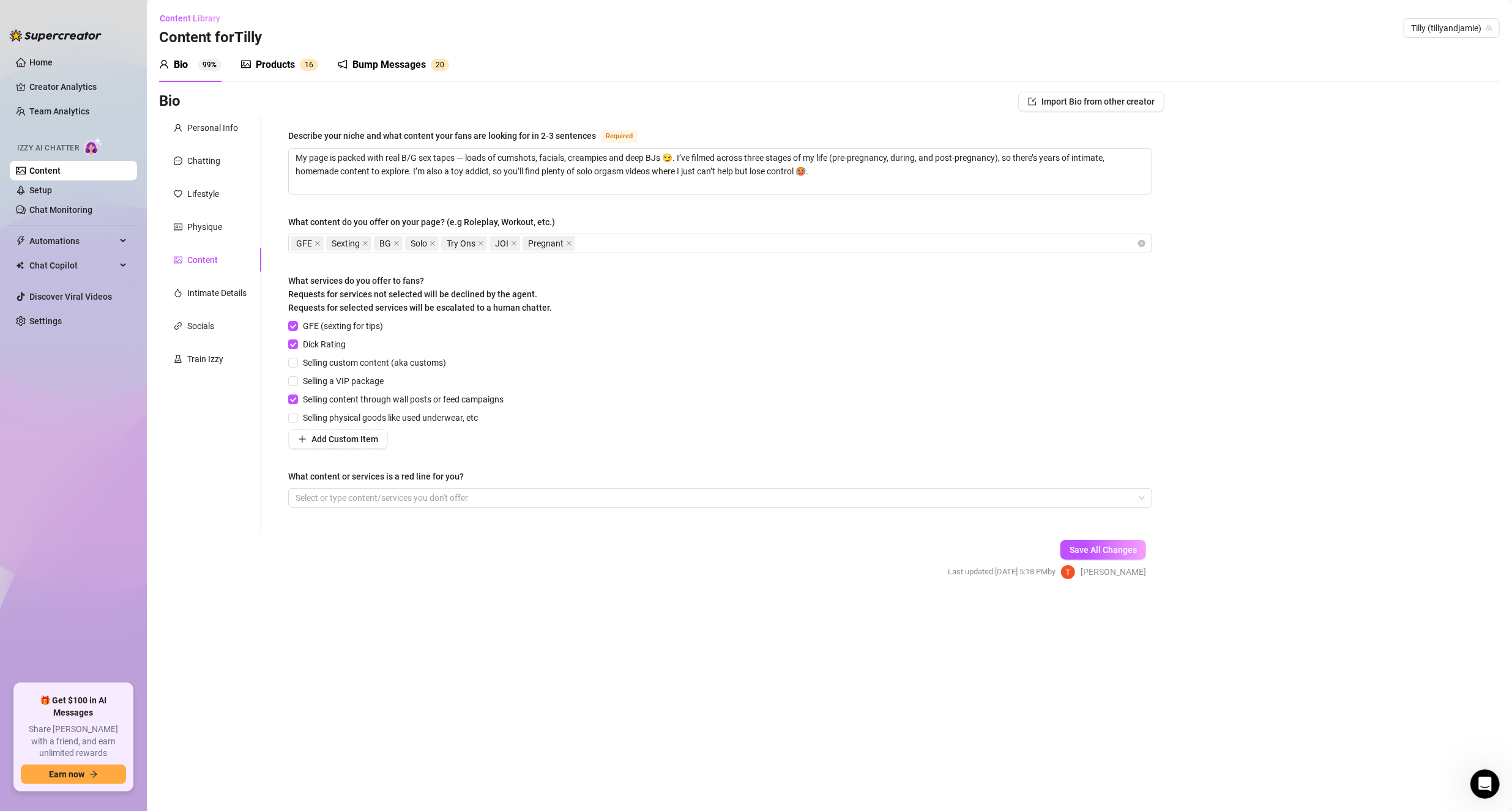
click at [441, 485] on div "What content or services is a red line for you?" at bounding box center [720, 478] width 864 height 19
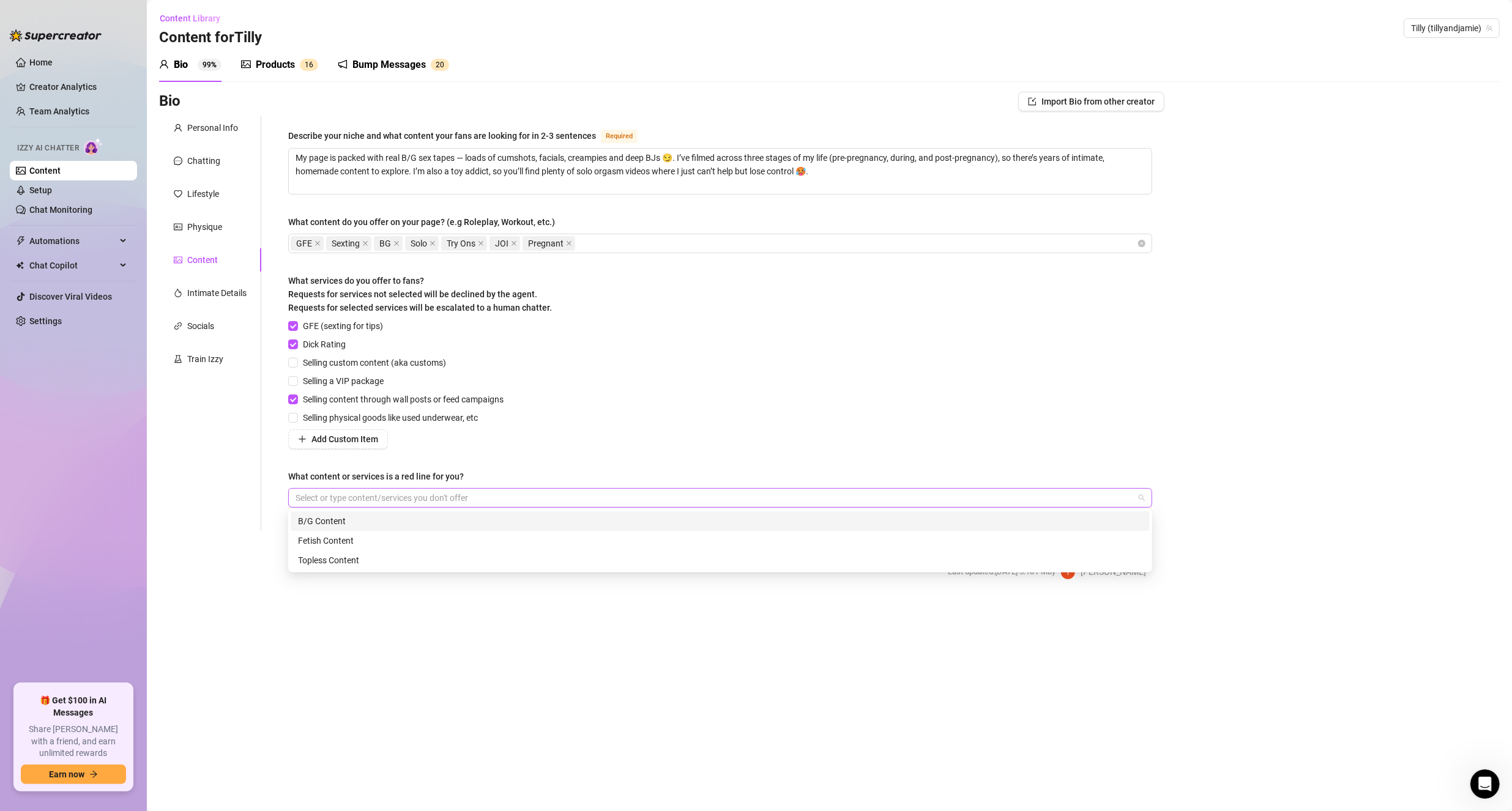
click at [441, 491] on div at bounding box center [714, 498] width 846 height 17
click at [342, 540] on div "Fetish Content" at bounding box center [720, 540] width 845 height 14
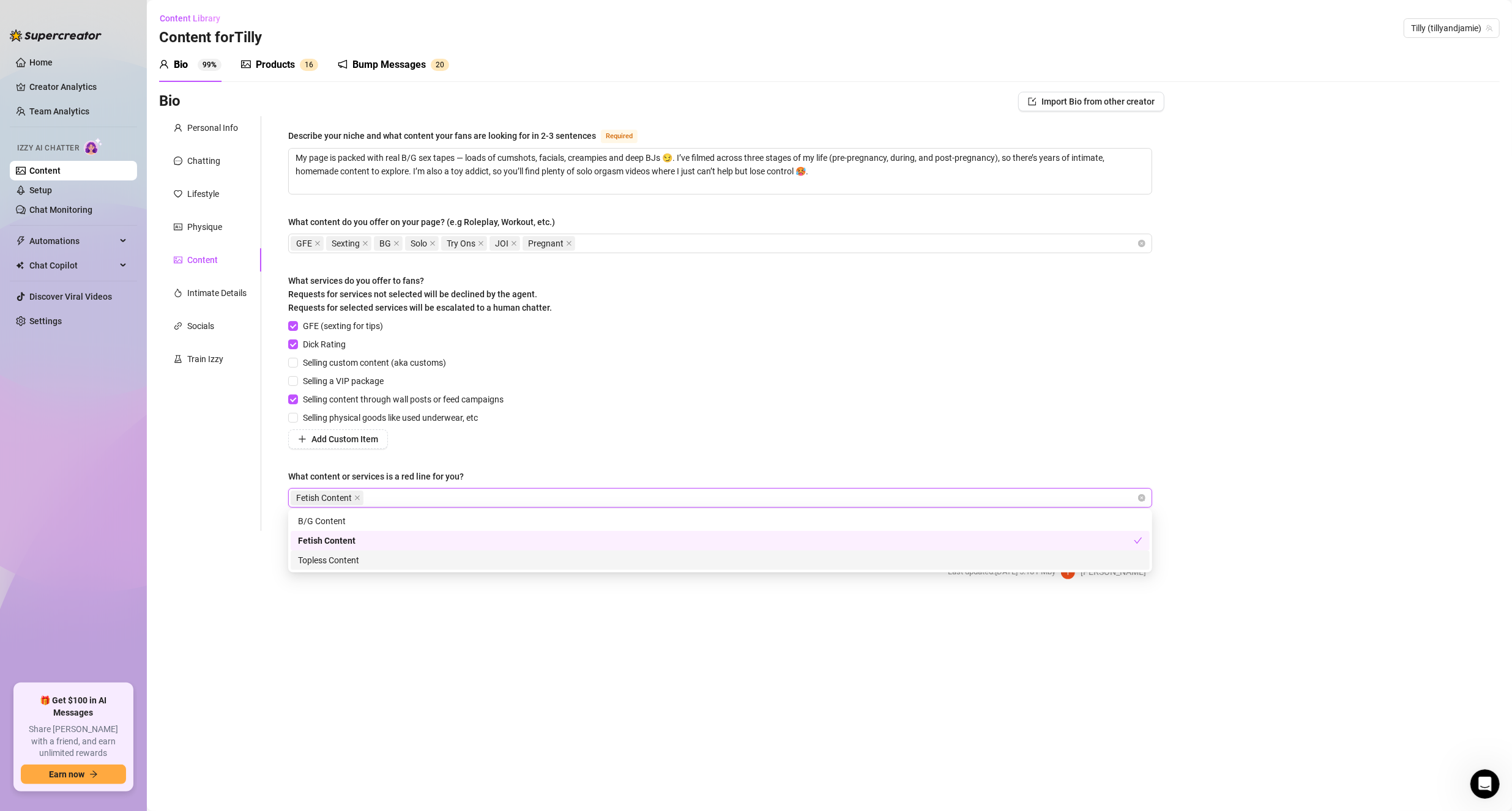
click at [1107, 608] on main "Content Library Content for [PERSON_NAME] (tillyandjamie) Bio 99% Products 1 6 …" at bounding box center [829, 405] width 1366 height 811
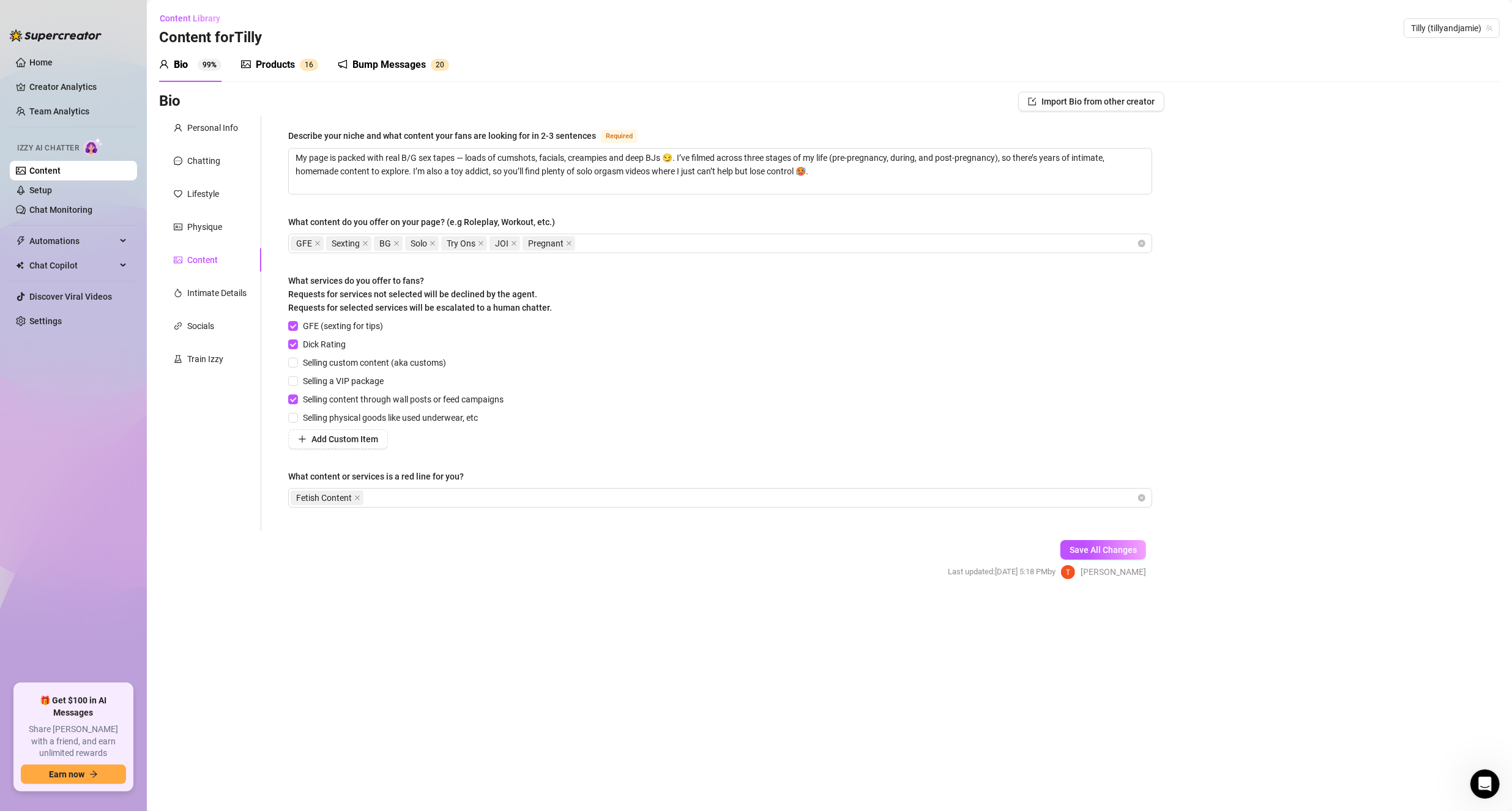
drag, startPoint x: 1125, startPoint y: 551, endPoint x: 652, endPoint y: 386, distance: 501.0
click at [1125, 551] on span "Save All Changes" at bounding box center [1103, 550] width 68 height 10
click at [72, 207] on link "Chat Monitoring" at bounding box center [60, 210] width 63 height 10
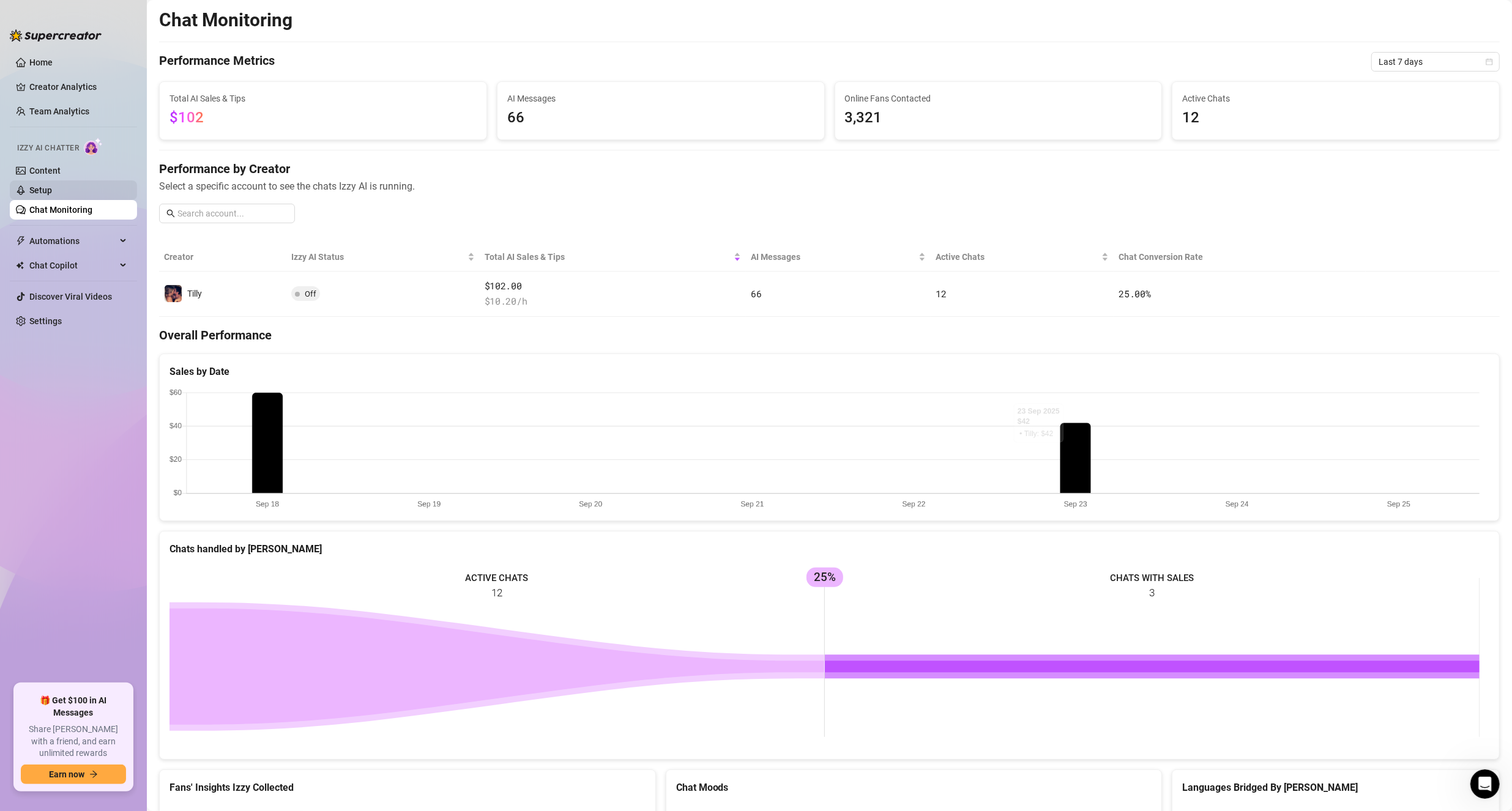
click at [52, 194] on link "Setup" at bounding box center [41, 190] width 23 height 10
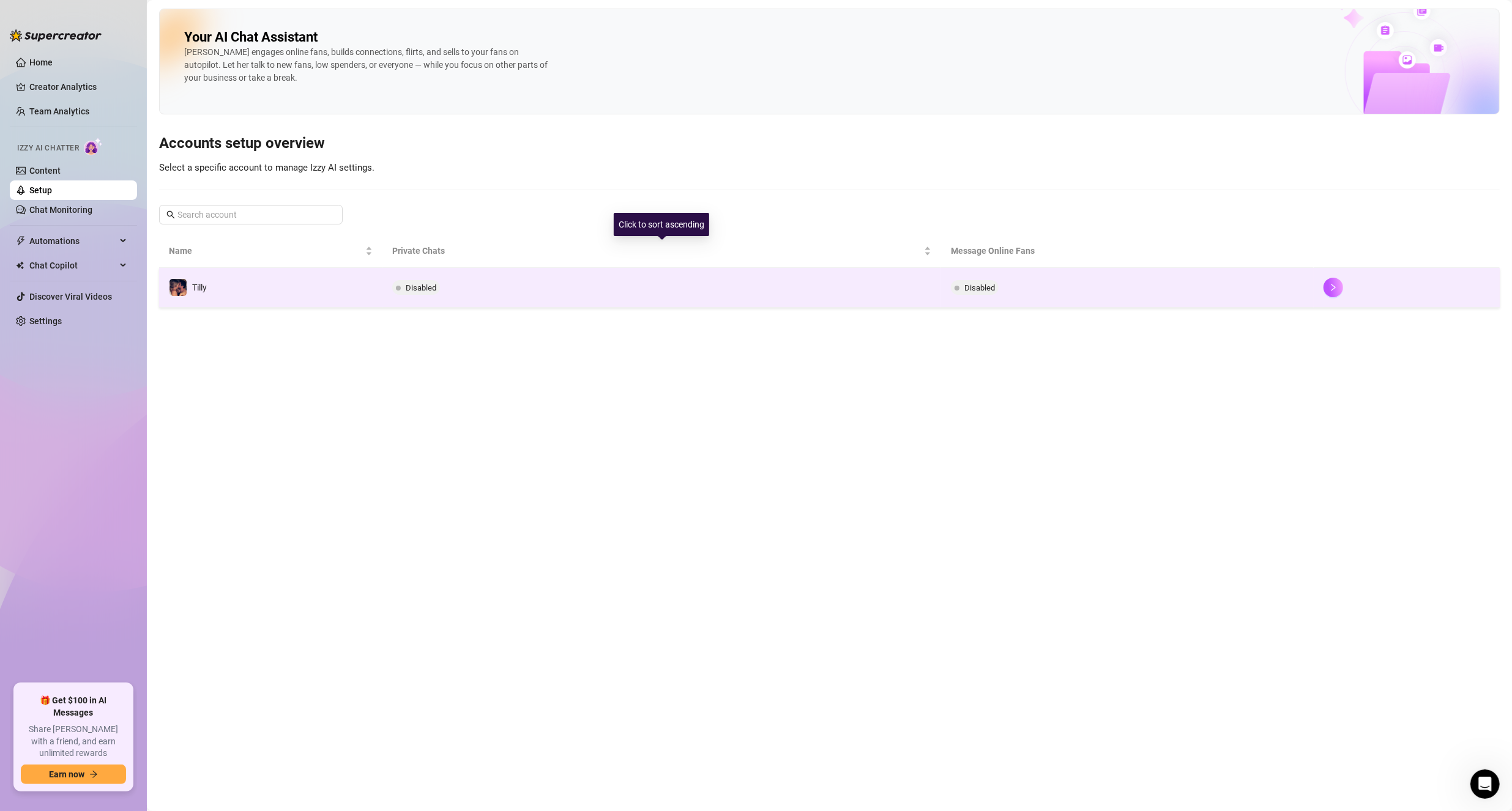
click at [711, 275] on td "Disabled" at bounding box center [662, 287] width 559 height 40
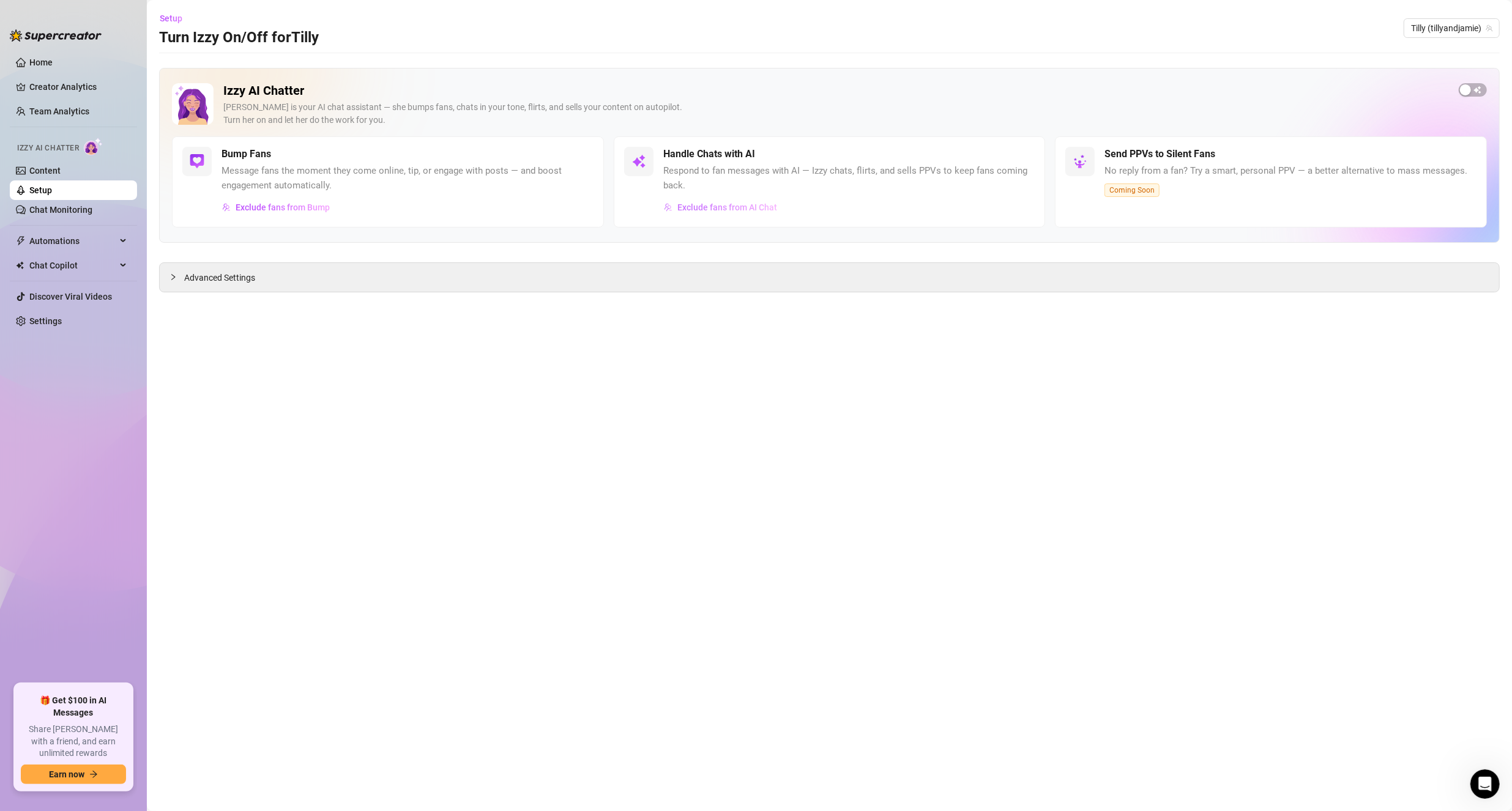
click at [719, 207] on span "Exclude fans from AI Chat" at bounding box center [727, 207] width 100 height 10
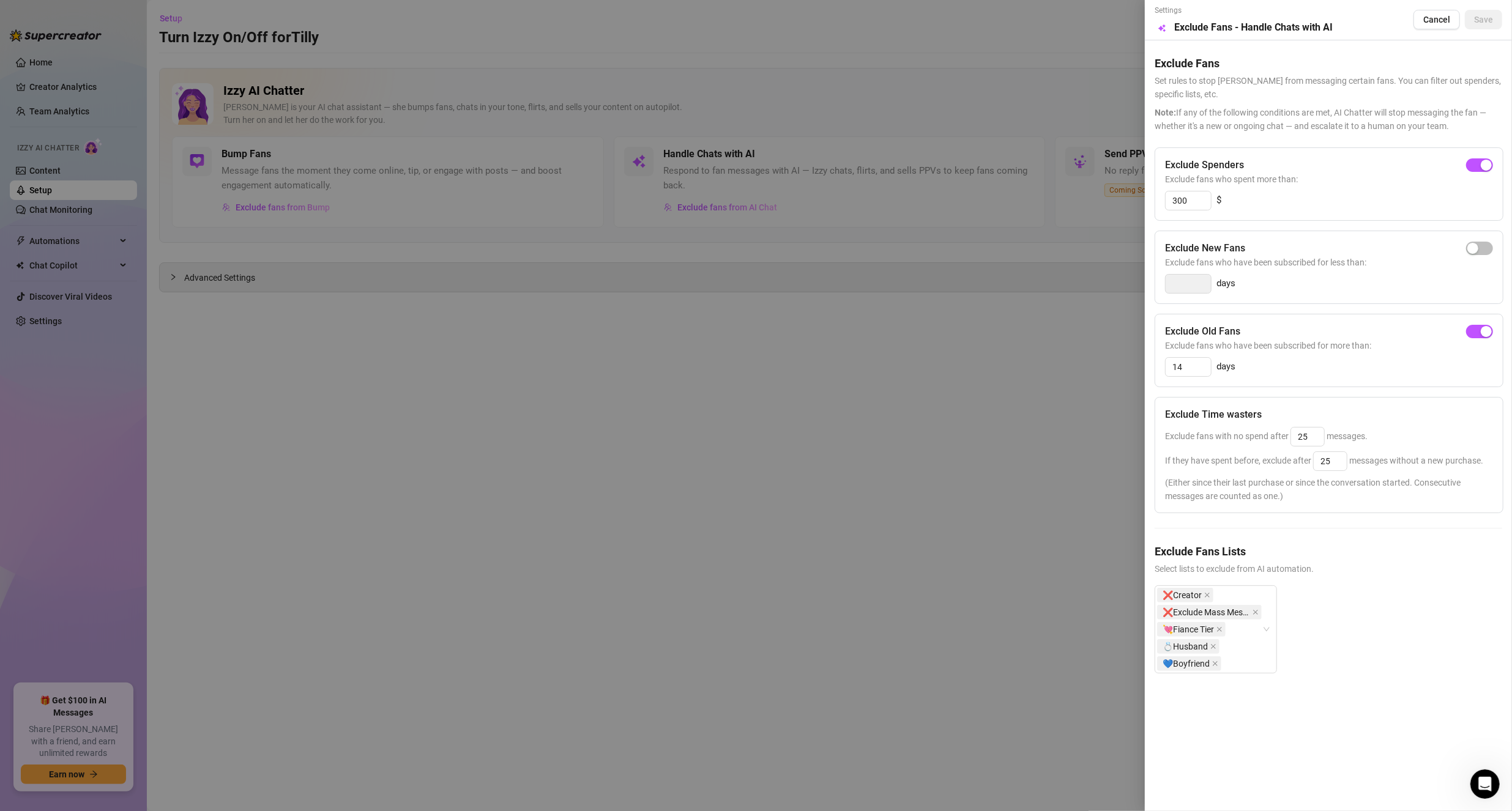
click at [1008, 382] on div at bounding box center [756, 405] width 1512 height 811
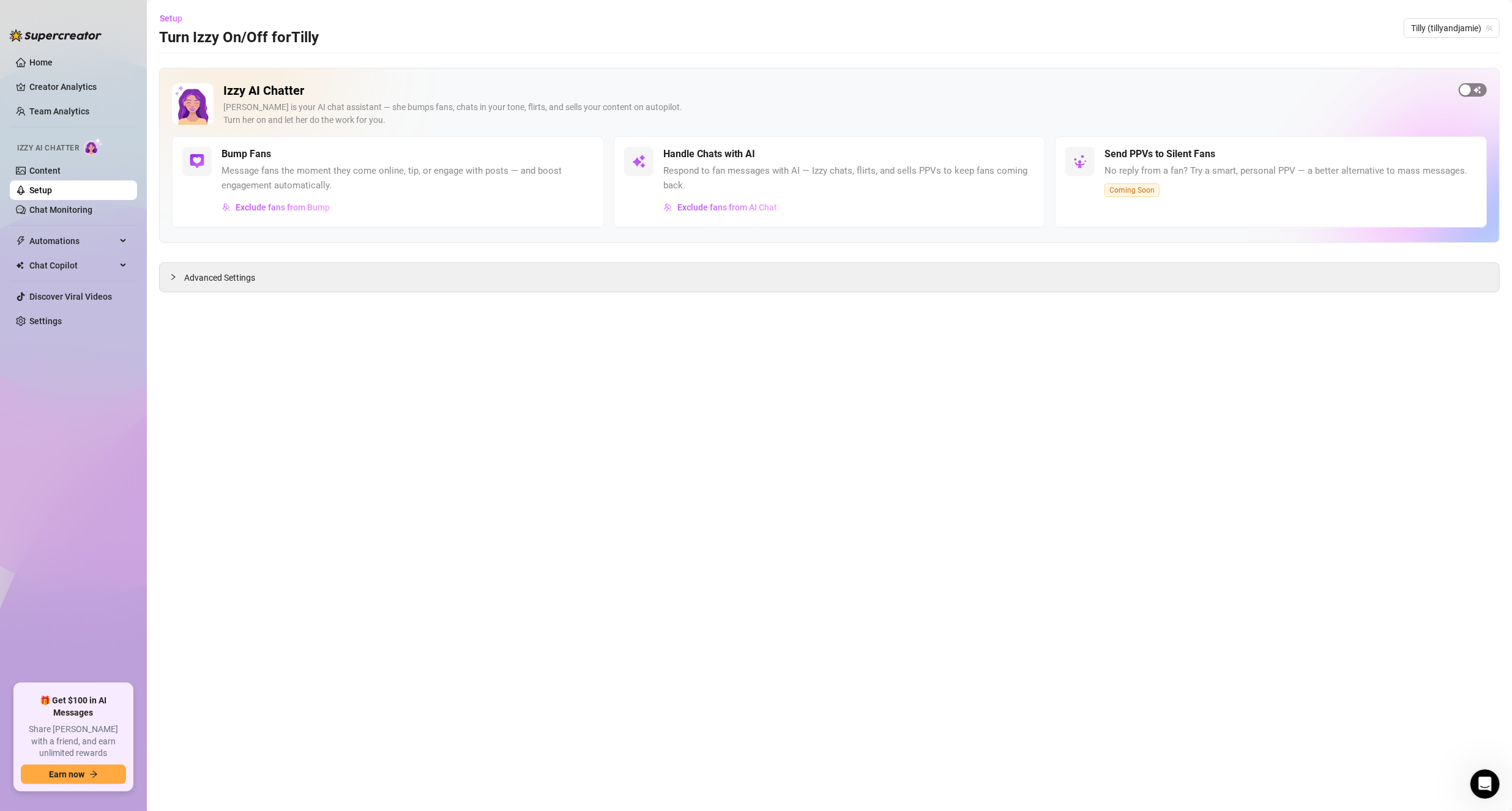
click at [1466, 90] on div "button" at bounding box center [1466, 90] width 11 height 11
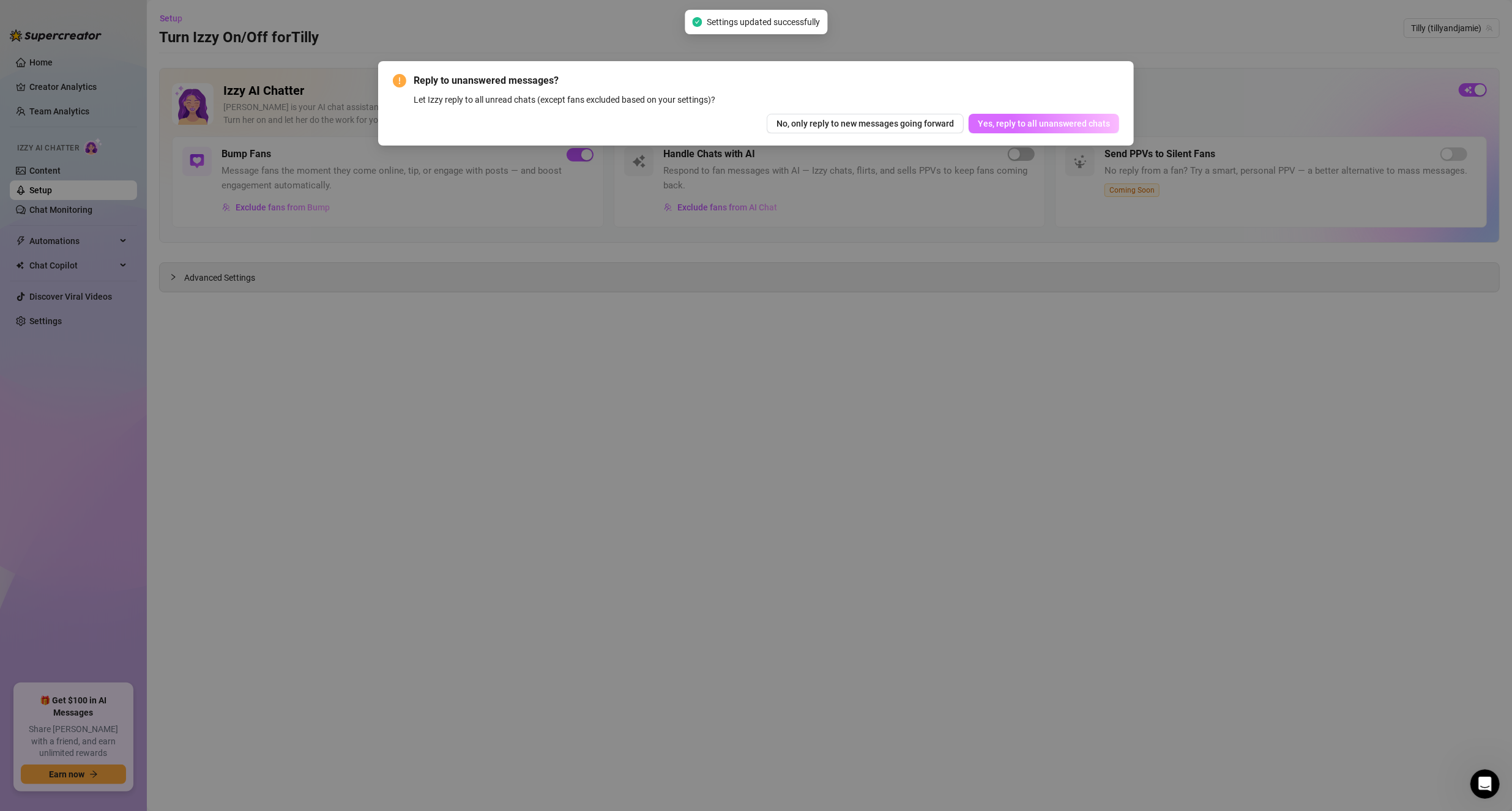
click at [1010, 124] on span "Yes, reply to all unanswered chats" at bounding box center [1044, 124] width 132 height 10
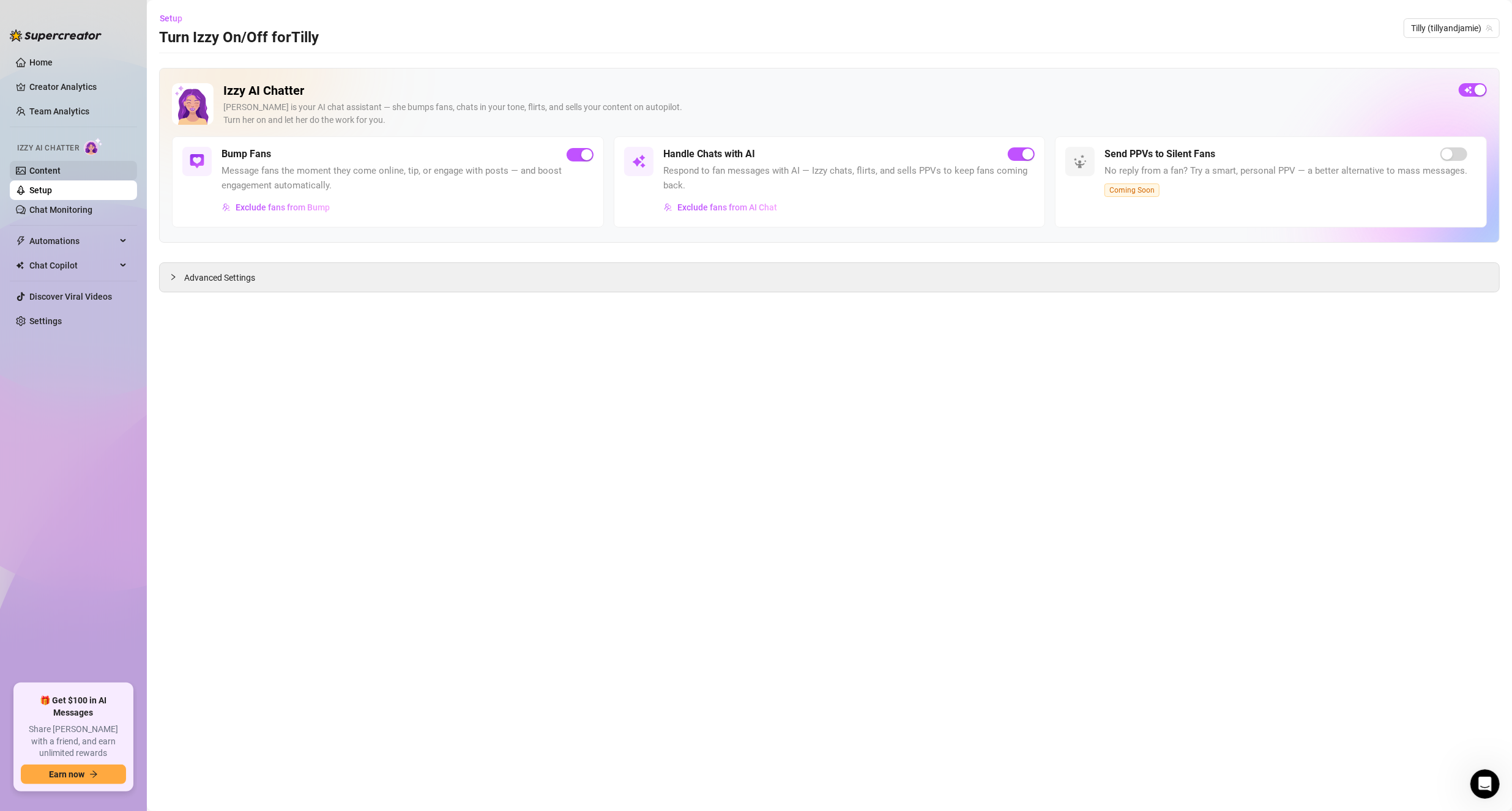
click at [60, 175] on link "Content" at bounding box center [45, 171] width 31 height 10
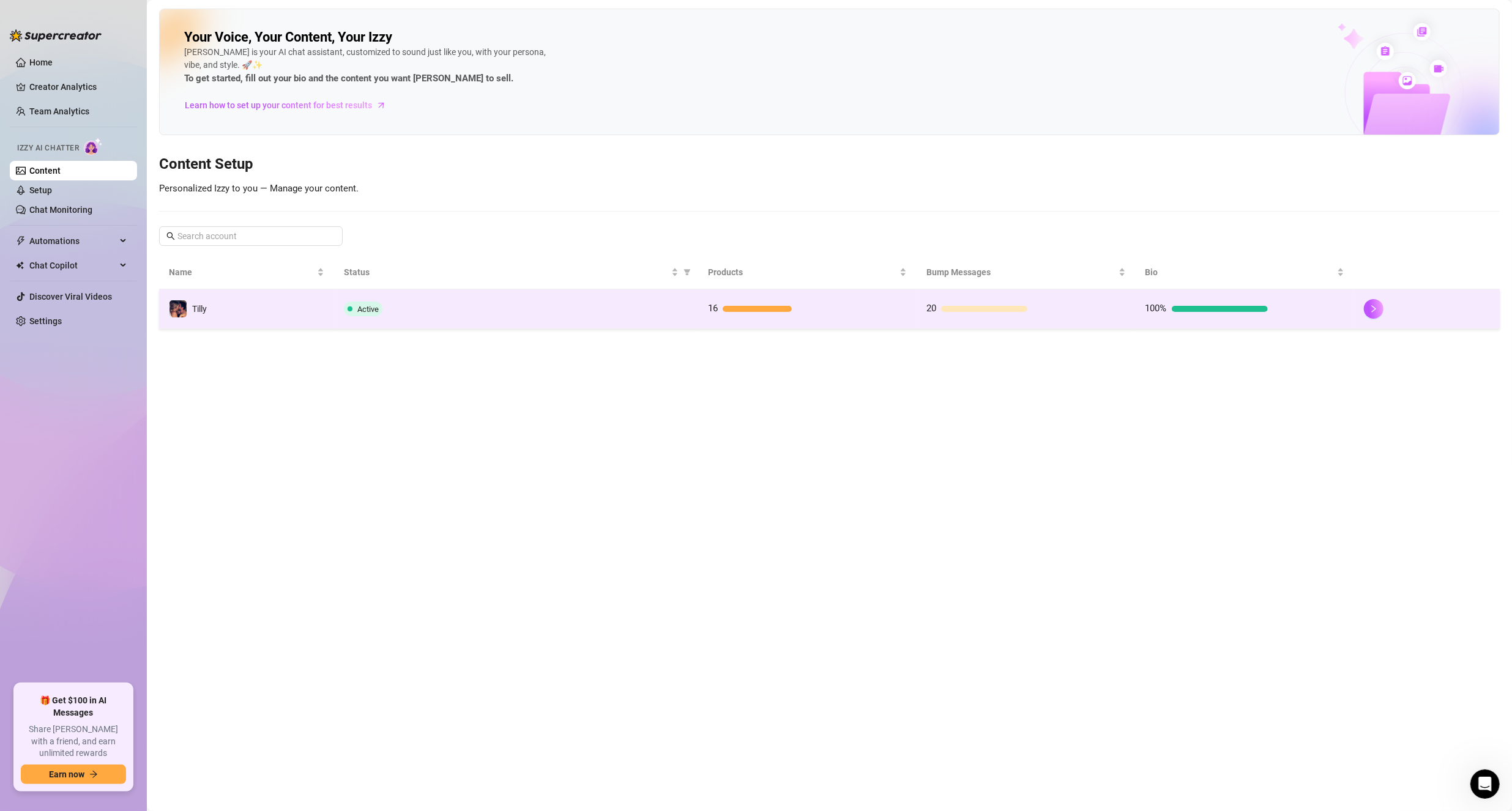
click at [789, 299] on td "16" at bounding box center [807, 309] width 218 height 40
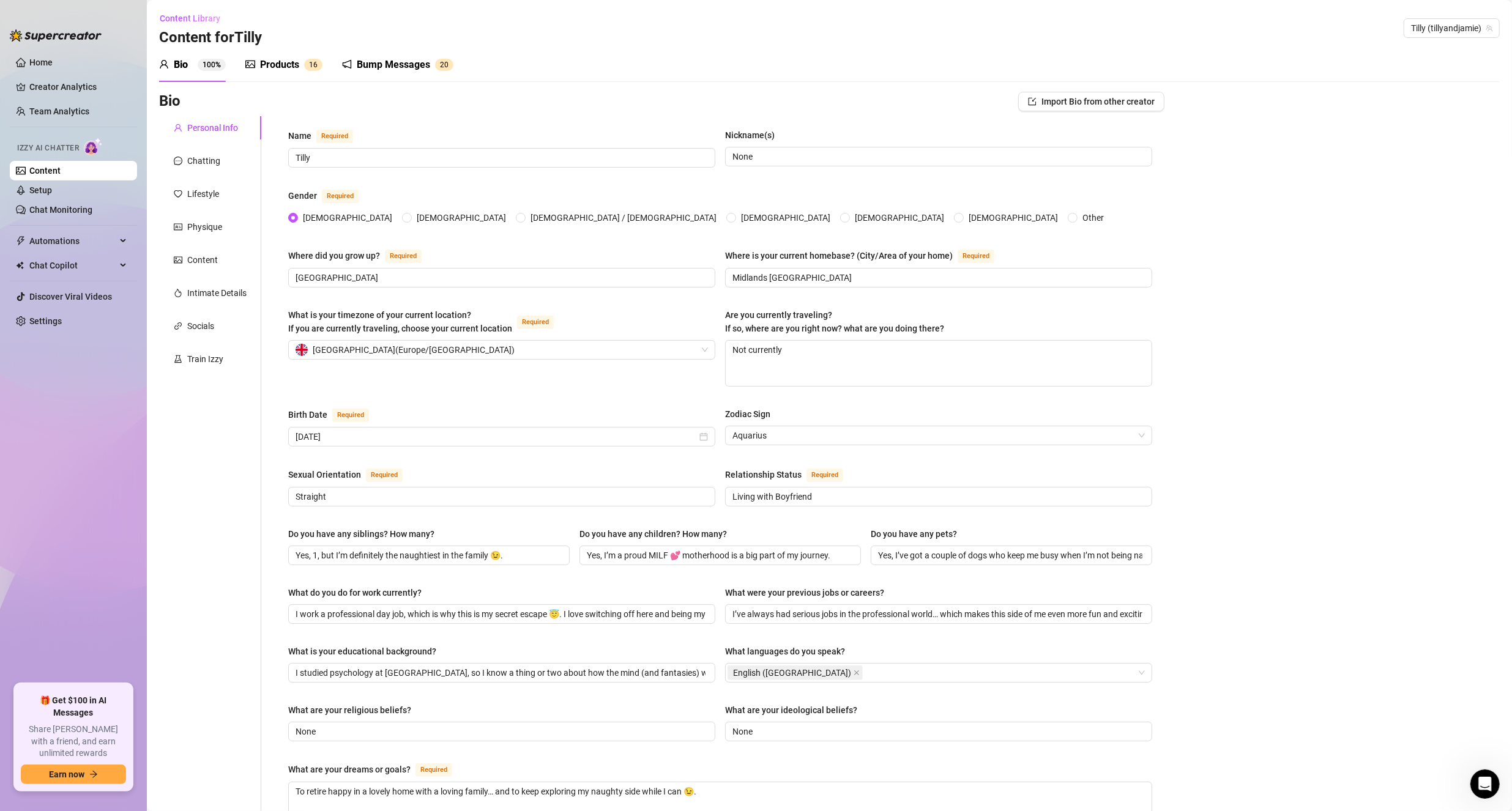
click at [293, 59] on div "Products" at bounding box center [280, 65] width 39 height 15
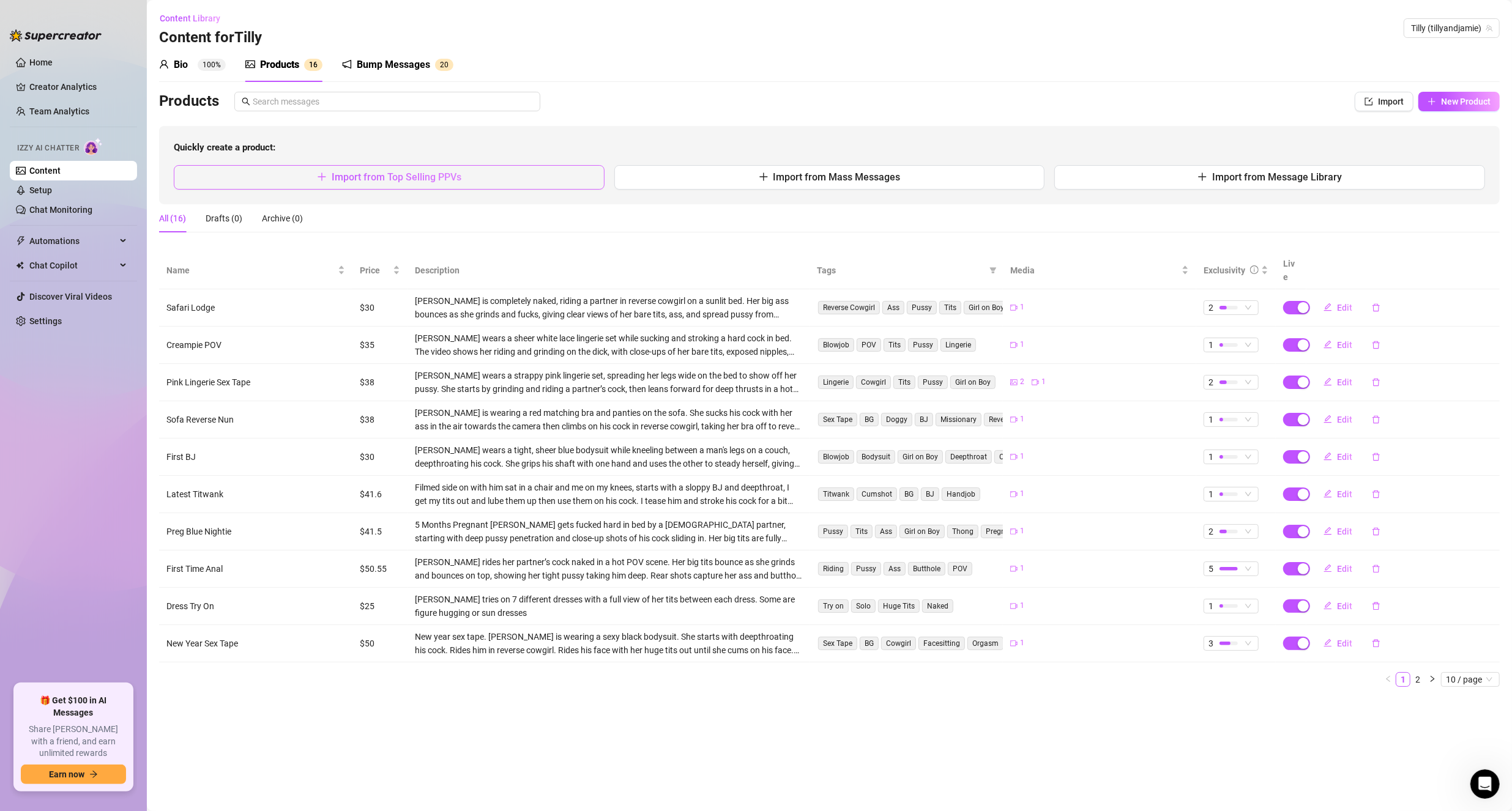
click at [487, 182] on button "Import from Top Selling PPVs" at bounding box center [389, 177] width 430 height 24
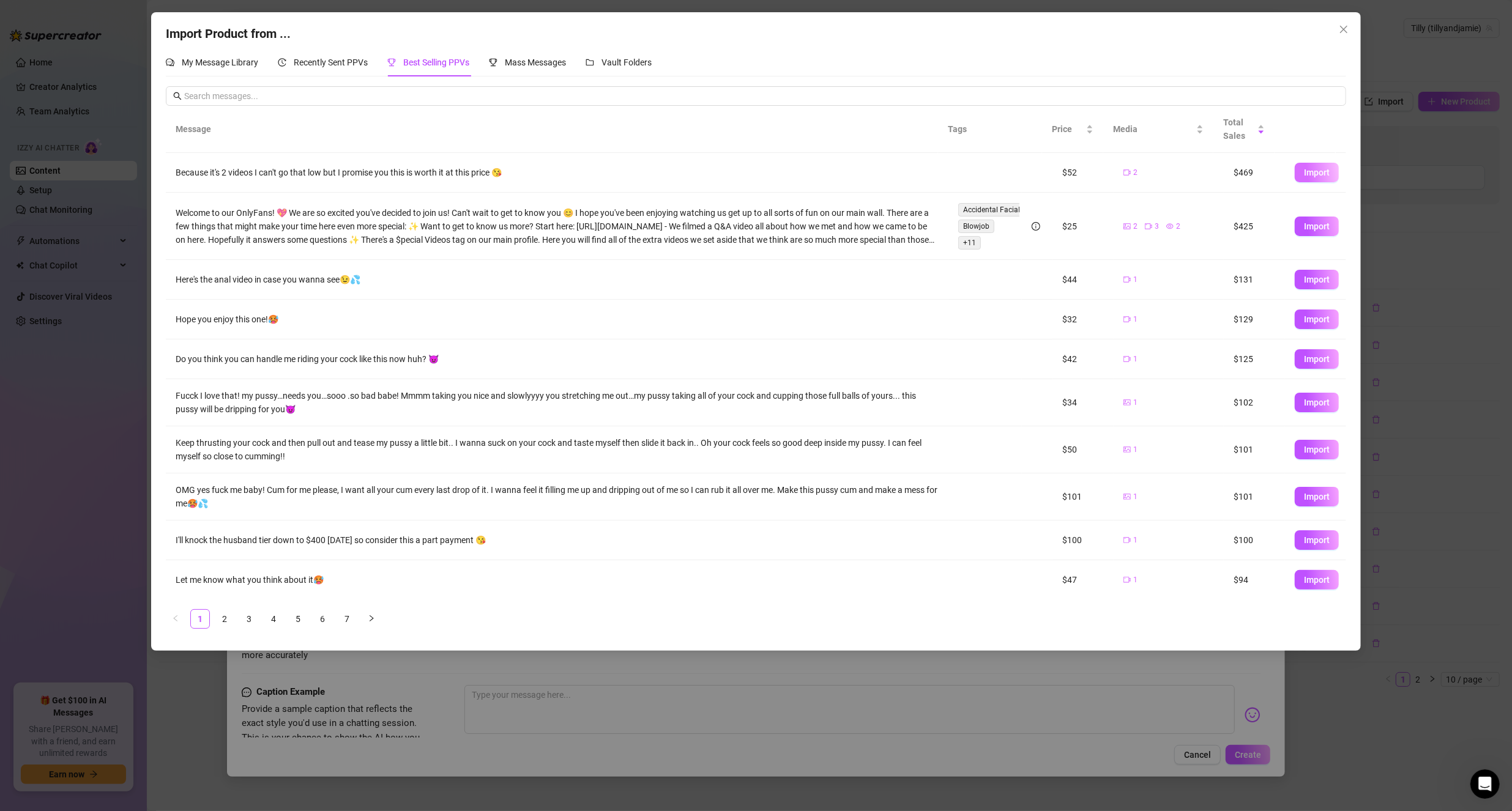
click at [1304, 177] on span "Import" at bounding box center [1317, 172] width 26 height 10
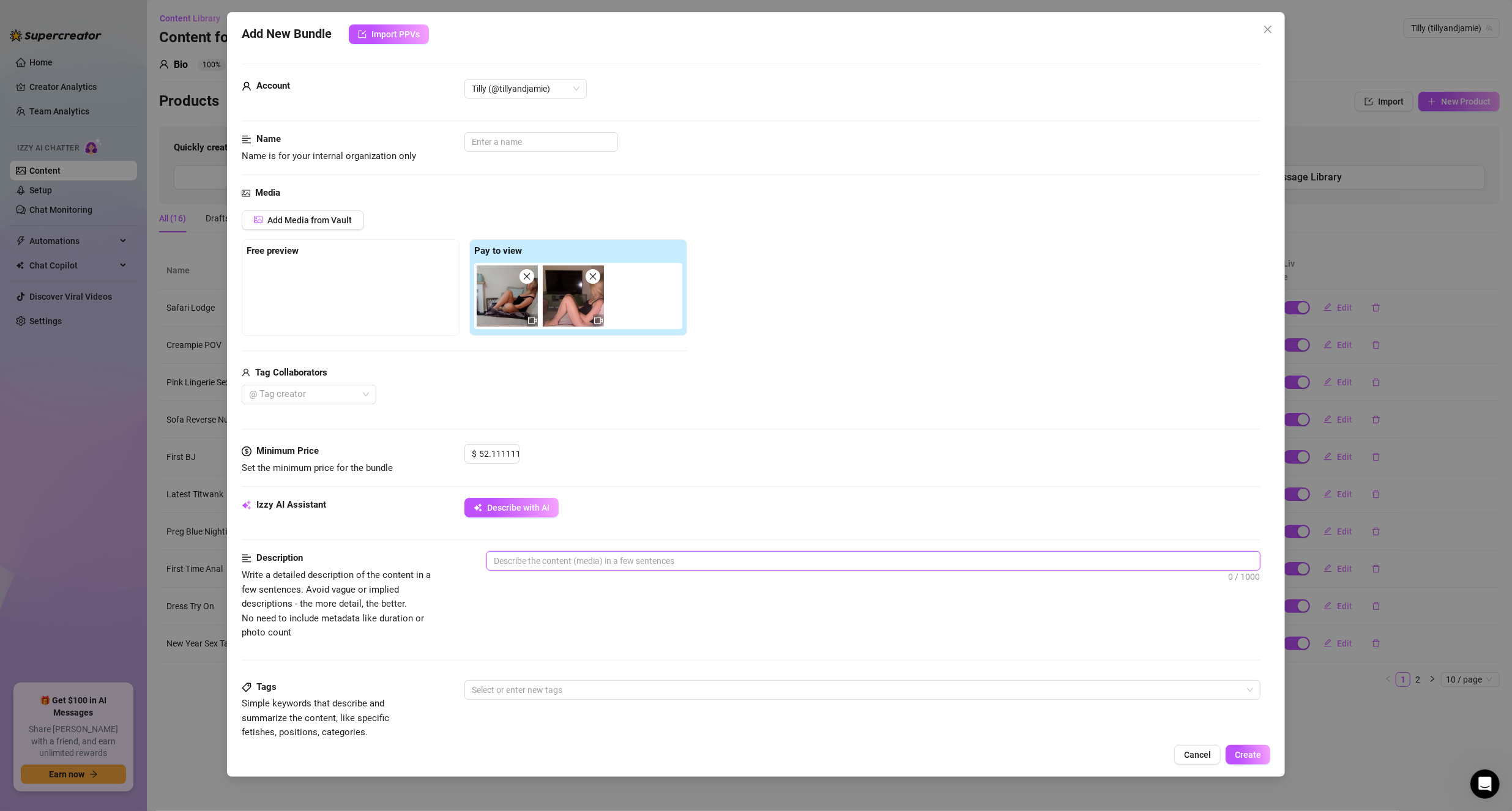
click at [591, 560] on textarea at bounding box center [874, 560] width 773 height 19
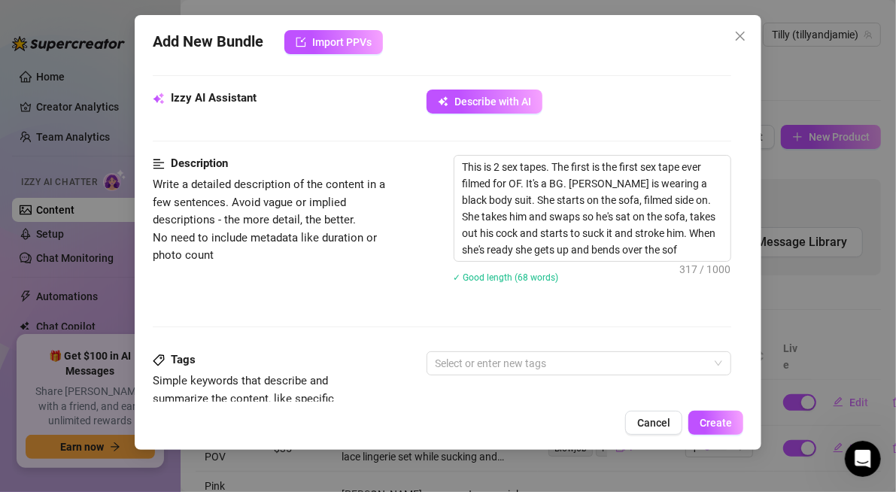
scroll to position [526, 0]
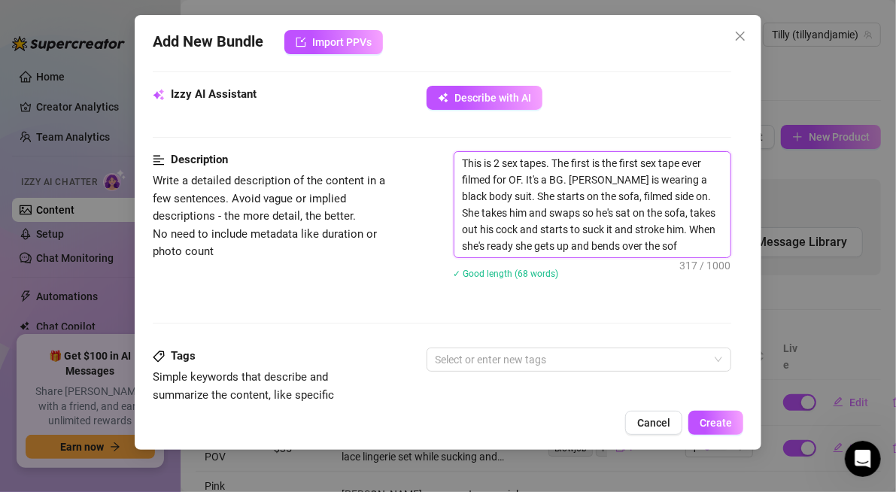
click at [659, 236] on textarea "This is 2 sex tapes. The first is the first sex tape ever filmed for OF. It's a…" at bounding box center [592, 204] width 277 height 105
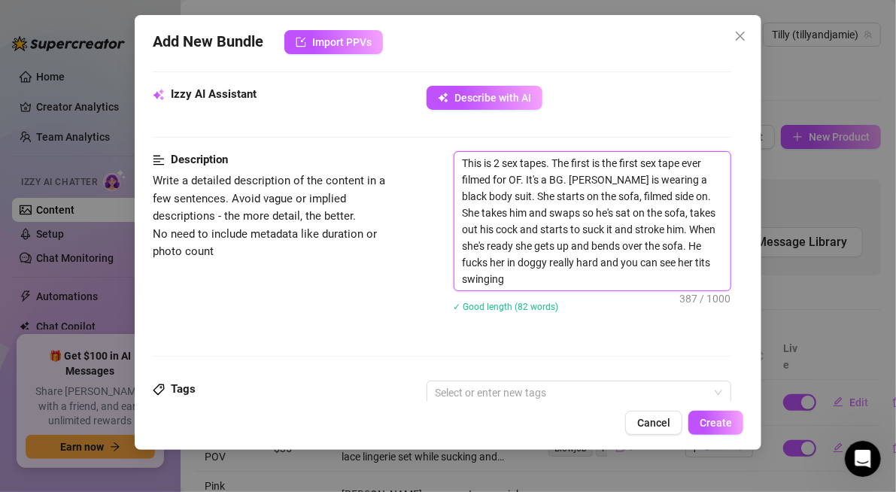
scroll to position [0, 0]
click at [653, 225] on textarea "This is 2 sex tapes. The first is the first sex tape ever filmed for OF. It's a…" at bounding box center [592, 221] width 277 height 138
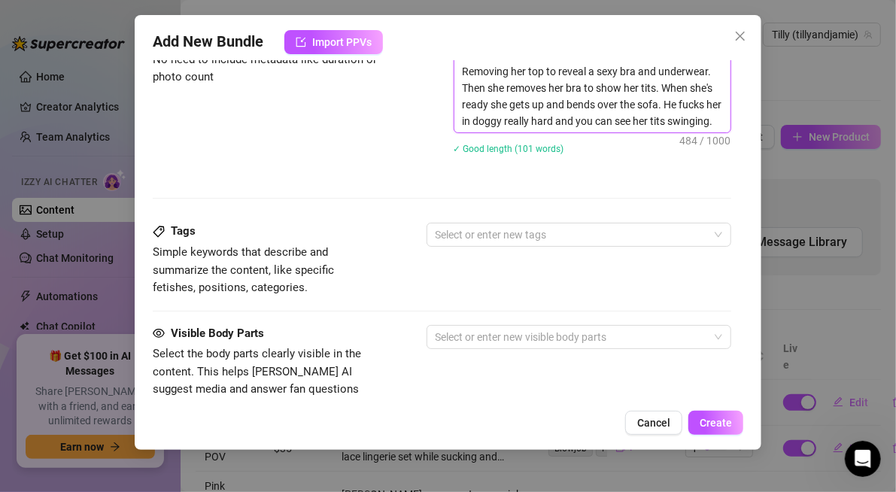
scroll to position [602, 0]
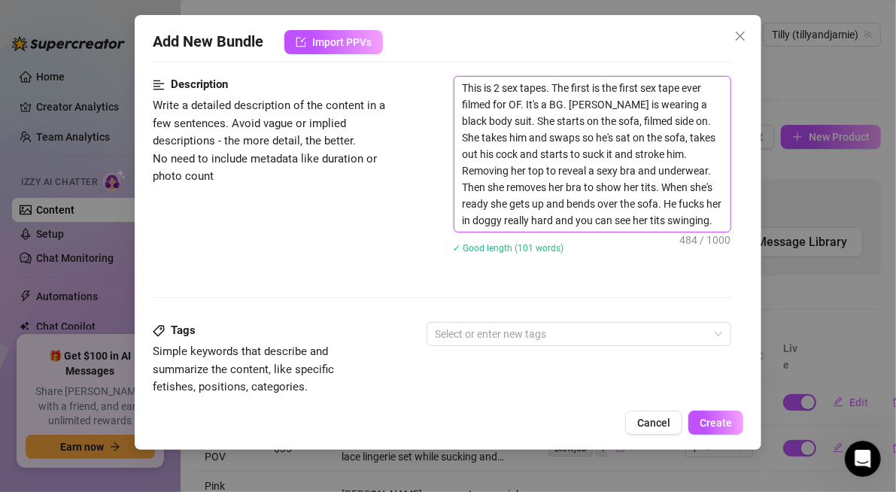
click at [704, 219] on textarea "This is 2 sex tapes. The first is the first sex tape ever filmed for OF. It's a…" at bounding box center [592, 154] width 277 height 155
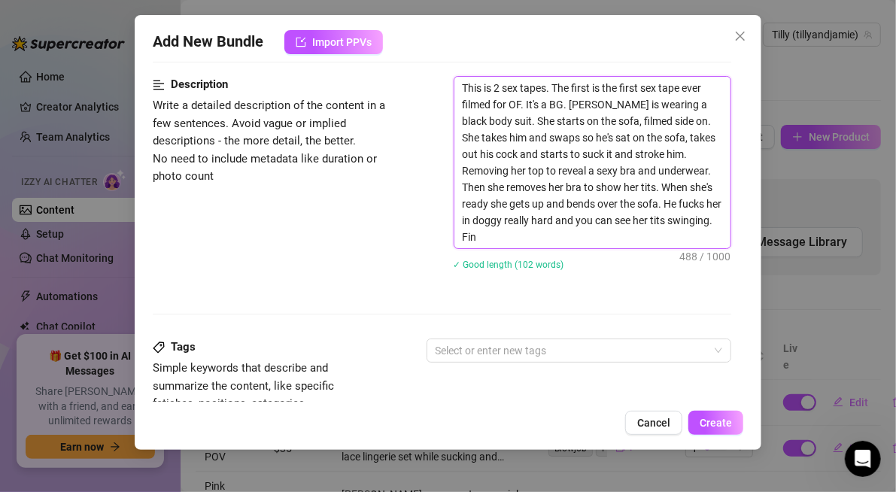
scroll to position [0, 0]
click at [554, 230] on textarea "This is 2 sex tapes. The first is the first sex tape ever filmed for OF. It's a…" at bounding box center [592, 162] width 277 height 171
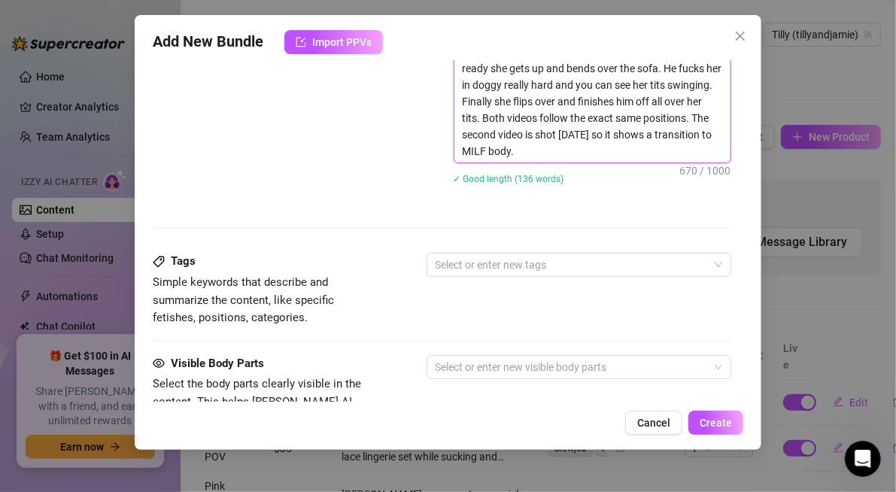
scroll to position [752, 0]
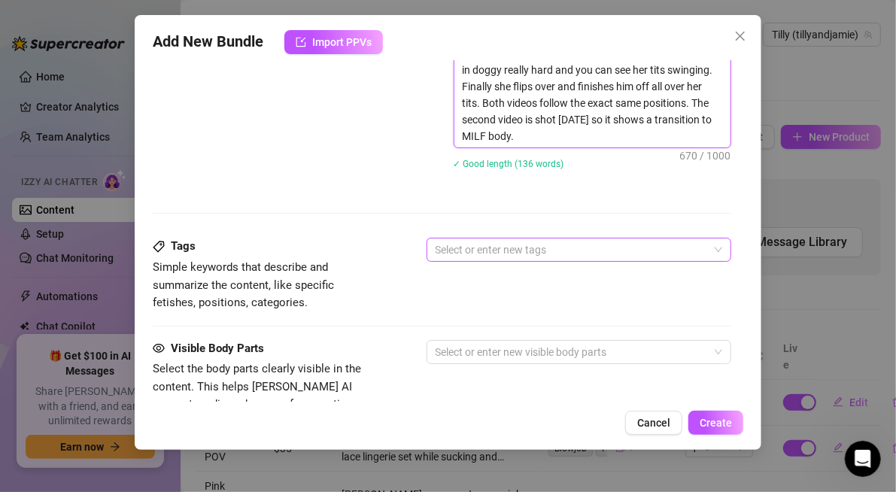
click at [527, 256] on div at bounding box center [570, 249] width 283 height 21
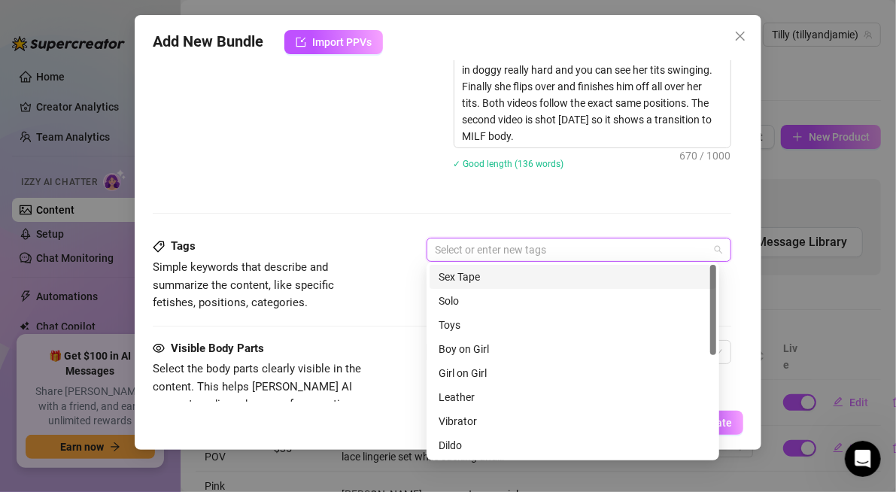
click at [470, 280] on div "Sex Tape" at bounding box center [572, 276] width 268 height 17
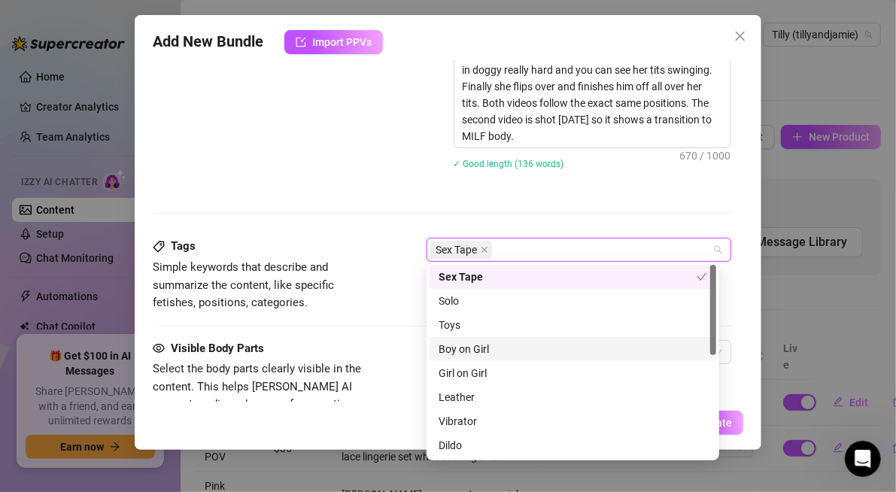
click at [474, 353] on div "Boy on Girl" at bounding box center [572, 349] width 268 height 17
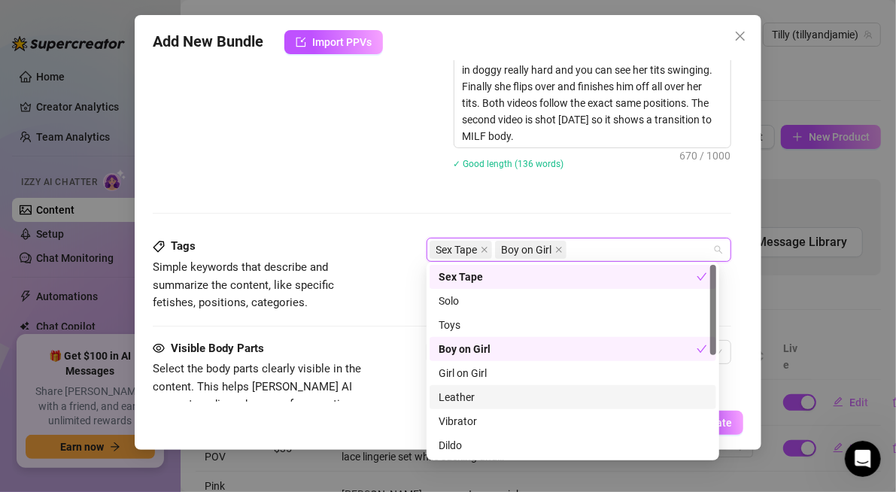
scroll to position [150, 0]
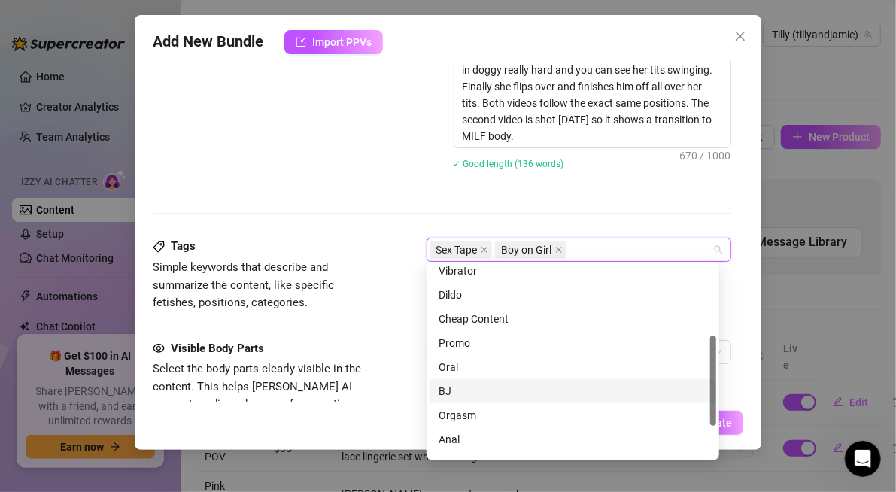
click at [465, 399] on div "BJ" at bounding box center [572, 391] width 286 height 24
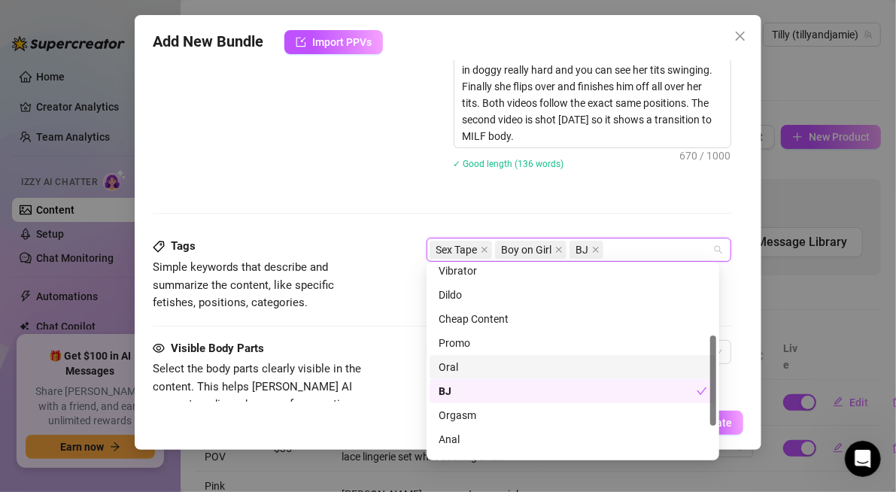
click at [469, 373] on div "Oral" at bounding box center [572, 367] width 268 height 17
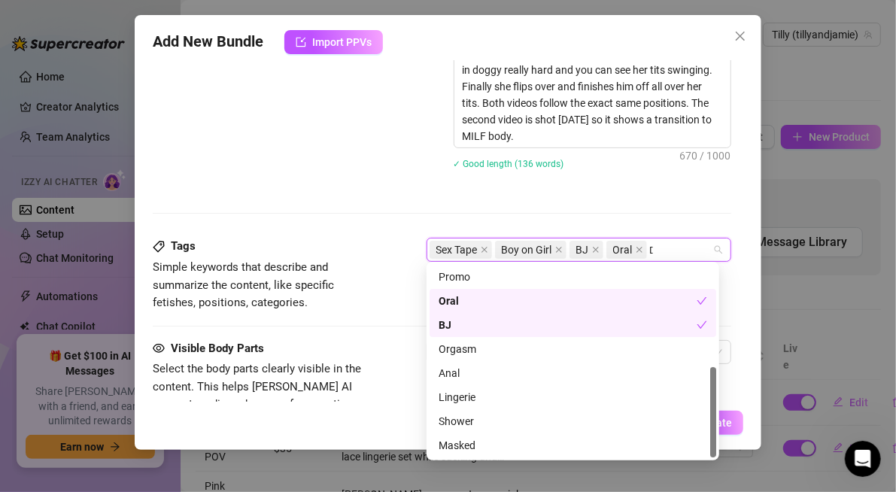
scroll to position [0, 0]
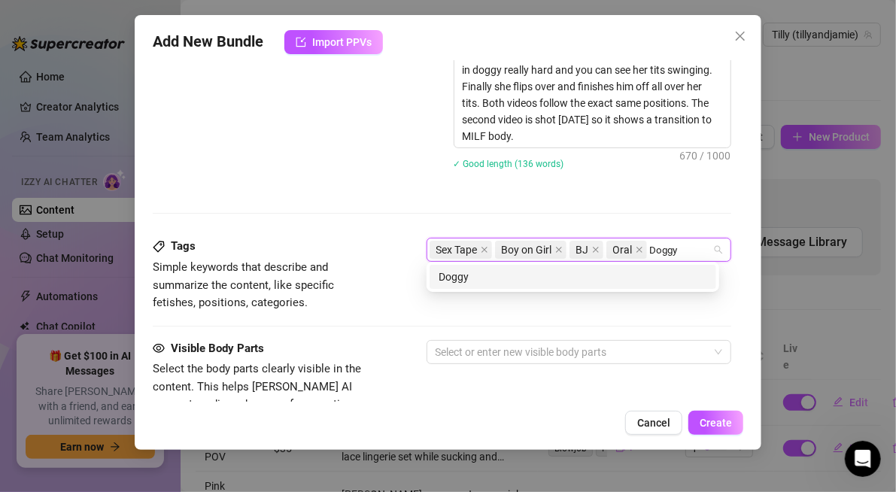
click at [506, 277] on div "Doggy" at bounding box center [572, 276] width 268 height 17
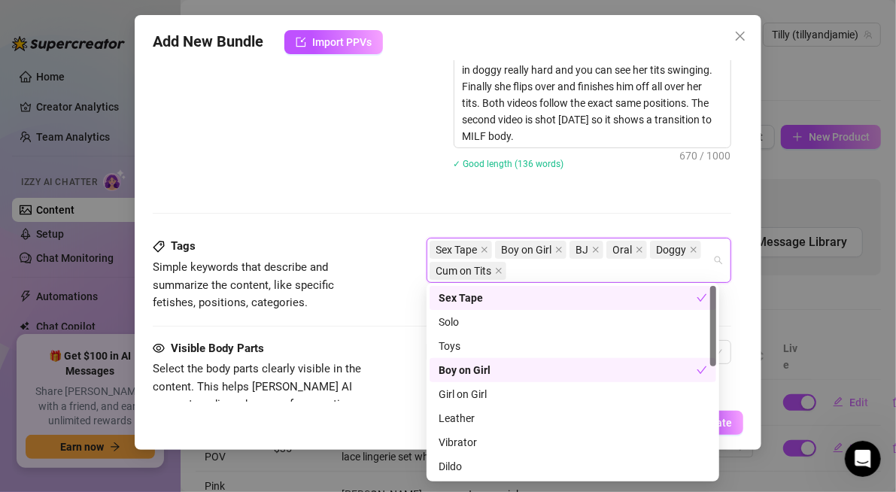
click at [302, 217] on div "Description Write a detailed description of the content in a few sentences. Avo…" at bounding box center [442, 82] width 579 height 312
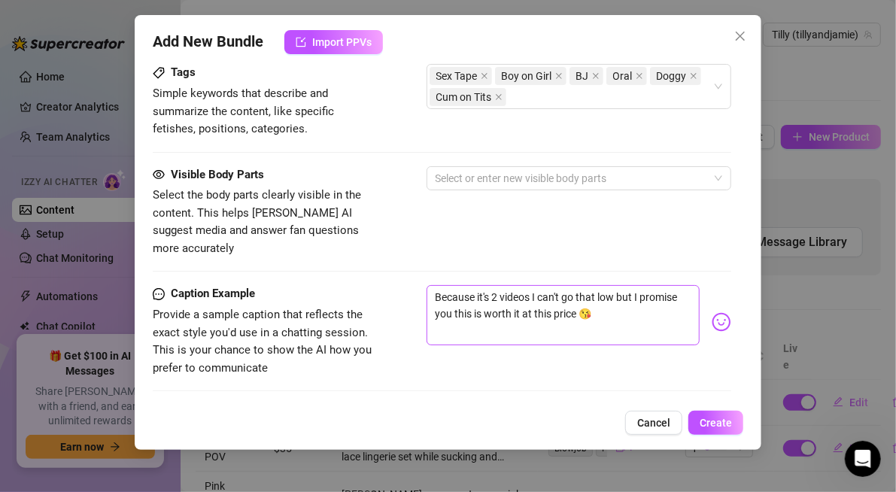
scroll to position [902, 0]
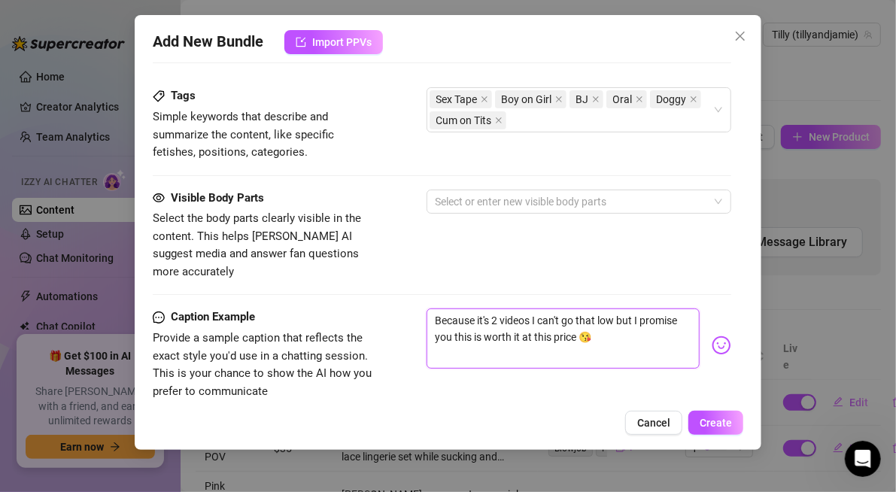
drag, startPoint x: 653, startPoint y: 325, endPoint x: 287, endPoint y: 262, distance: 370.7
click at [544, 200] on div at bounding box center [570, 201] width 283 height 21
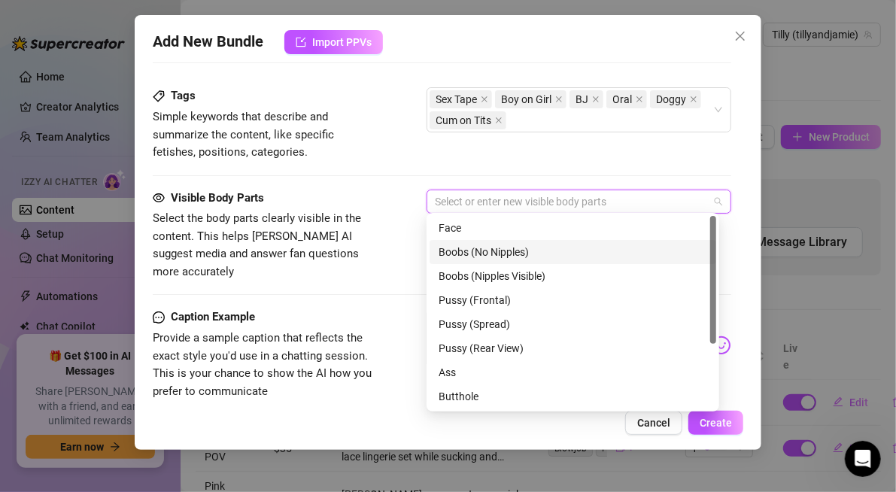
click at [493, 249] on div "Boobs (No Nipples)" at bounding box center [572, 252] width 268 height 17
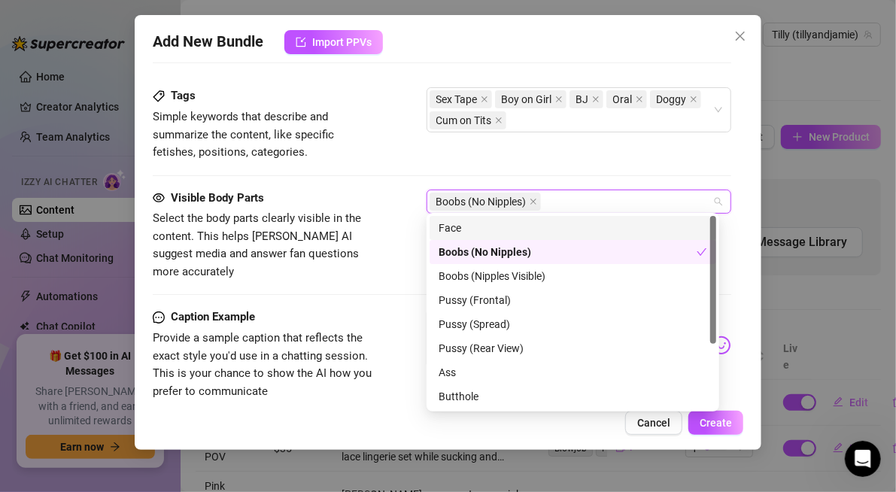
click at [487, 229] on div "Face" at bounding box center [572, 228] width 268 height 17
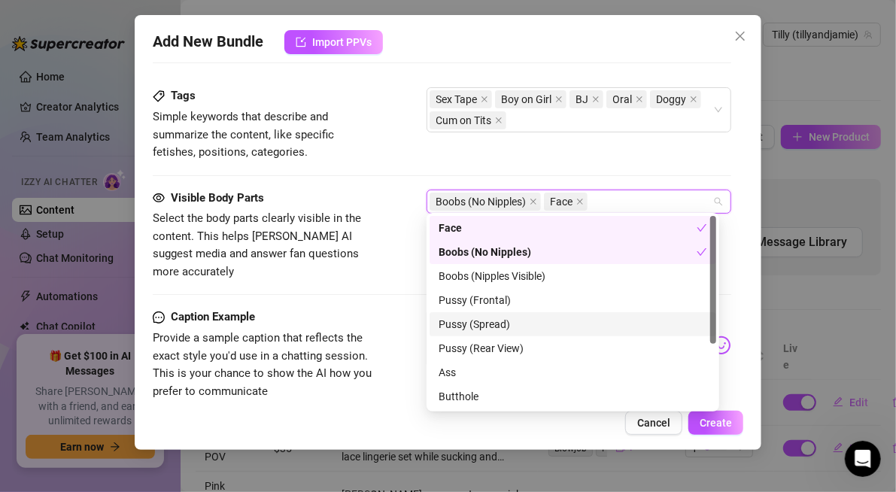
scroll to position [75, 0]
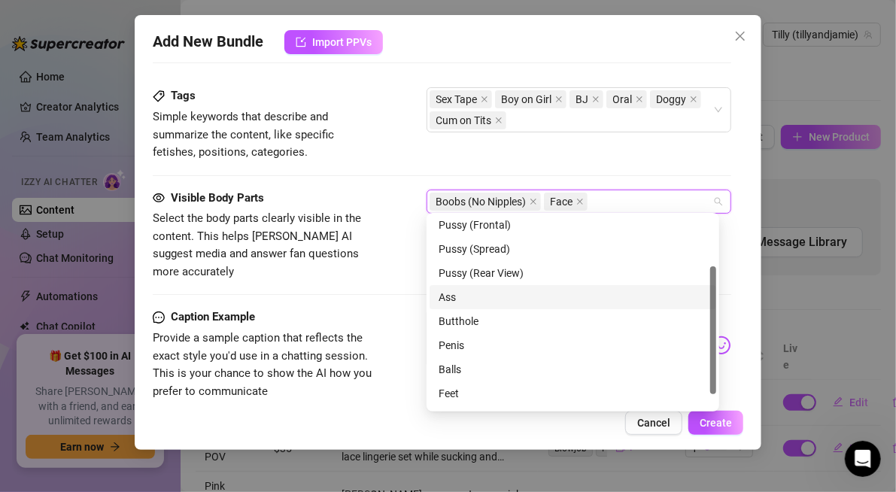
click at [475, 296] on div "Ass" at bounding box center [572, 297] width 268 height 17
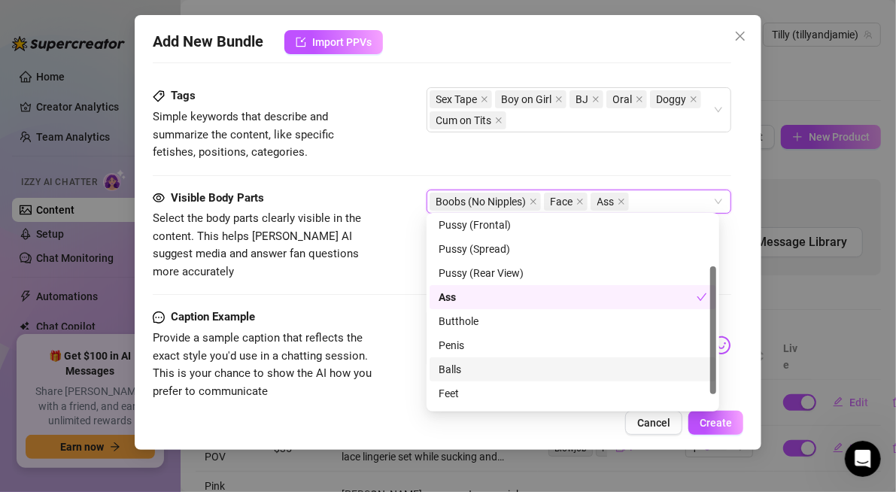
click at [378, 308] on div "Caption Example Provide a sample caption that reflects the exact style you'd us…" at bounding box center [442, 354] width 579 height 92
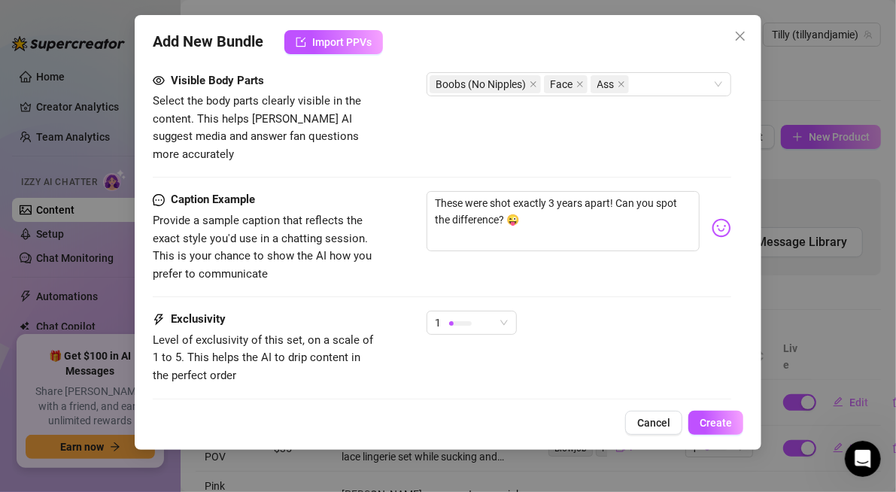
scroll to position [1092, 0]
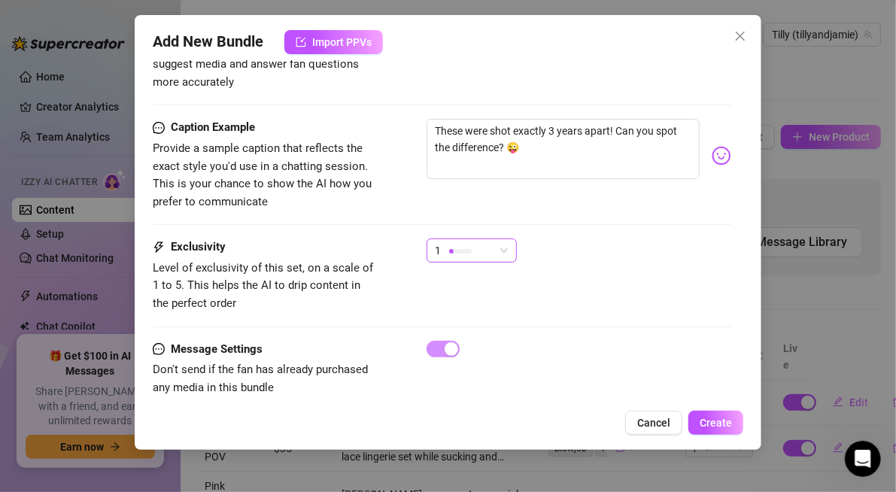
click at [477, 239] on div "1" at bounding box center [464, 250] width 59 height 23
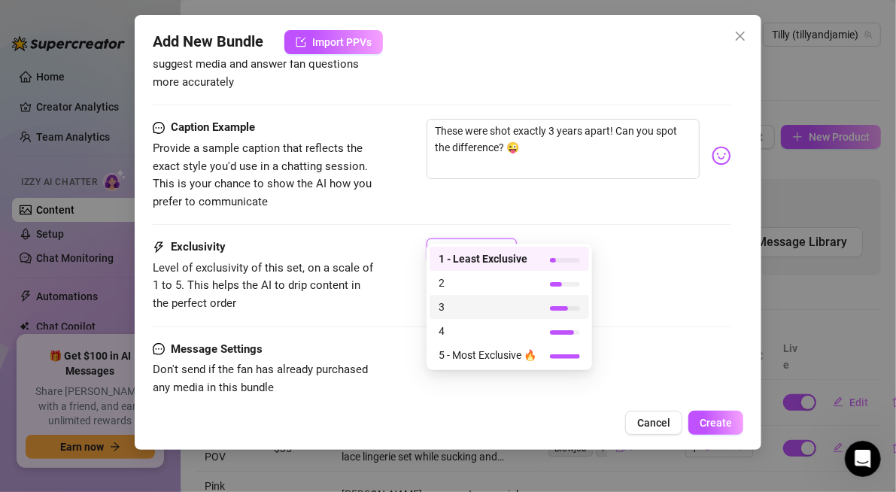
click at [468, 304] on span "3" at bounding box center [487, 307] width 98 height 17
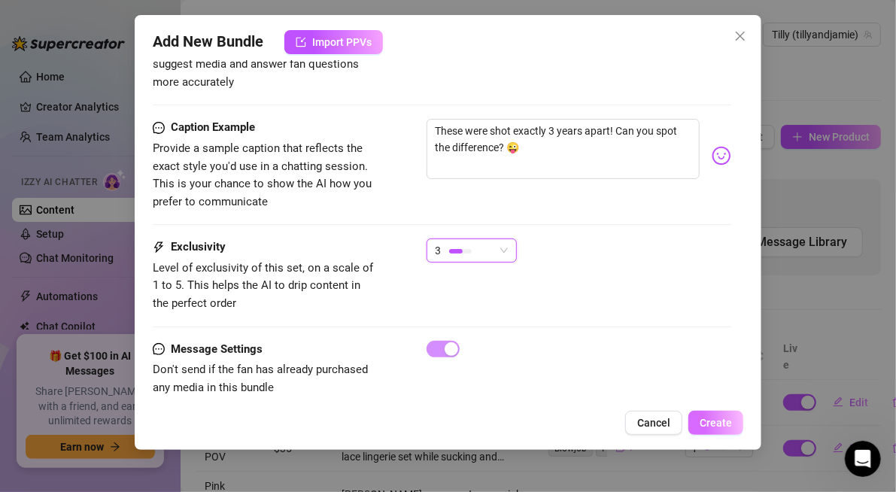
click at [730, 423] on span "Create" at bounding box center [715, 423] width 32 height 12
